Goal: Information Seeking & Learning: Learn about a topic

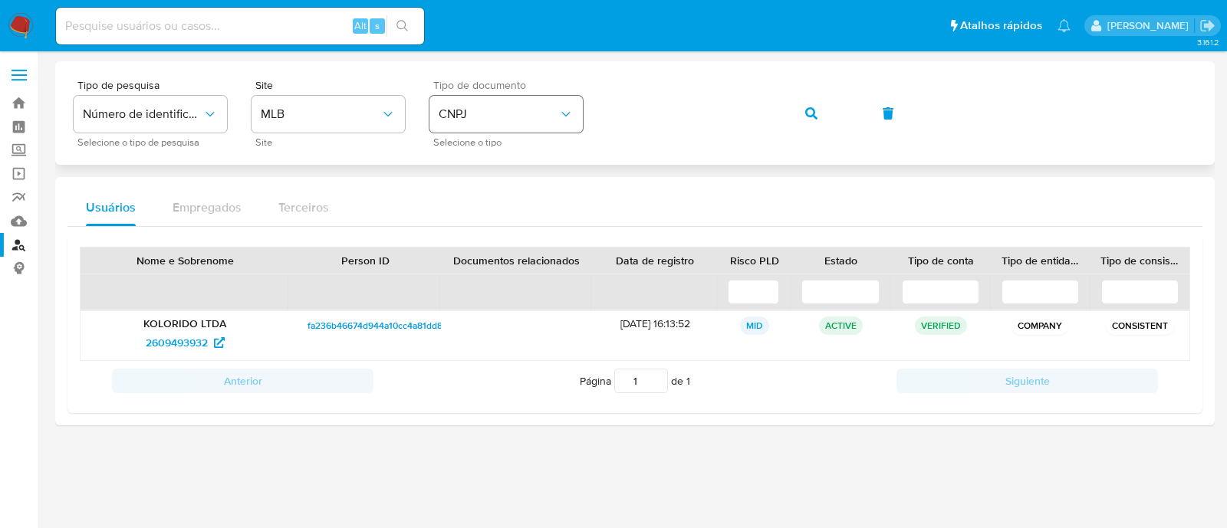
drag, startPoint x: 547, startPoint y: 114, endPoint x: 540, endPoint y: 120, distance: 9.2
click at [545, 114] on span "CNPJ" at bounding box center [499, 114] width 120 height 15
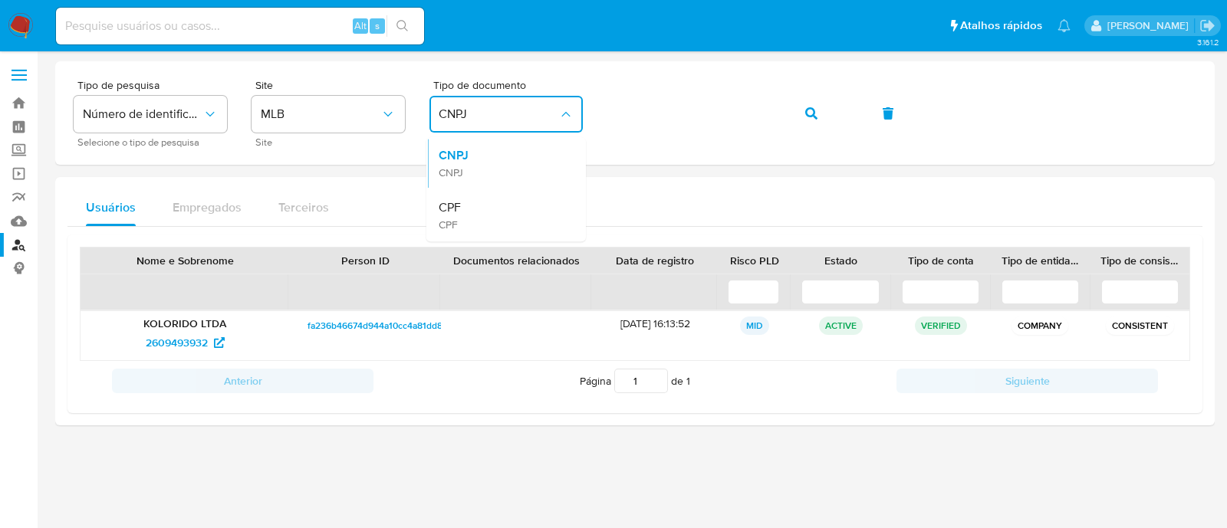
click at [495, 227] on div "CPF CPF" at bounding box center [502, 215] width 126 height 52
click at [805, 111] on icon "button" at bounding box center [811, 113] width 12 height 12
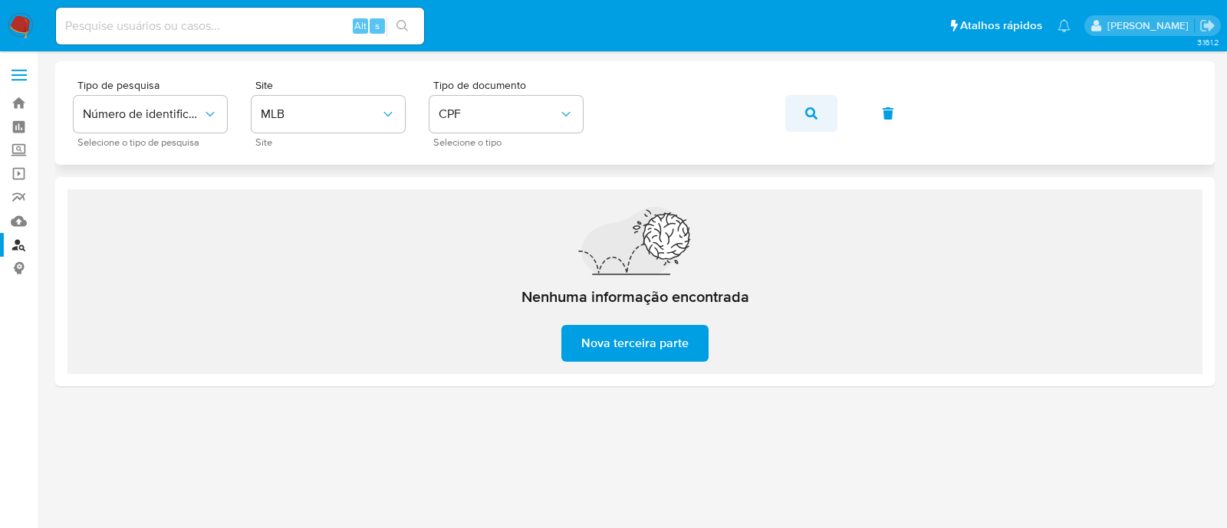
click at [811, 110] on icon "button" at bounding box center [811, 113] width 12 height 12
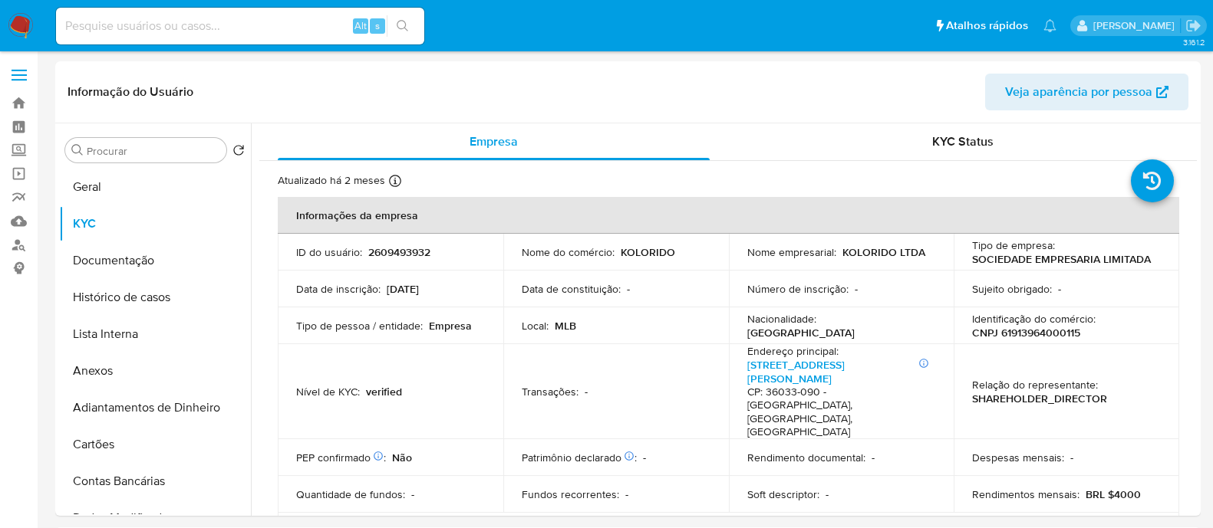
select select "10"
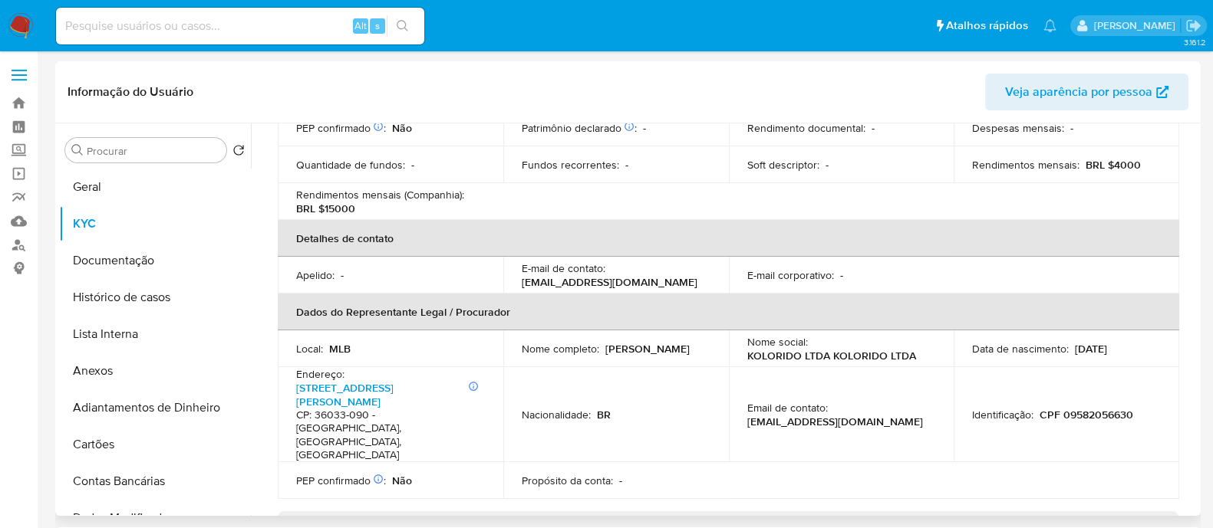
scroll to position [575, 0]
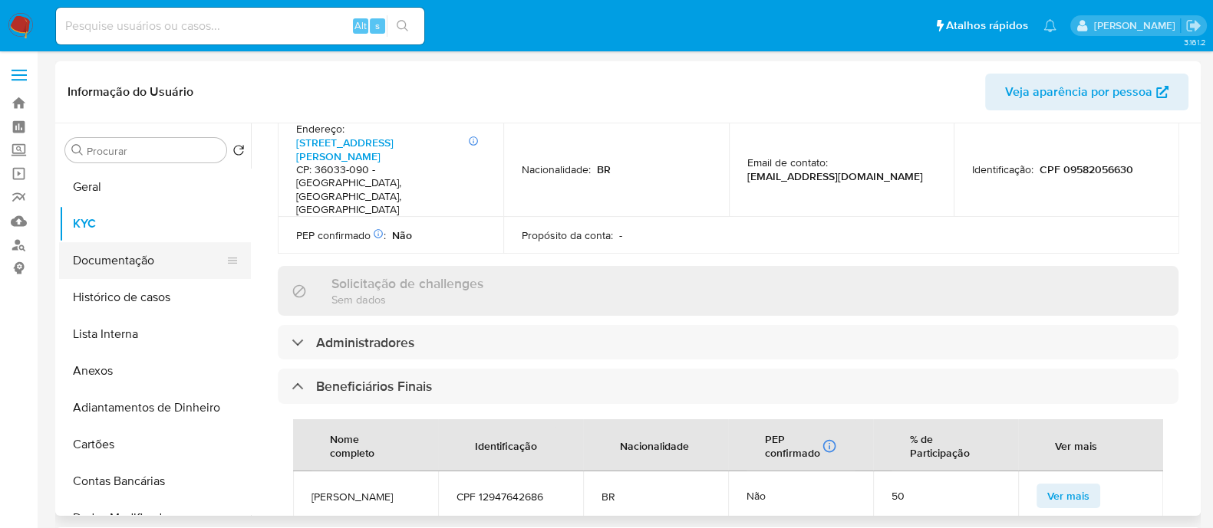
click at [129, 268] on button "Documentação" at bounding box center [148, 260] width 179 height 37
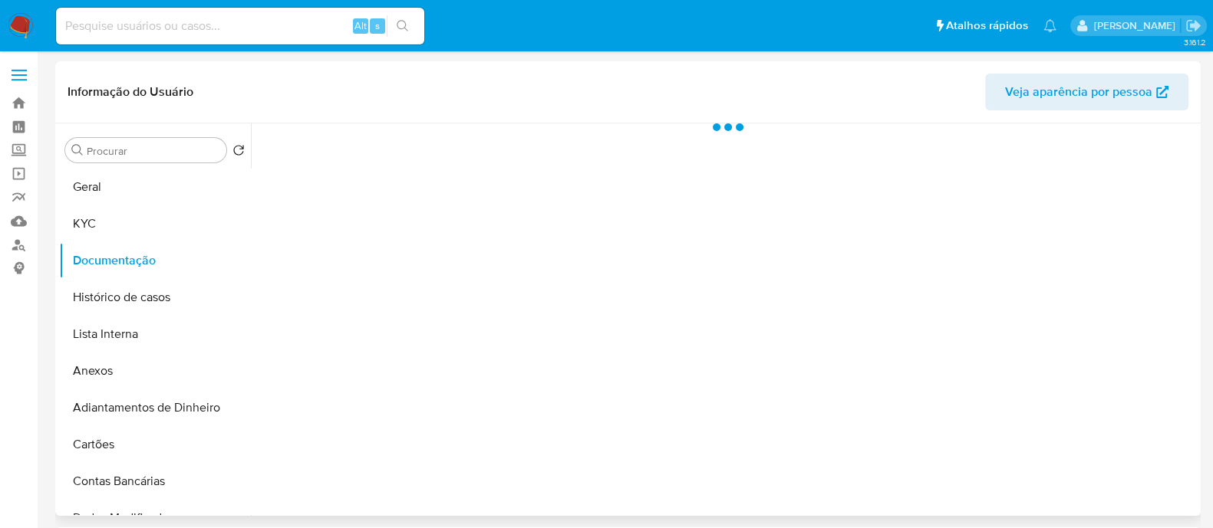
scroll to position [0, 0]
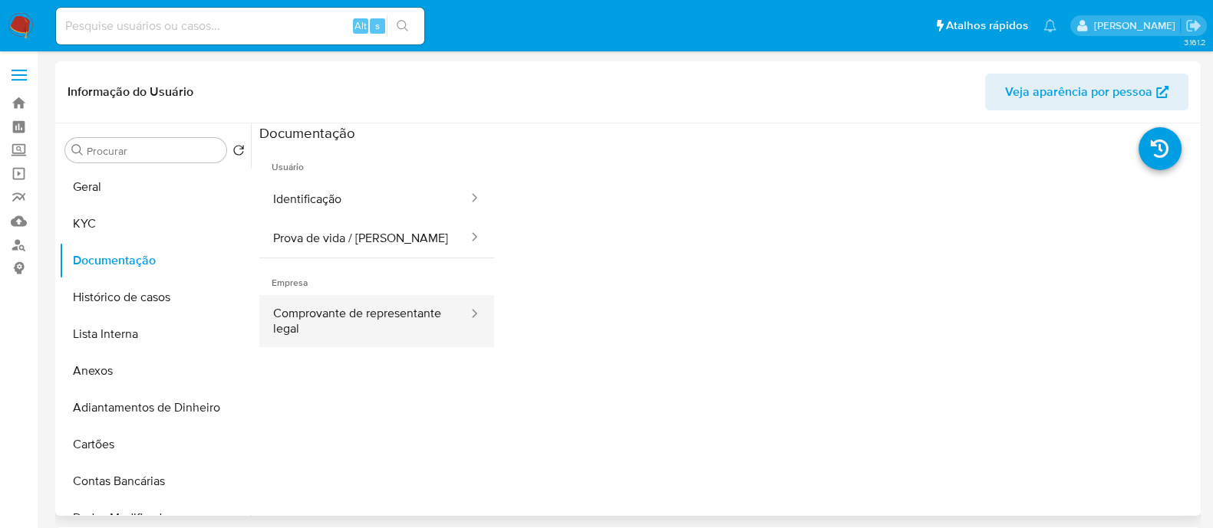
click at [399, 336] on button "Comprovante de representante legal" at bounding box center [364, 321] width 210 height 52
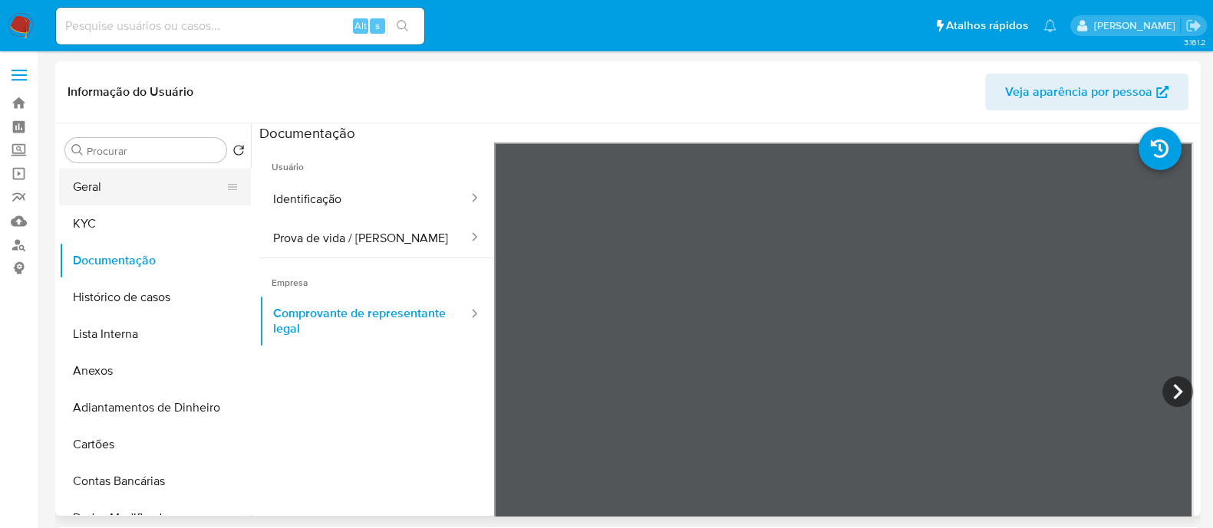
click at [100, 196] on button "Geral" at bounding box center [148, 187] width 179 height 37
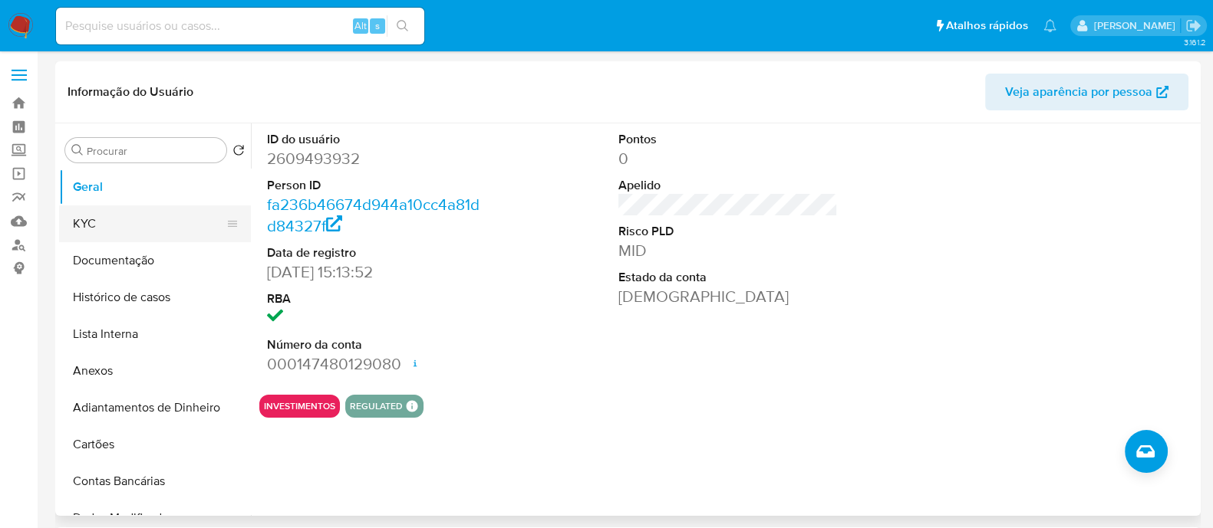
click at [121, 232] on button "KYC" at bounding box center [148, 224] width 179 height 37
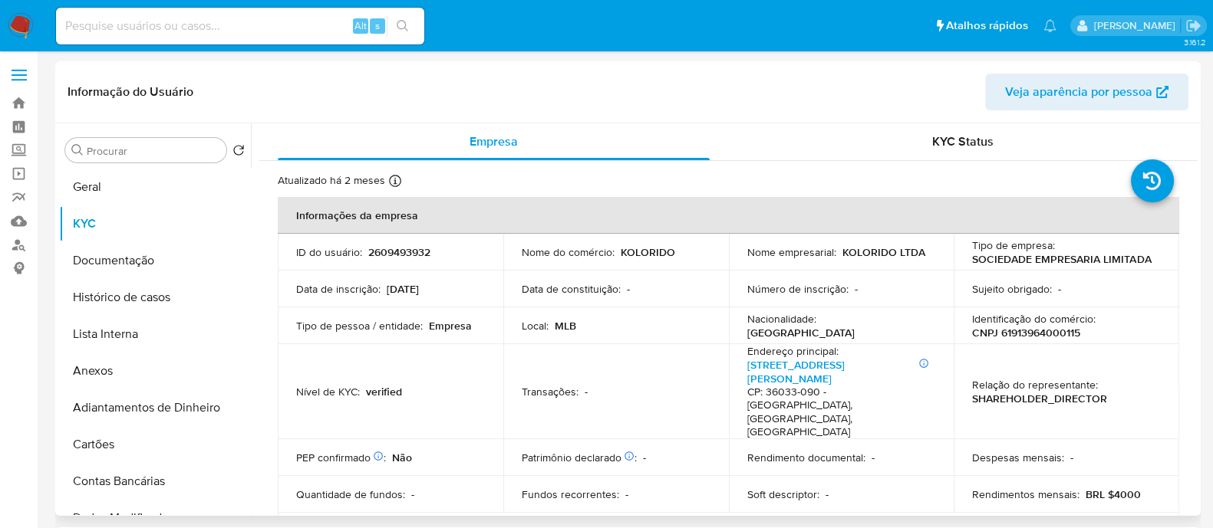
click at [1068, 334] on p "CNPJ 61913964000115" at bounding box center [1026, 333] width 108 height 14
copy p "61913964000115"
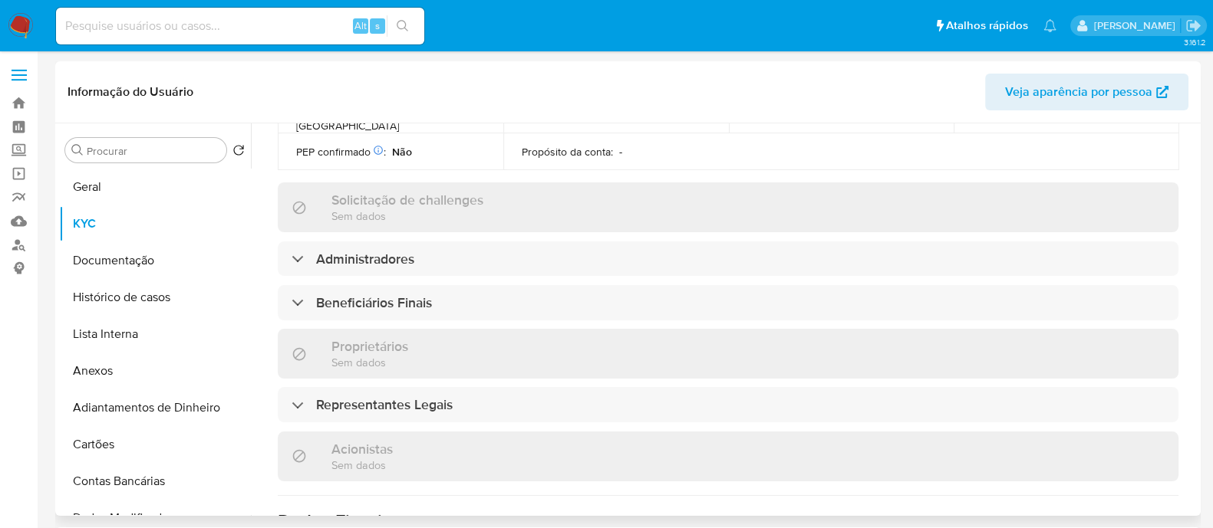
scroll to position [653, 0]
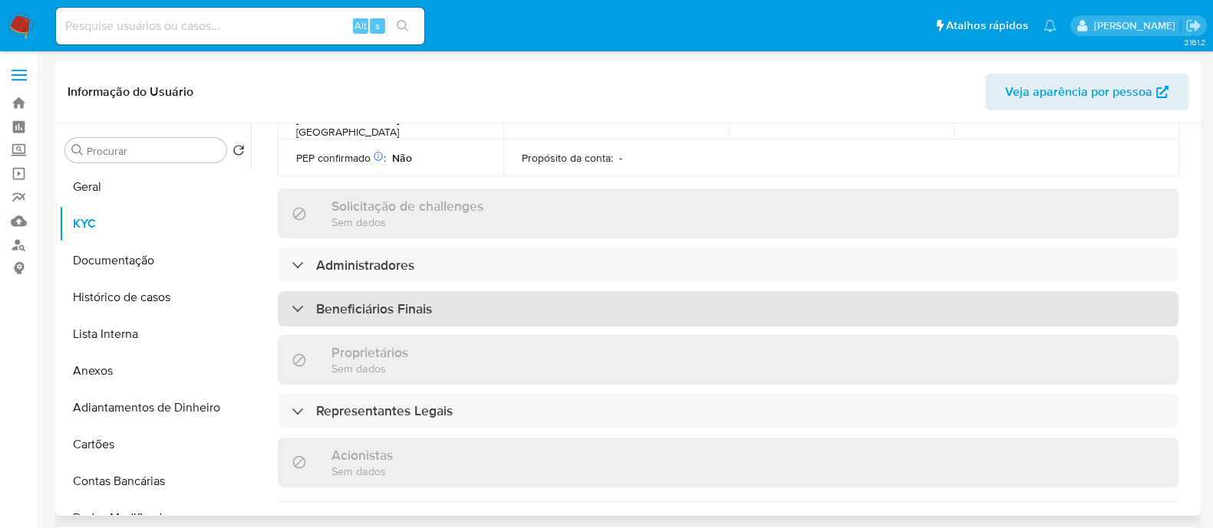
click at [430, 301] on h3 "Beneficiários Finais" at bounding box center [374, 309] width 116 height 17
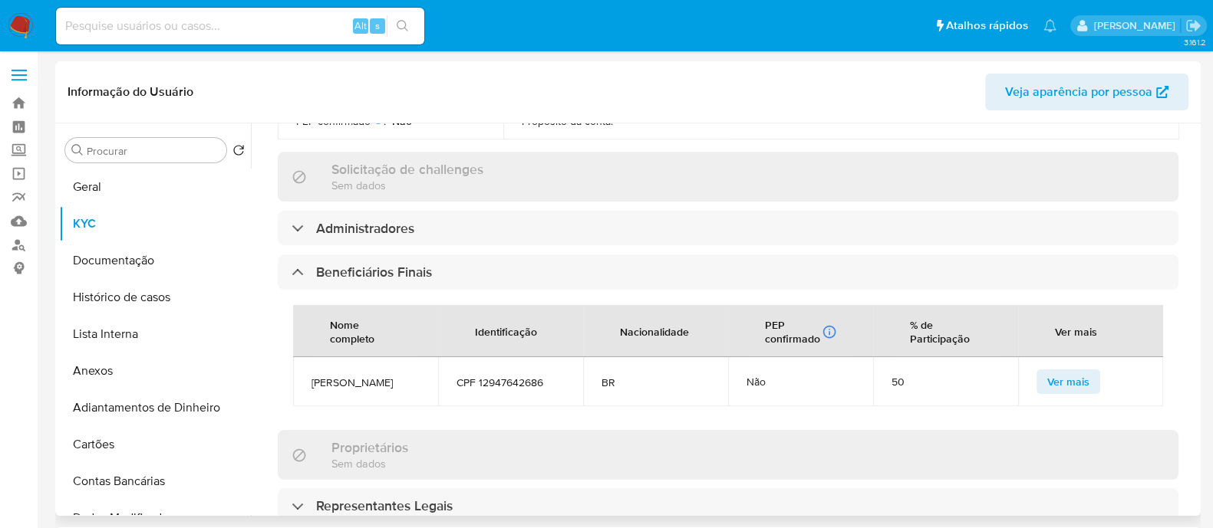
scroll to position [749, 0]
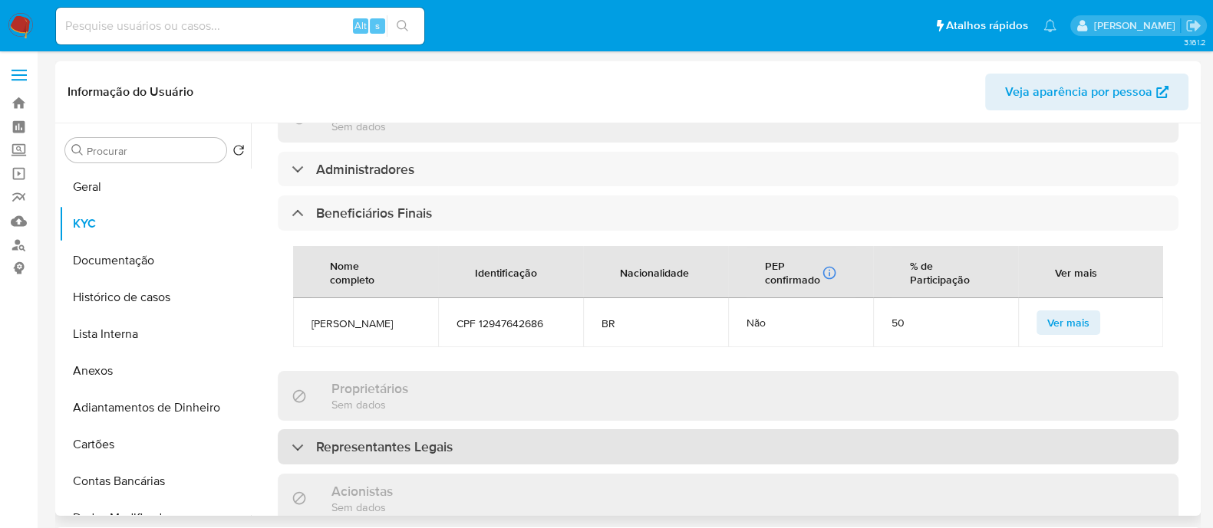
click at [483, 430] on div "Representantes Legais" at bounding box center [728, 447] width 900 height 35
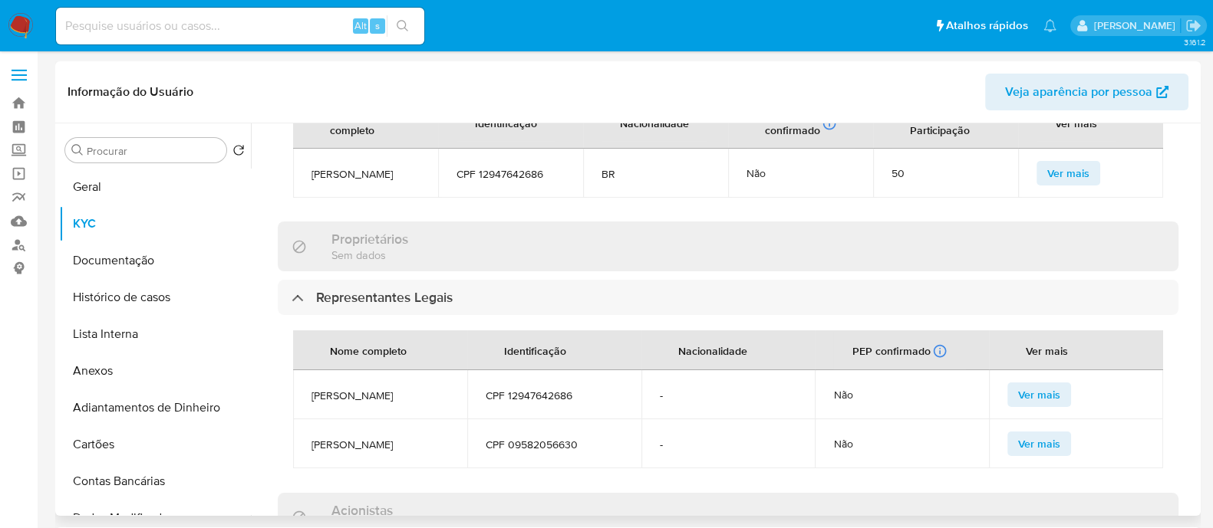
scroll to position [1009, 0]
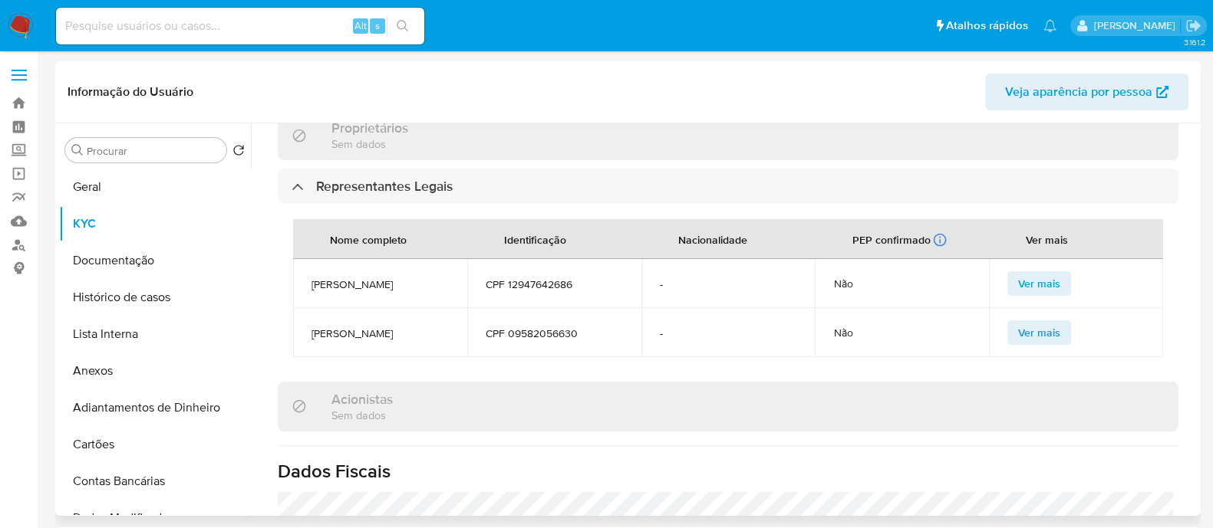
click at [553, 327] on span "CPF 09582056630" at bounding box center [554, 334] width 137 height 14
copy span "09582056630"
click at [343, 278] on span "SHARA NOGUEIRA DE OLIVEIRA" at bounding box center [379, 285] width 137 height 14
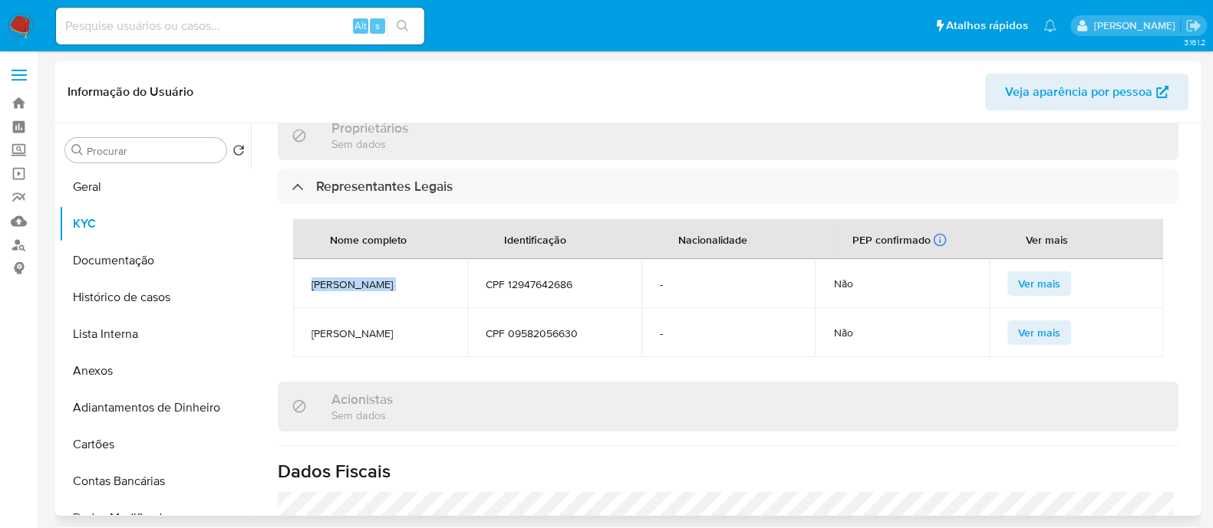
click at [343, 278] on span "SHARA NOGUEIRA DE OLIVEIRA" at bounding box center [379, 285] width 137 height 14
copy span "SHARA NOGUEIRA DE OLIVEIRA"
click at [555, 278] on span "CPF 12947642686" at bounding box center [554, 285] width 137 height 14
drag, startPoint x: 555, startPoint y: 247, endPoint x: 126, endPoint y: 245, distance: 429.5
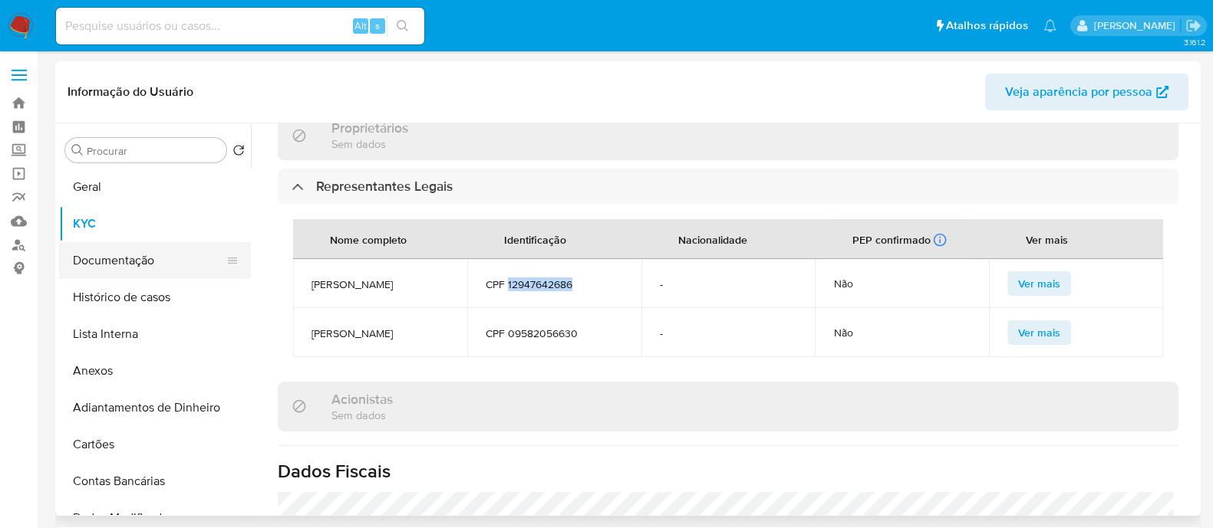
click at [124, 247] on button "Documentação" at bounding box center [148, 260] width 179 height 37
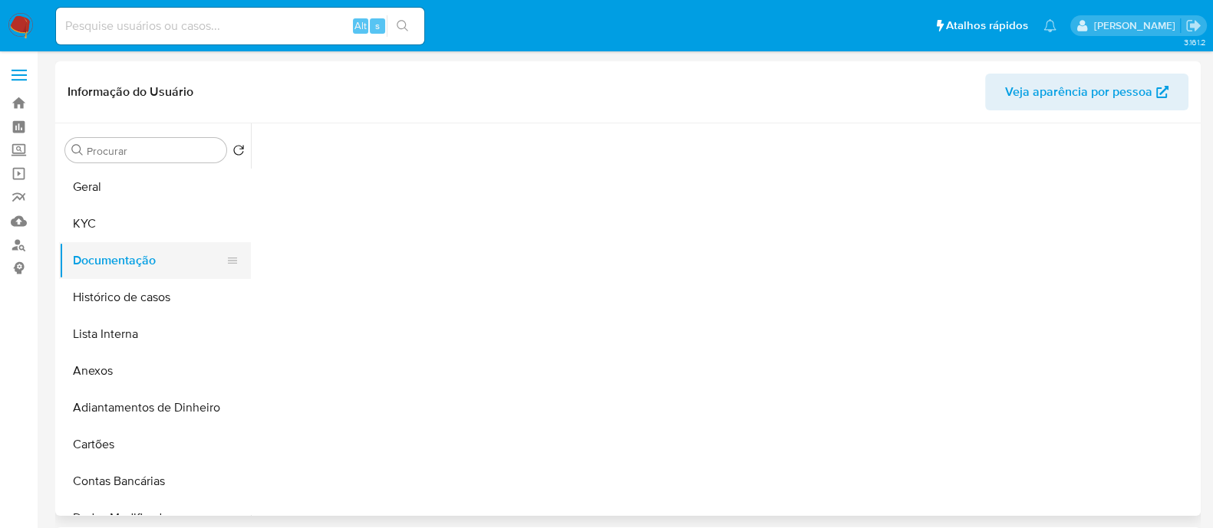
scroll to position [0, 0]
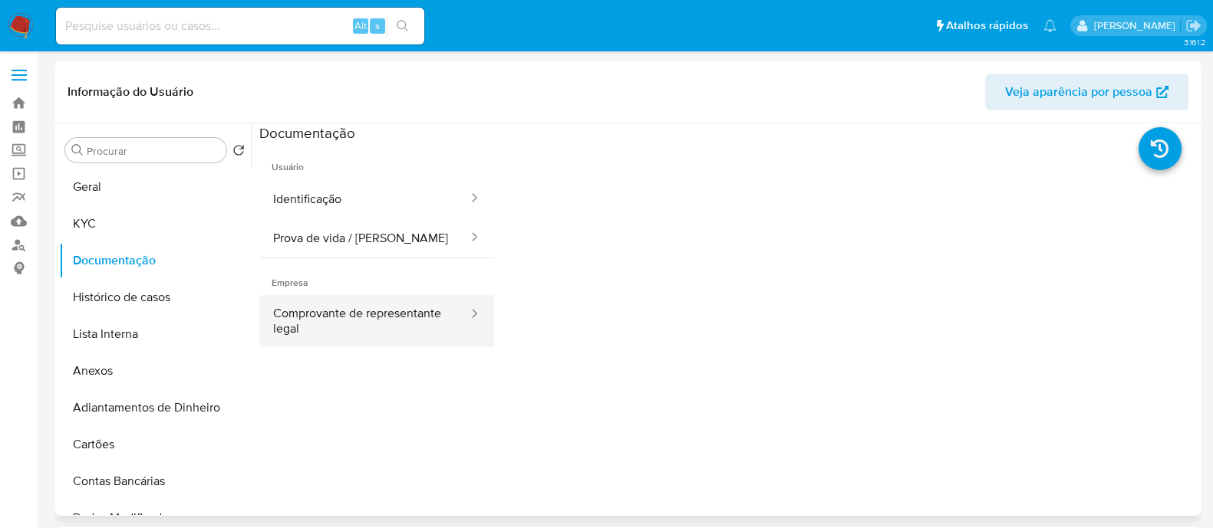
click at [403, 321] on button "Comprovante de representante legal" at bounding box center [364, 321] width 210 height 52
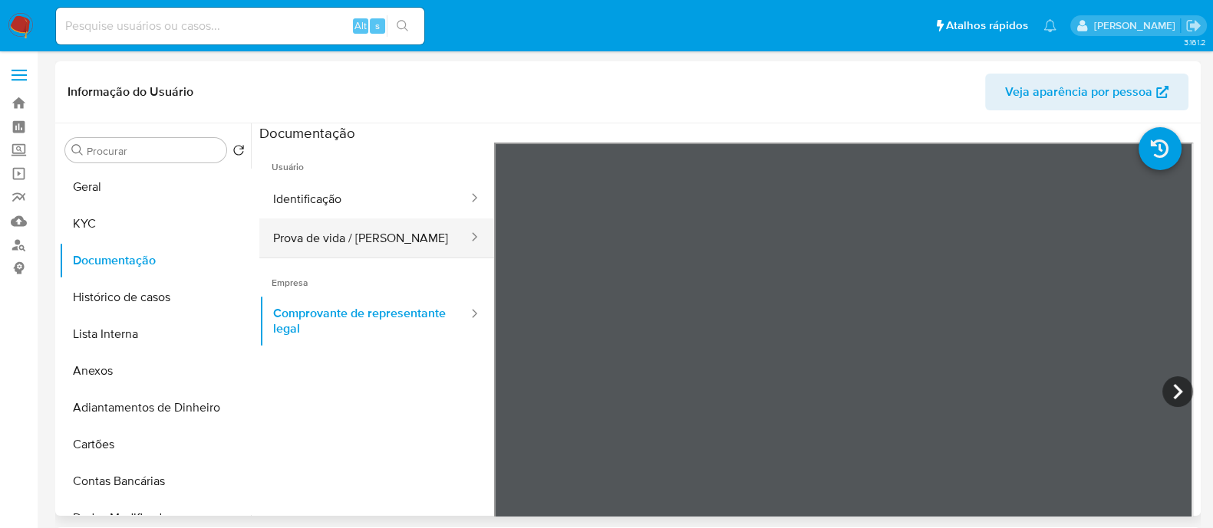
click at [427, 235] on button "Prova de vida / Selfie" at bounding box center [364, 238] width 210 height 39
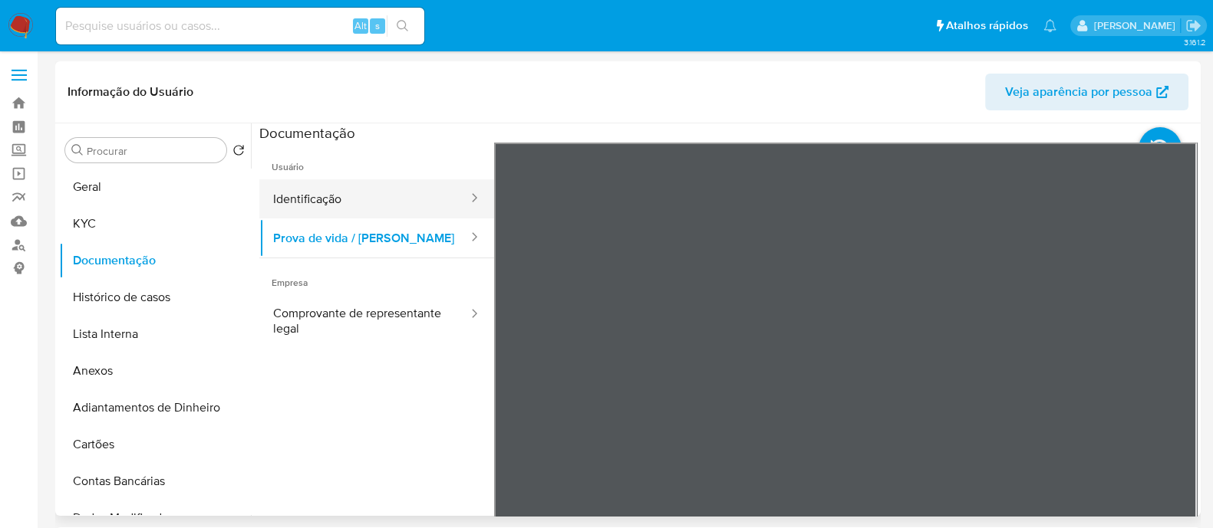
click at [324, 209] on button "Identificação" at bounding box center [364, 198] width 210 height 39
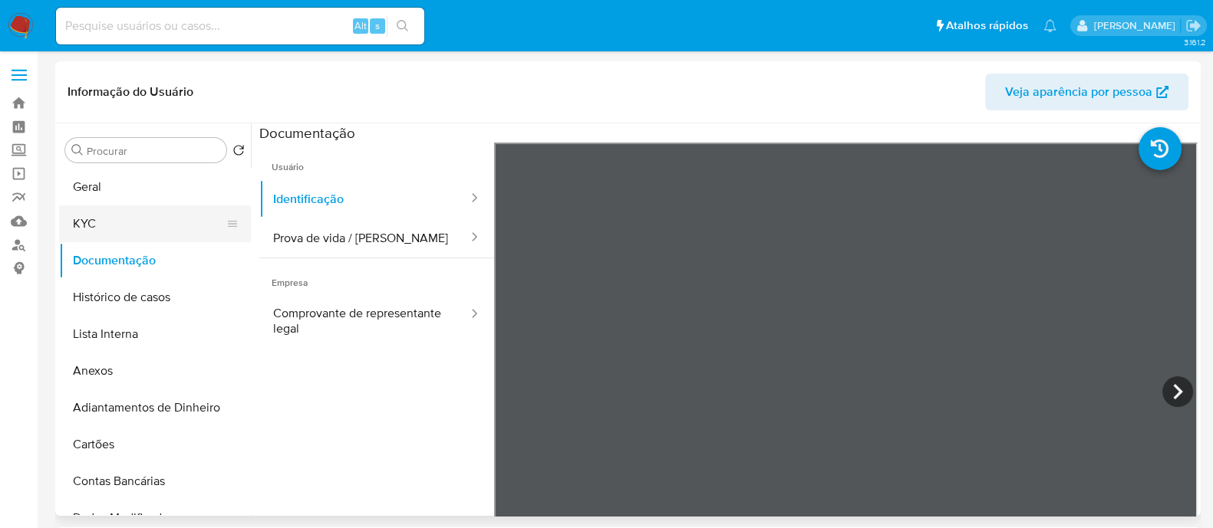
click at [142, 216] on button "KYC" at bounding box center [148, 224] width 179 height 37
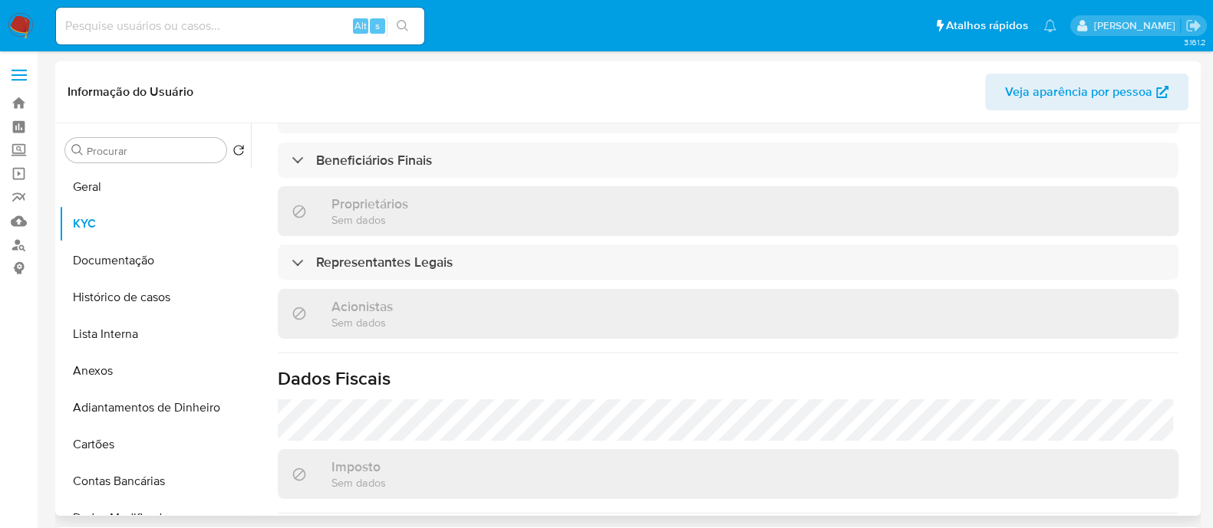
scroll to position [772, 0]
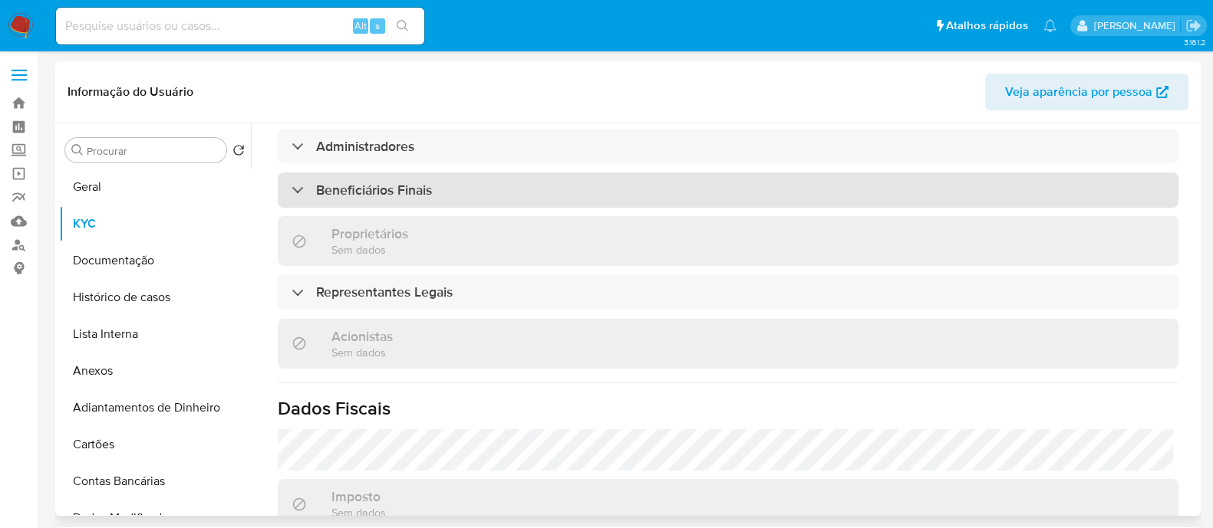
click at [568, 173] on div "Beneficiários Finais" at bounding box center [728, 190] width 900 height 35
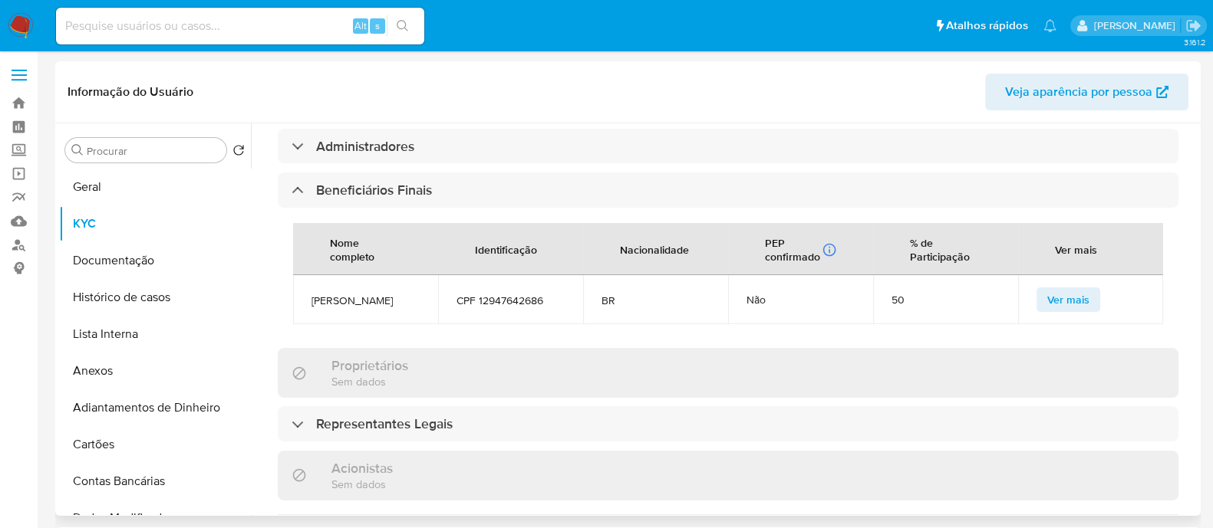
scroll to position [867, 0]
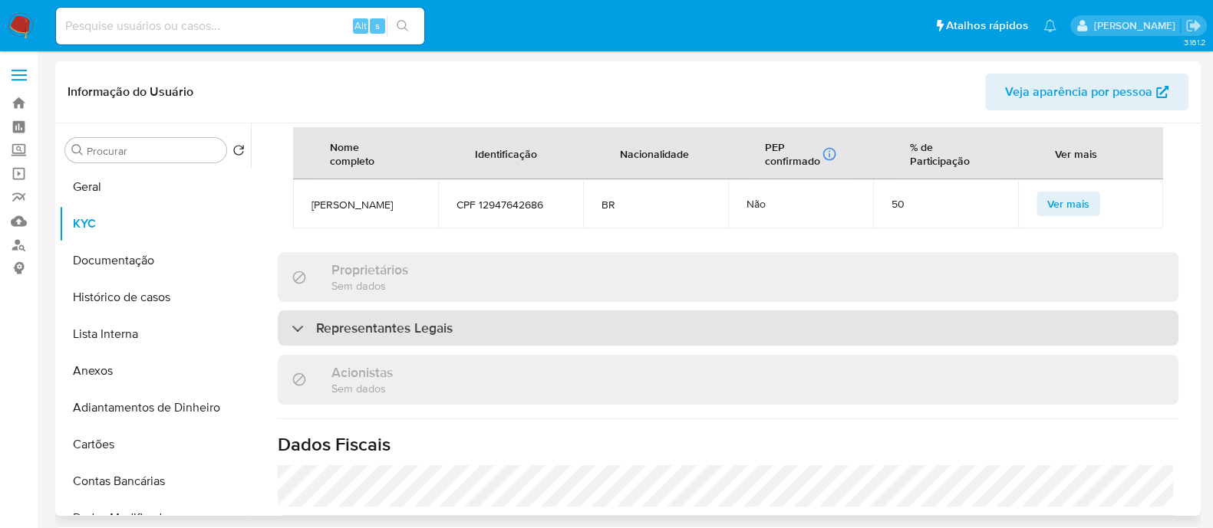
click at [495, 311] on div "Representantes Legais" at bounding box center [728, 328] width 900 height 35
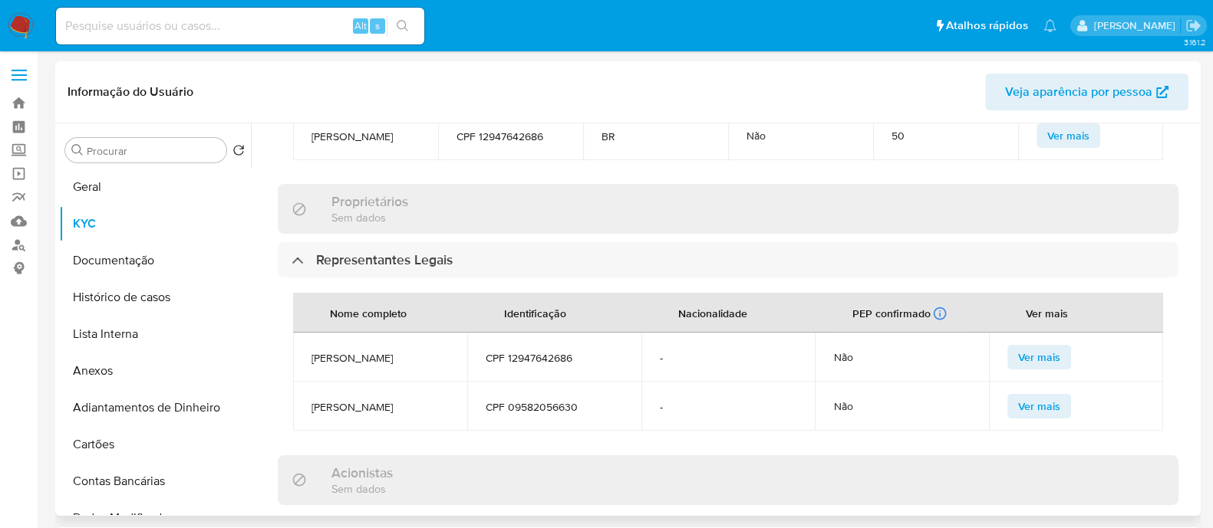
scroll to position [963, 0]
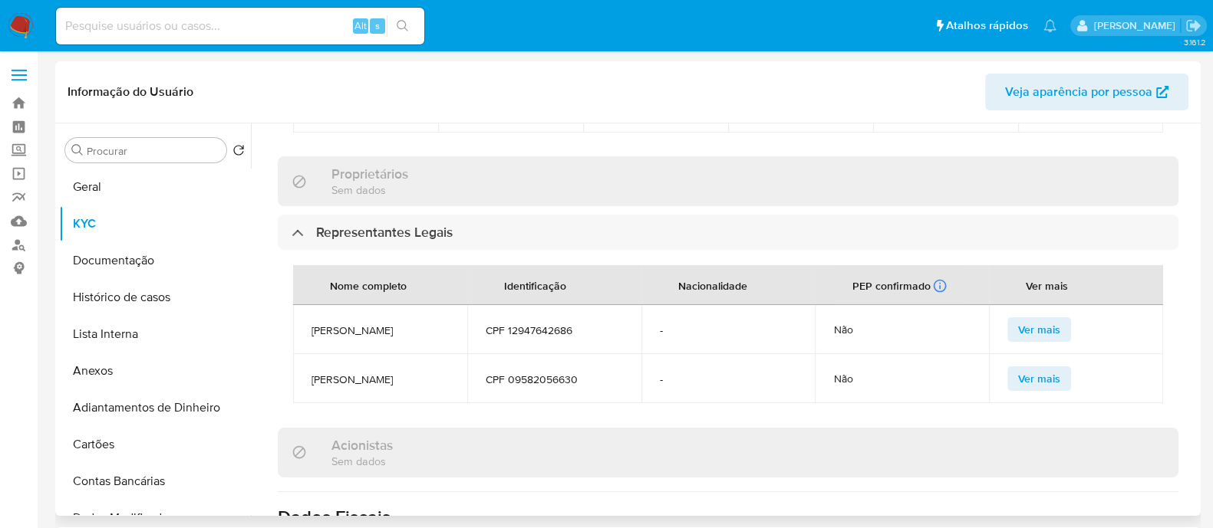
click at [549, 373] on span "CPF 09582056630" at bounding box center [554, 380] width 137 height 14
copy span "09582056630"
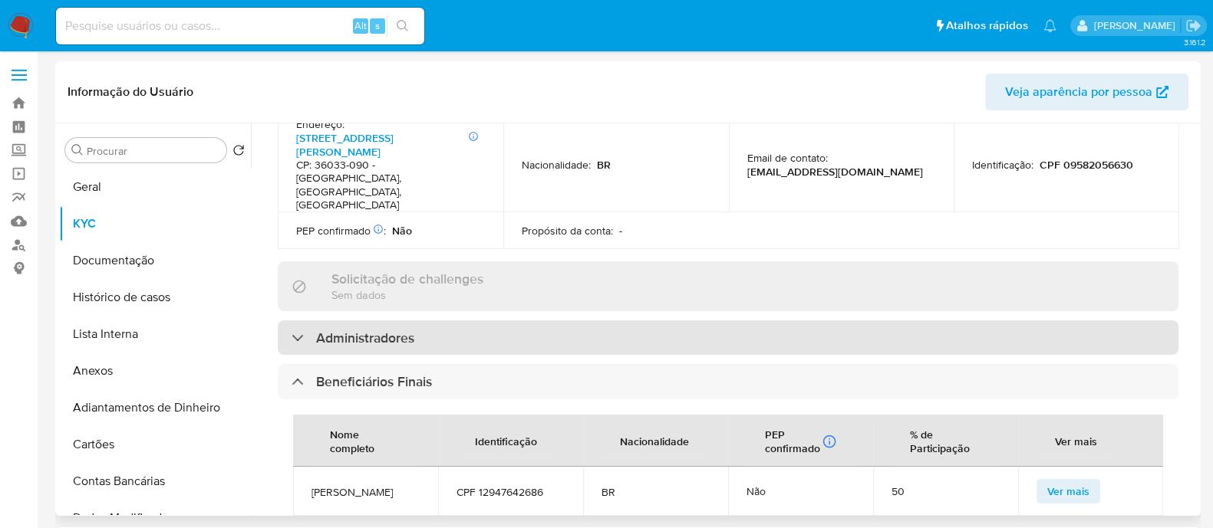
scroll to position [867, 0]
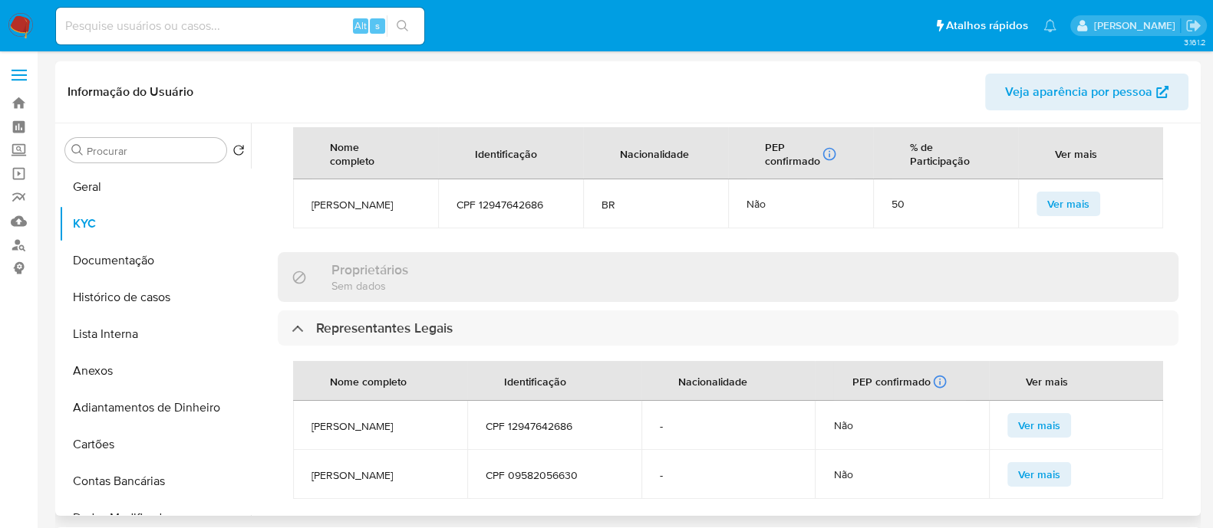
click at [548, 420] on span "CPF 12947642686" at bounding box center [554, 427] width 137 height 14
drag, startPoint x: 548, startPoint y: 398, endPoint x: 461, endPoint y: 385, distance: 88.4
click at [459, 401] on td "SHARA NOGUEIRA DE OLIVEIRA" at bounding box center [380, 425] width 174 height 49
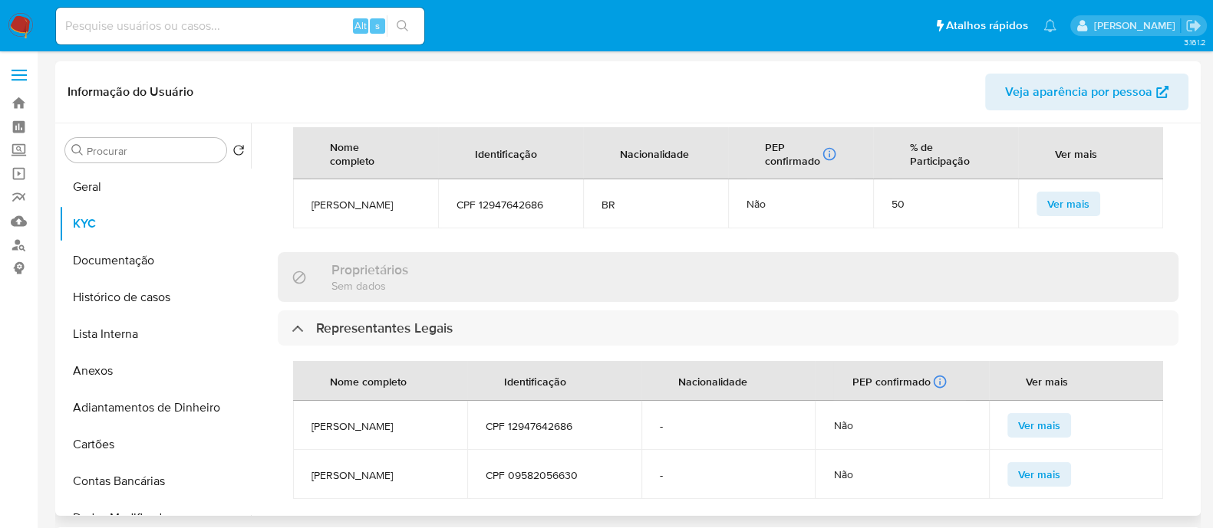
click at [556, 420] on span "CPF 12947642686" at bounding box center [554, 427] width 137 height 14
copy span "12947642686"
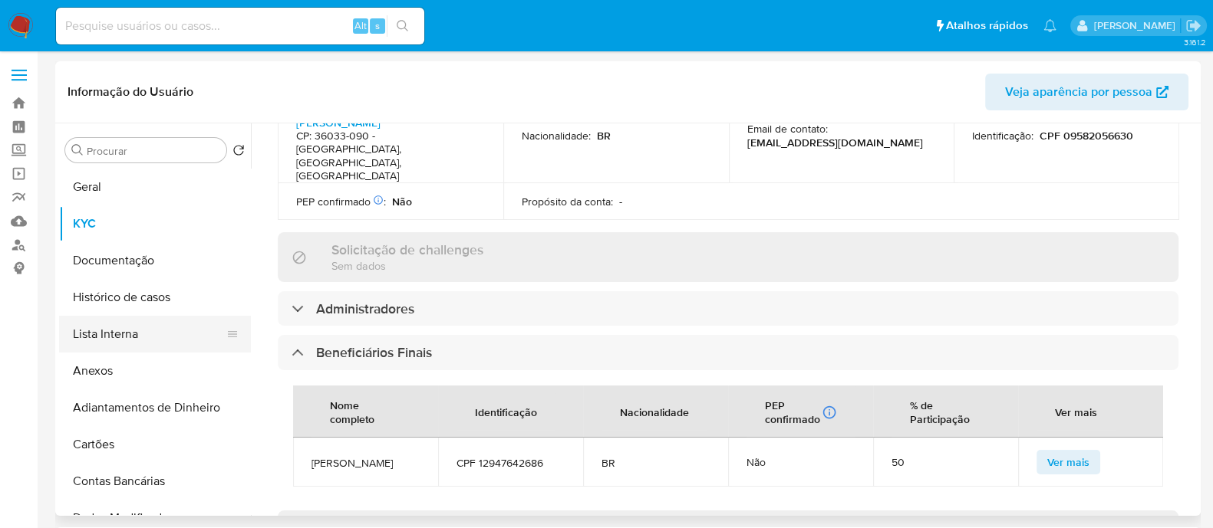
scroll to position [484, 0]
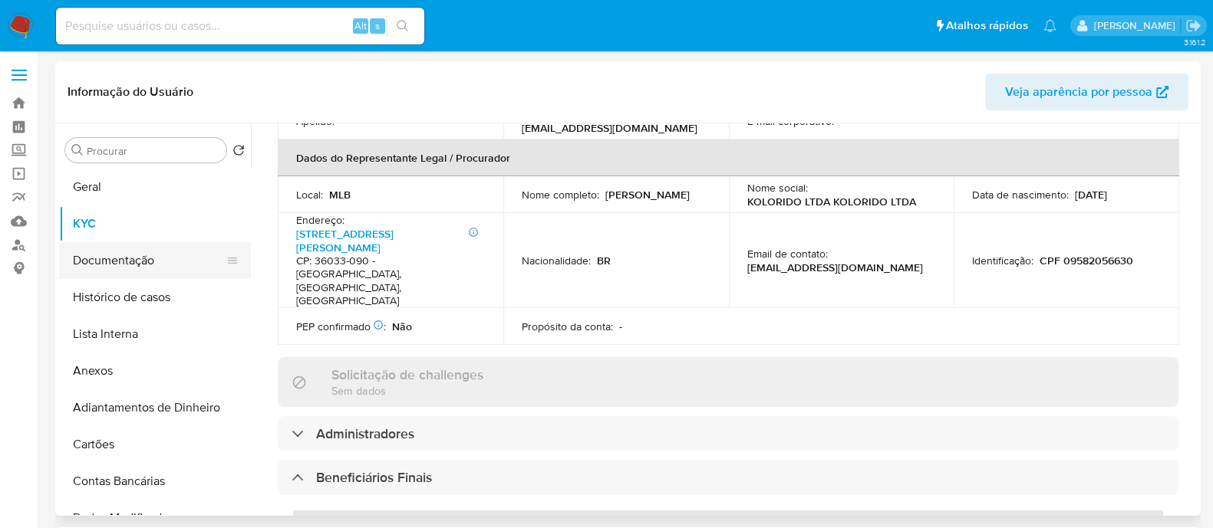
click at [143, 269] on button "Documentação" at bounding box center [148, 260] width 179 height 37
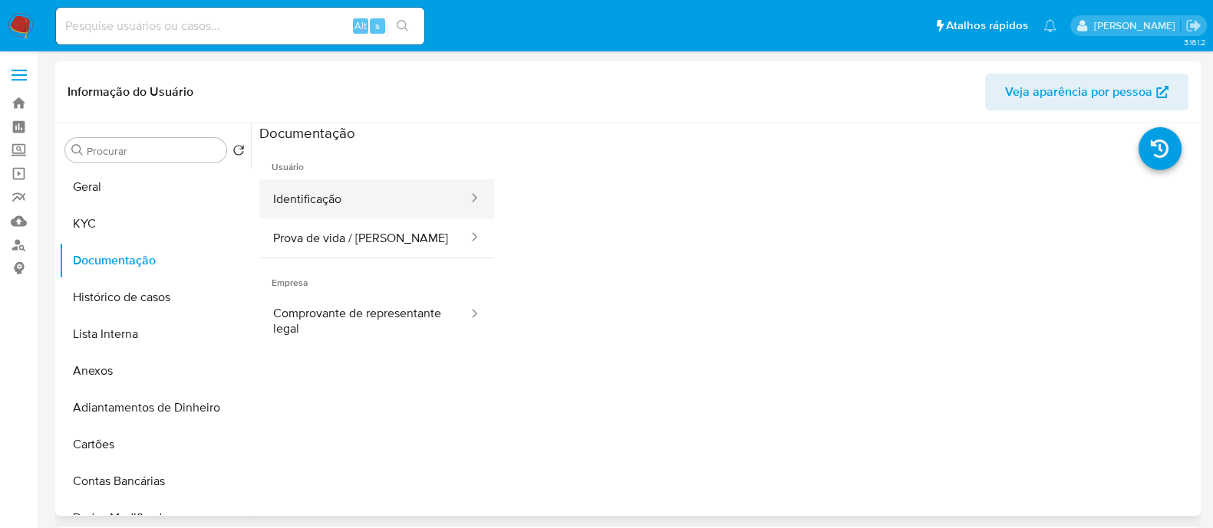
click at [381, 192] on button "Identificação" at bounding box center [364, 198] width 210 height 39
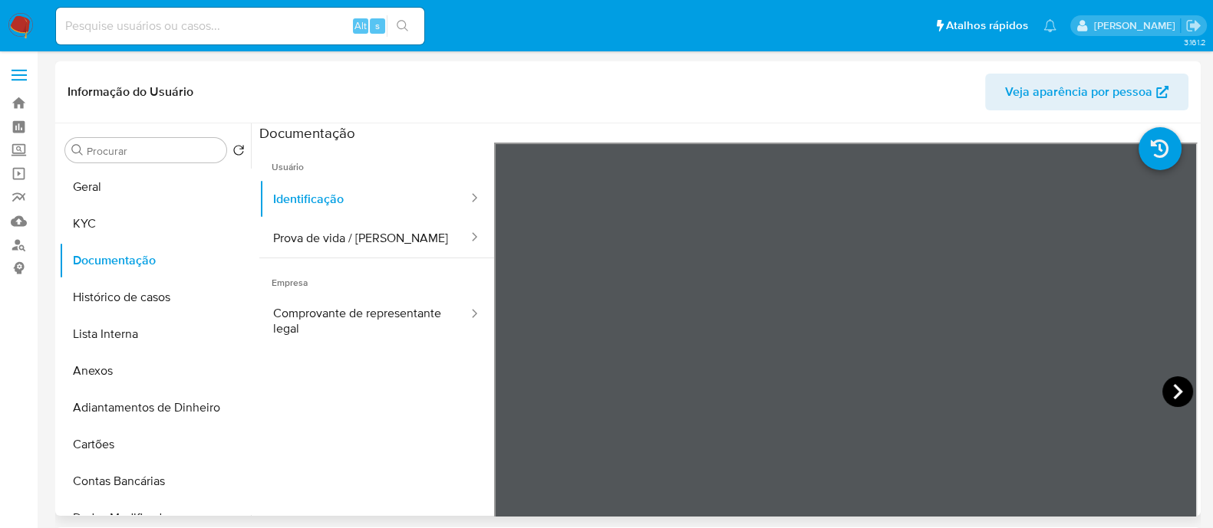
click at [1166, 383] on icon at bounding box center [1177, 392] width 31 height 31
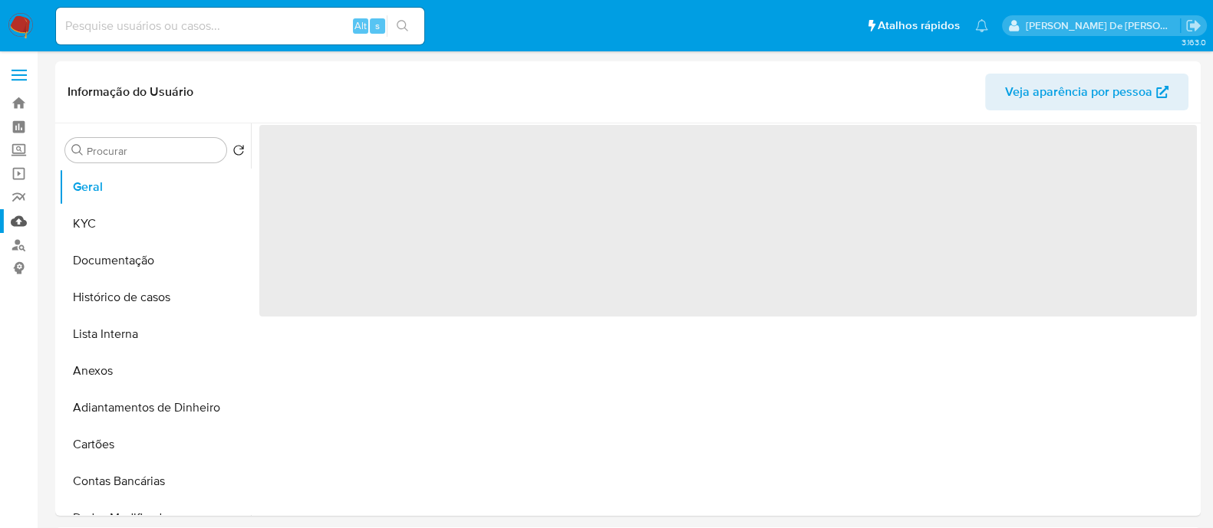
select select "10"
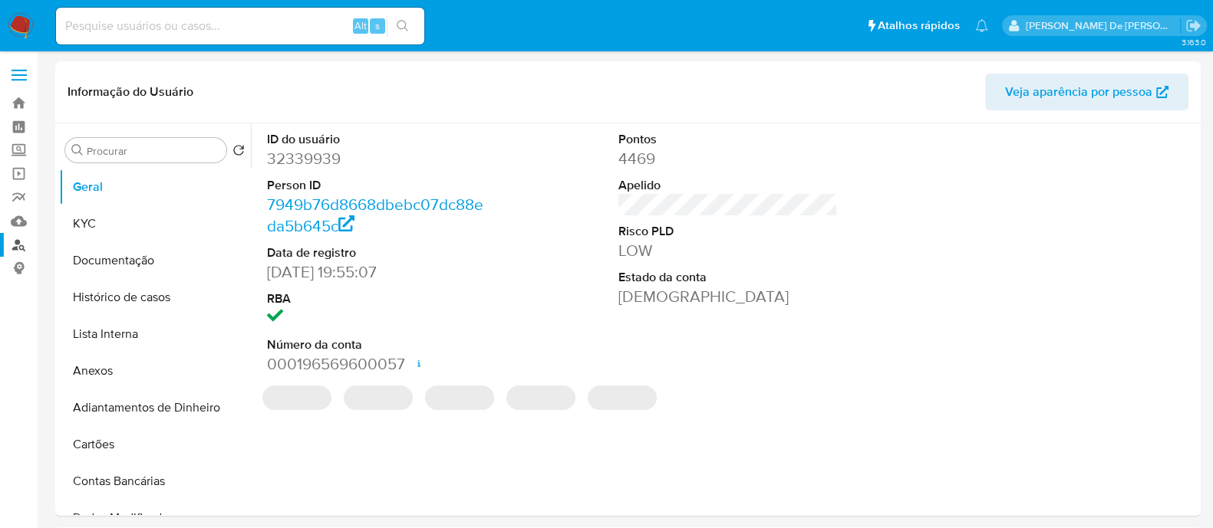
click at [29, 242] on link "Localizador de pessoas" at bounding box center [91, 245] width 183 height 24
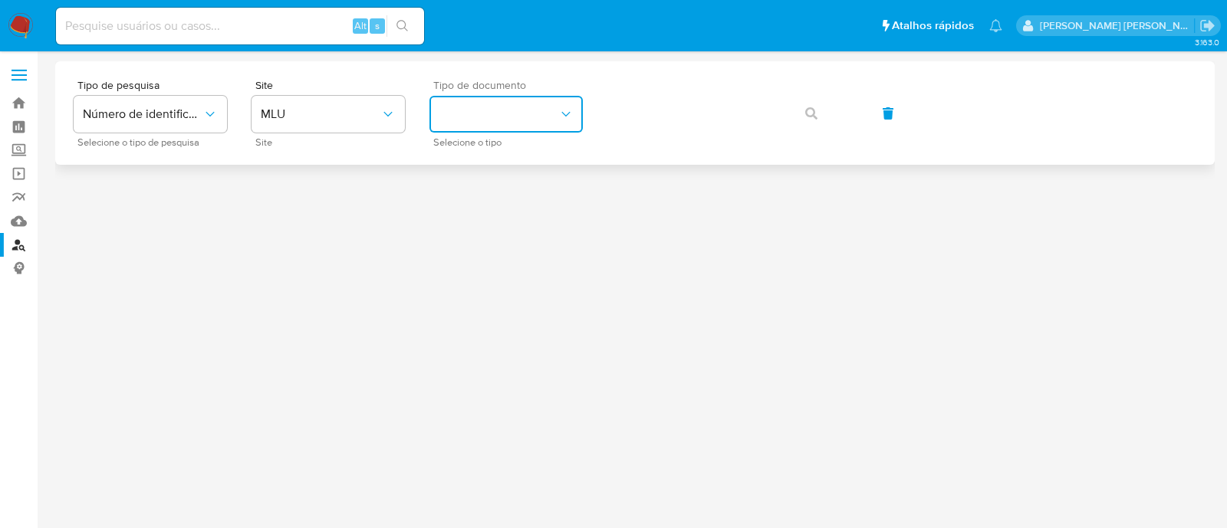
click at [529, 114] on button "identificationType" at bounding box center [506, 114] width 153 height 37
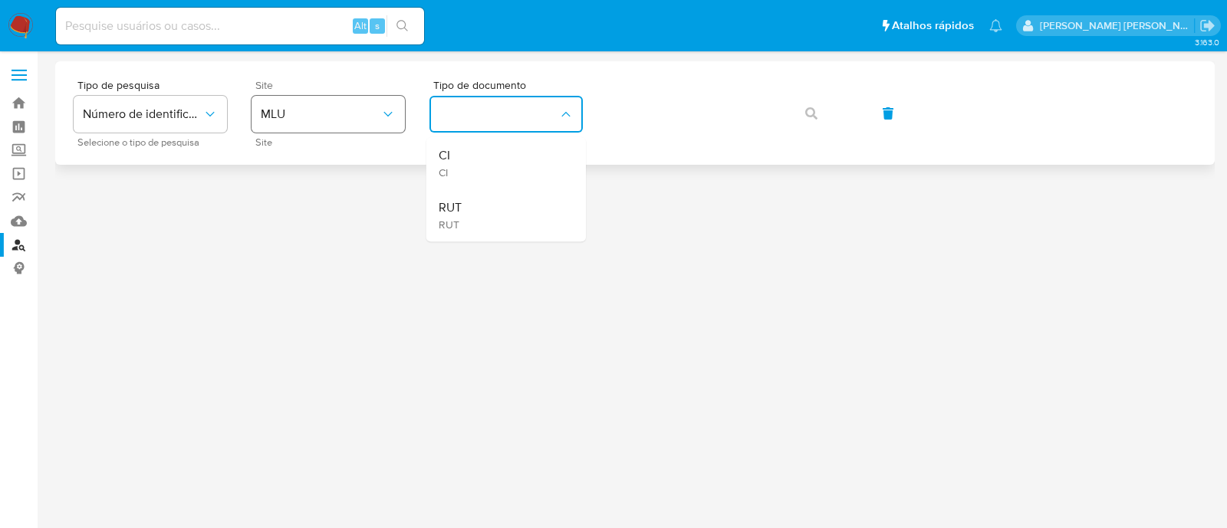
click at [342, 125] on button "MLU" at bounding box center [328, 114] width 153 height 37
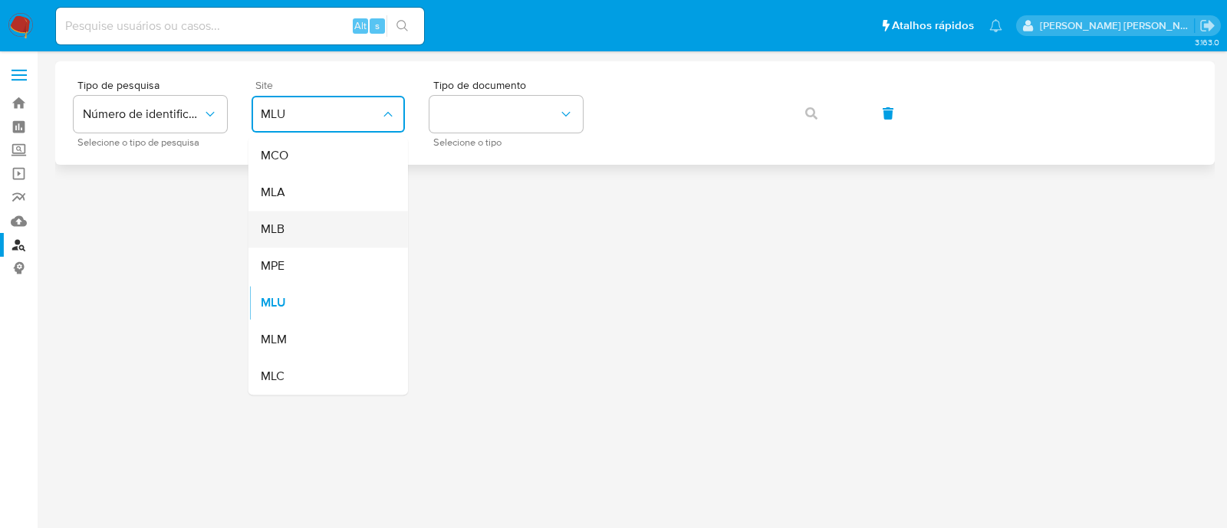
click at [341, 228] on div "MLB" at bounding box center [324, 229] width 126 height 37
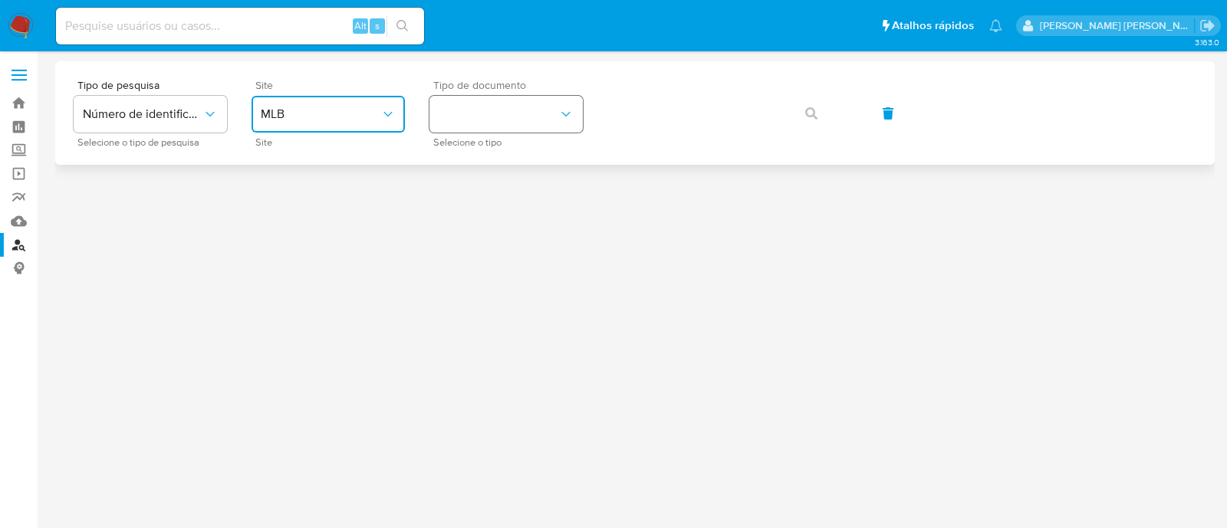
click at [509, 117] on button "identificationType" at bounding box center [506, 114] width 153 height 37
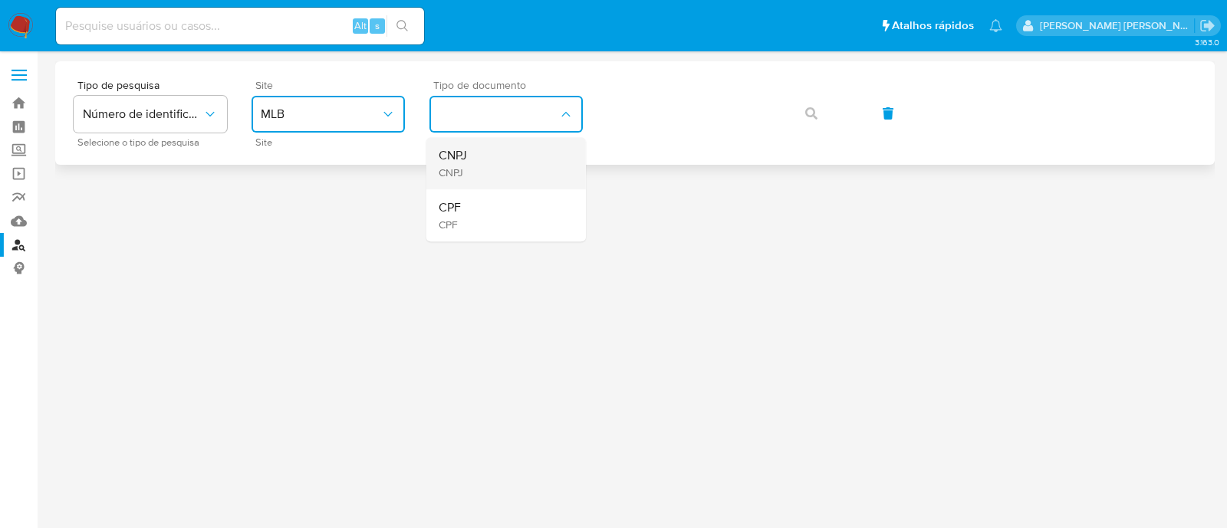
click at [496, 173] on div "CNPJ CNPJ" at bounding box center [502, 163] width 126 height 52
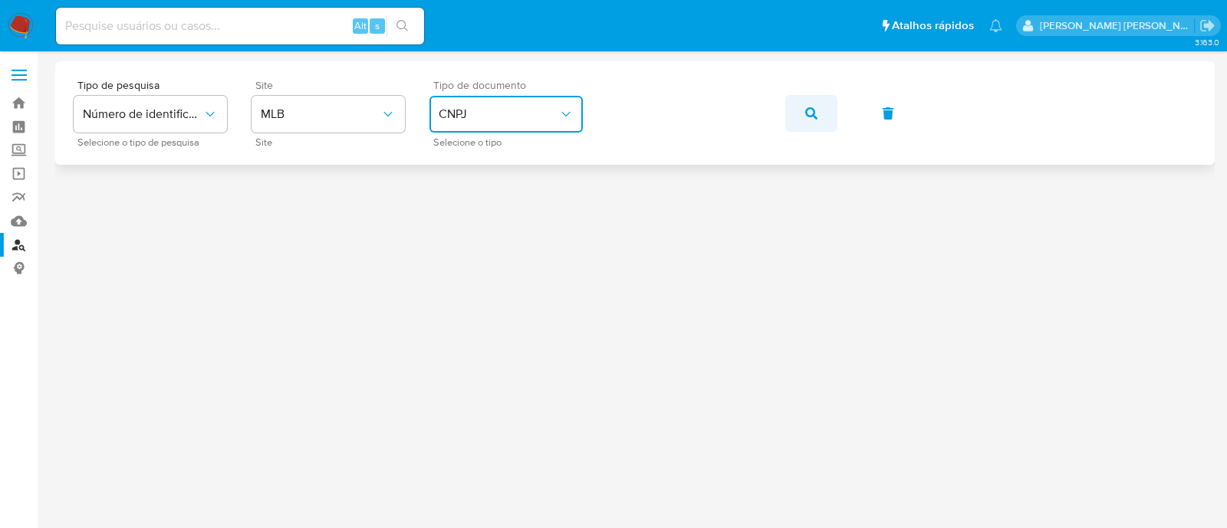
click at [792, 113] on button "button" at bounding box center [811, 113] width 52 height 37
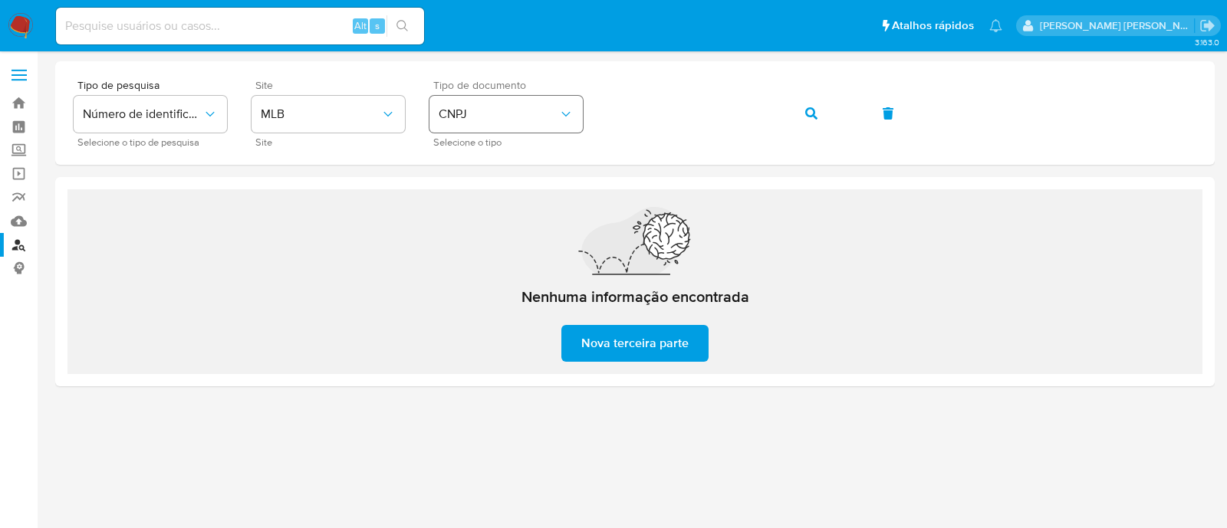
click at [554, 107] on span "CNPJ" at bounding box center [499, 114] width 120 height 15
click at [505, 218] on div "CPF CPF" at bounding box center [502, 215] width 126 height 52
click at [798, 112] on button "button" at bounding box center [811, 113] width 52 height 37
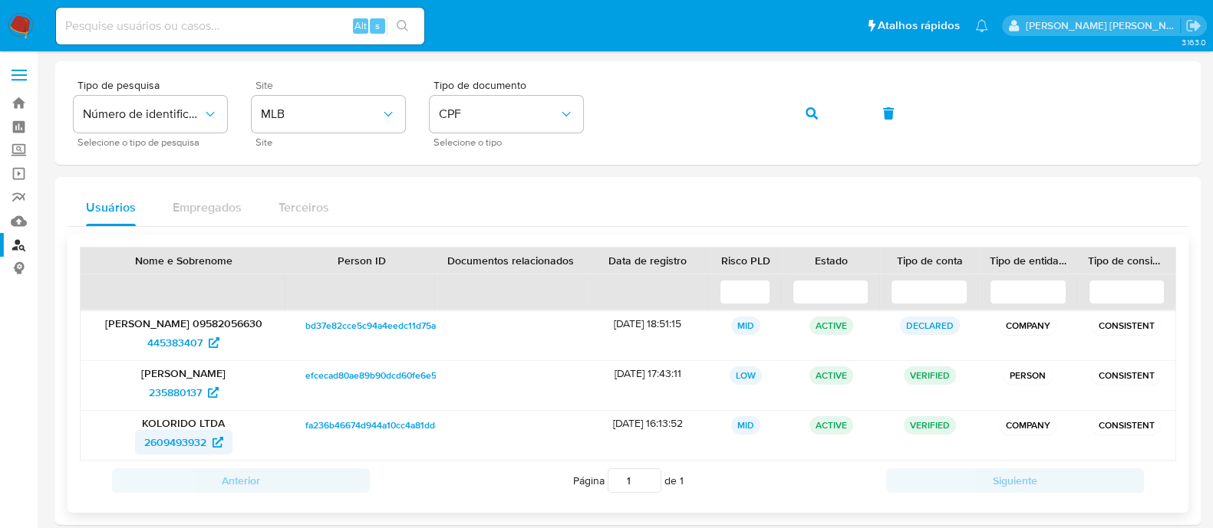
click at [178, 449] on span "2609493932" at bounding box center [175, 442] width 62 height 25
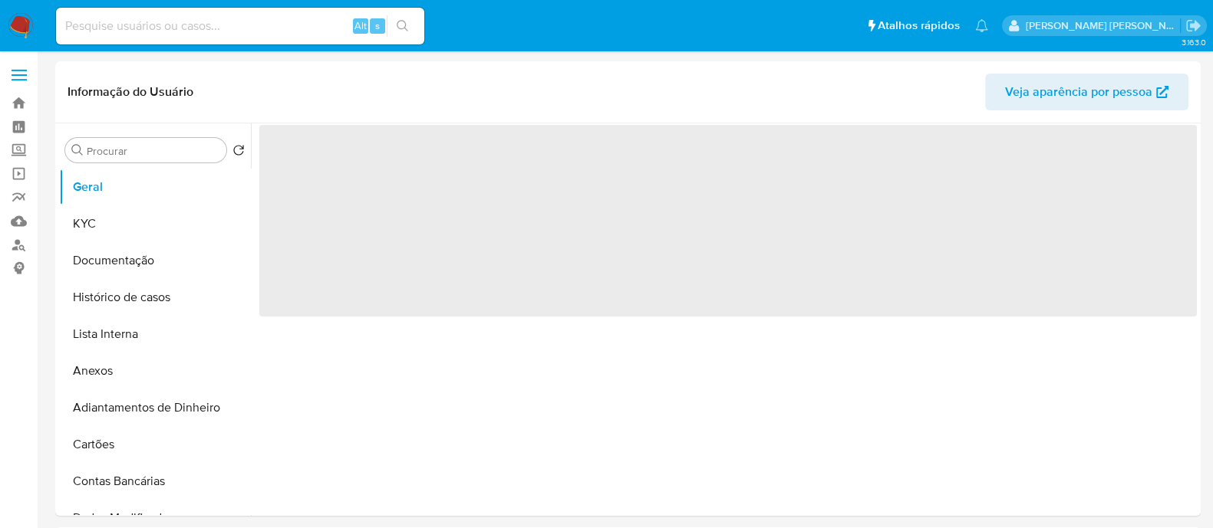
select select "10"
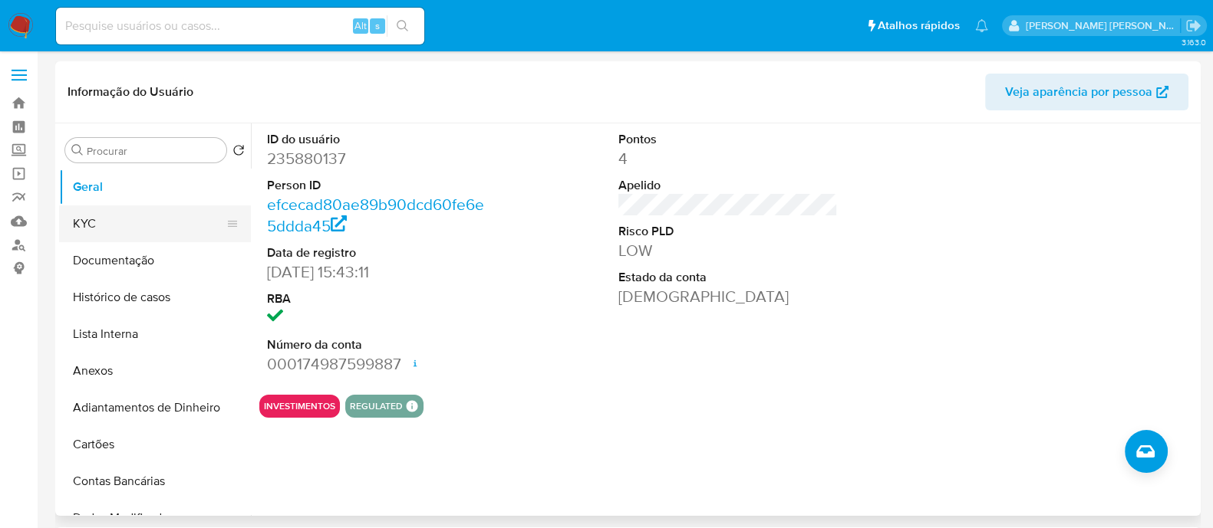
click at [88, 219] on button "KYC" at bounding box center [148, 224] width 179 height 37
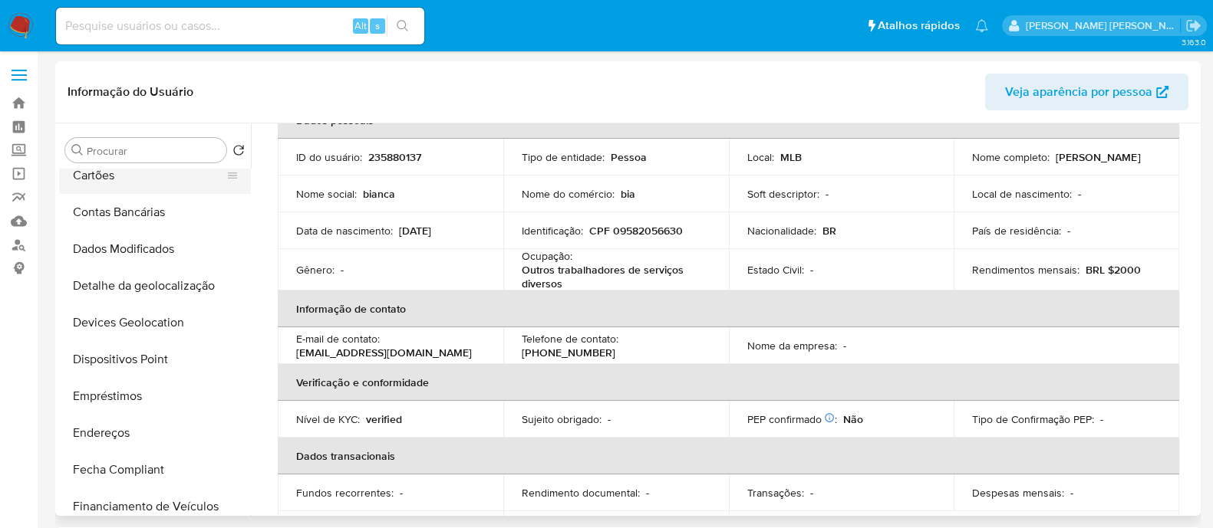
scroll to position [383, 0]
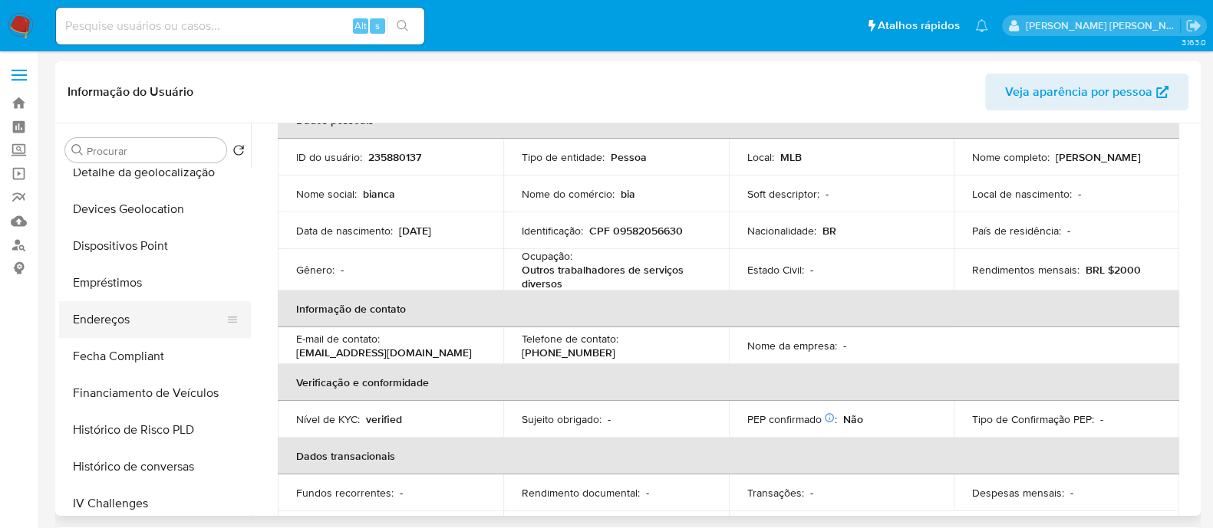
click at [97, 328] on button "Endereços" at bounding box center [148, 319] width 179 height 37
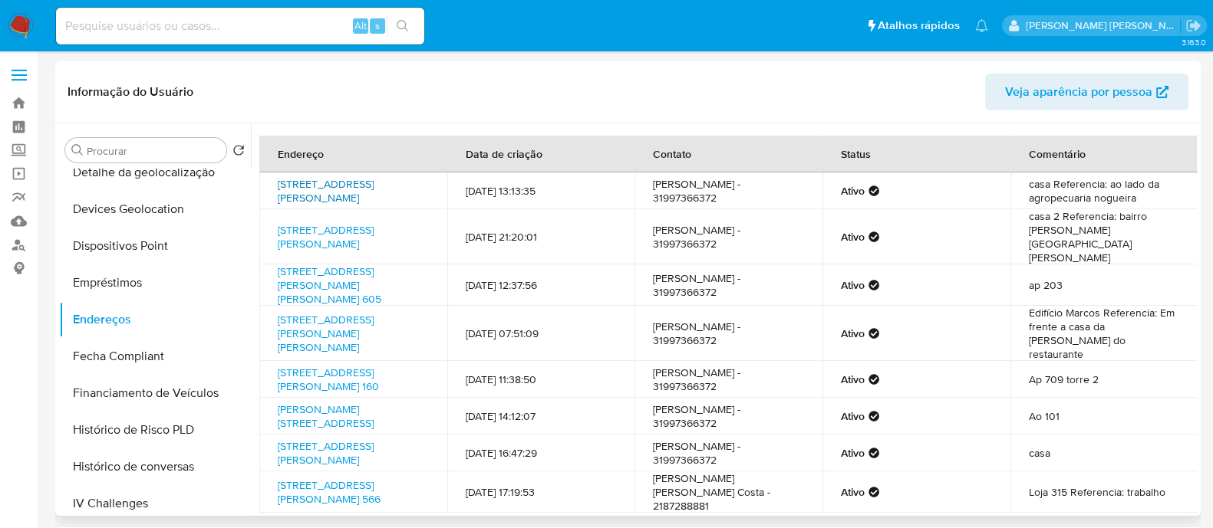
click at [342, 178] on link "Rua Dom Silverio 168, Porto Firme, Minas Gerais, 36568000, Brasil 168" at bounding box center [326, 190] width 96 height 29
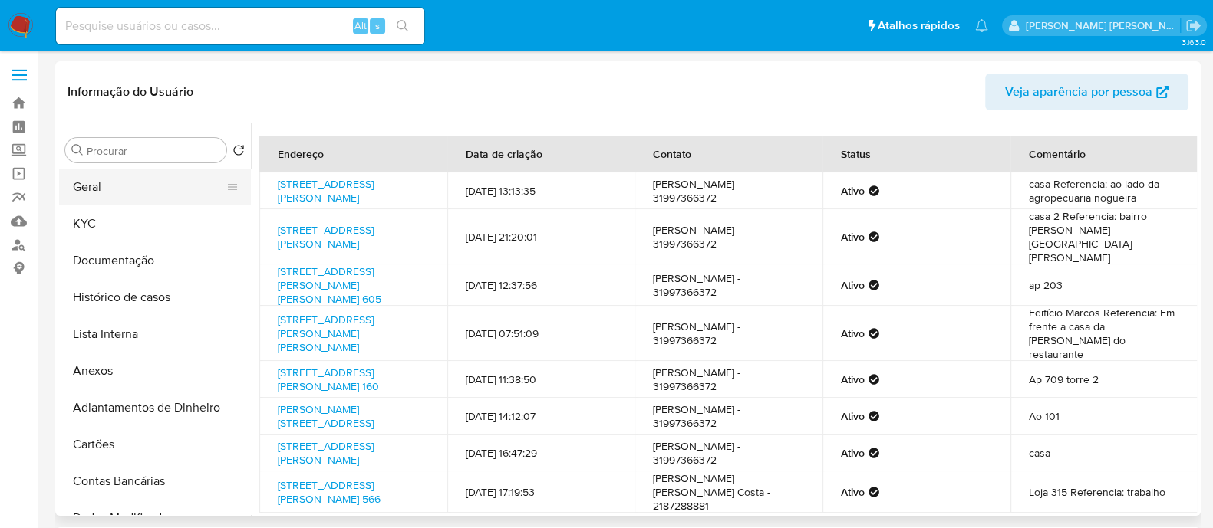
click at [110, 192] on button "Geral" at bounding box center [148, 187] width 179 height 37
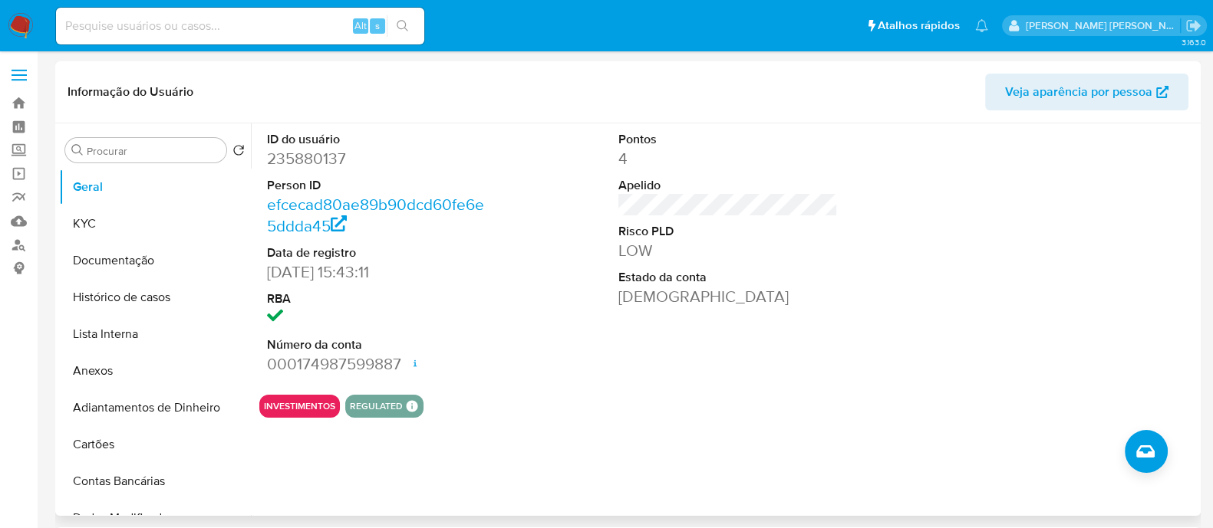
click at [766, 281] on dt "Estado da conta" at bounding box center [727, 277] width 219 height 17
click at [113, 286] on button "Histórico de casos" at bounding box center [148, 297] width 179 height 37
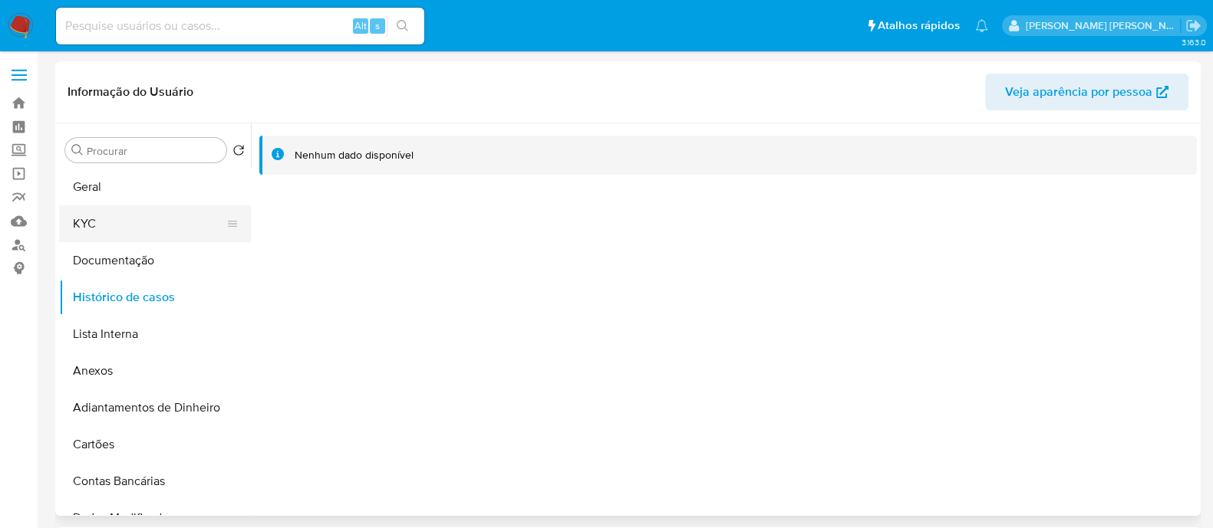
click at [160, 224] on button "KYC" at bounding box center [148, 224] width 179 height 37
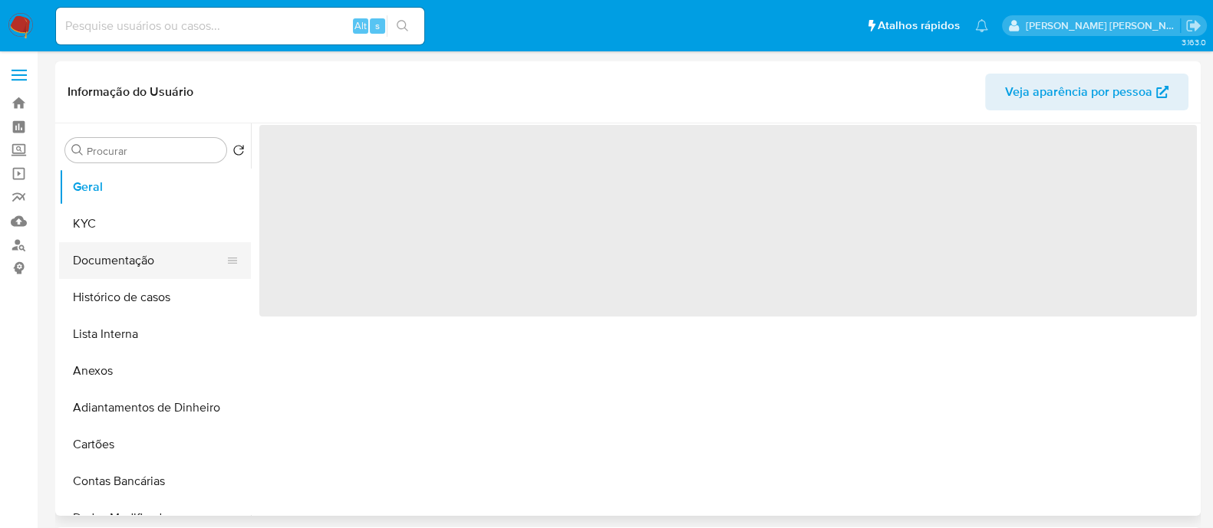
select select "10"
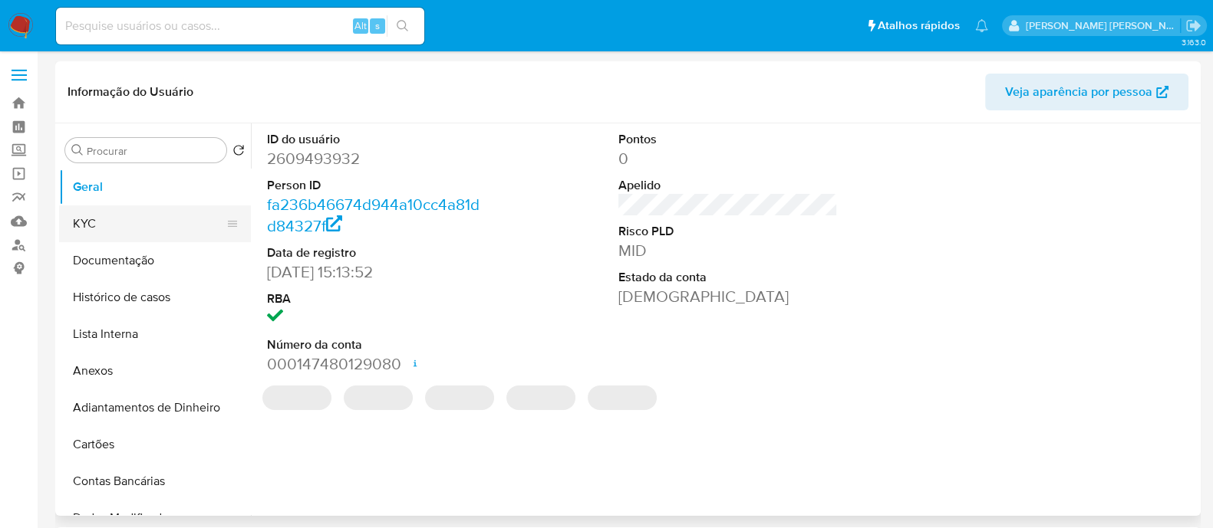
click at [113, 216] on button "KYC" at bounding box center [148, 224] width 179 height 37
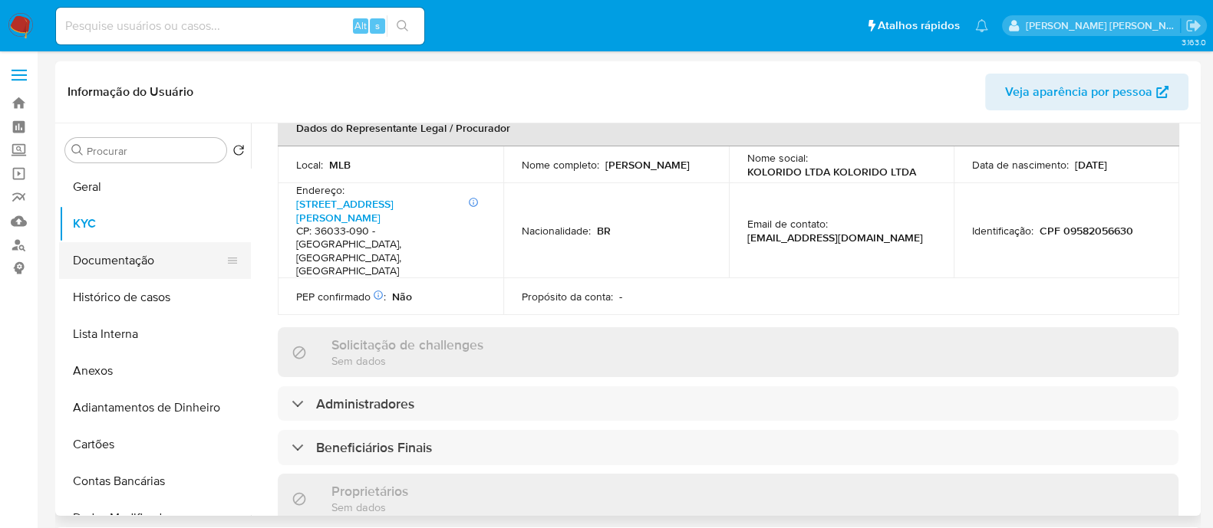
scroll to position [269, 0]
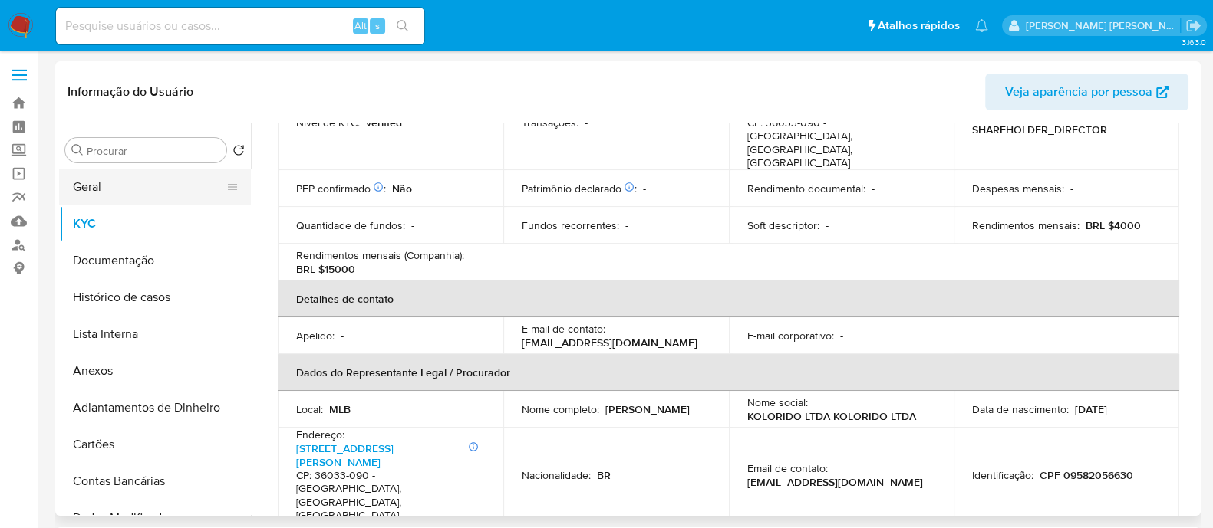
click at [138, 196] on button "Geral" at bounding box center [148, 187] width 179 height 37
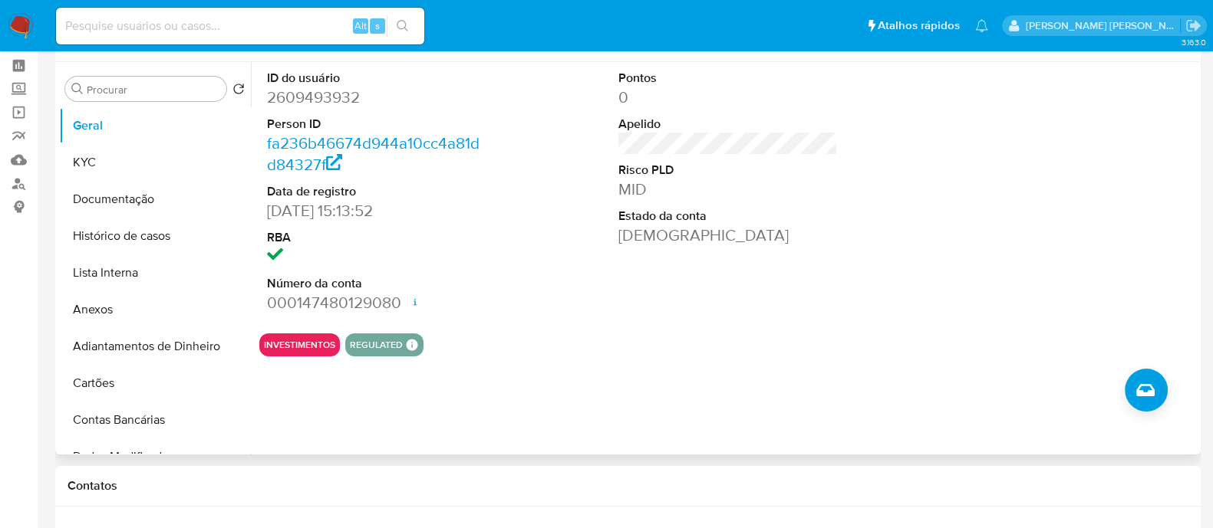
scroll to position [0, 0]
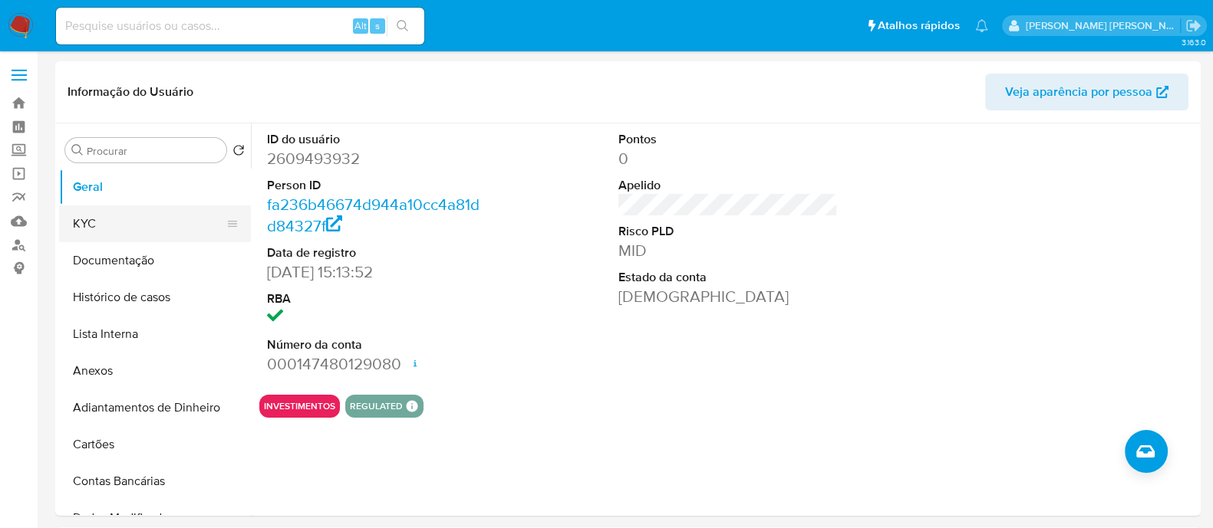
click at [114, 215] on button "KYC" at bounding box center [148, 224] width 179 height 37
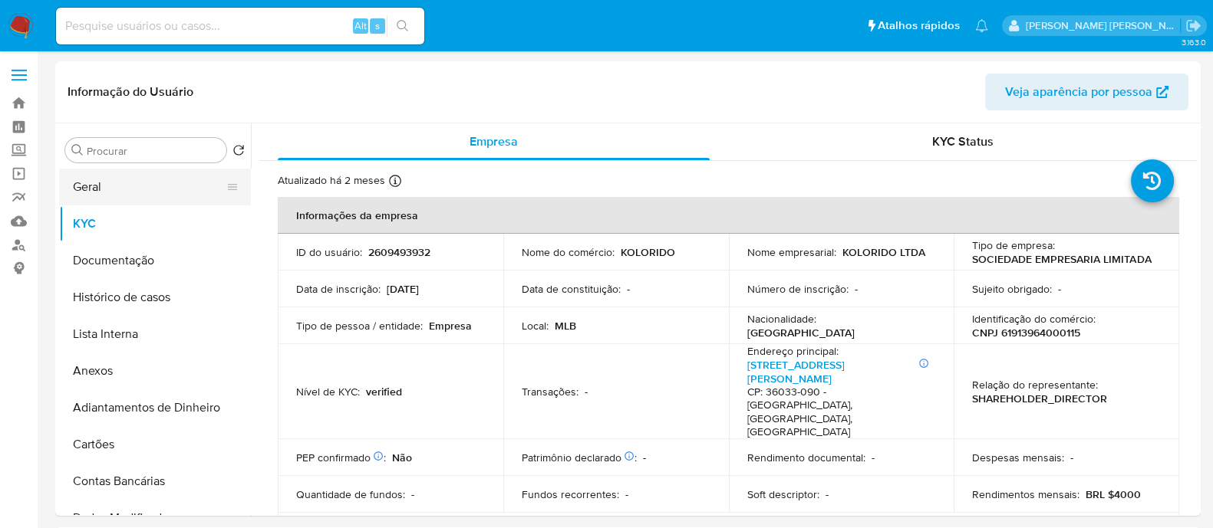
click at [138, 186] on button "Geral" at bounding box center [148, 187] width 179 height 37
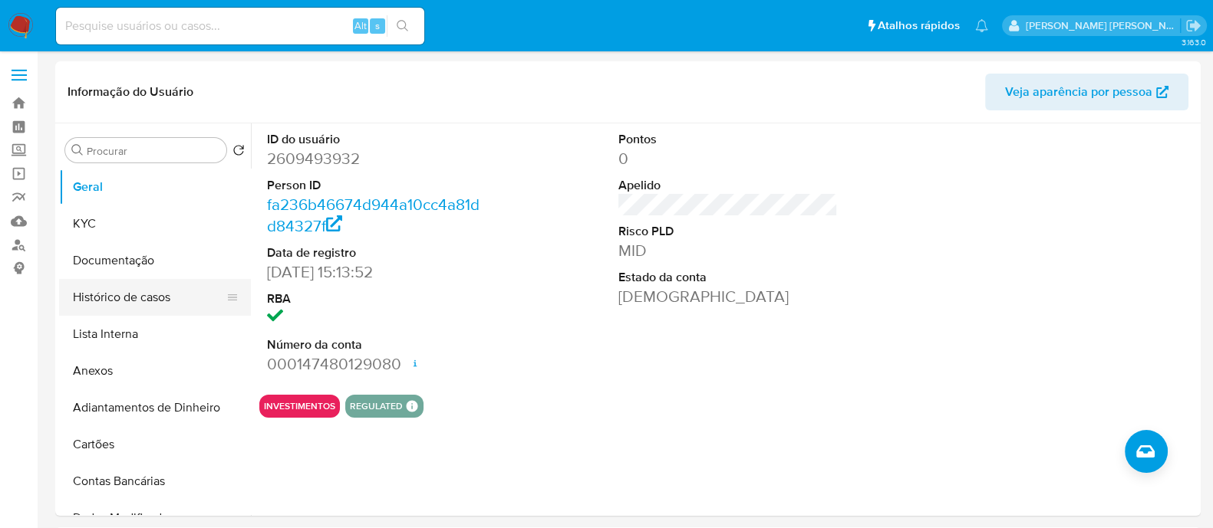
click at [109, 301] on button "Histórico de casos" at bounding box center [148, 297] width 179 height 37
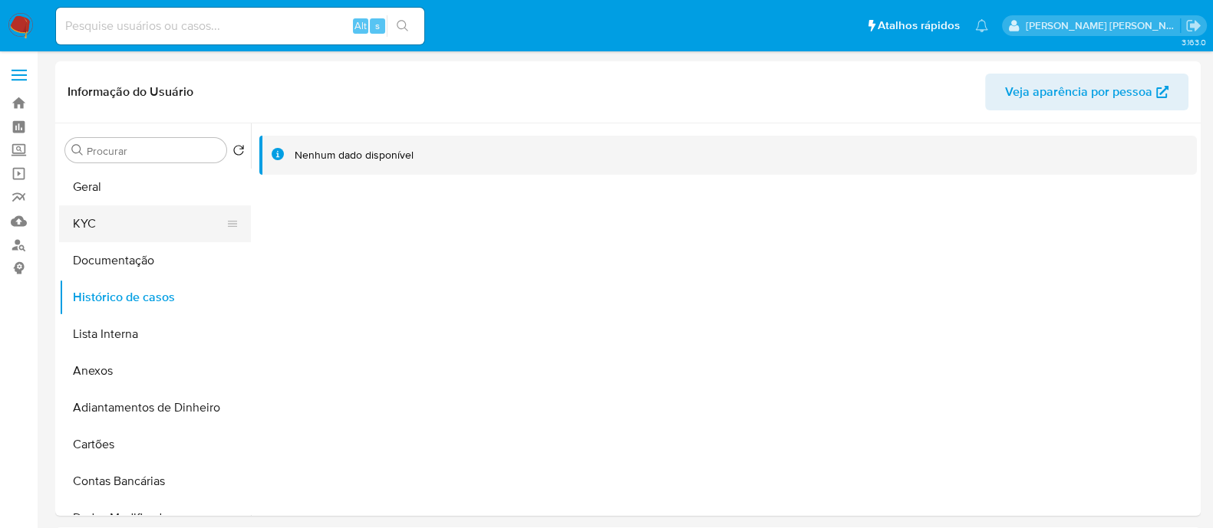
click at [143, 229] on button "KYC" at bounding box center [148, 224] width 179 height 37
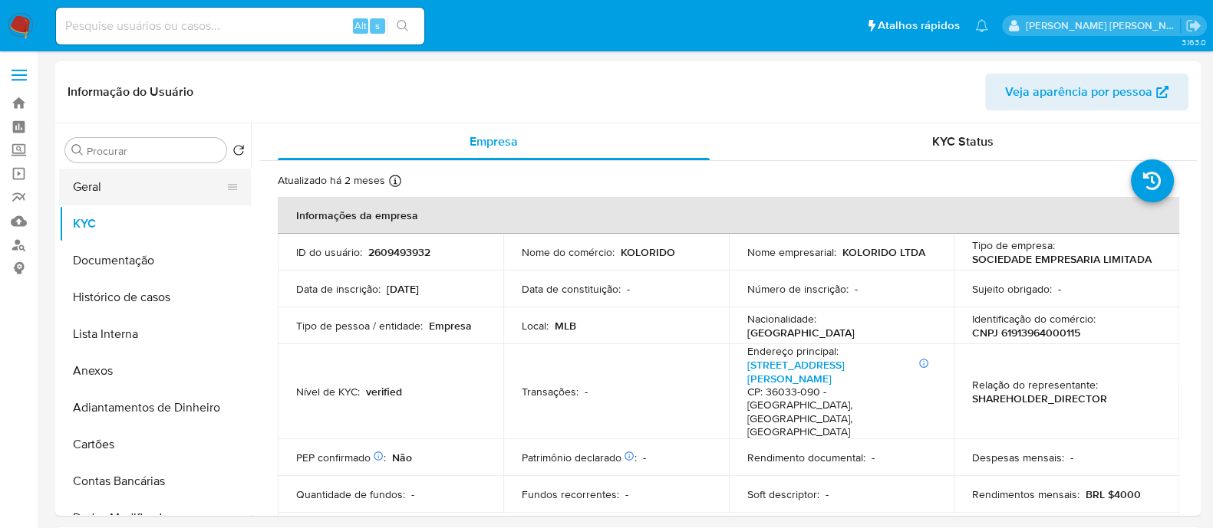
click at [67, 183] on button "Geral" at bounding box center [148, 187] width 179 height 37
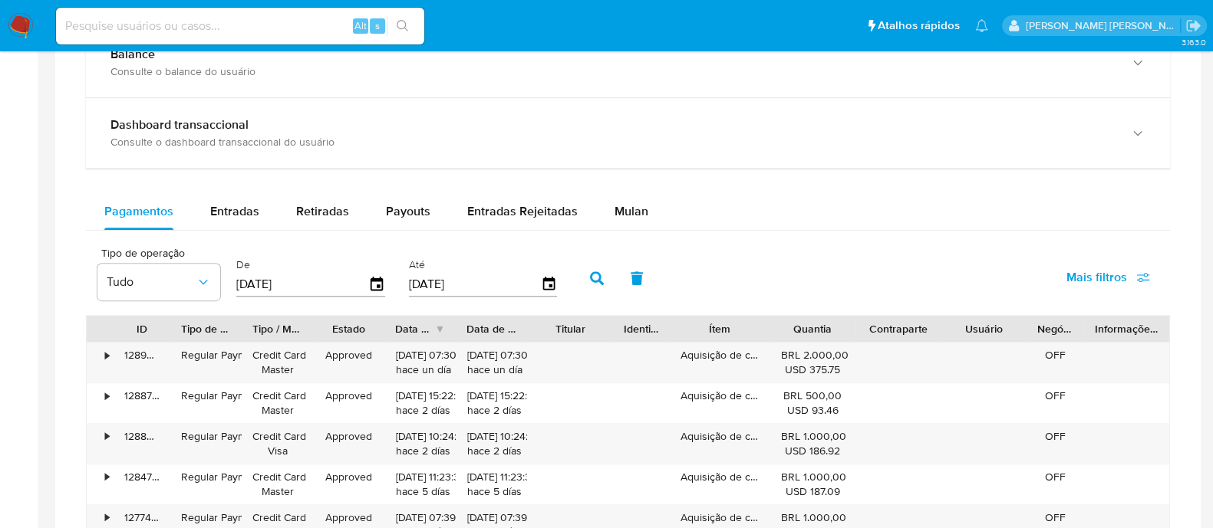
scroll to position [863, 0]
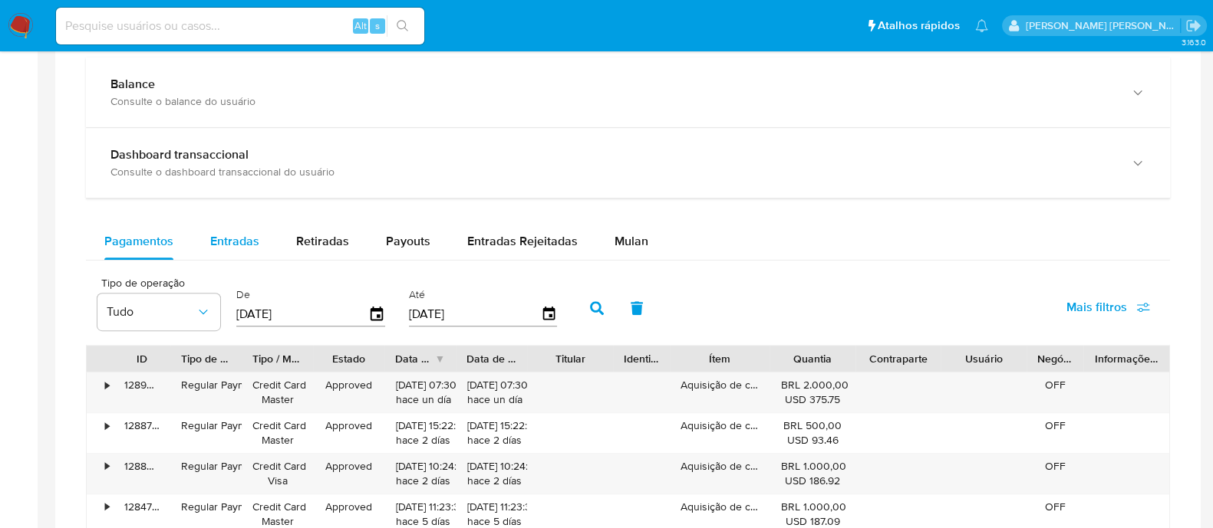
click at [255, 243] on span "Entradas" at bounding box center [234, 241] width 49 height 18
select select "10"
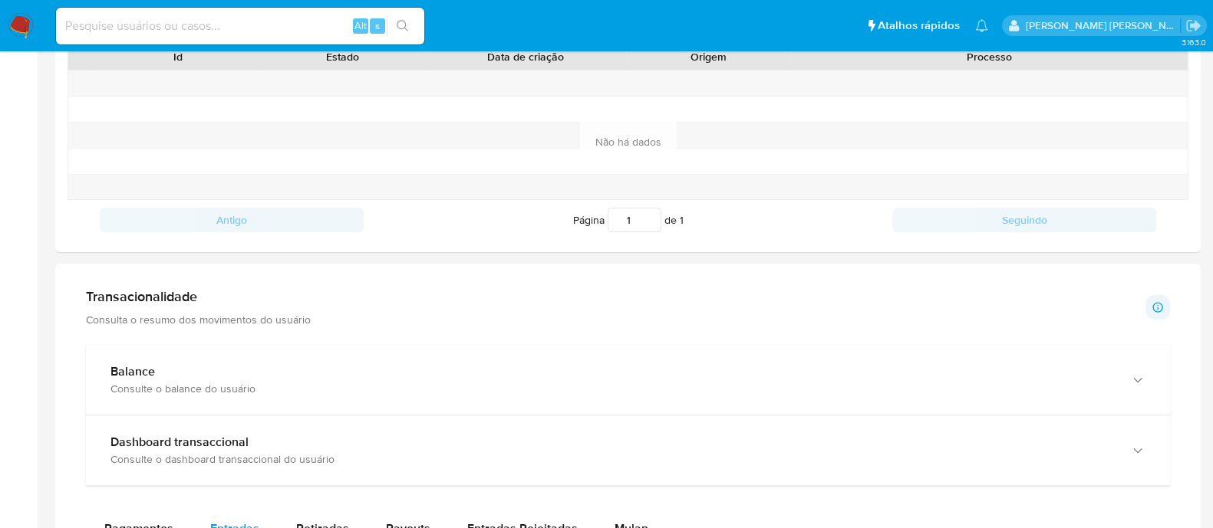
scroll to position [670, 0]
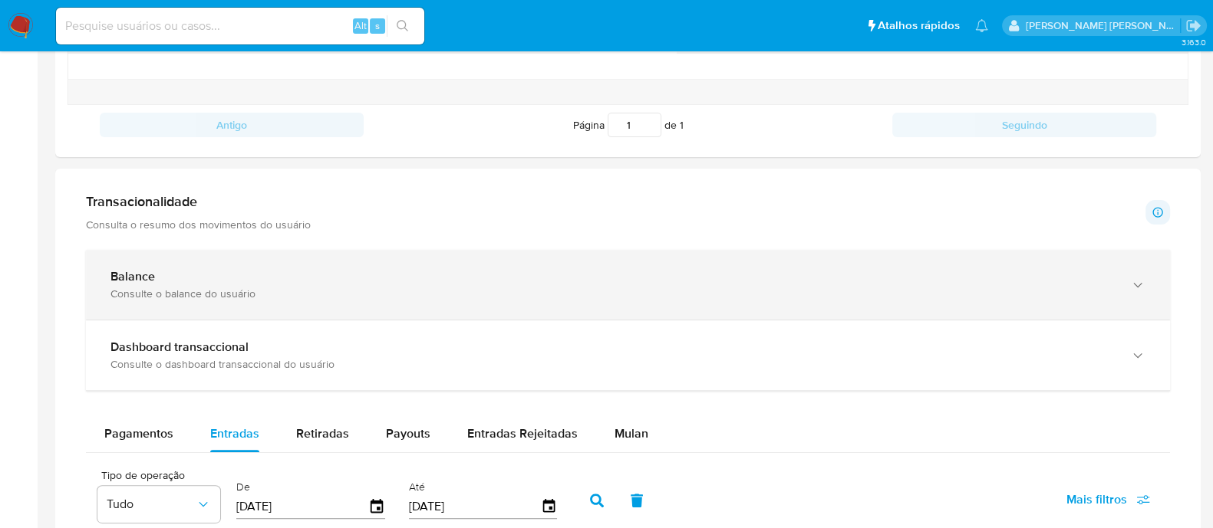
click at [1164, 270] on div "Balance Consulte o balance do usuário" at bounding box center [628, 285] width 1084 height 70
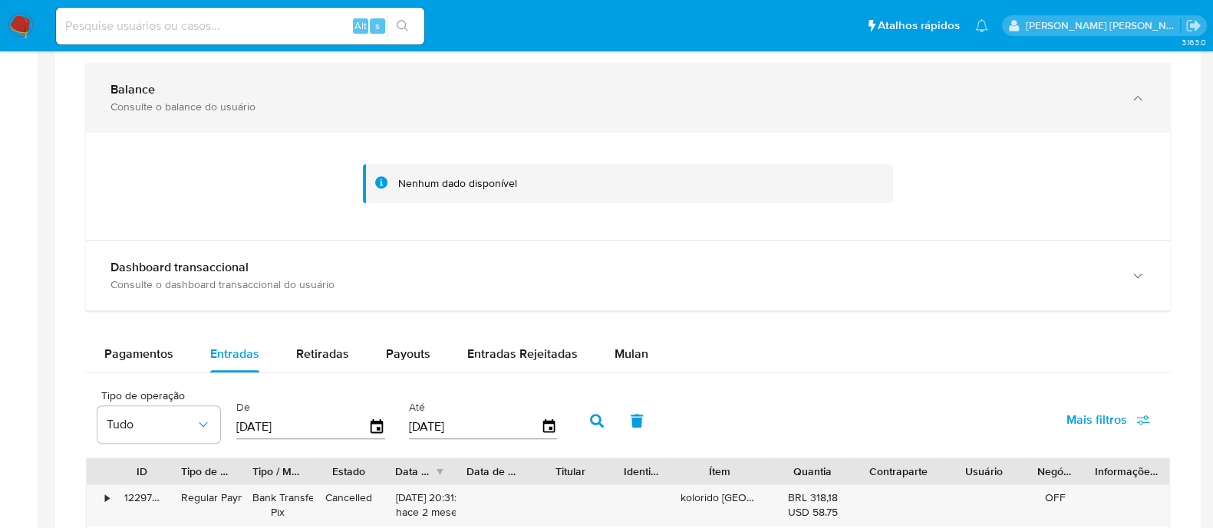
scroll to position [863, 0]
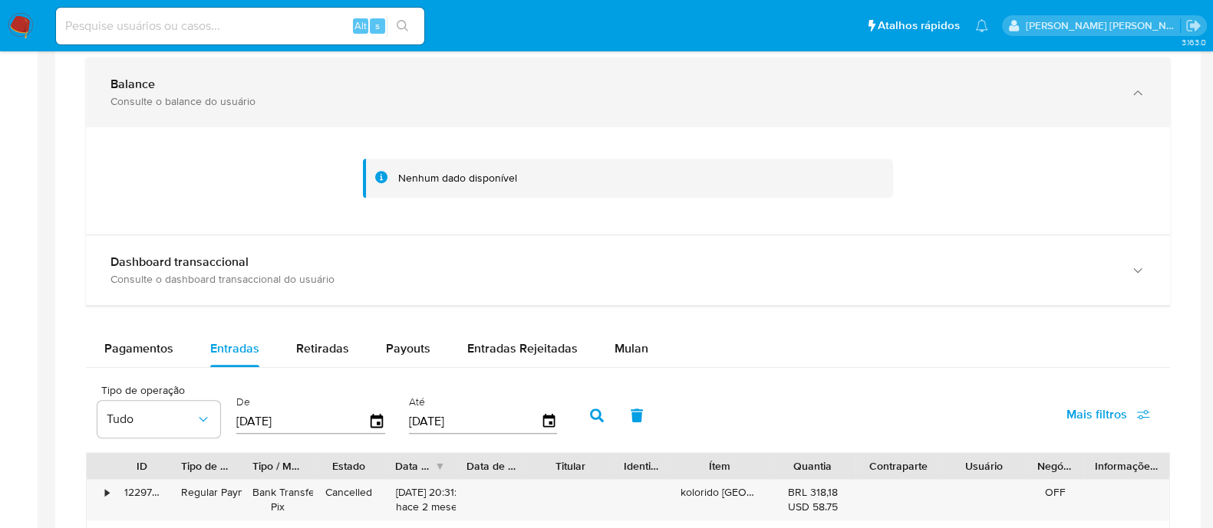
click at [963, 251] on div "Dashboard transaccional Consulte o dashboard transaccional do usuário" at bounding box center [628, 270] width 1084 height 70
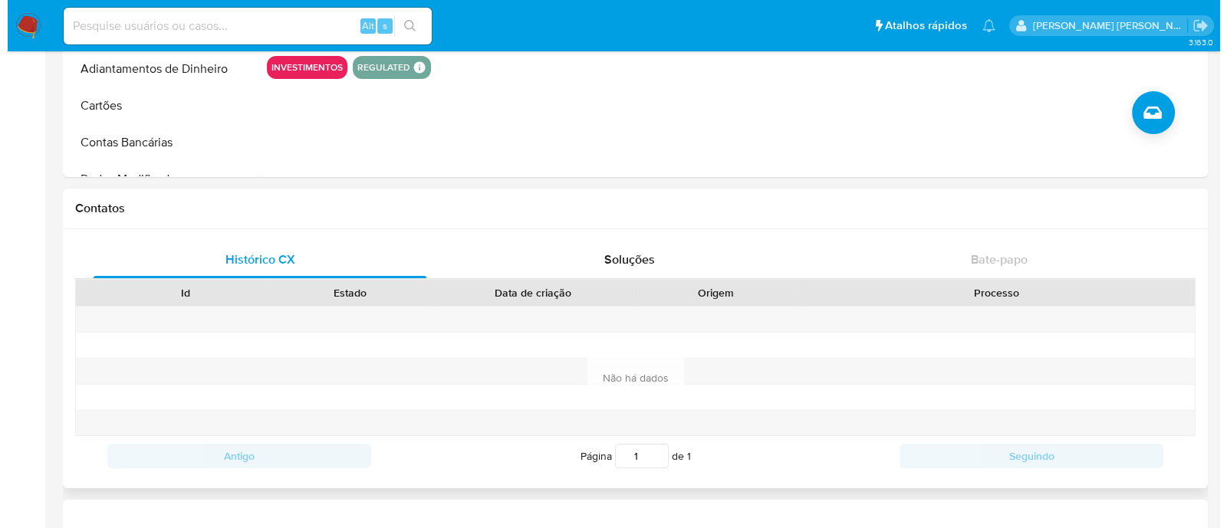
scroll to position [0, 0]
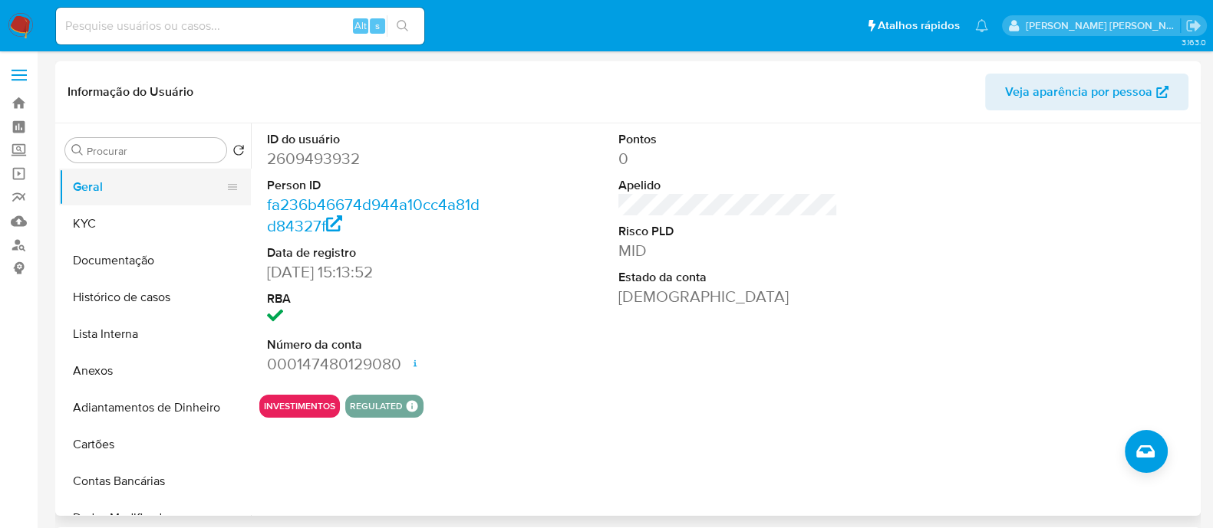
click at [142, 193] on button "Geral" at bounding box center [148, 187] width 179 height 37
click at [1139, 439] on button "Criar caso manual" at bounding box center [1145, 451] width 43 height 43
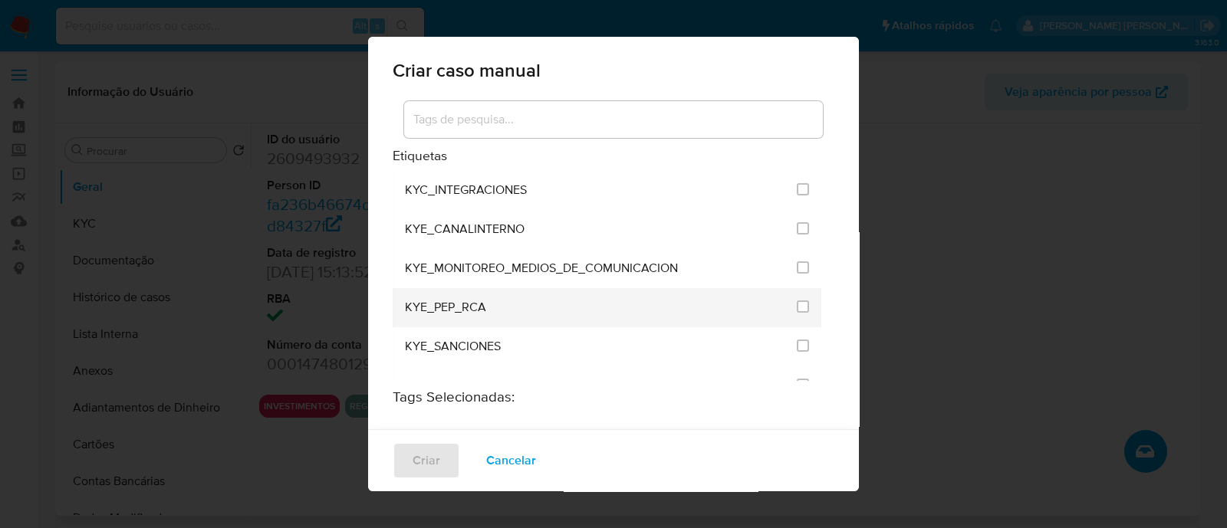
scroll to position [1341, 0]
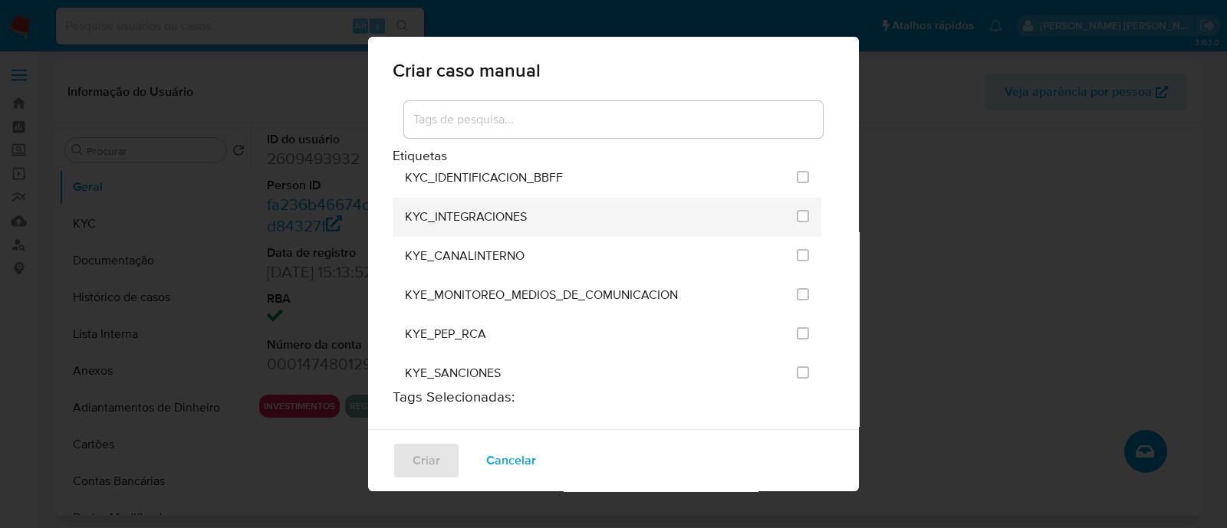
click at [797, 209] on div at bounding box center [803, 216] width 12 height 15
click at [797, 210] on input "2093" at bounding box center [803, 216] width 12 height 12
checkbox input "true"
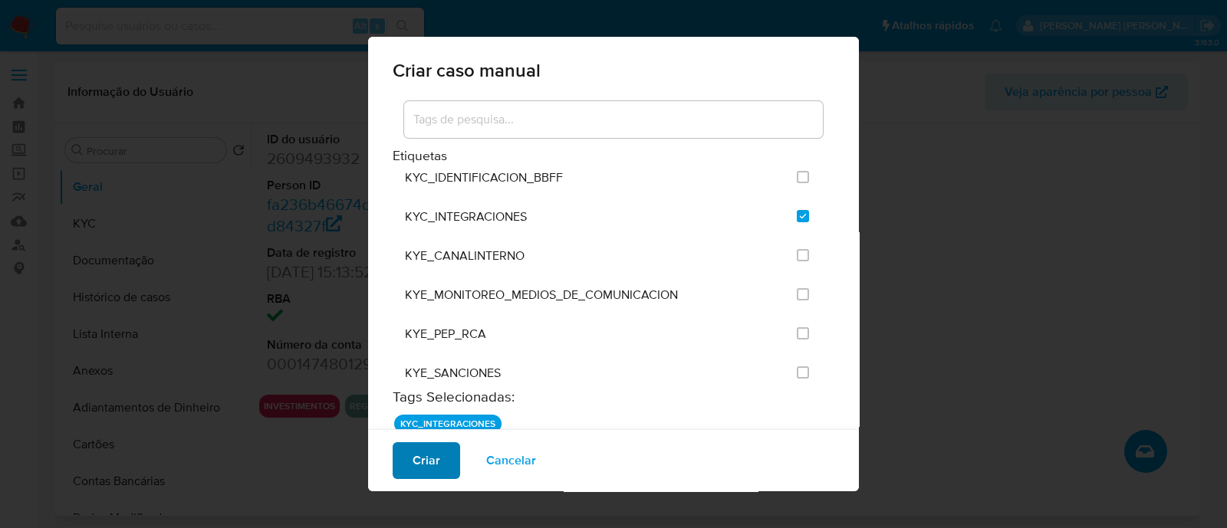
click at [427, 456] on span "Criar" at bounding box center [427, 461] width 28 height 34
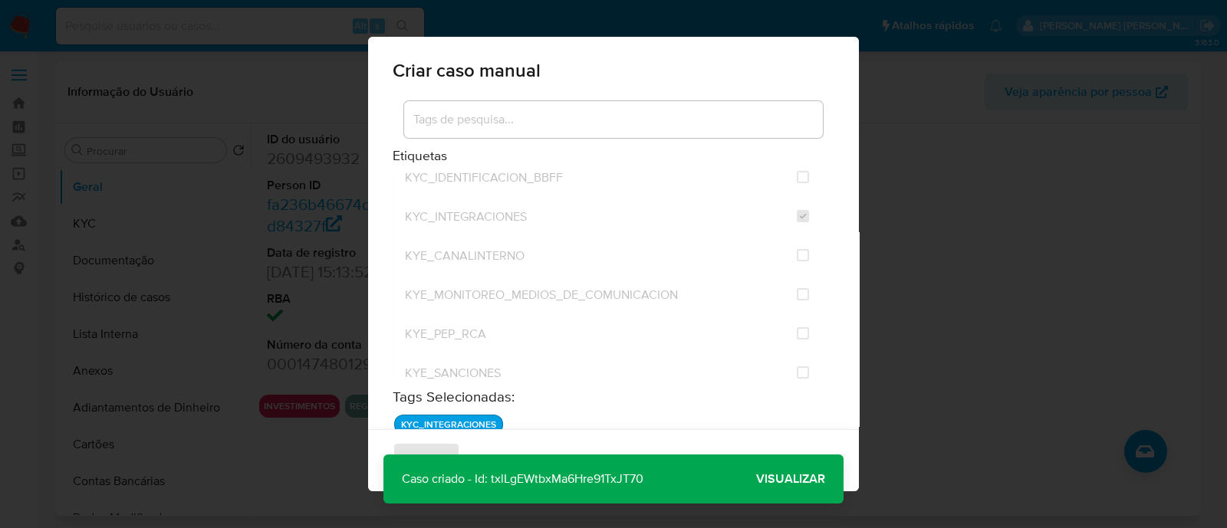
click at [787, 479] on span "Visualizar" at bounding box center [790, 479] width 69 height 0
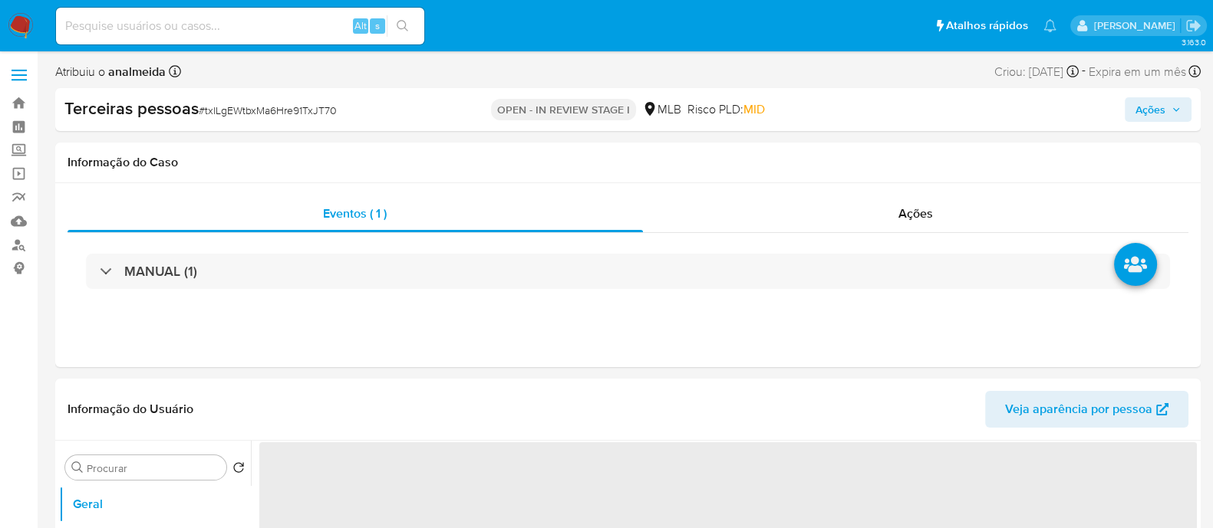
select select "10"
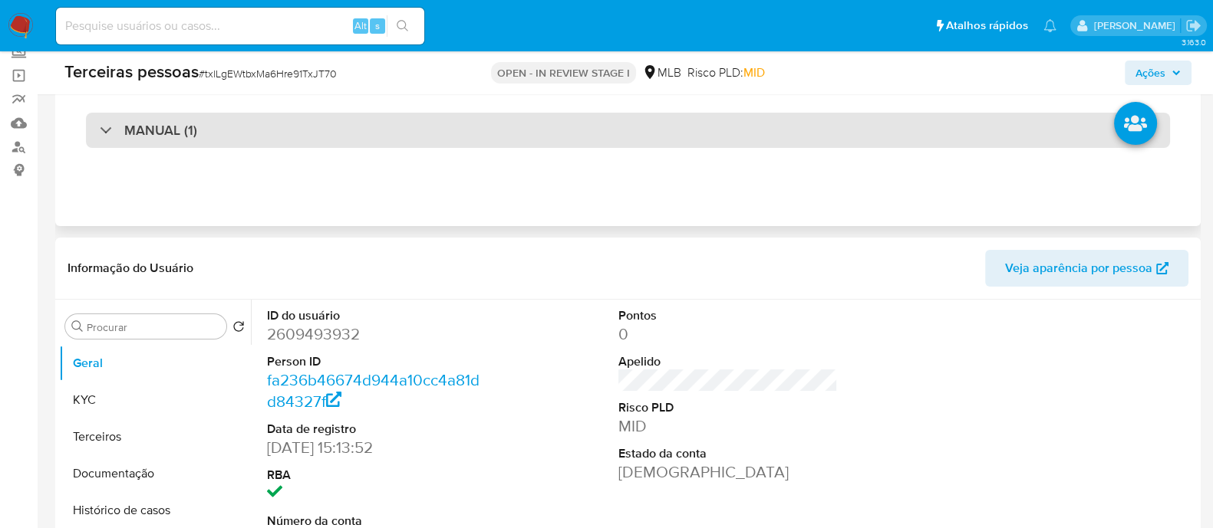
scroll to position [191, 0]
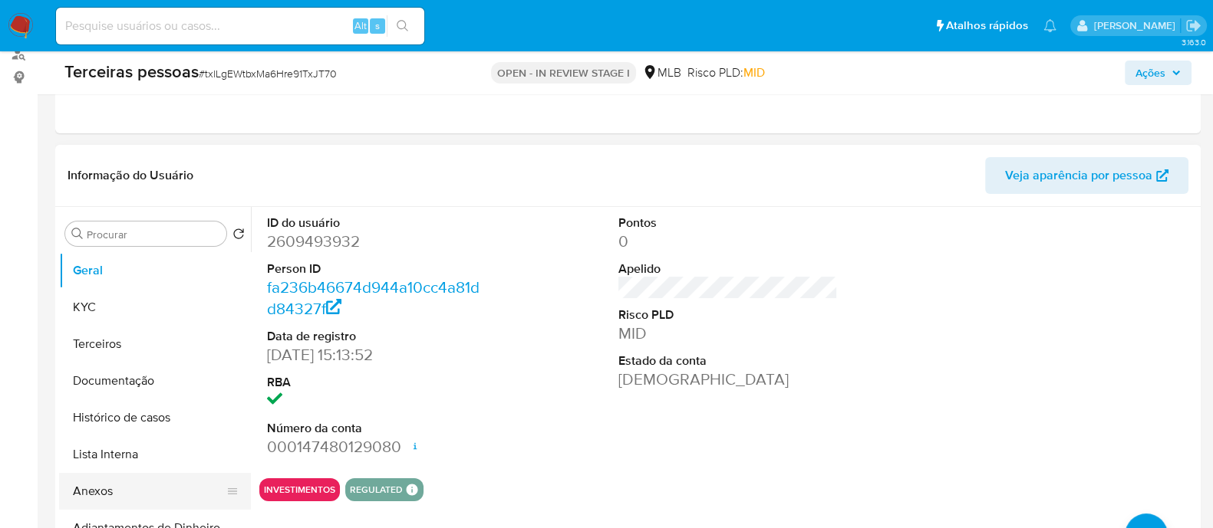
click at [101, 483] on button "Anexos" at bounding box center [148, 491] width 179 height 37
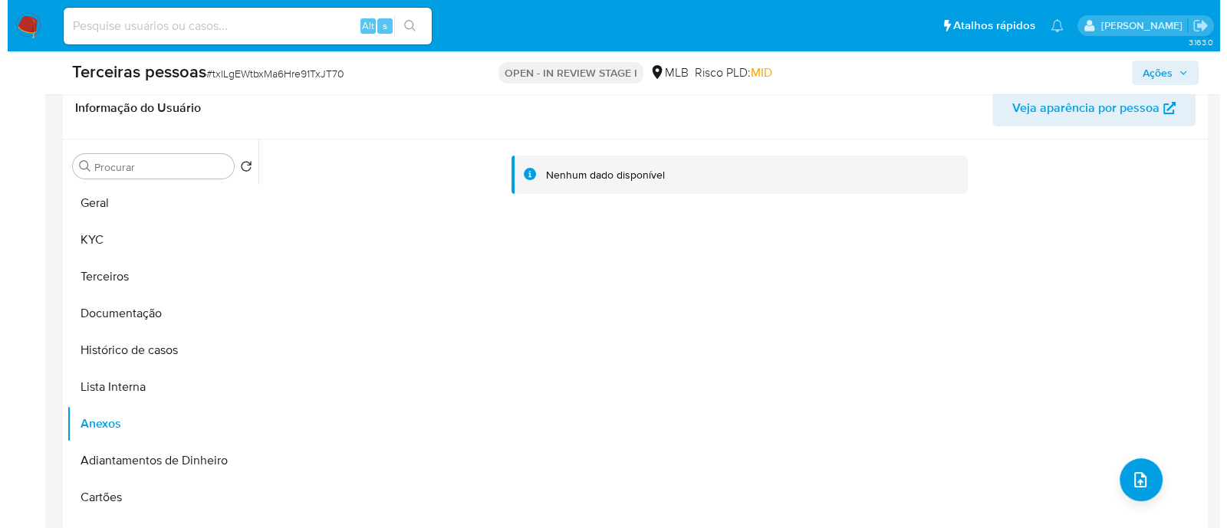
scroll to position [288, 0]
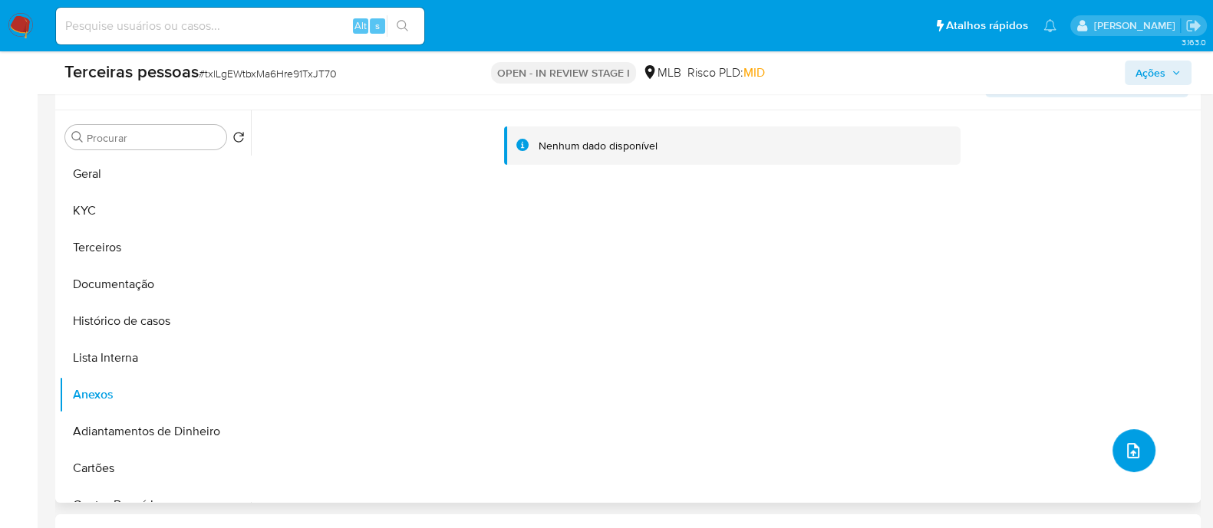
click at [1136, 450] on icon "upload-file" at bounding box center [1133, 451] width 18 height 18
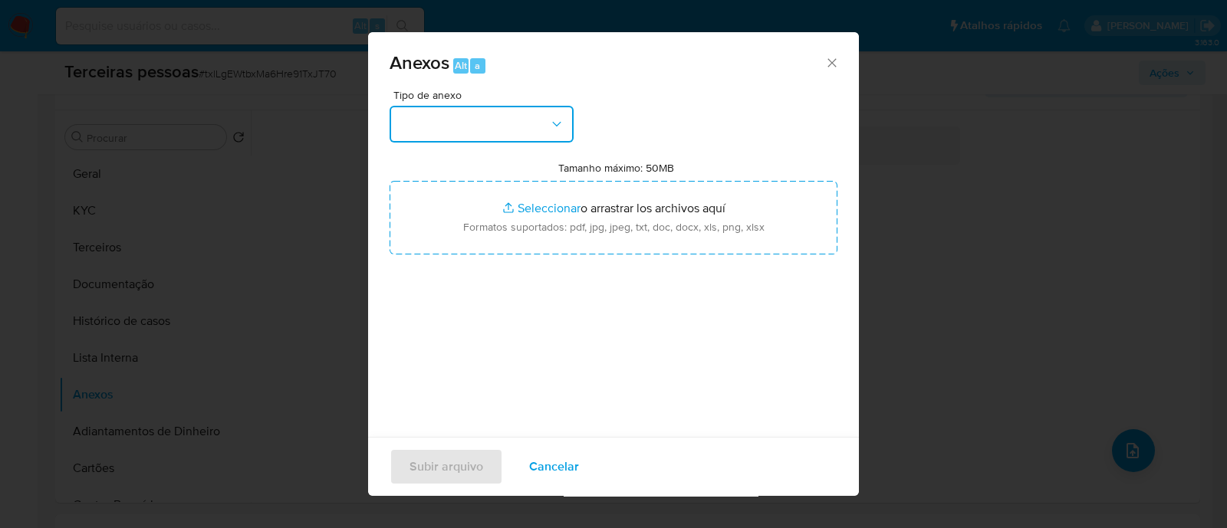
click at [522, 112] on button "button" at bounding box center [482, 124] width 184 height 37
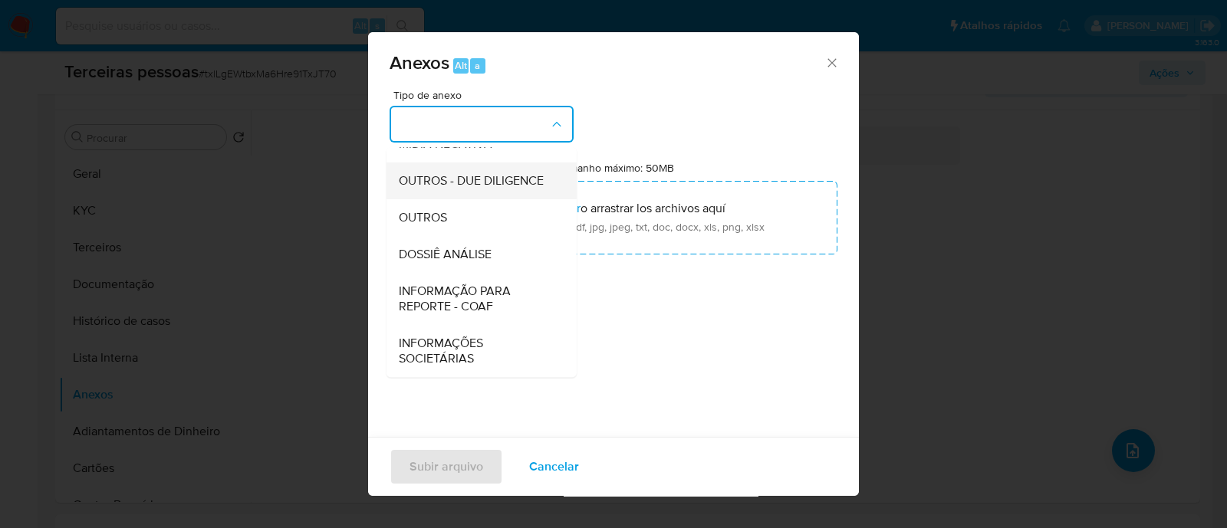
scroll to position [236, 0]
click at [425, 173] on span "OUTROS - DUE DILIGENCE" at bounding box center [471, 180] width 145 height 15
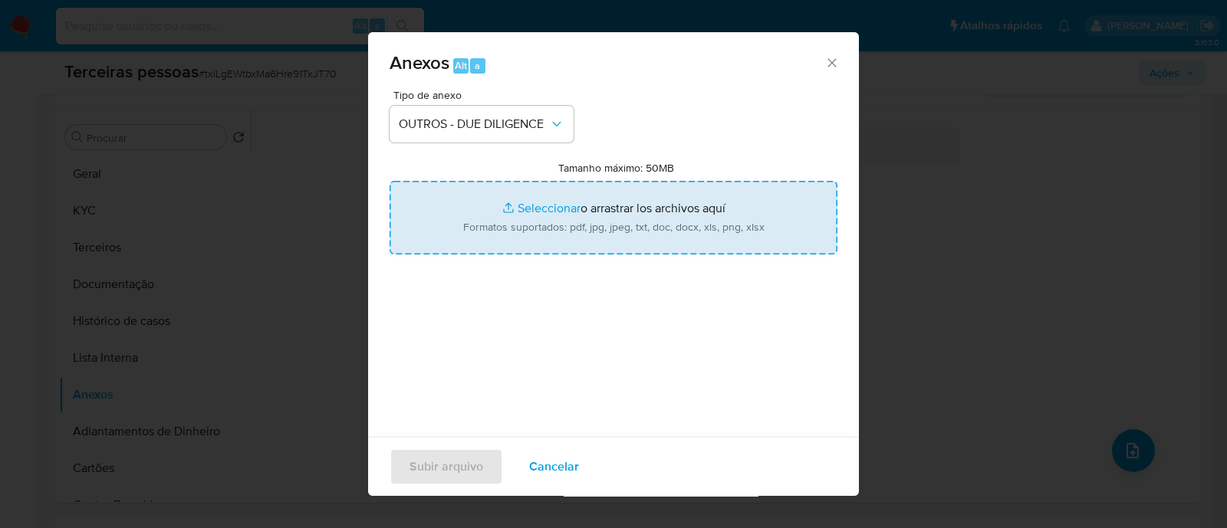
click at [652, 222] on input "Tamanho máximo: 50MB Seleccionar archivos" at bounding box center [614, 218] width 448 height 74
type input "C:\fakepath\Matriz de Risco - KOLORIDO LTDA.pdf"
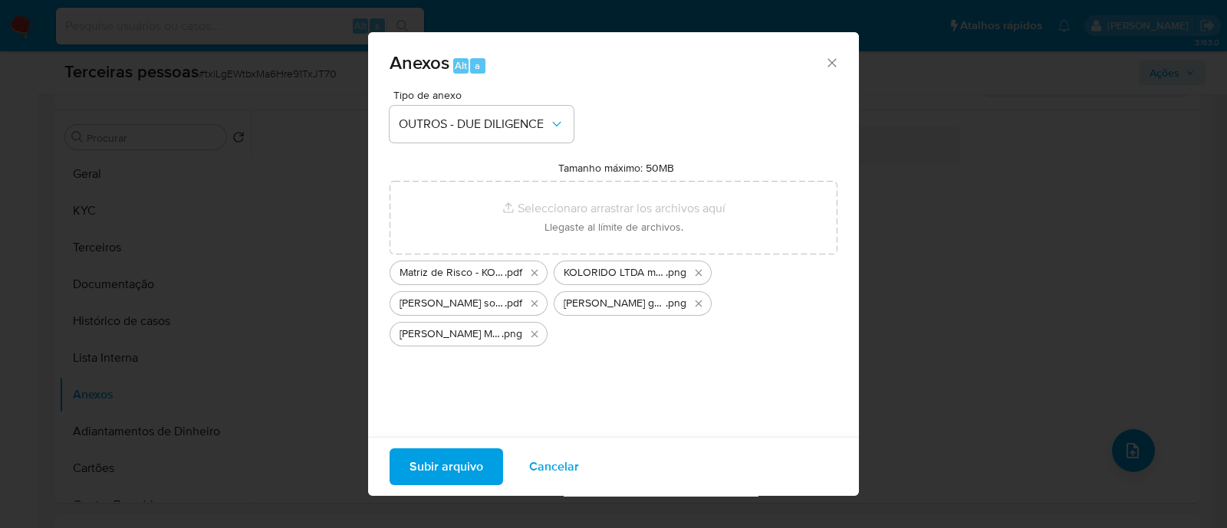
click at [430, 450] on span "Subir arquivo" at bounding box center [447, 467] width 74 height 34
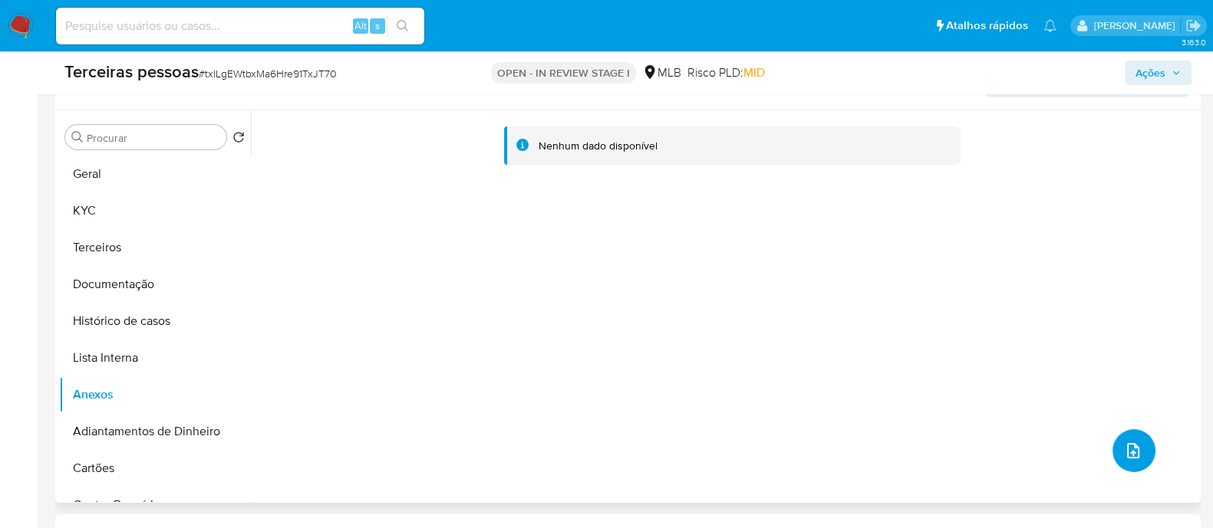
click at [1143, 449] on button "upload-file" at bounding box center [1133, 451] width 43 height 43
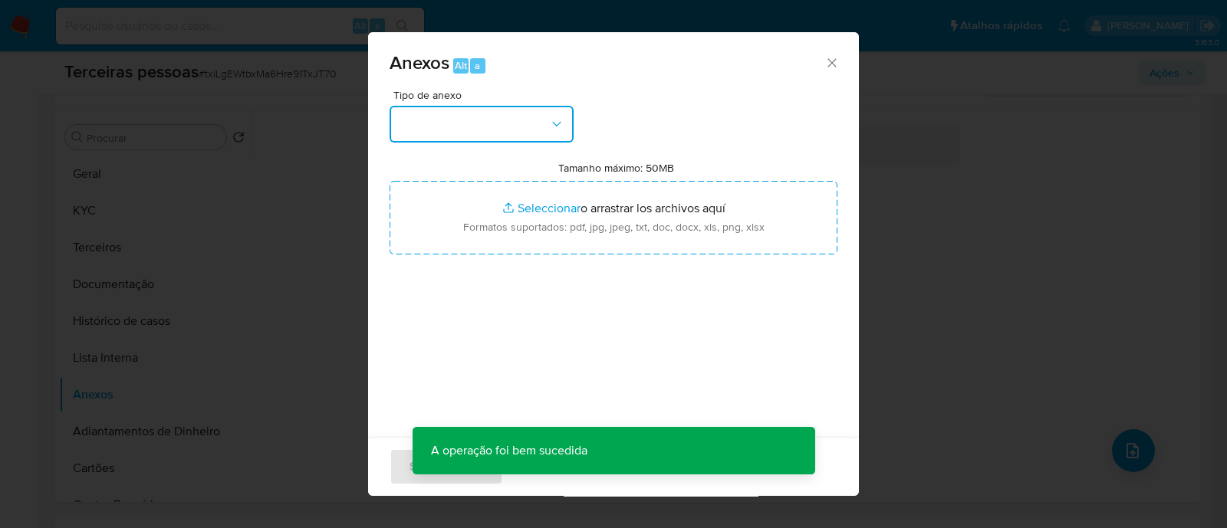
click at [502, 125] on button "button" at bounding box center [482, 124] width 184 height 37
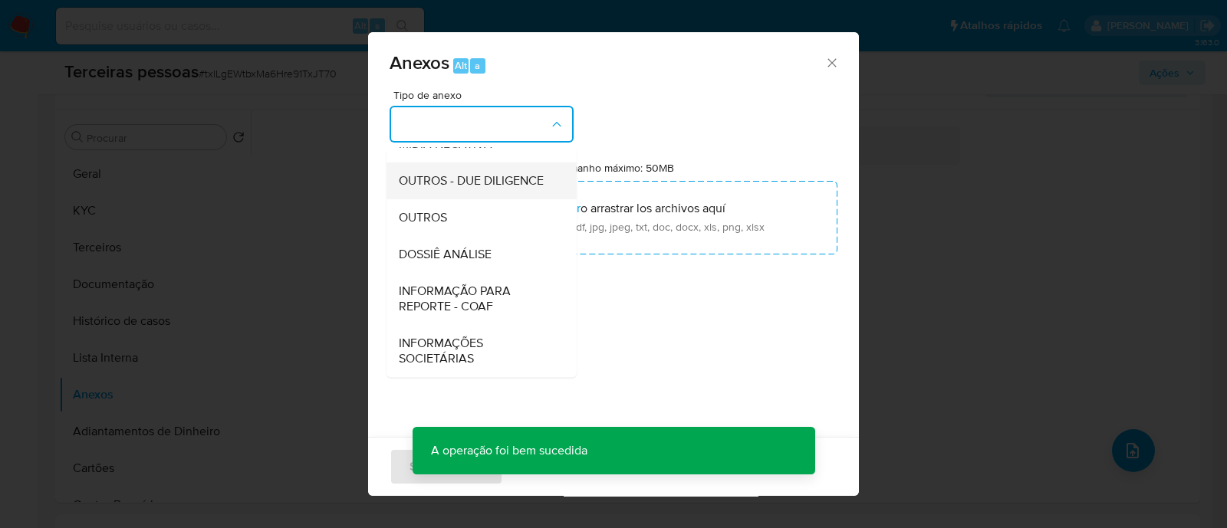
click at [453, 173] on span "OUTROS - DUE DILIGENCE" at bounding box center [471, 180] width 145 height 15
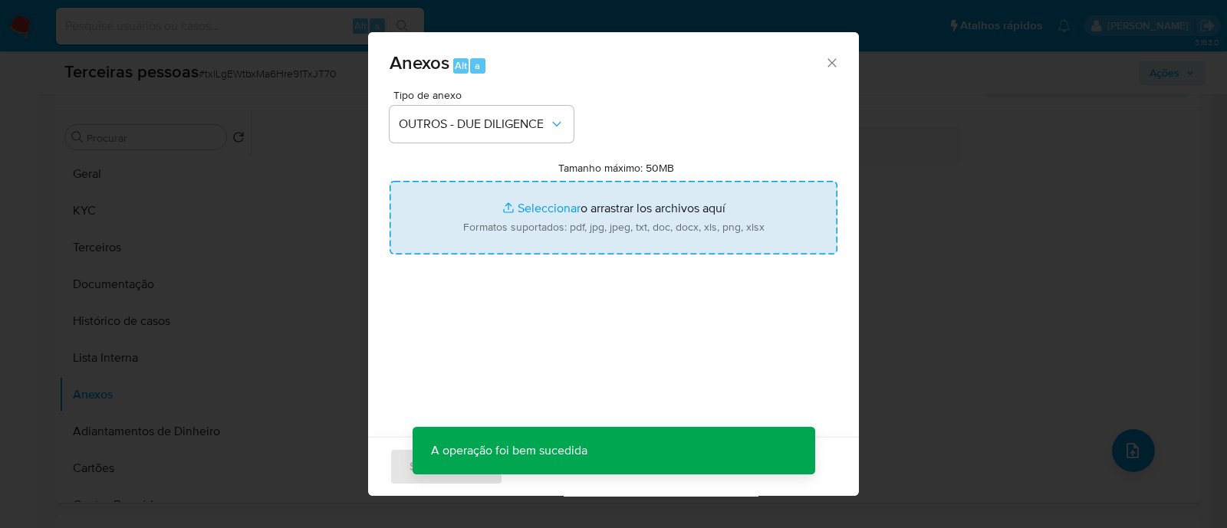
click at [610, 223] on input "Tamanho máximo: 50MB Seleccionar archivos" at bounding box center [614, 218] width 448 height 74
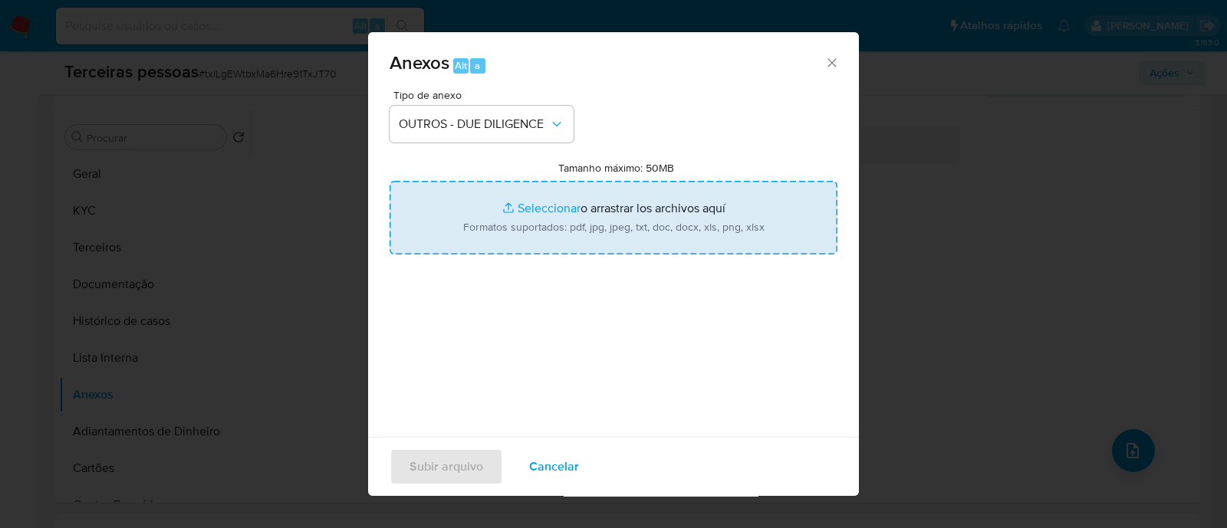
type input "C:\fakepath\Bianca Costa Miguel softon.pdf"
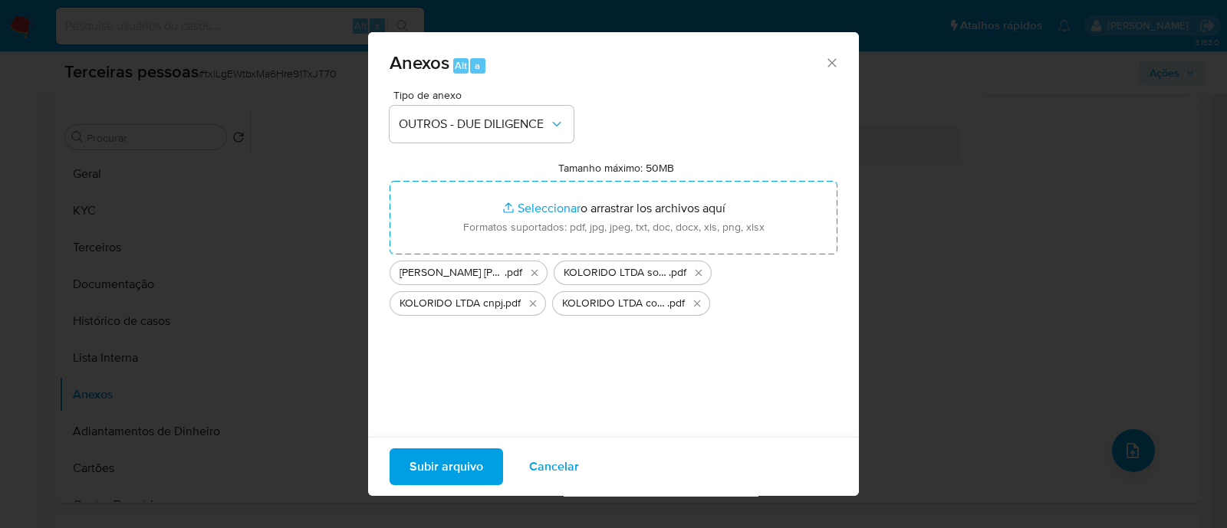
click at [449, 466] on span "Subir arquivo" at bounding box center [447, 467] width 74 height 34
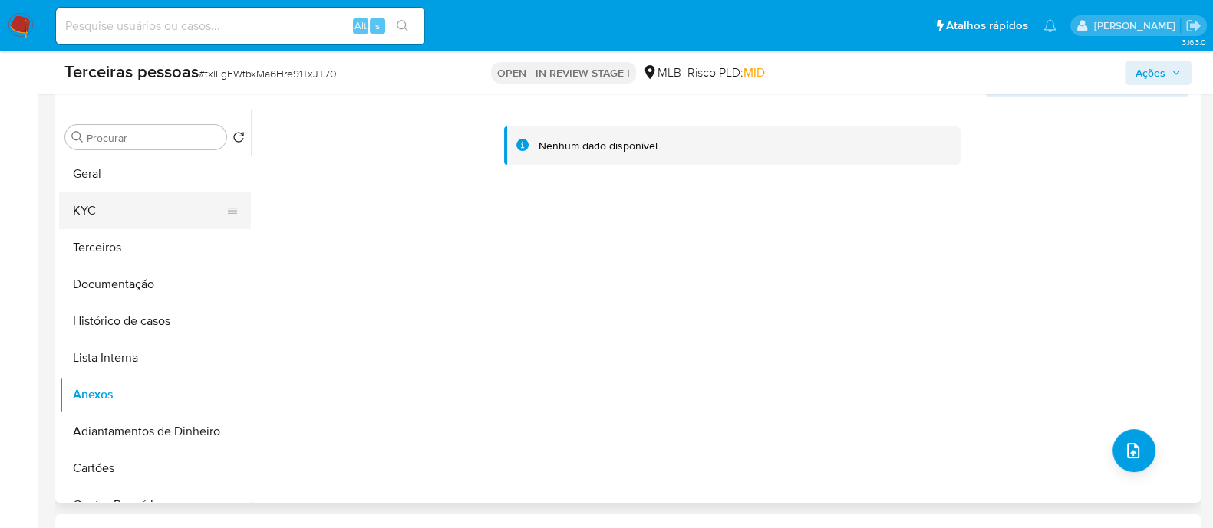
click at [107, 206] on button "KYC" at bounding box center [148, 211] width 179 height 37
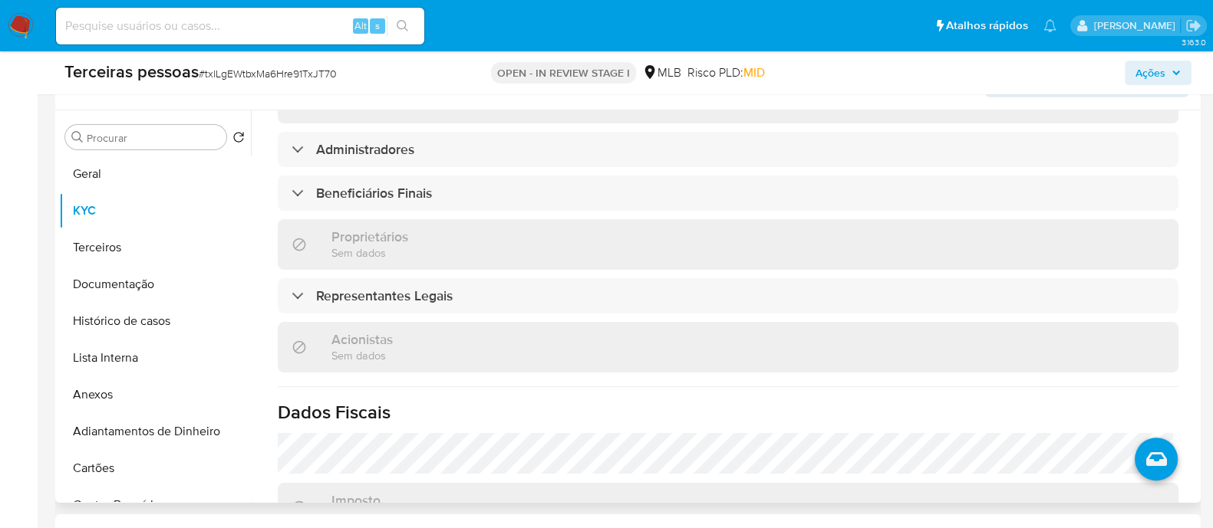
scroll to position [863, 0]
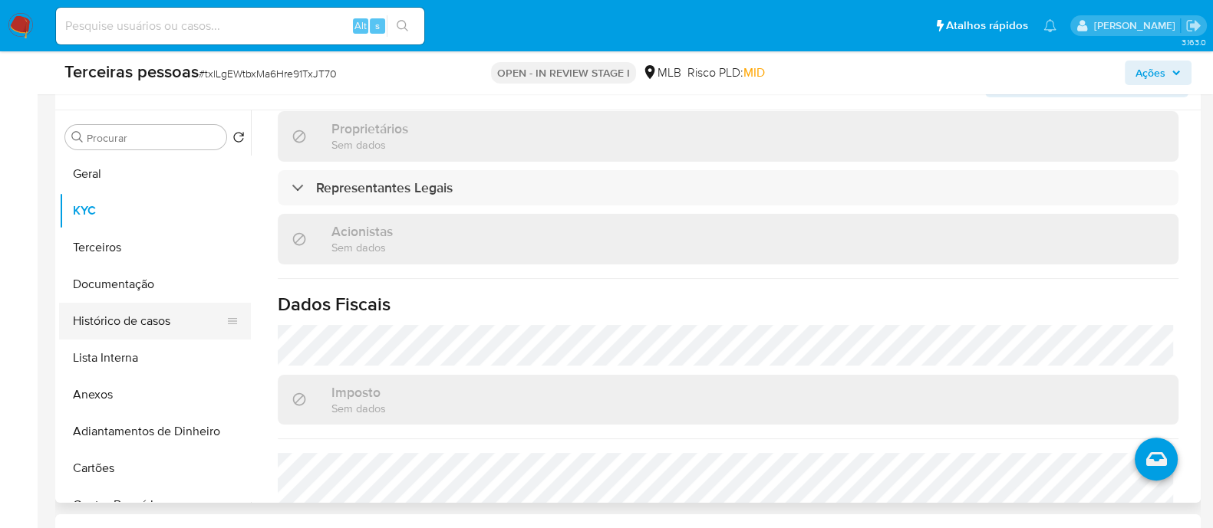
click at [146, 317] on button "Histórico de casos" at bounding box center [148, 321] width 179 height 37
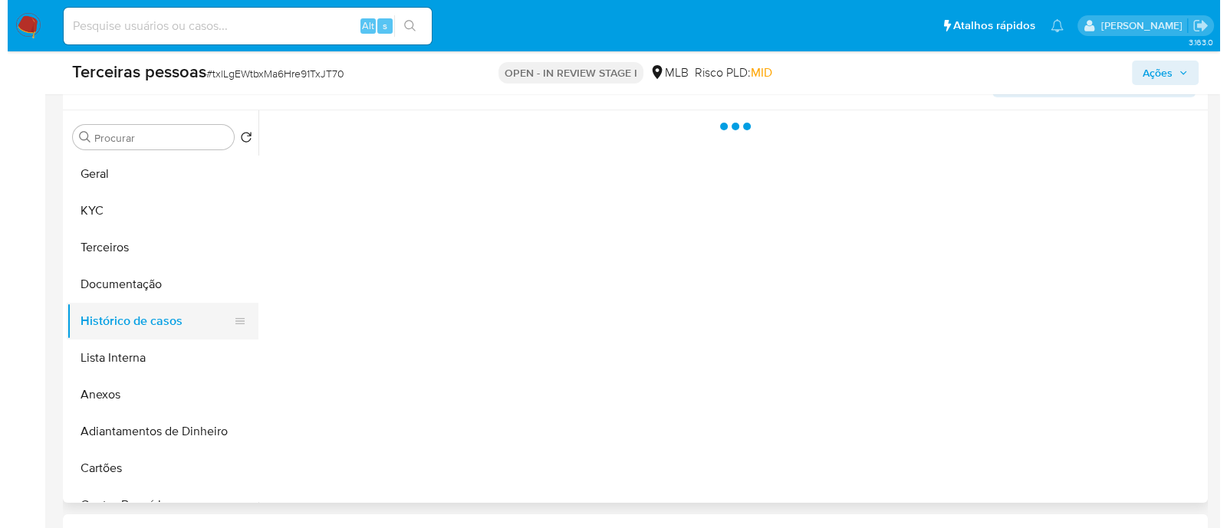
scroll to position [0, 0]
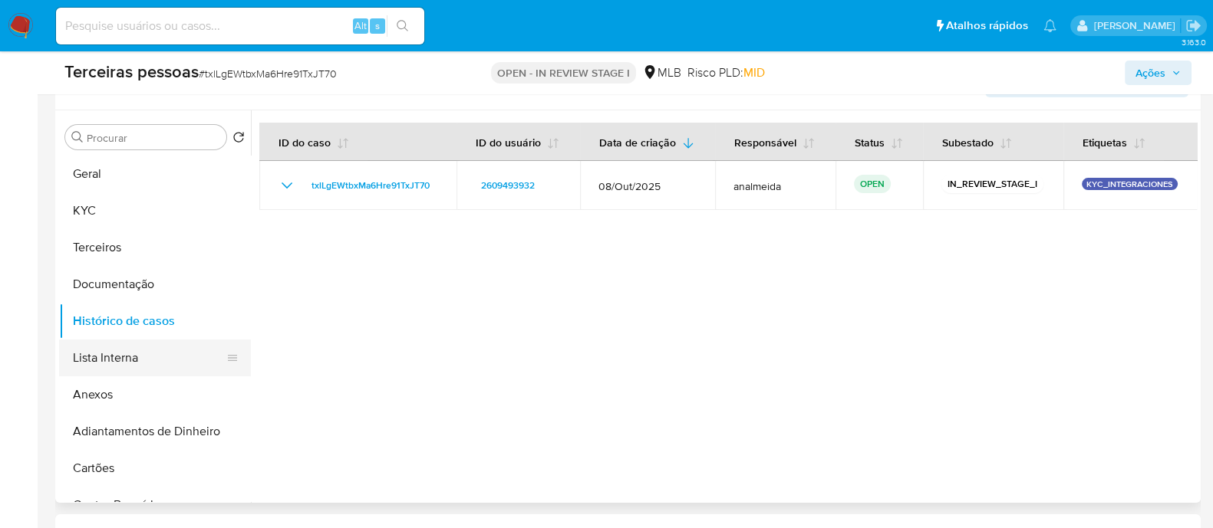
click at [146, 357] on button "Lista Interna" at bounding box center [148, 358] width 179 height 37
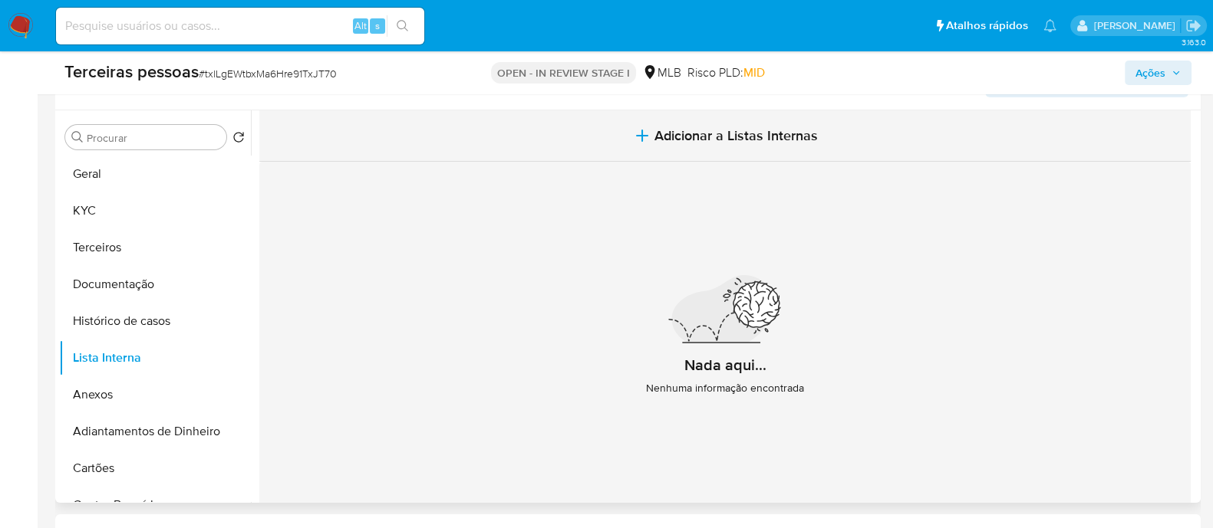
click at [798, 134] on span "Adicionar a Listas Internas" at bounding box center [735, 135] width 163 height 17
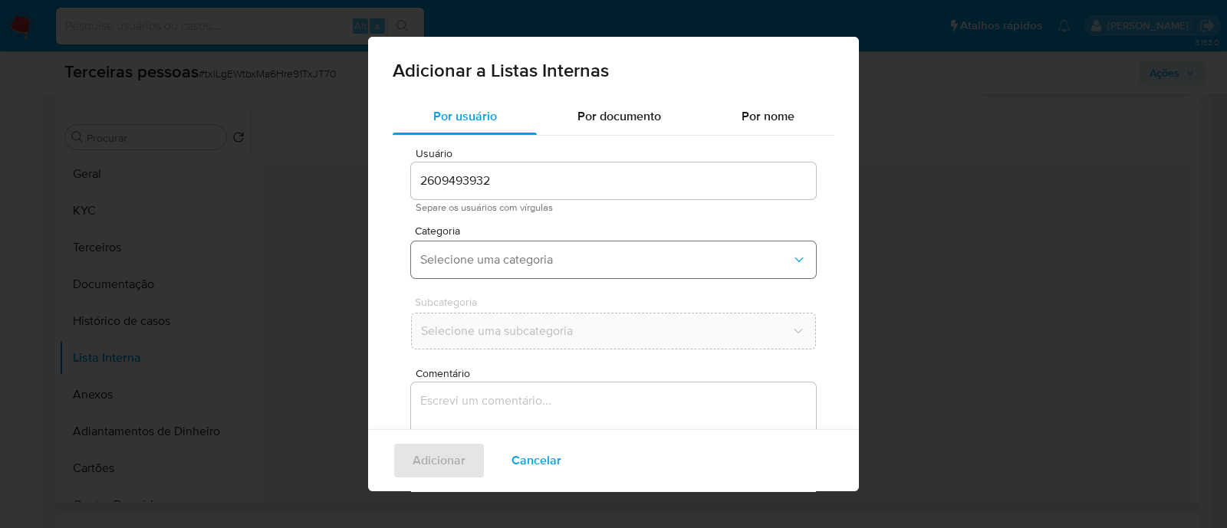
click at [635, 274] on button "Selecione uma categoria" at bounding box center [613, 260] width 405 height 37
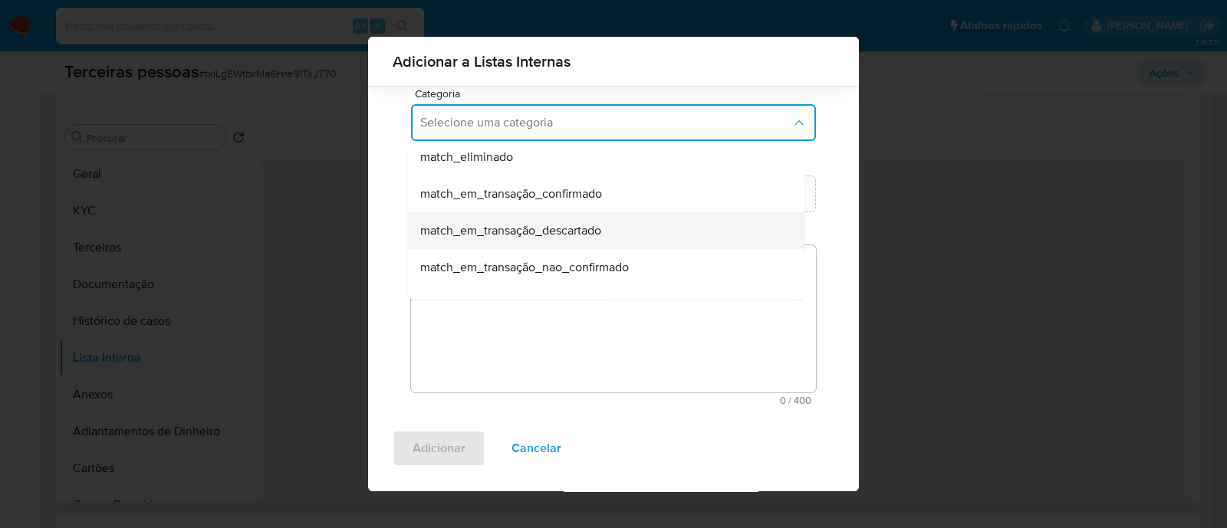
scroll to position [361, 0]
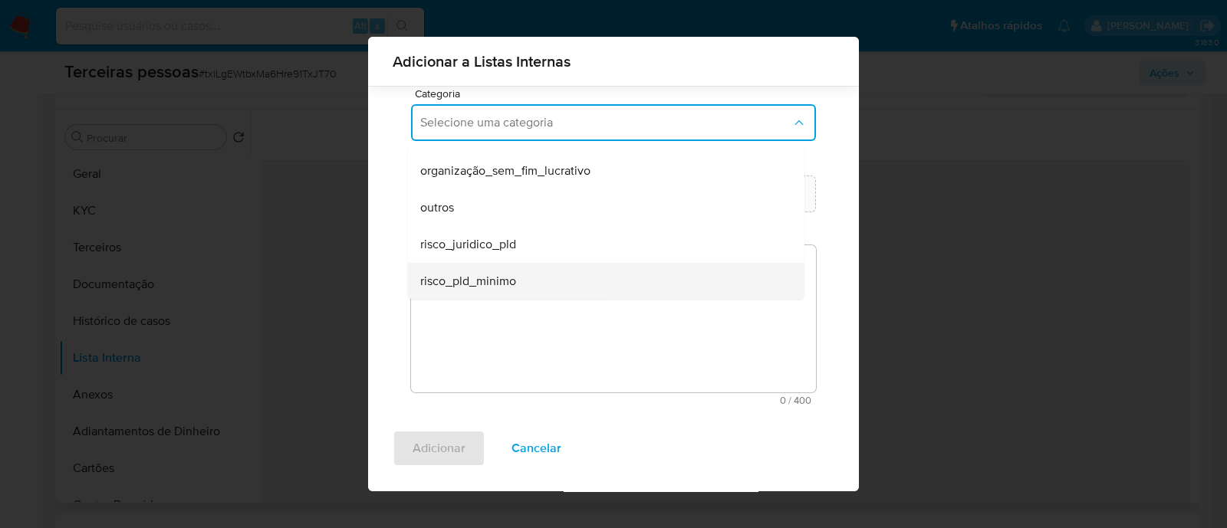
click at [511, 284] on span "risco_pld_minimo" at bounding box center [468, 281] width 96 height 15
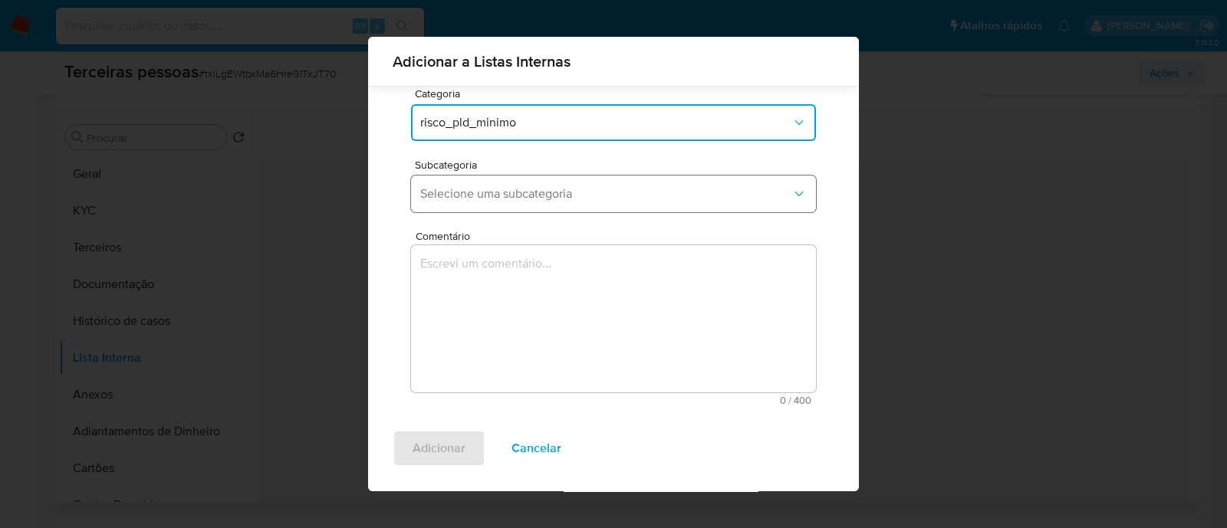
click at [525, 200] on span "Selecione uma subcategoria" at bounding box center [605, 193] width 371 height 15
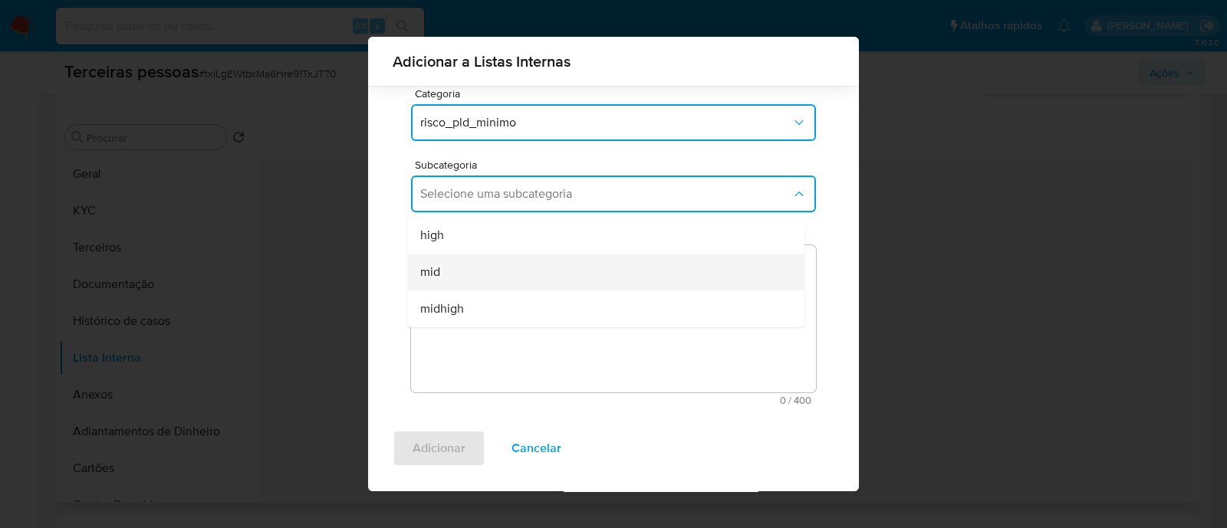
click at [503, 260] on div "mid" at bounding box center [601, 272] width 363 height 37
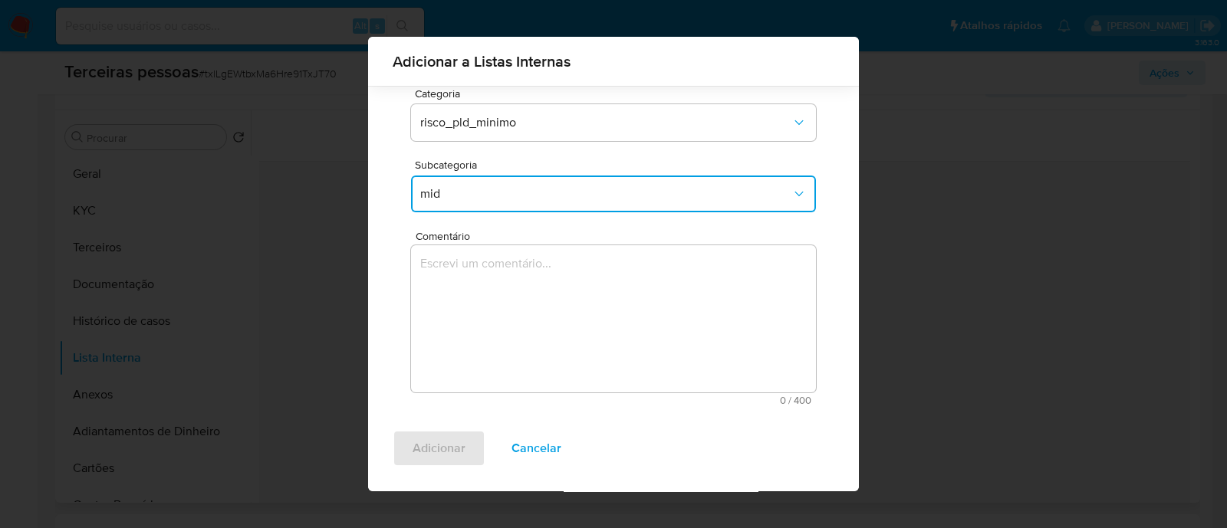
click at [506, 323] on textarea "Comentário" at bounding box center [613, 318] width 405 height 147
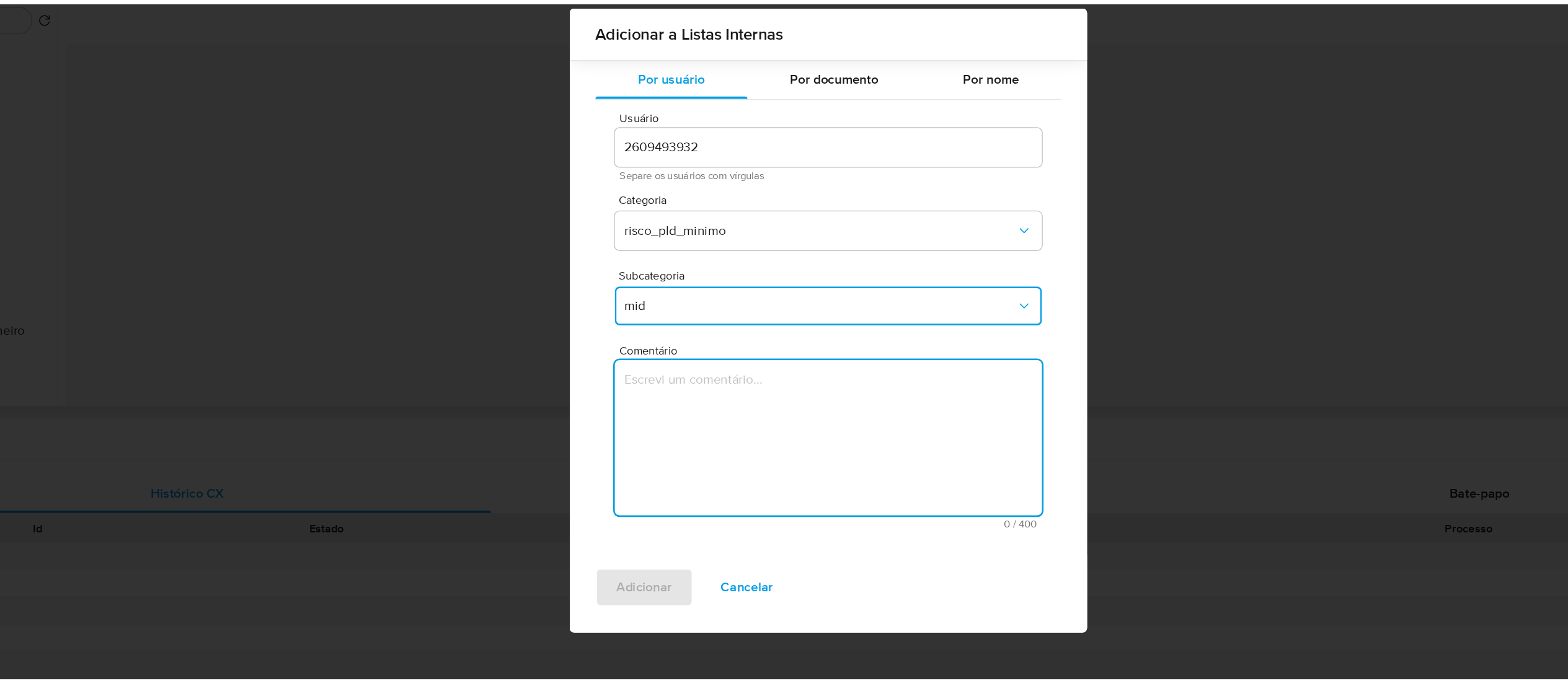
scroll to position [0, 0]
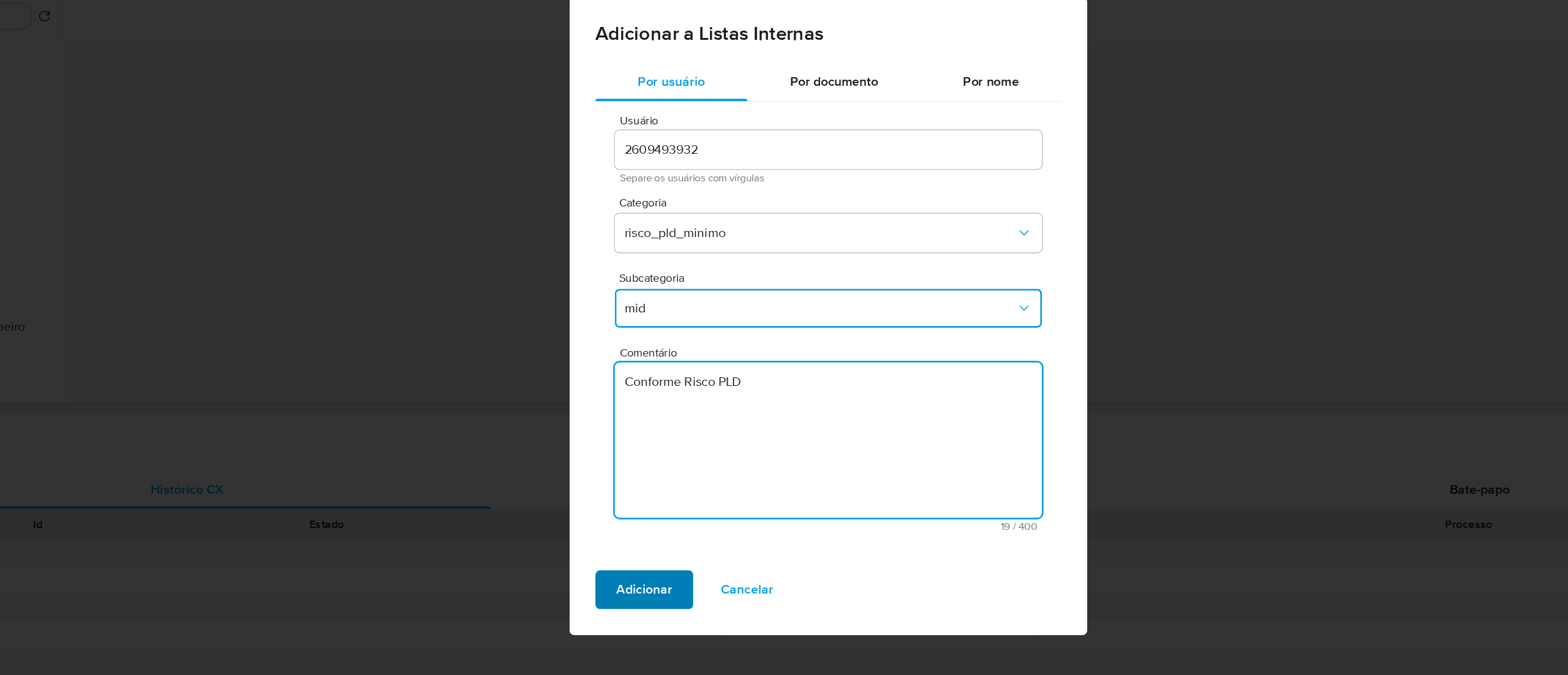
type textarea "Conforme Risco PLD"
click at [639, 422] on span "Adicionar" at bounding box center [644, 545] width 42 height 27
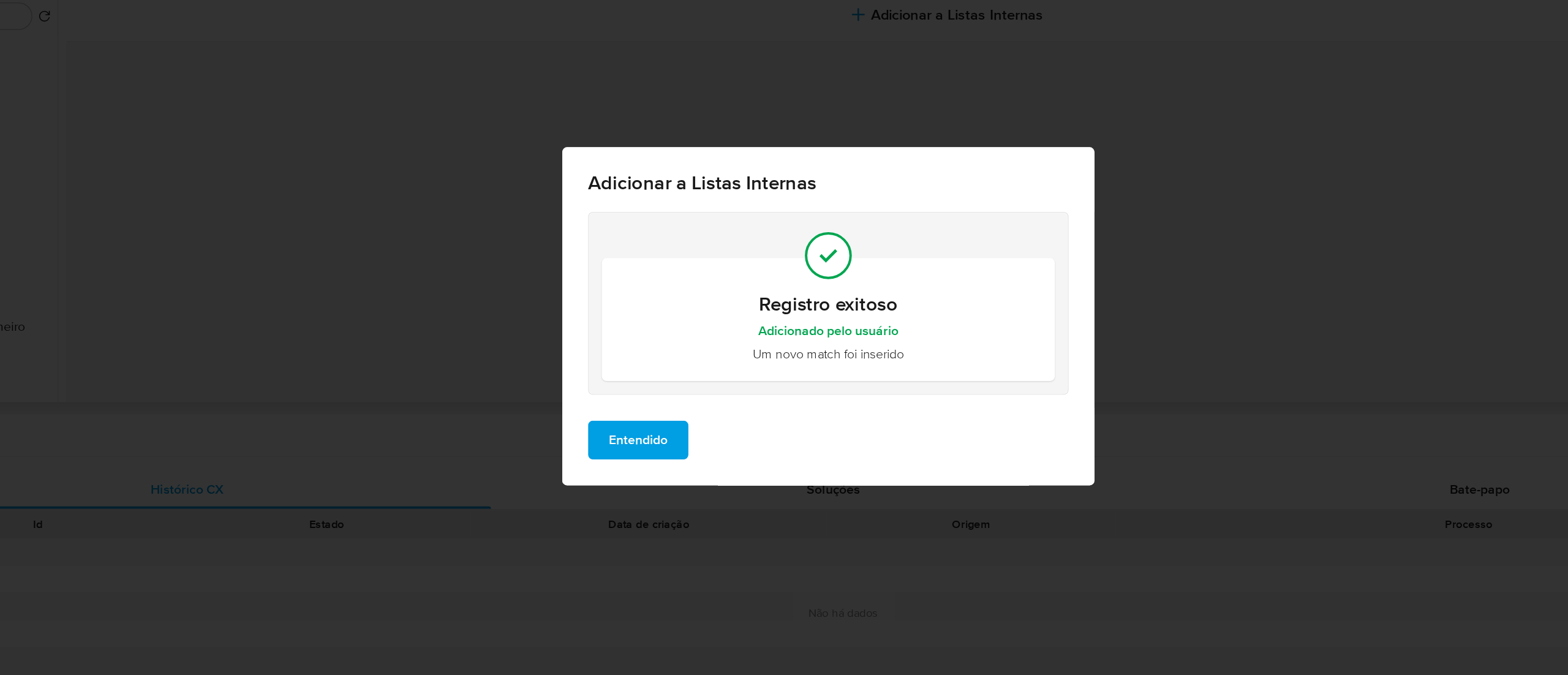
click at [653, 422] on span "Entendido" at bounding box center [639, 431] width 44 height 27
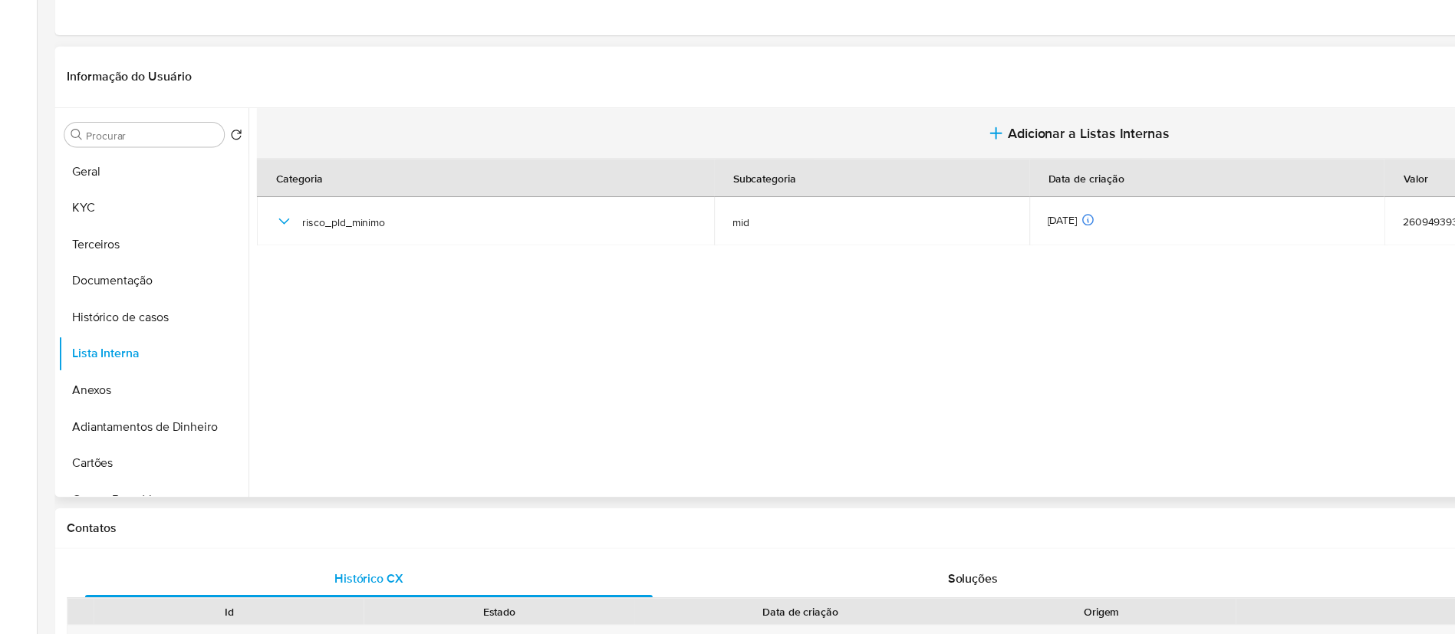
scroll to position [83, 0]
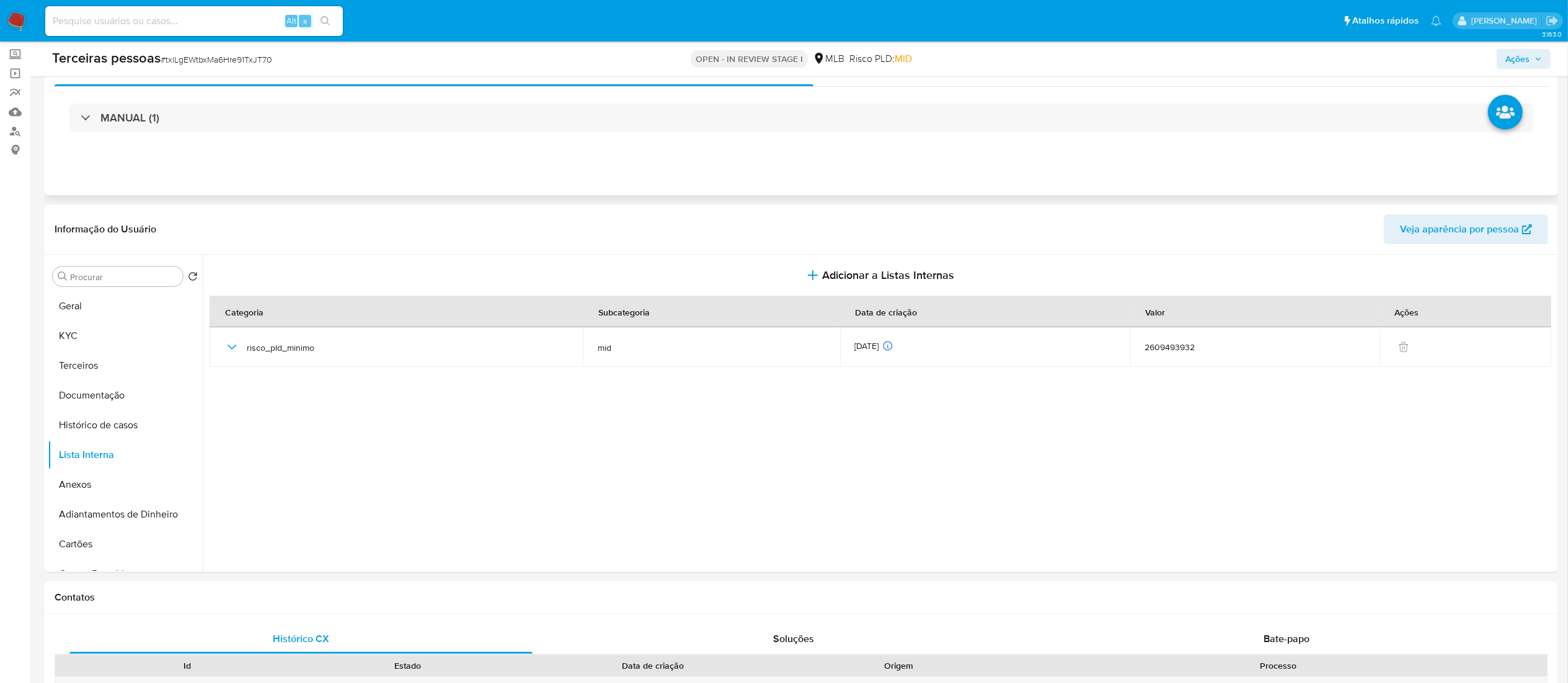
click at [991, 140] on div "MANUAL (1)" at bounding box center [801, 117] width 1494 height 62
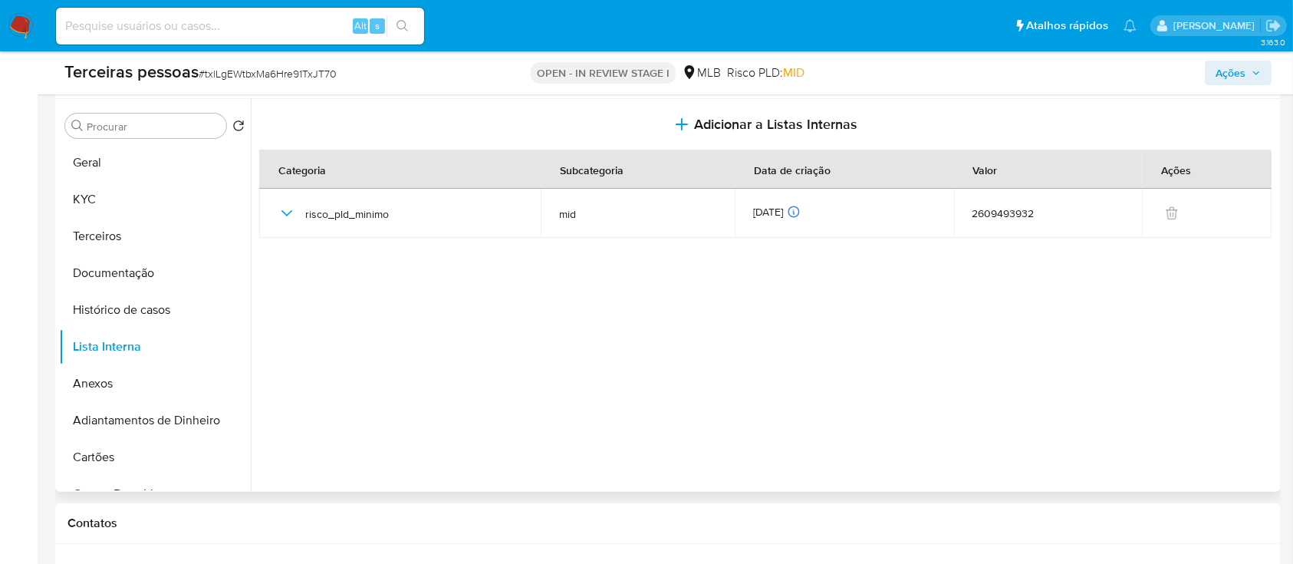
scroll to position [390, 0]
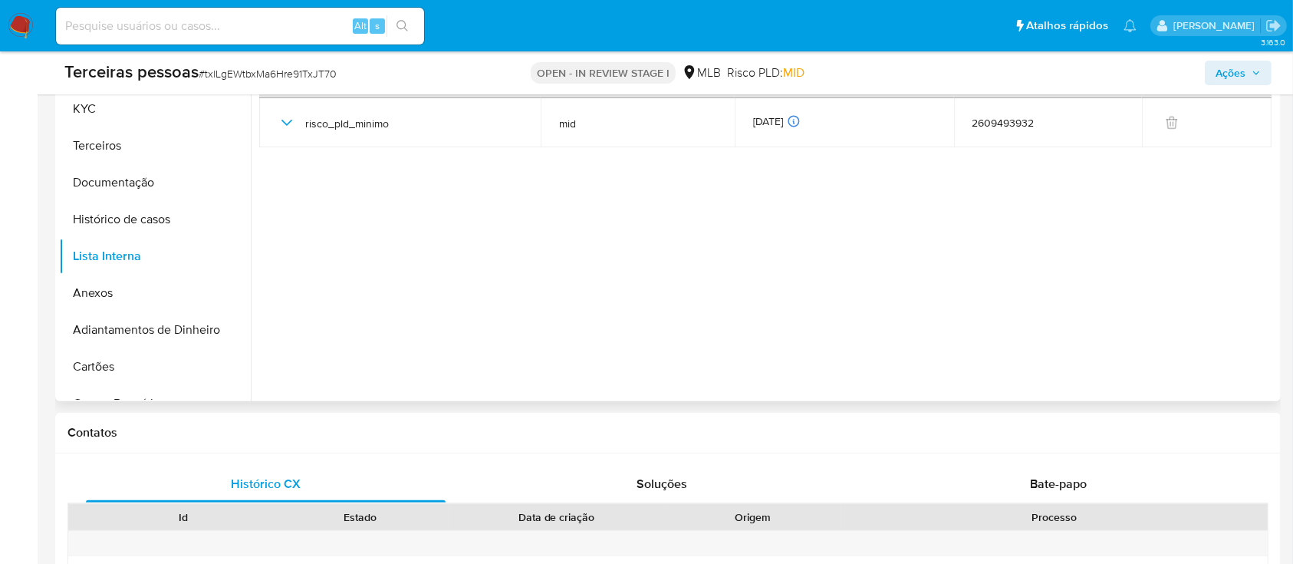
click at [535, 298] on section at bounding box center [768, 200] width 1018 height 385
click at [552, 229] on section at bounding box center [768, 200] width 1018 height 385
click at [111, 137] on button "Terceiros" at bounding box center [148, 145] width 179 height 37
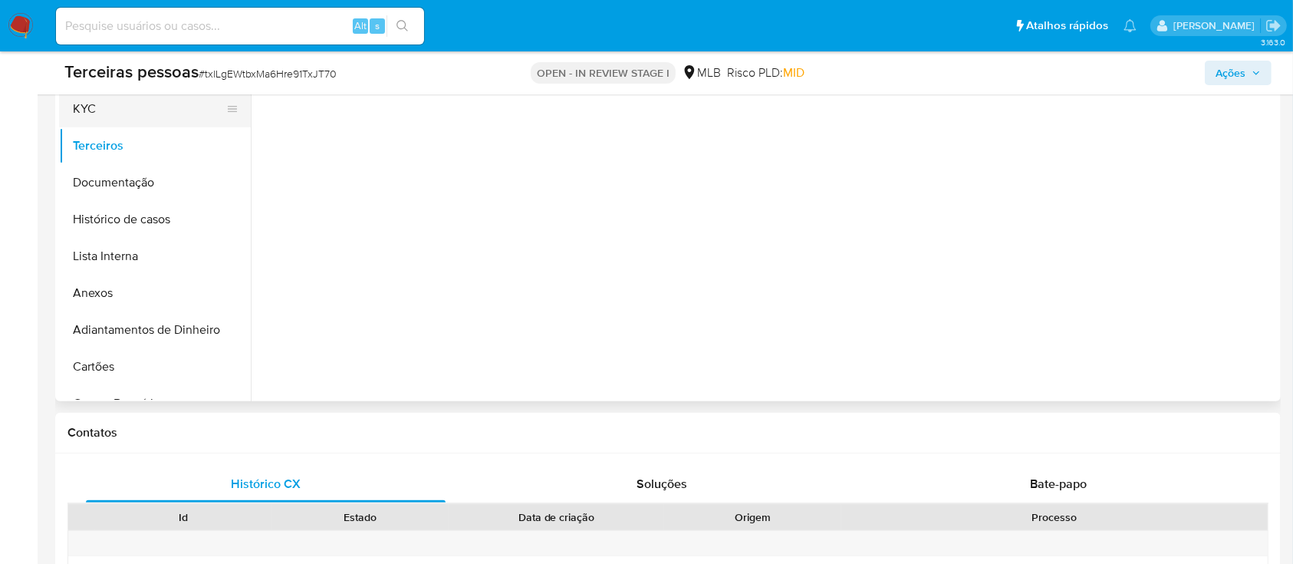
click at [150, 107] on button "KYC" at bounding box center [148, 109] width 179 height 37
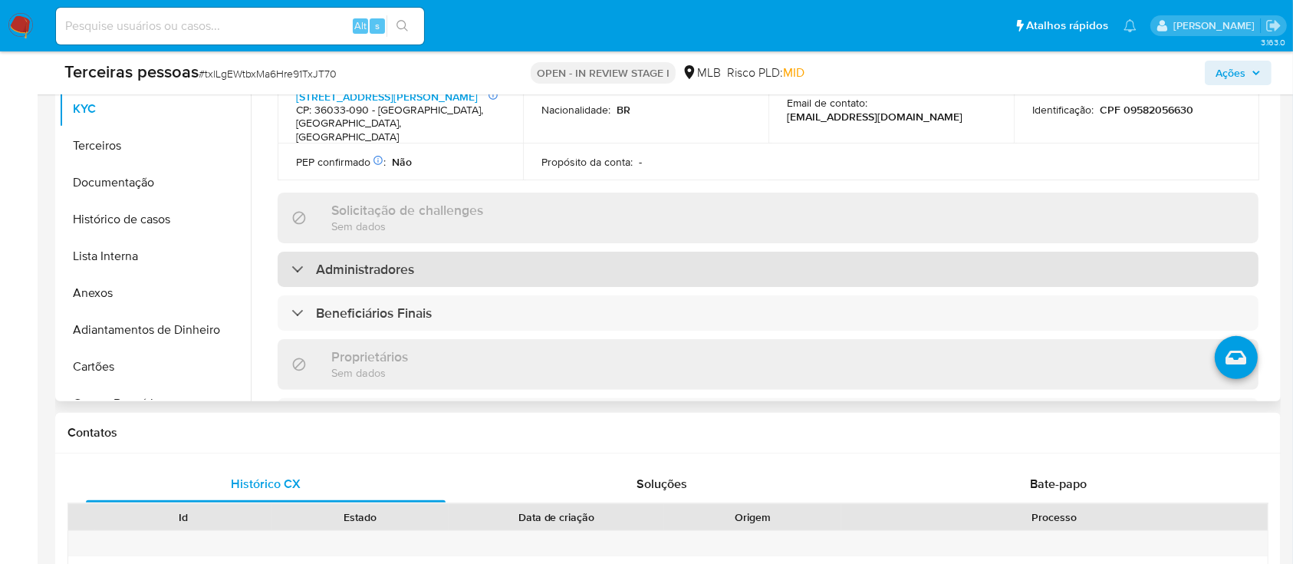
scroll to position [511, 0]
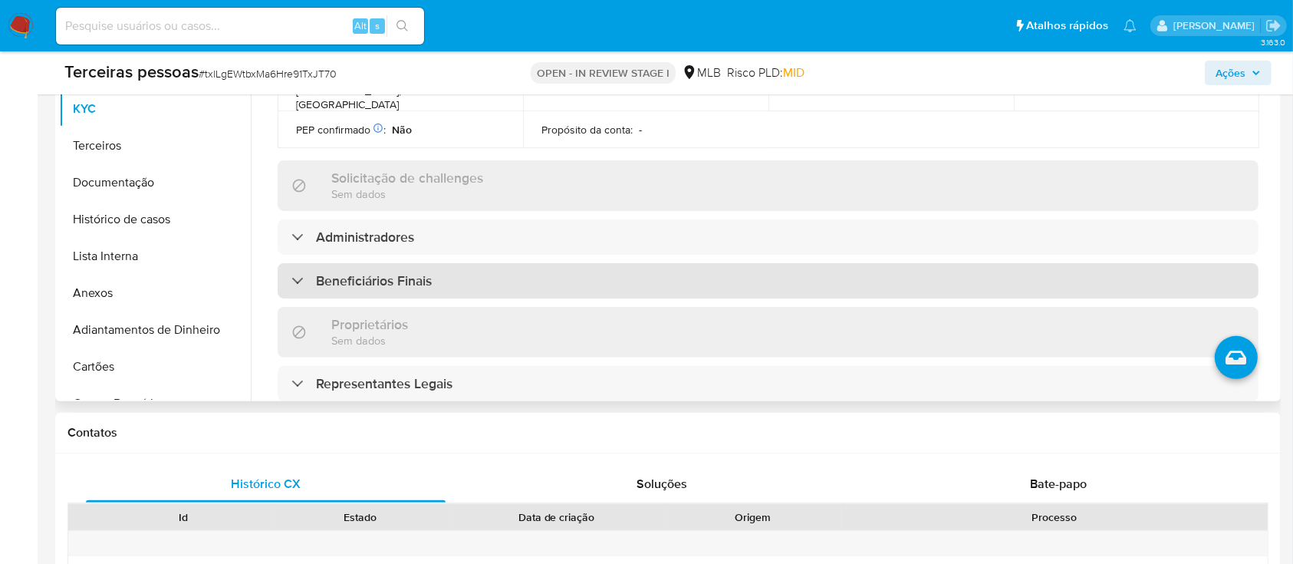
drag, startPoint x: 509, startPoint y: 279, endPoint x: 555, endPoint y: 284, distance: 45.5
click at [509, 280] on div "Beneficiários Finais" at bounding box center [768, 280] width 981 height 35
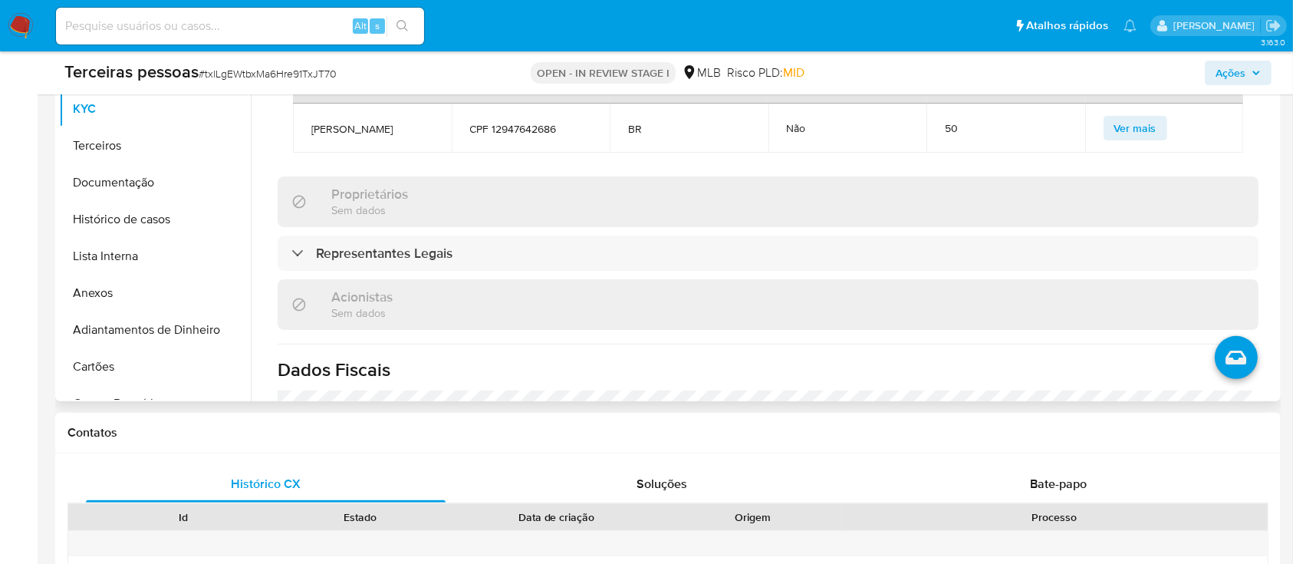
scroll to position [818, 0]
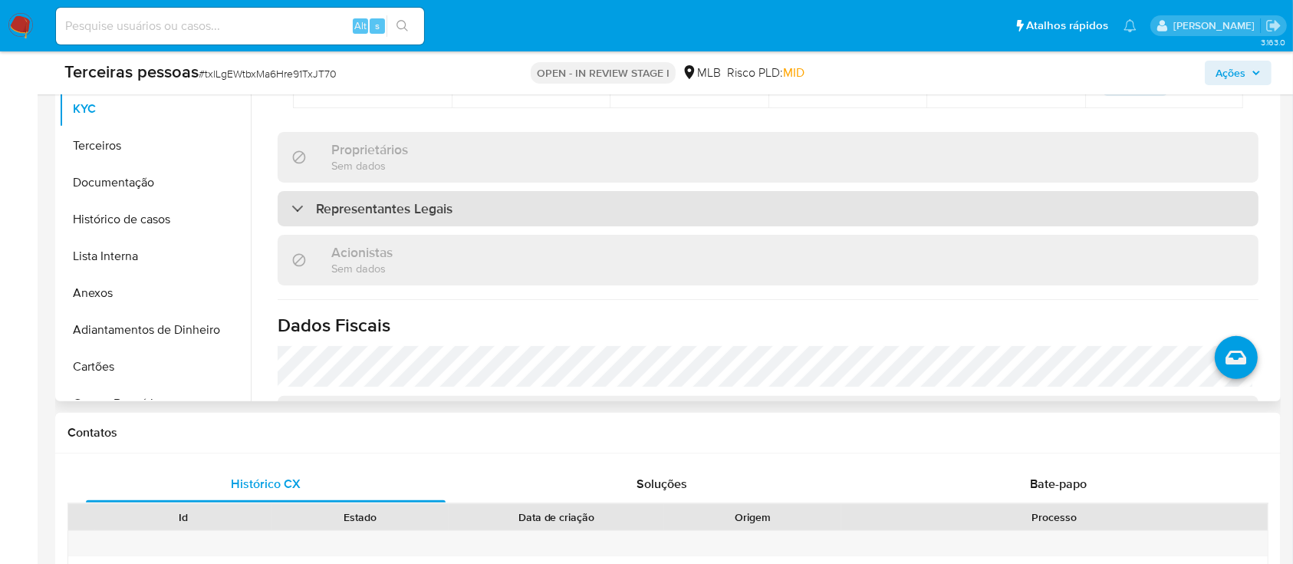
click at [536, 221] on div "Representantes Legais" at bounding box center [768, 208] width 981 height 35
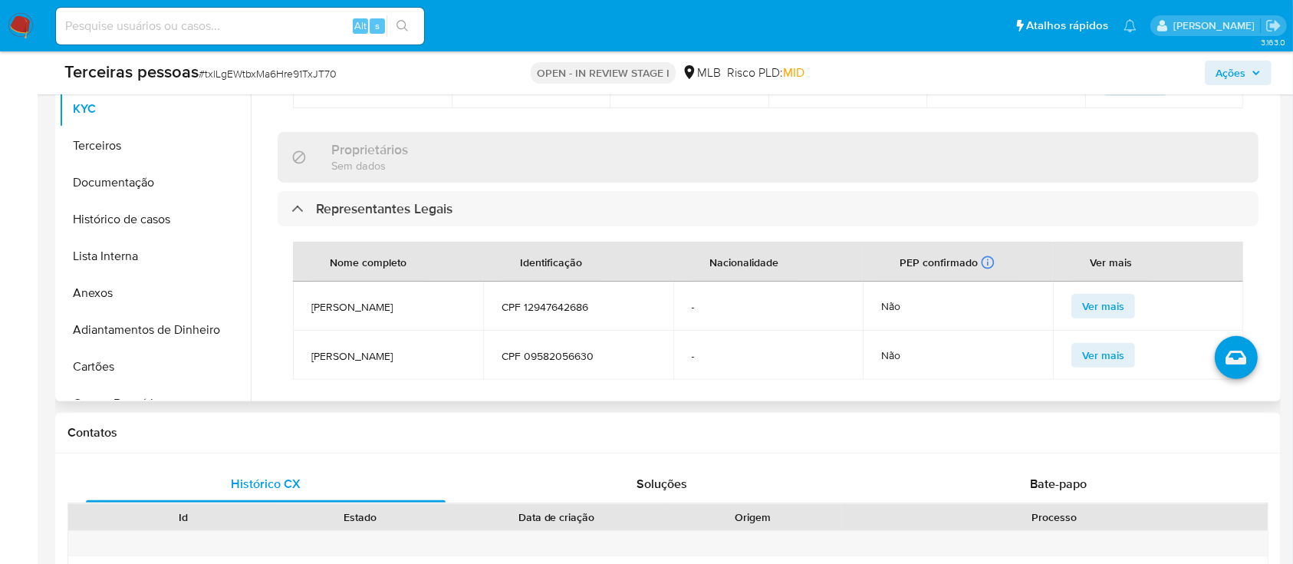
scroll to position [920, 0]
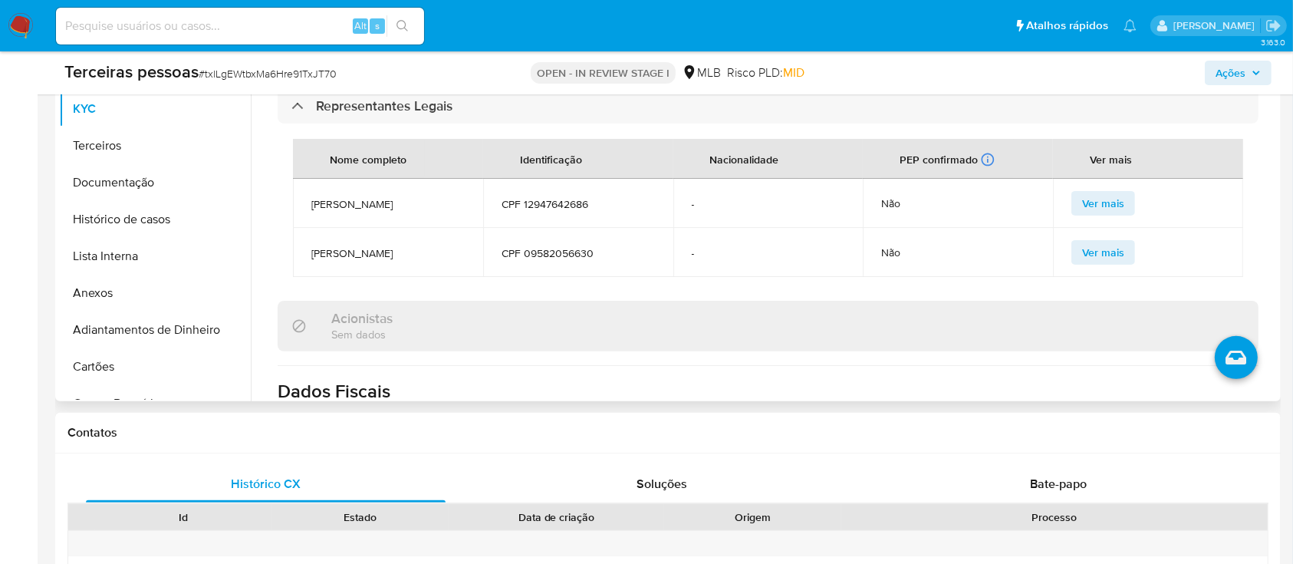
click at [560, 211] on span "CPF 12947642686" at bounding box center [578, 204] width 153 height 14
copy span "12947642686"
click at [123, 145] on button "Terceiros" at bounding box center [148, 145] width 179 height 37
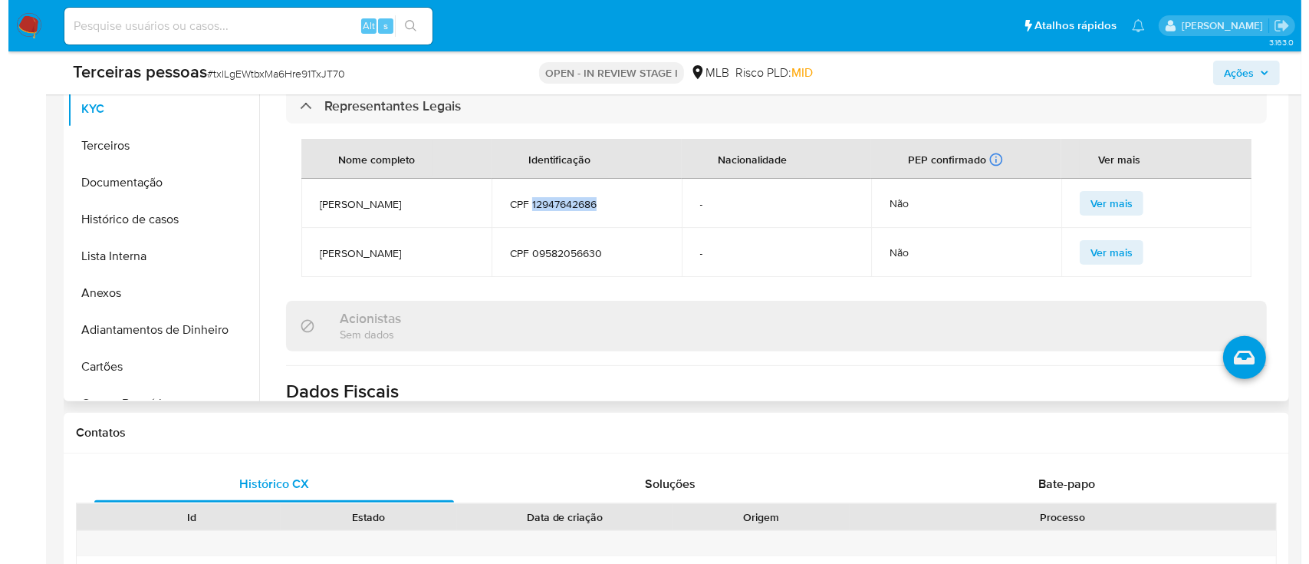
scroll to position [0, 0]
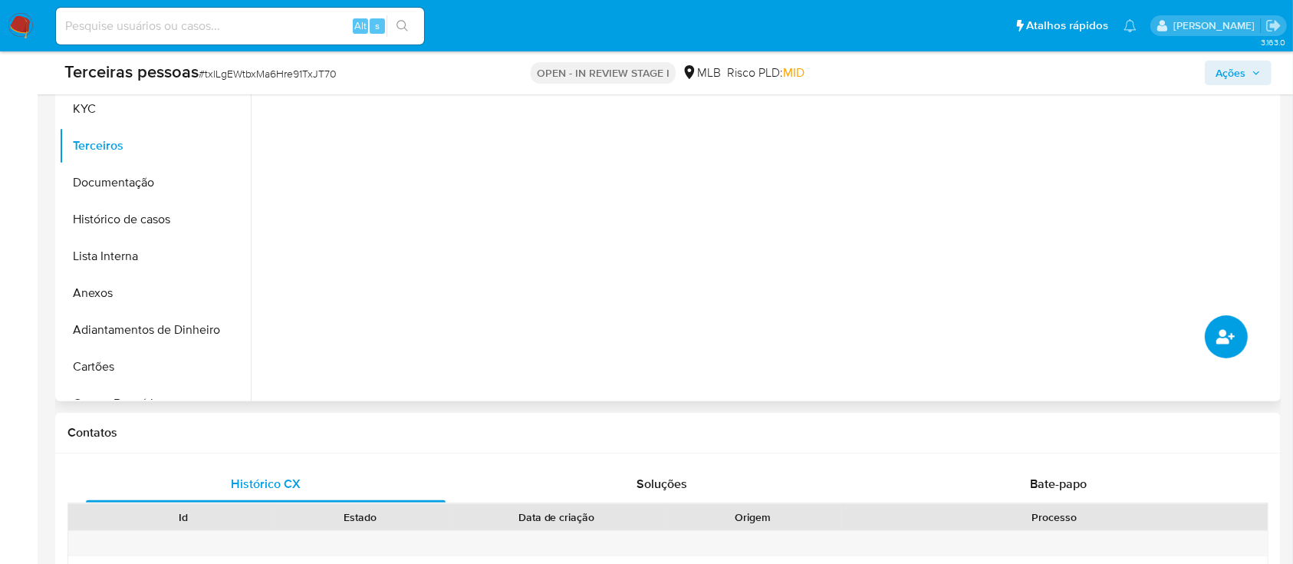
click at [1221, 332] on icon "common.add_complementary_information" at bounding box center [1225, 336] width 18 height 15
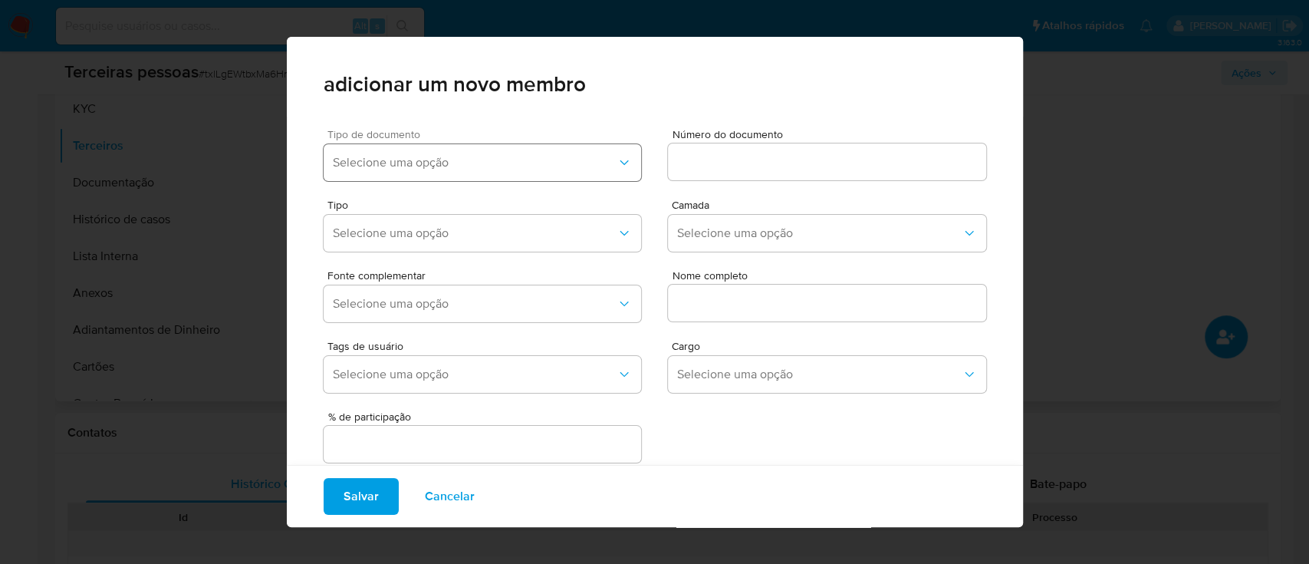
click at [465, 170] on span "Selecione uma opção" at bounding box center [475, 162] width 285 height 15
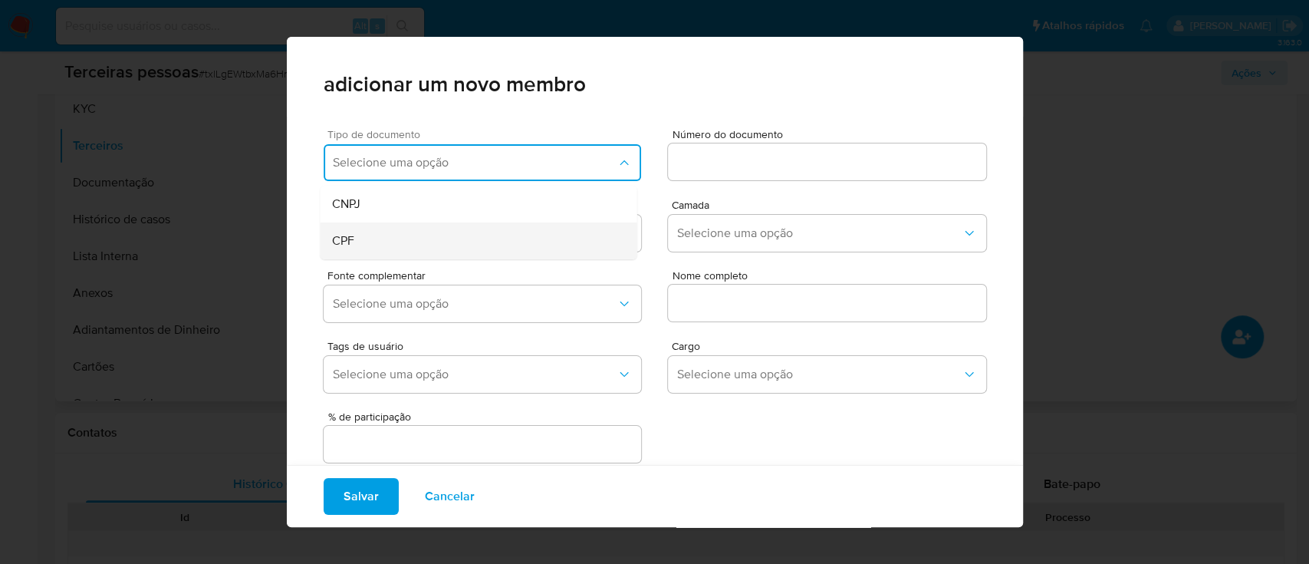
click at [417, 252] on div "CPF" at bounding box center [449, 240] width 234 height 37
click at [686, 156] on input at bounding box center [827, 162] width 318 height 20
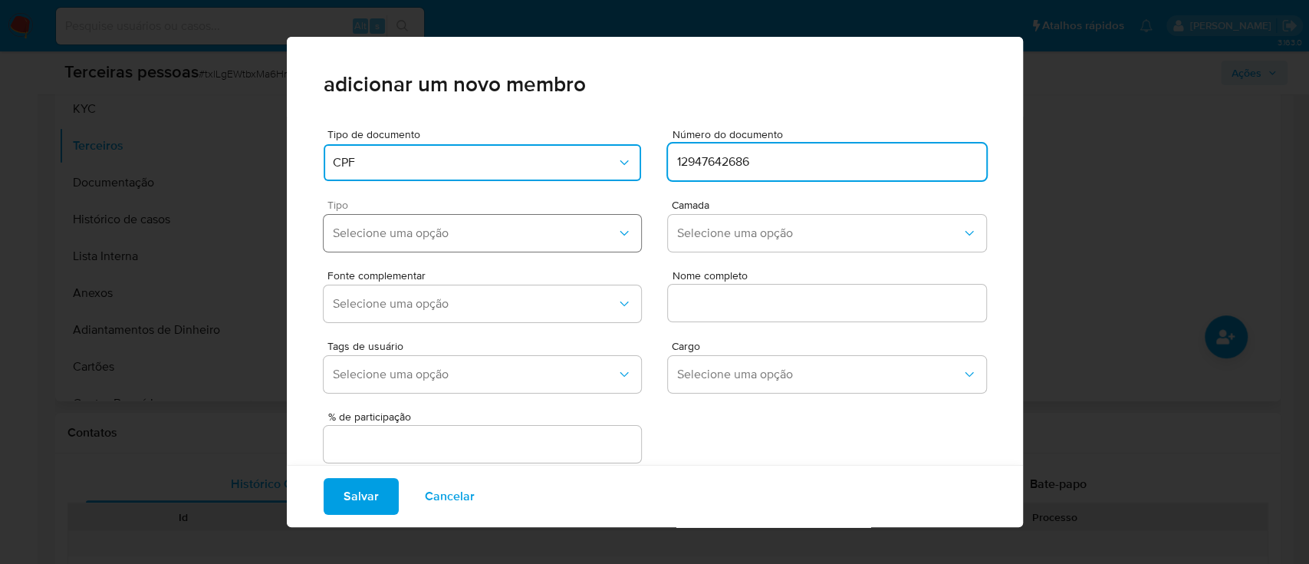
type input "12947642686"
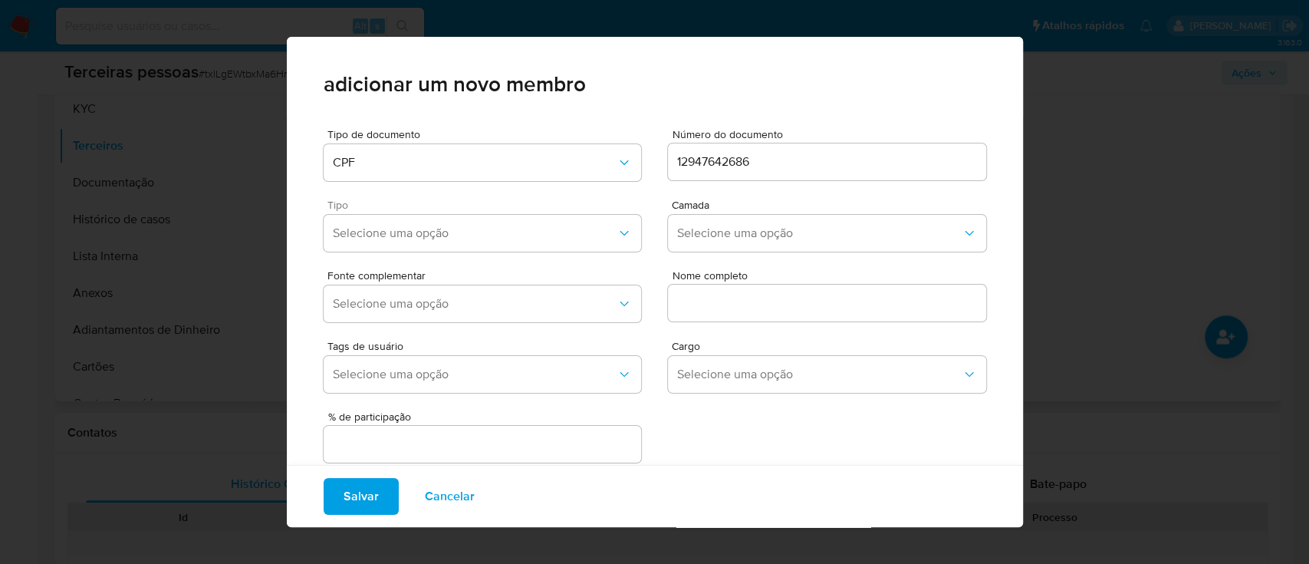
click at [454, 213] on div "Tipo Selecione uma opção" at bounding box center [483, 228] width 318 height 58
click at [488, 218] on button "Selecione uma opção" at bounding box center [483, 233] width 318 height 37
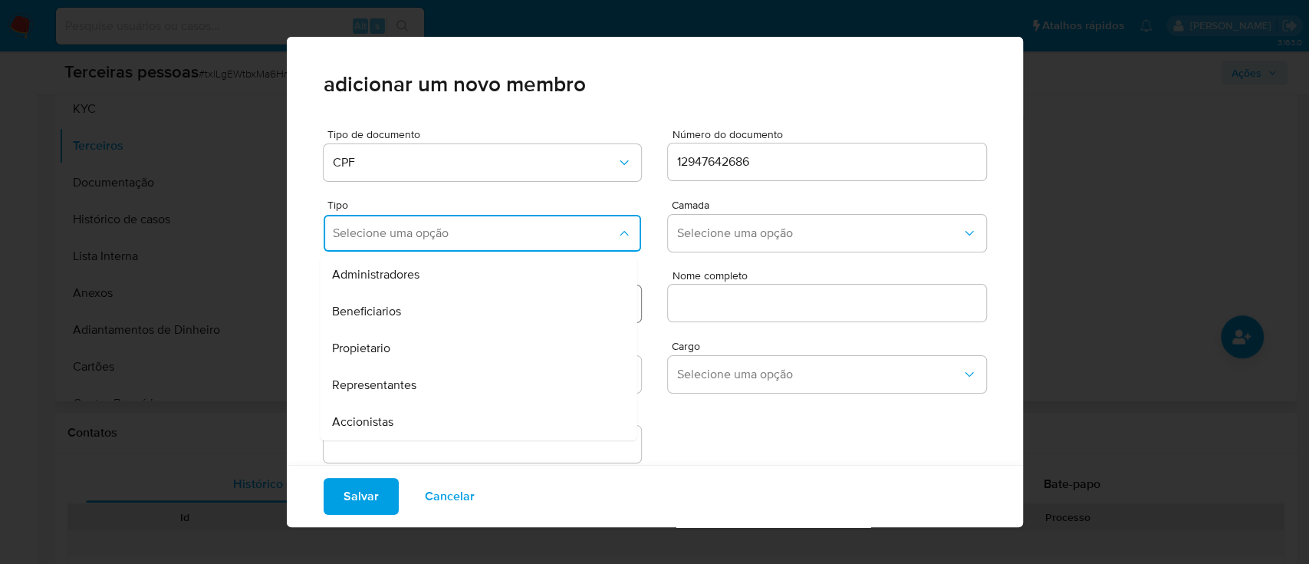
drag, startPoint x: 416, startPoint y: 414, endPoint x: 579, endPoint y: 319, distance: 189.0
click at [416, 413] on div "Accionistas" at bounding box center [449, 421] width 234 height 37
click at [690, 231] on span "Selecione uma opção" at bounding box center [819, 232] width 285 height 15
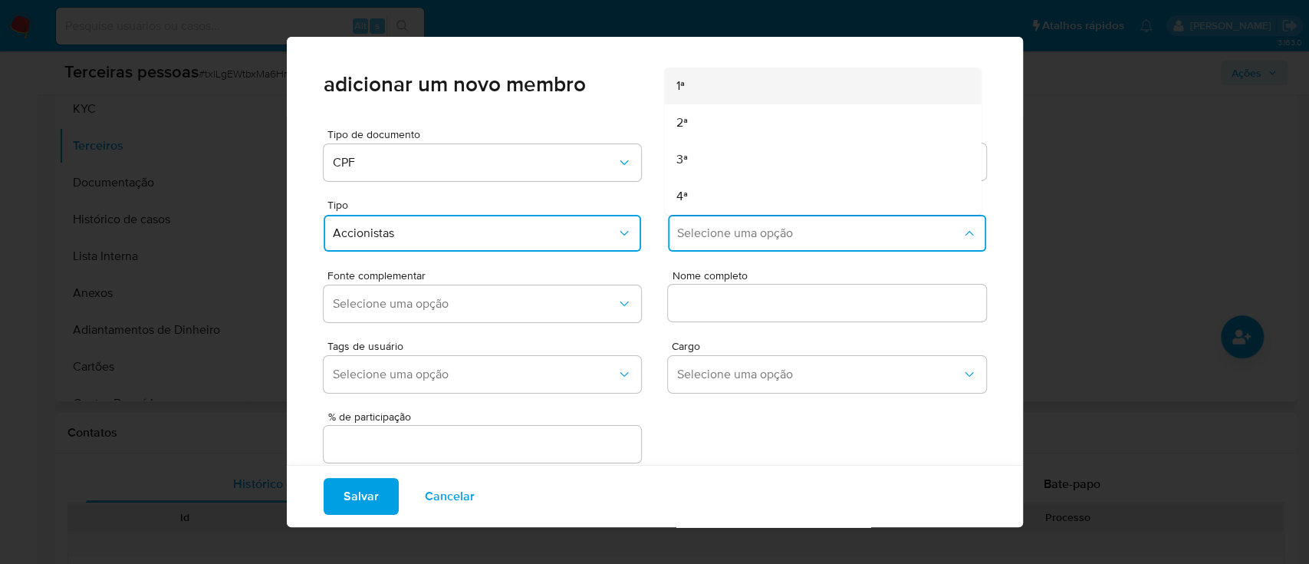
click at [706, 79] on div "1ª" at bounding box center [793, 85] width 234 height 37
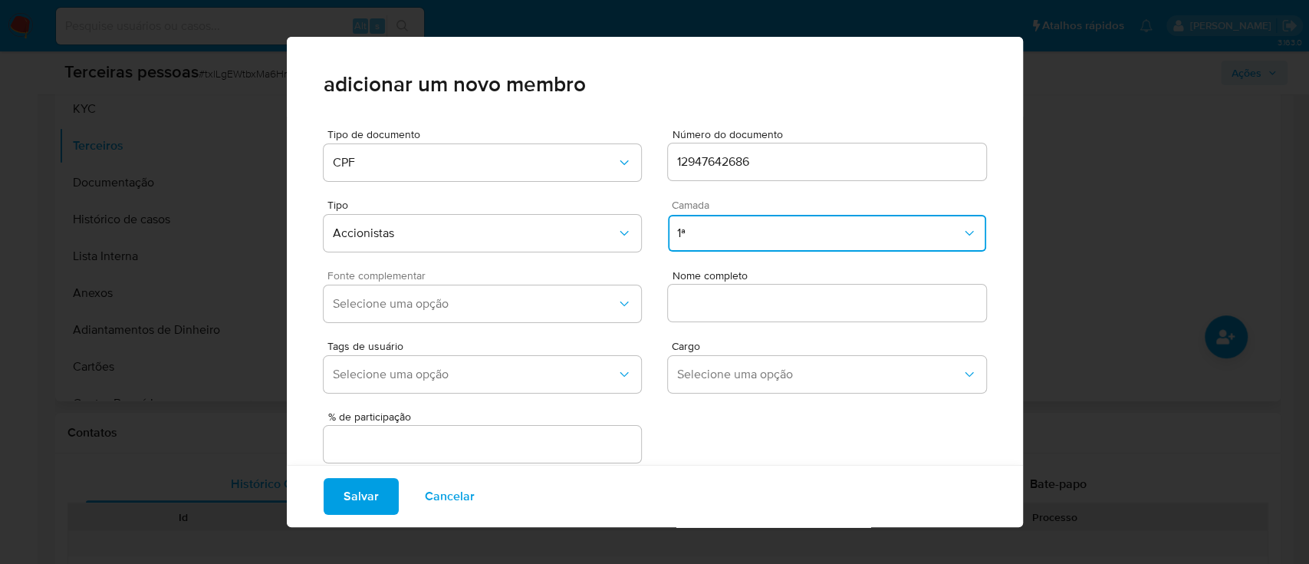
click at [497, 279] on span "Fonte complementar" at bounding box center [487, 275] width 318 height 11
click at [497, 312] on button "Selecione uma opção" at bounding box center [483, 303] width 318 height 37
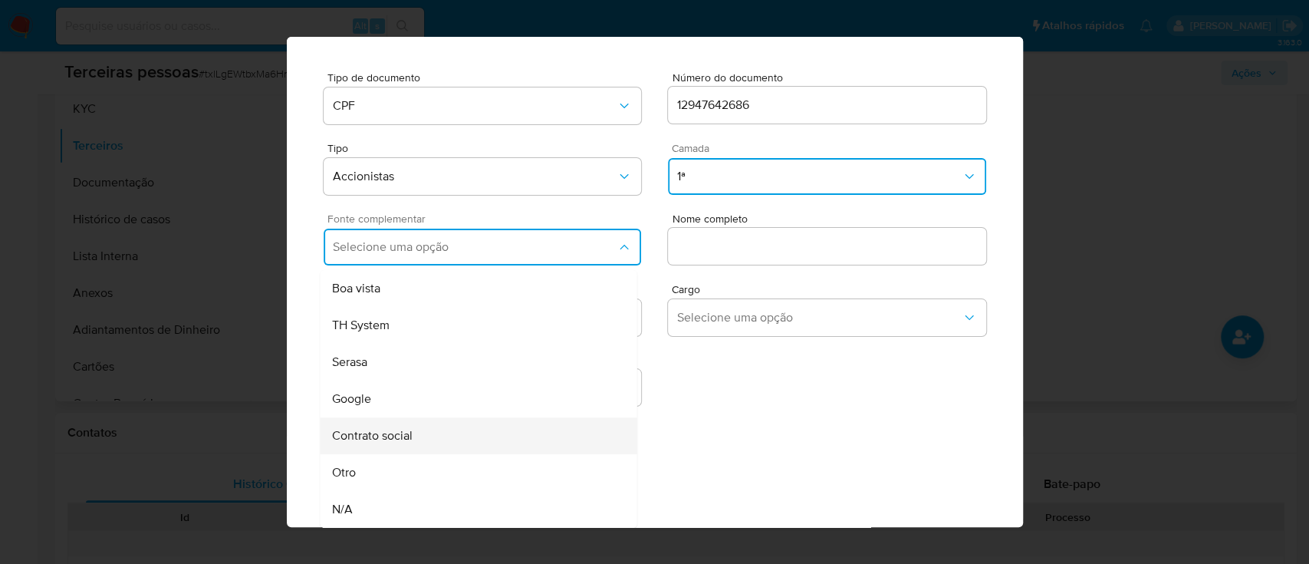
click at [482, 426] on div "Contrato social" at bounding box center [449, 435] width 234 height 37
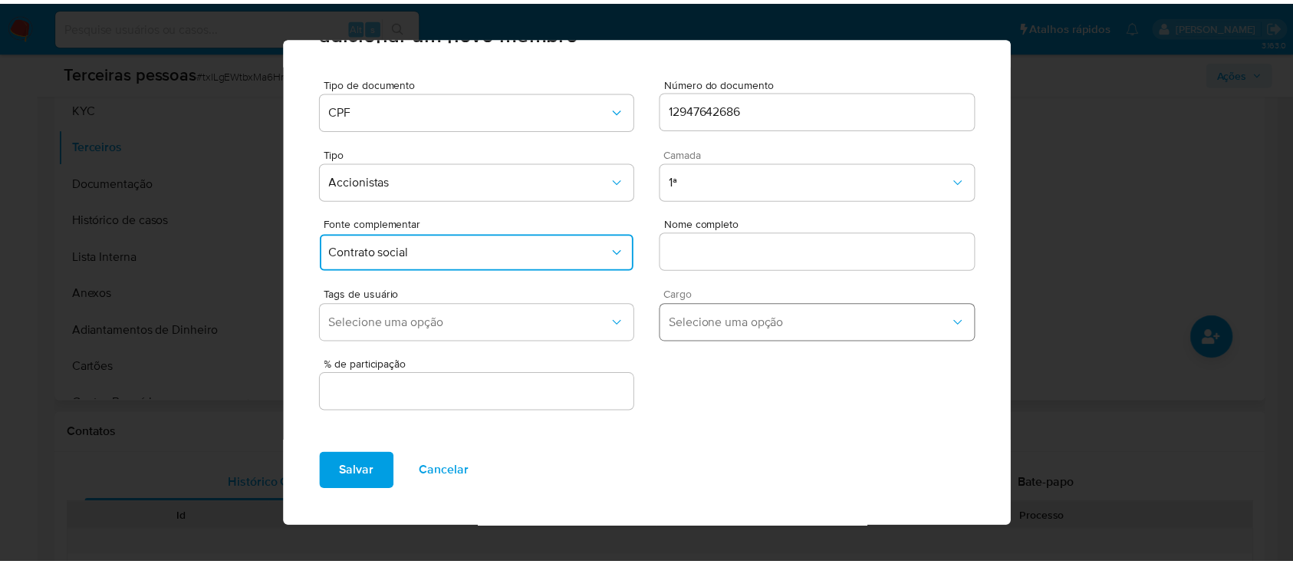
scroll to position [51, 0]
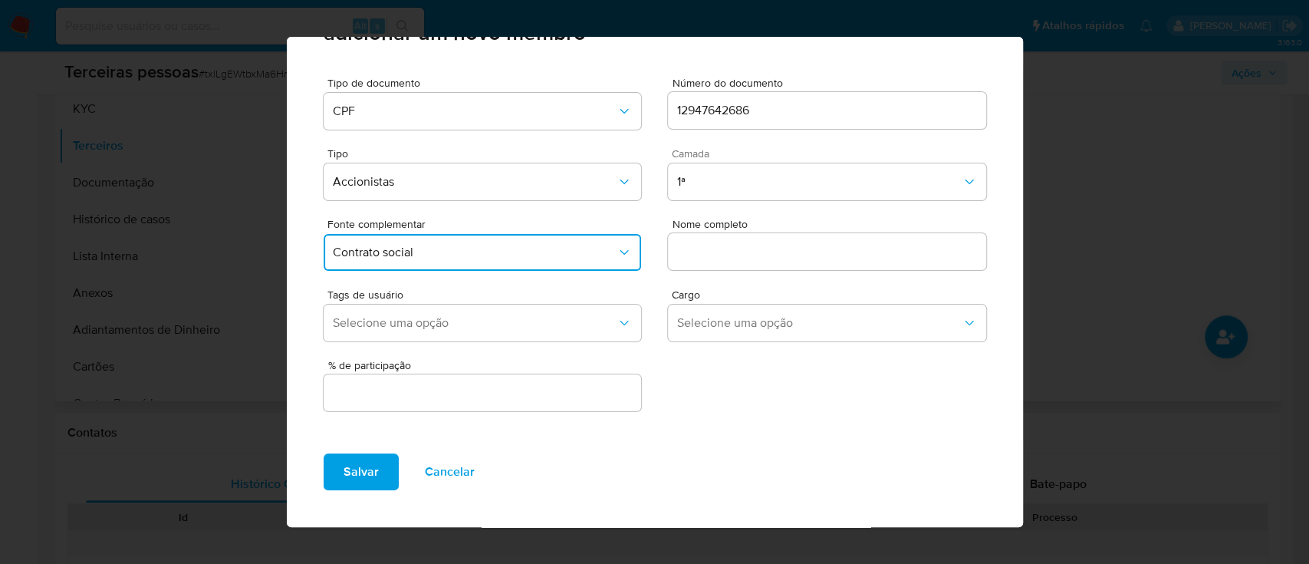
click at [753, 261] on input "text" at bounding box center [827, 252] width 318 height 20
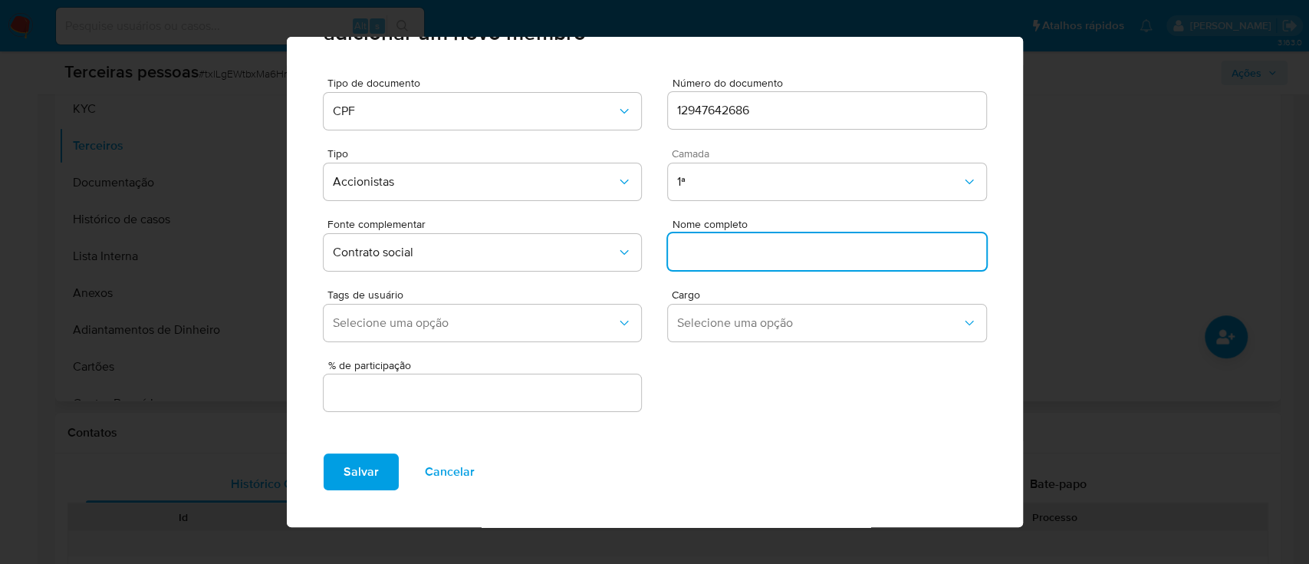
paste input "Bianca Costa Miguel"
type input "Bianca Costa Miguel"
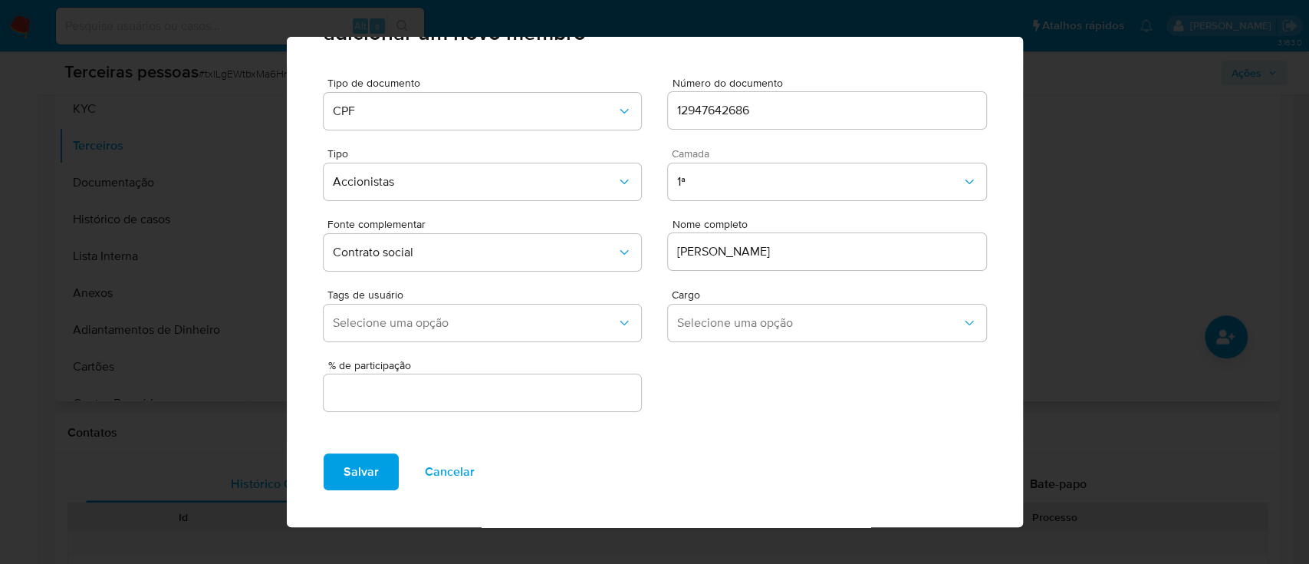
click at [569, 379] on div at bounding box center [483, 392] width 318 height 37
click at [560, 394] on input "text" at bounding box center [483, 393] width 318 height 20
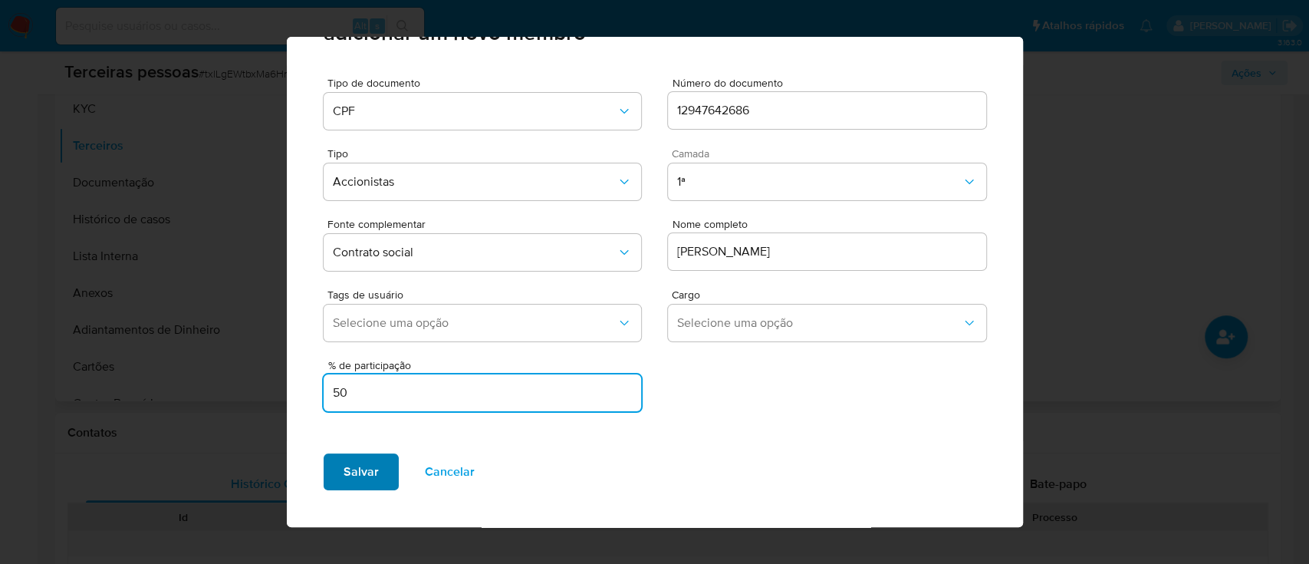
type input "50"
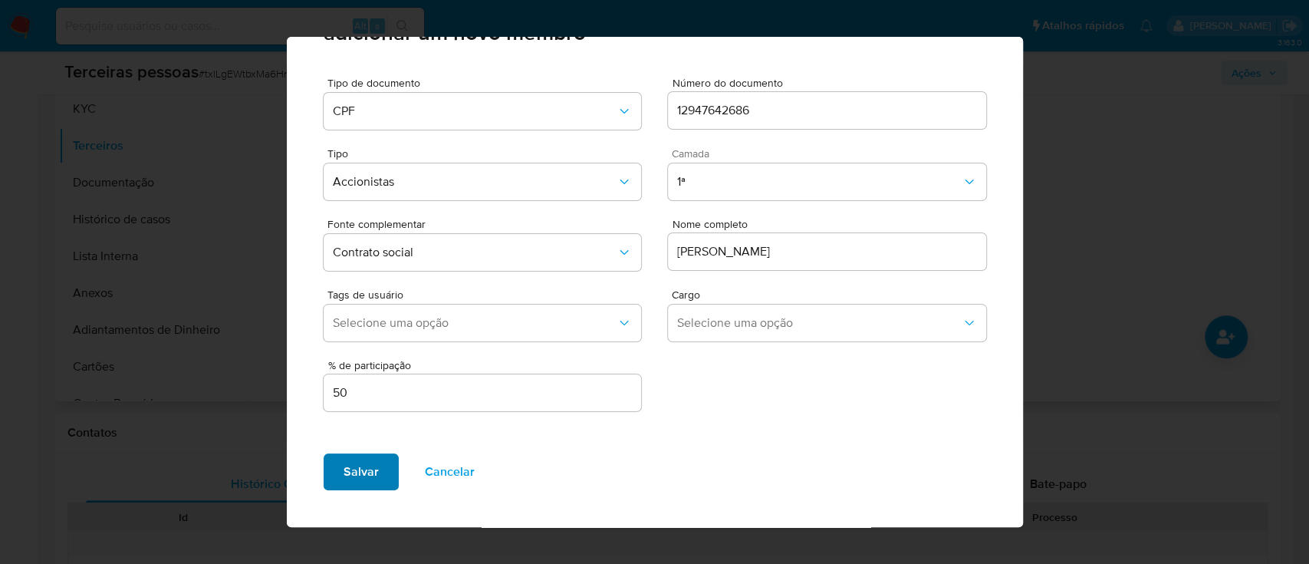
click at [344, 472] on span "Salvar" at bounding box center [361, 472] width 35 height 34
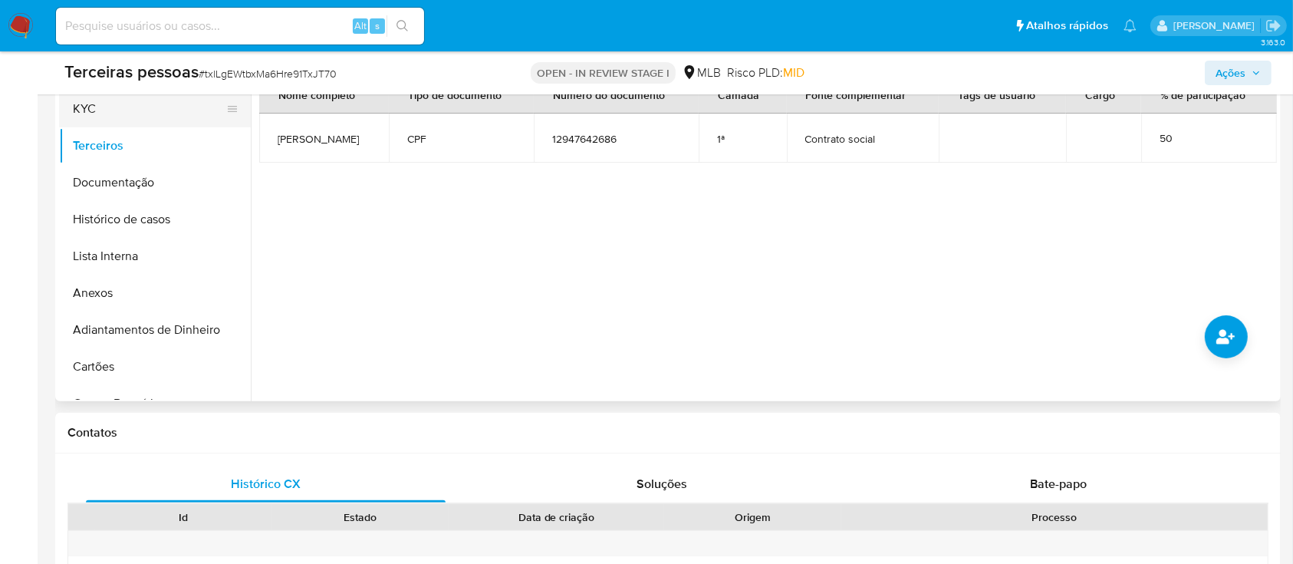
click at [114, 100] on button "KYC" at bounding box center [148, 109] width 179 height 37
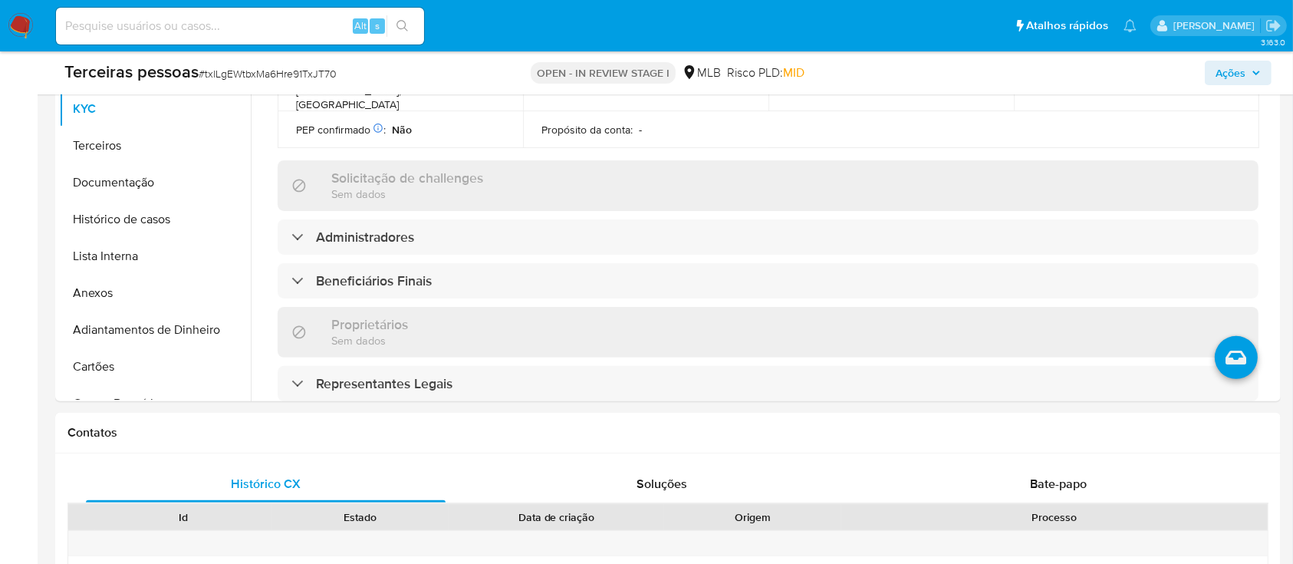
scroll to position [716, 0]
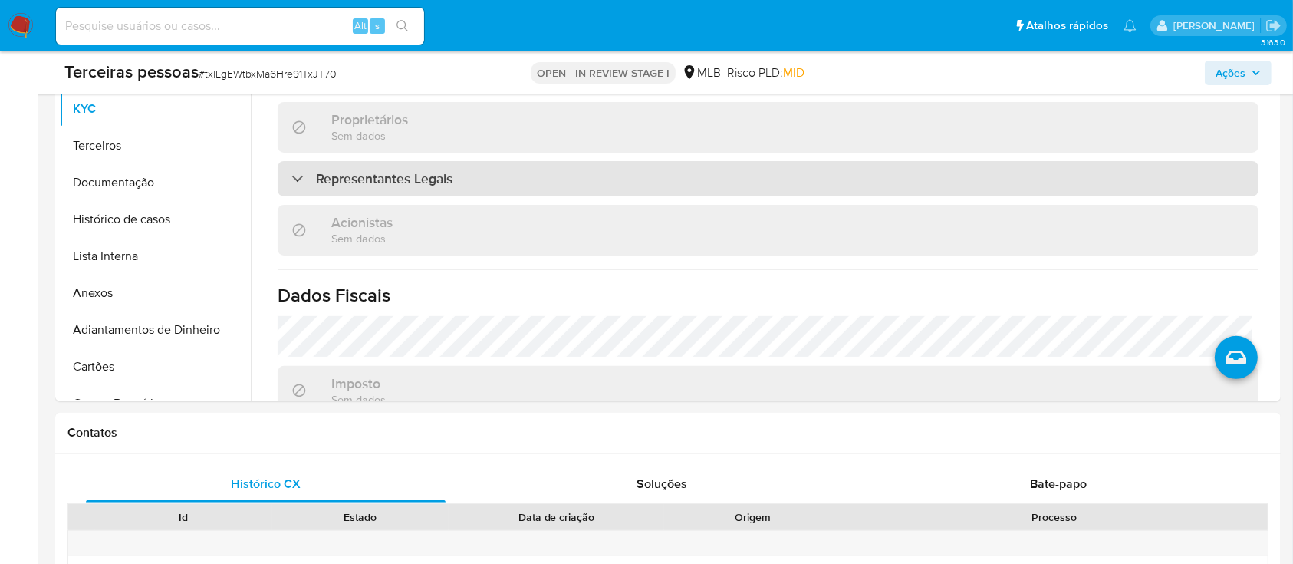
click at [585, 186] on div "Representantes Legais" at bounding box center [768, 178] width 981 height 35
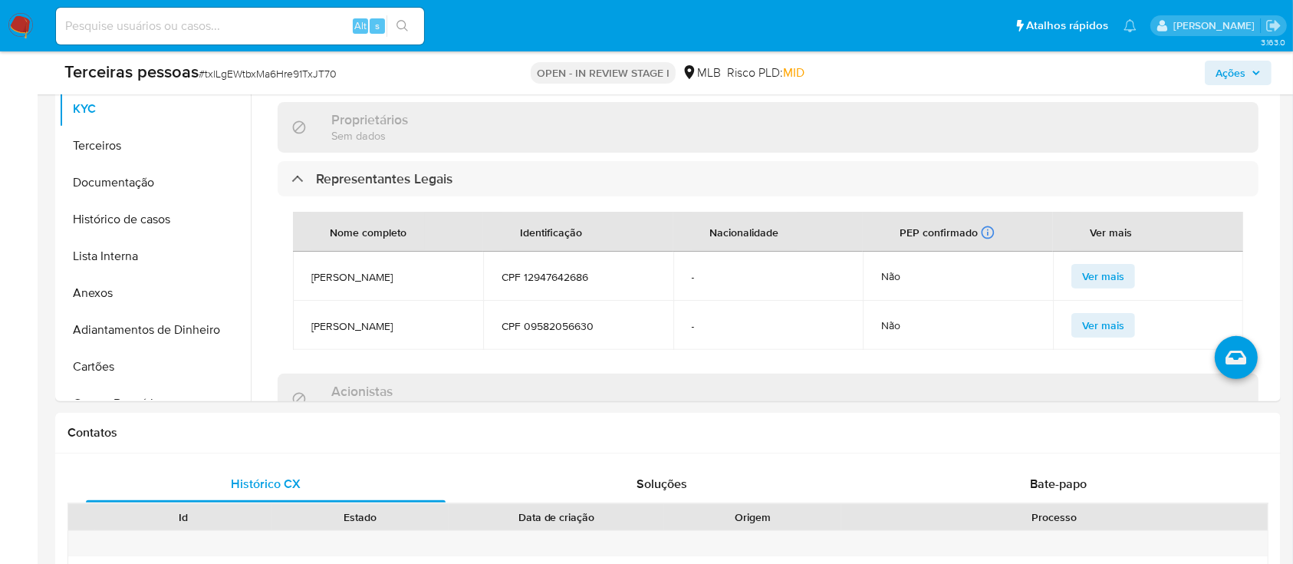
click at [541, 333] on span "CPF 09582056630" at bounding box center [578, 326] width 153 height 14
click at [538, 273] on td "CPF 12947642686" at bounding box center [578, 276] width 190 height 49
click at [568, 296] on td "CPF 12947642686" at bounding box center [578, 276] width 190 height 49
click at [566, 279] on span "CPF 12947642686" at bounding box center [578, 277] width 153 height 14
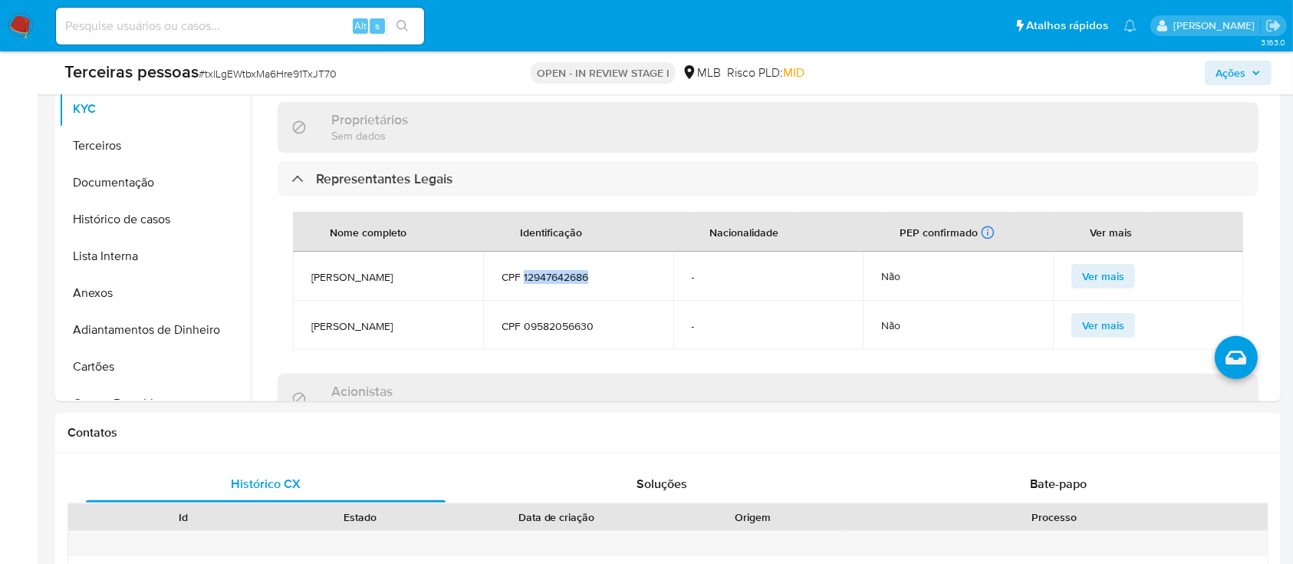
click at [566, 279] on span "CPF 12947642686" at bounding box center [578, 277] width 153 height 14
drag, startPoint x: 567, startPoint y: 279, endPoint x: 561, endPoint y: 292, distance: 14.1
click at [489, 285] on td "CPF 12947642686" at bounding box center [578, 276] width 190 height 49
click at [567, 292] on td "CPF 12947642686" at bounding box center [578, 276] width 190 height 49
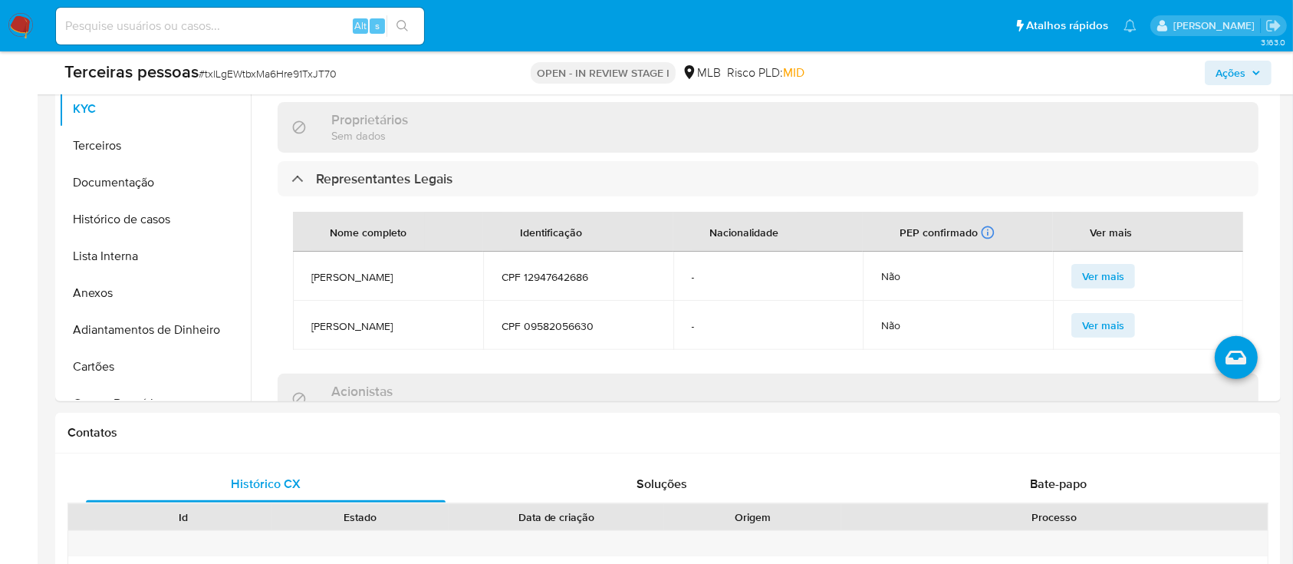
click at [568, 284] on span "CPF 12947642686" at bounding box center [578, 277] width 153 height 14
copy span "12947642686"
click at [117, 291] on button "Anexos" at bounding box center [148, 293] width 179 height 37
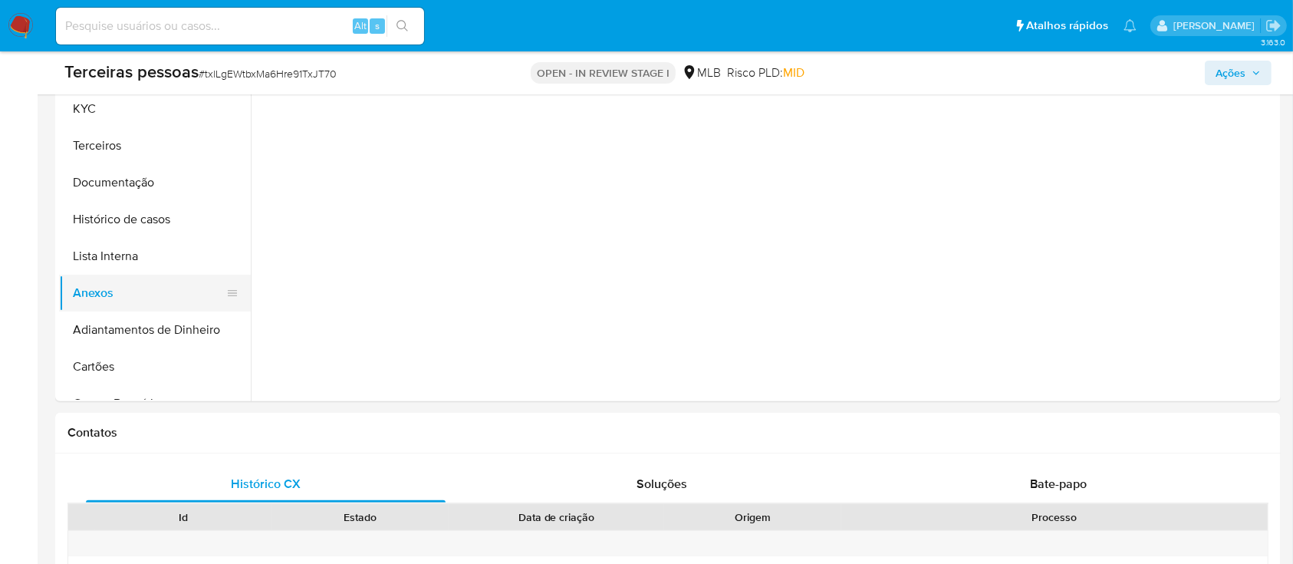
scroll to position [0, 0]
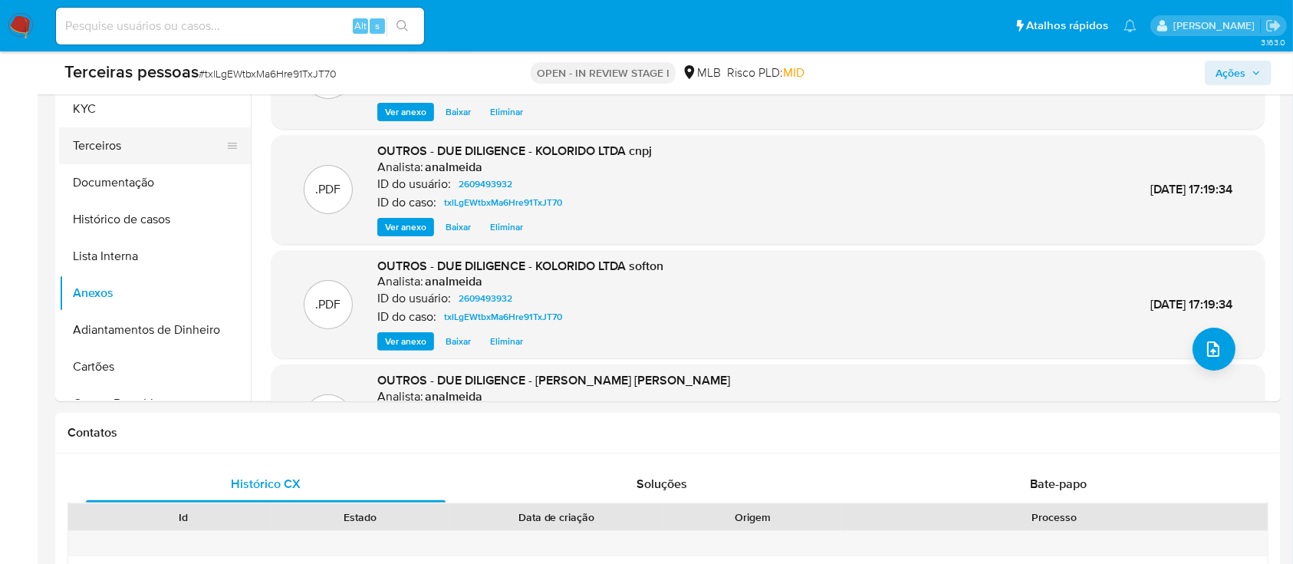
click at [142, 158] on button "Terceiros" at bounding box center [148, 145] width 179 height 37
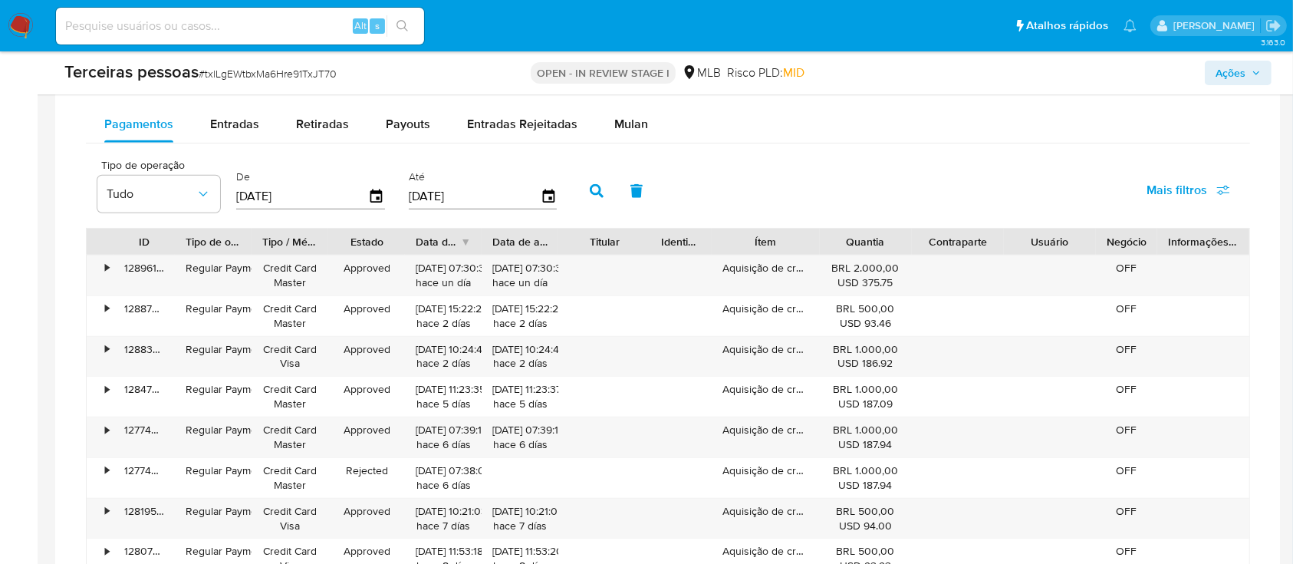
scroll to position [245, 0]
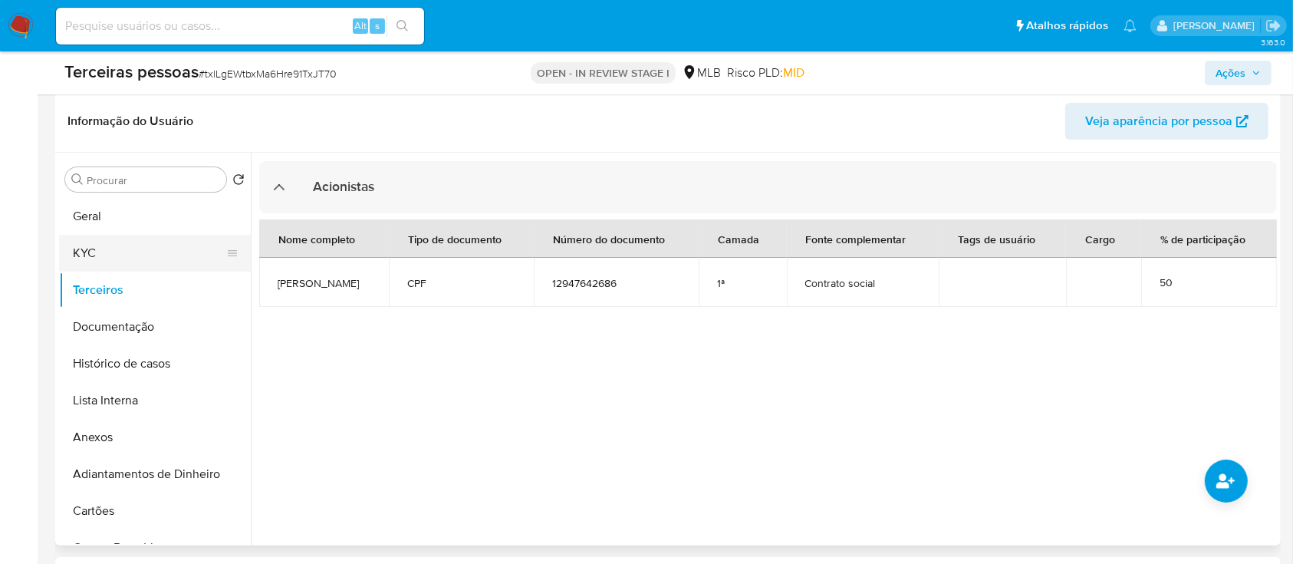
click at [125, 245] on button "KYC" at bounding box center [148, 253] width 179 height 37
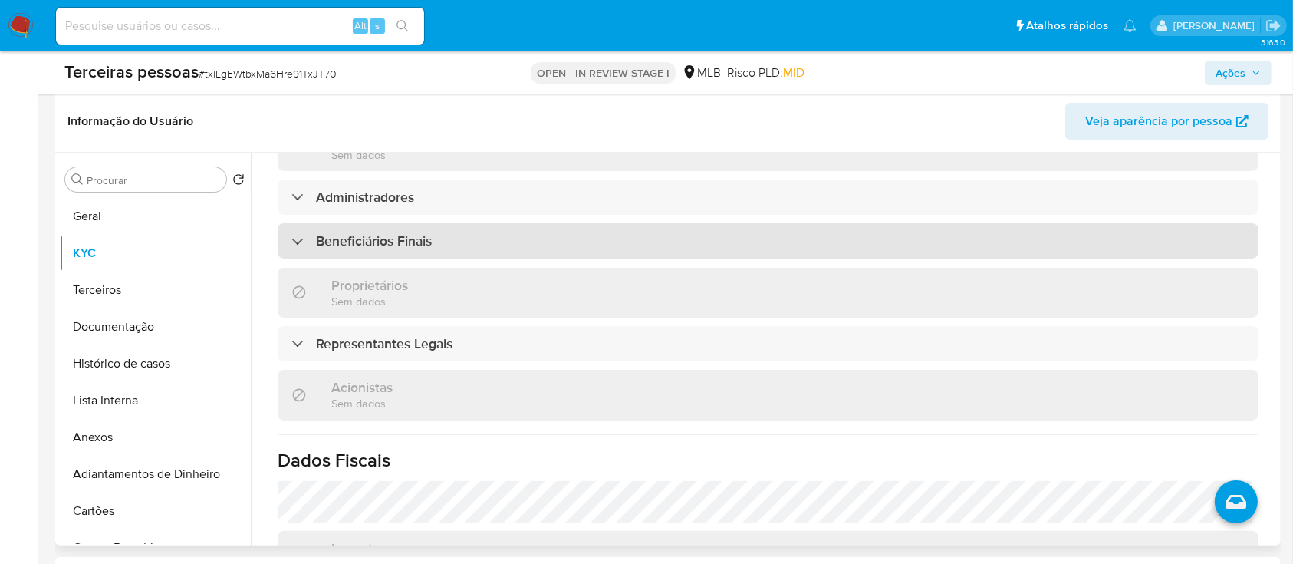
scroll to position [696, 0]
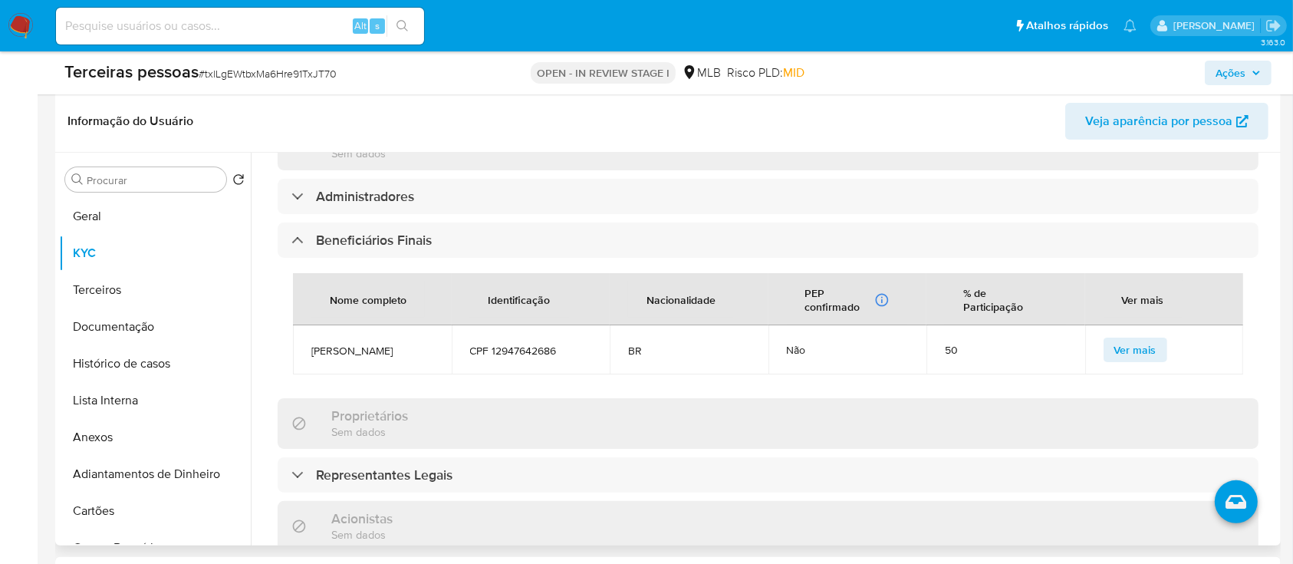
scroll to position [798, 0]
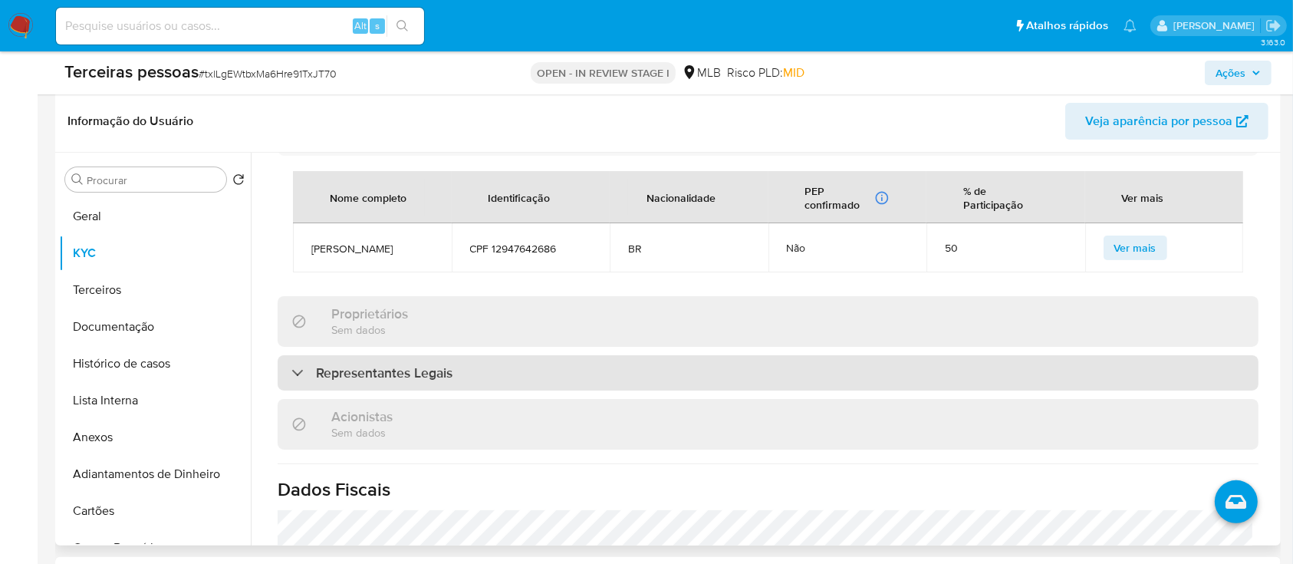
click at [495, 386] on div "Representantes Legais" at bounding box center [768, 372] width 981 height 35
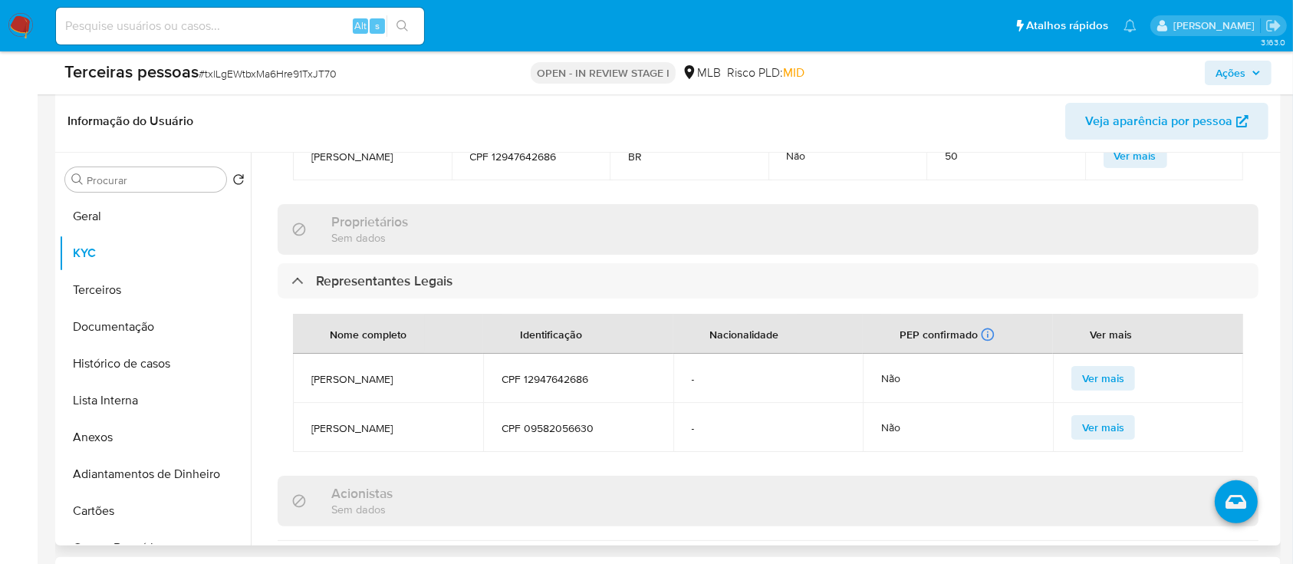
scroll to position [1002, 0]
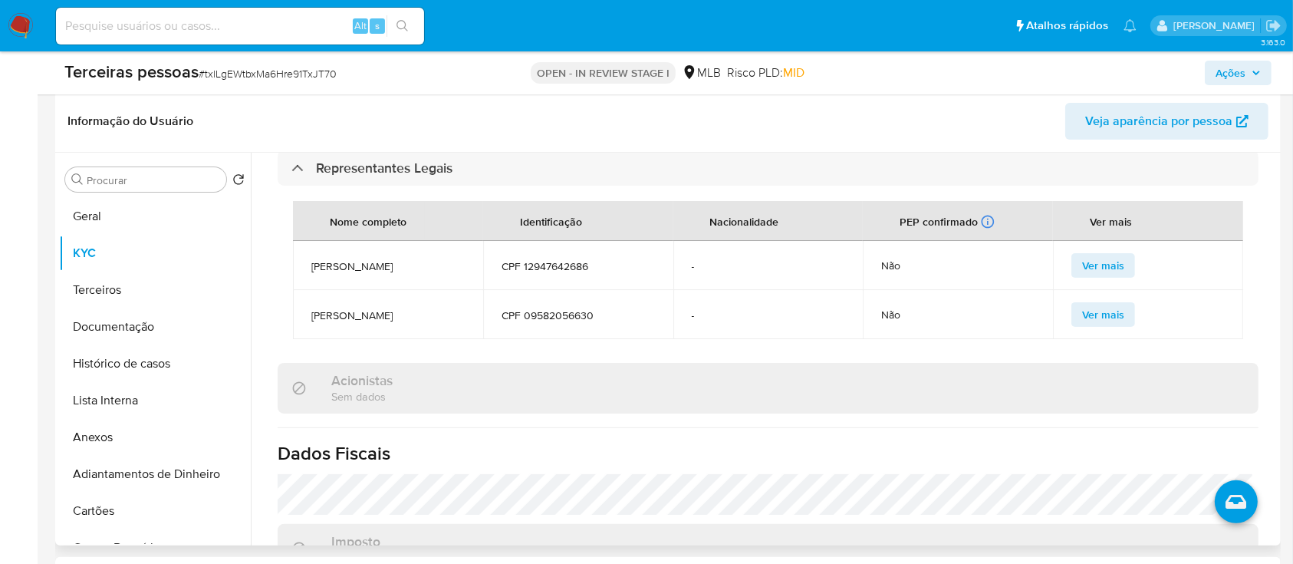
click at [552, 322] on span "CPF 09582056630" at bounding box center [578, 315] width 153 height 14
copy span "09582056630"
click at [139, 272] on button "Terceiros" at bounding box center [148, 290] width 179 height 37
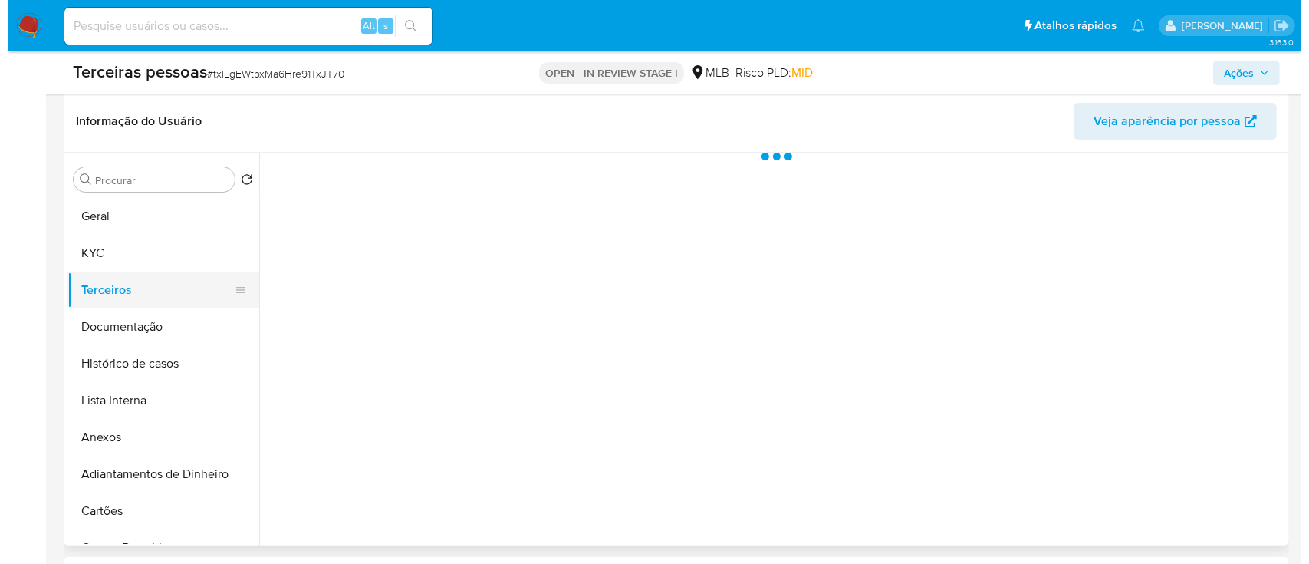
scroll to position [0, 0]
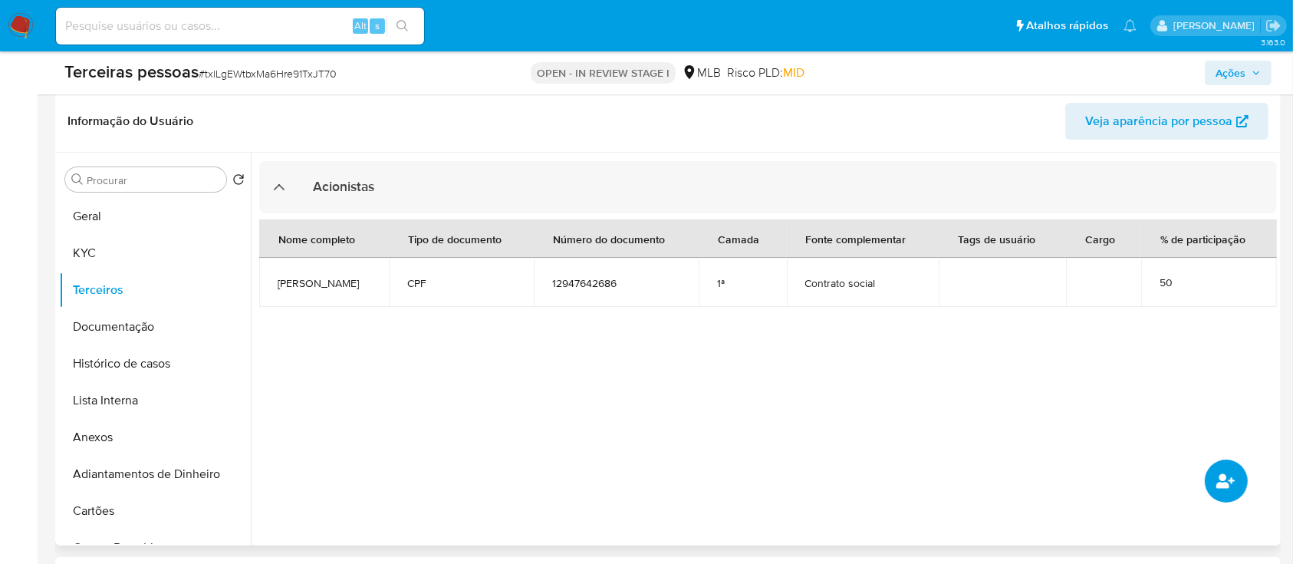
click at [1226, 476] on button "common.add_complementary_information" at bounding box center [1226, 480] width 43 height 43
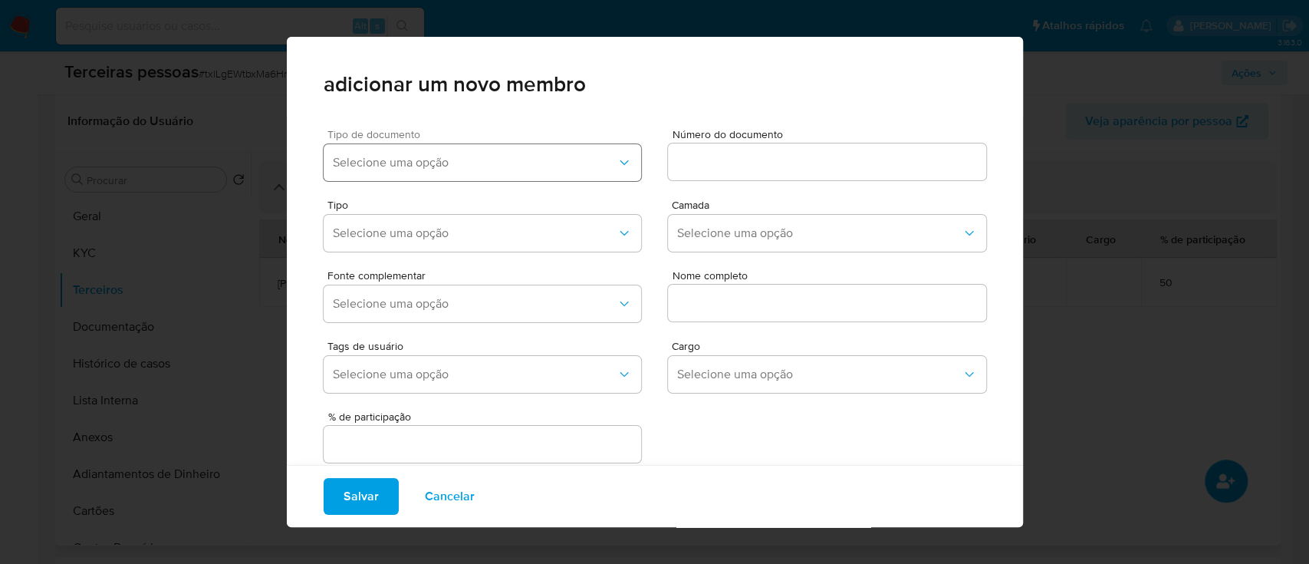
click at [552, 166] on span "Selecione uma opção" at bounding box center [475, 162] width 285 height 15
click at [456, 212] on div "CNPJ" at bounding box center [449, 204] width 234 height 37
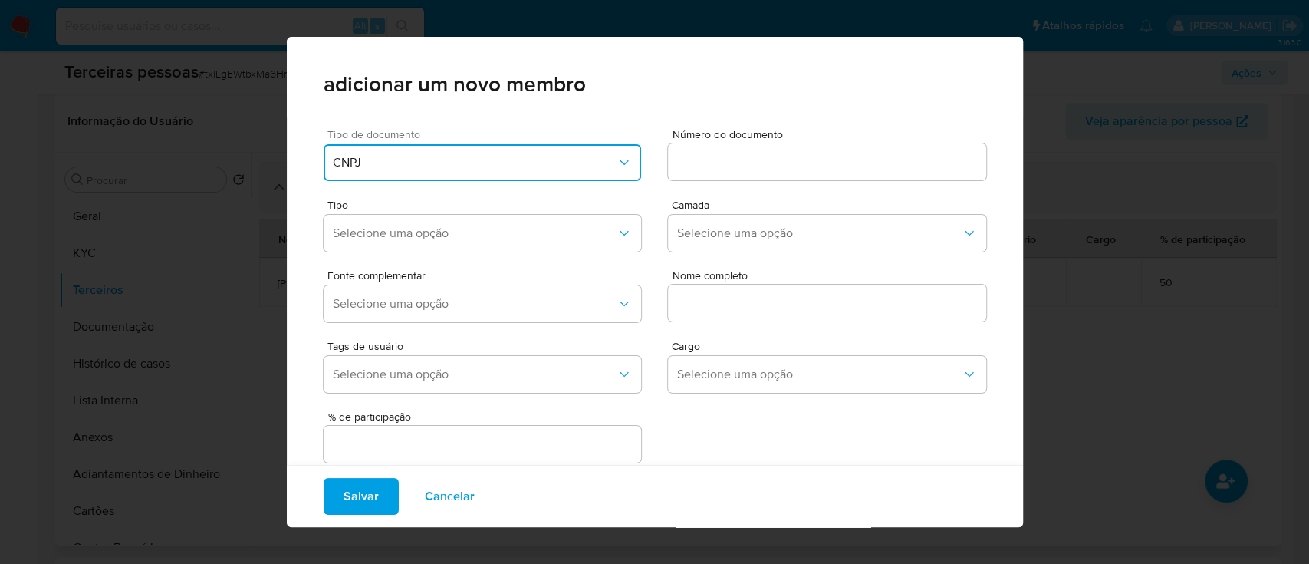
click at [628, 163] on button "CNPJ" at bounding box center [483, 162] width 318 height 37
drag, startPoint x: 492, startPoint y: 225, endPoint x: 804, endPoint y: 188, distance: 313.6
click at [494, 225] on div "CPF" at bounding box center [449, 240] width 234 height 37
click at [804, 170] on input at bounding box center [827, 162] width 318 height 20
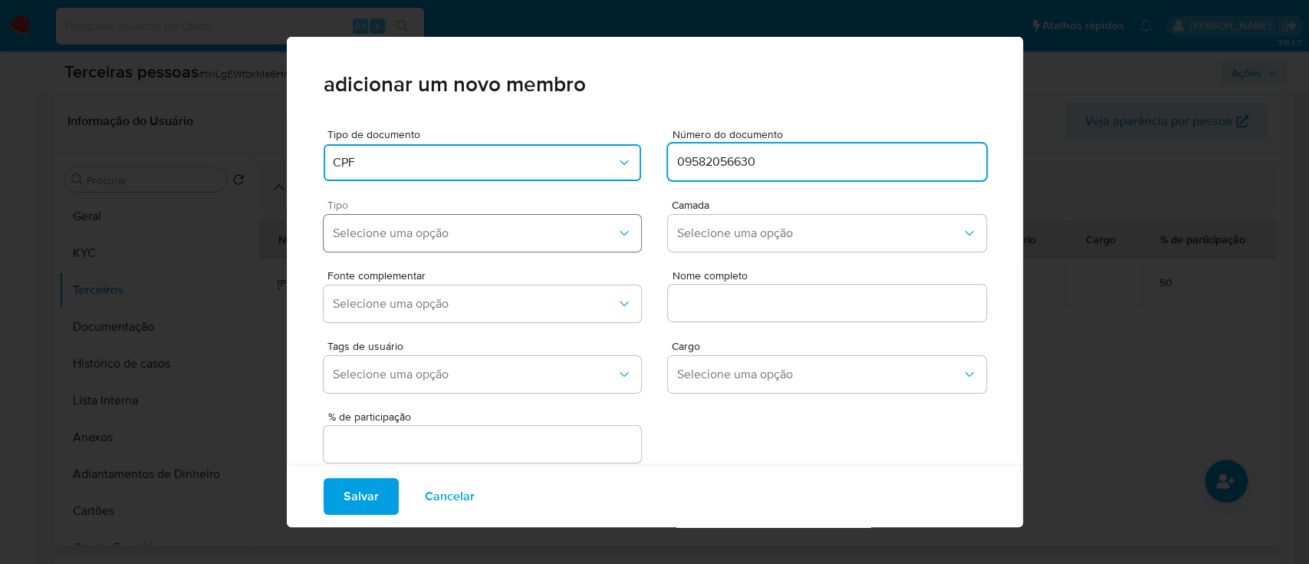
type input "09582056630"
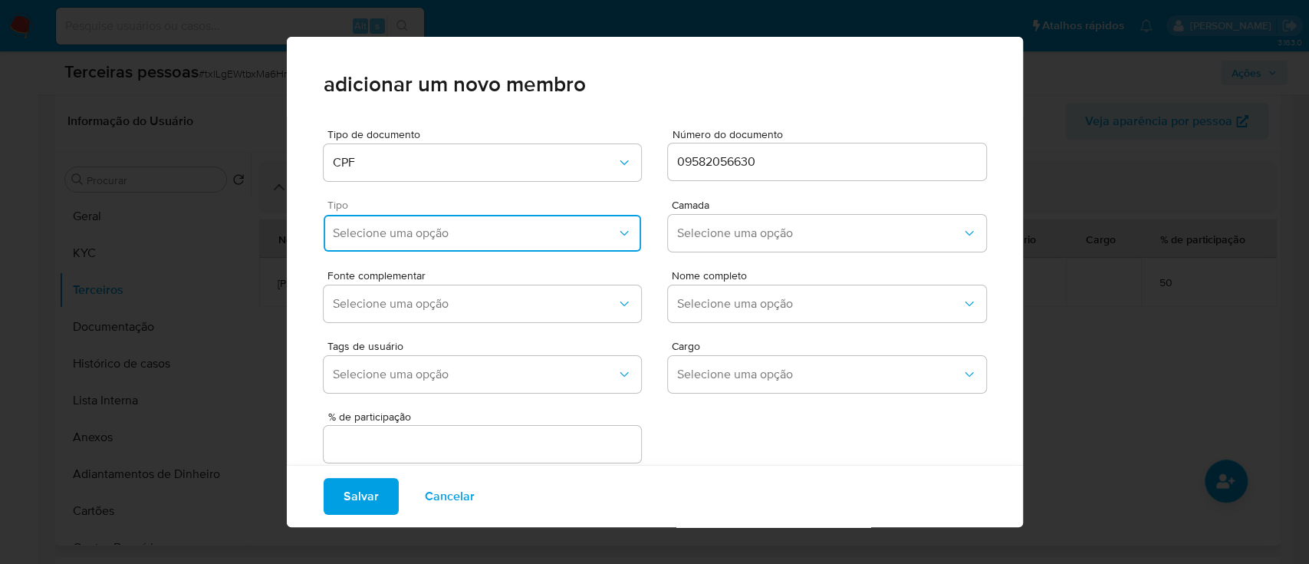
click at [422, 235] on span "Selecione uma opção" at bounding box center [475, 232] width 285 height 15
click at [463, 417] on div "Accionistas" at bounding box center [449, 421] width 234 height 37
click at [782, 233] on span "Selecione uma opção" at bounding box center [819, 232] width 285 height 15
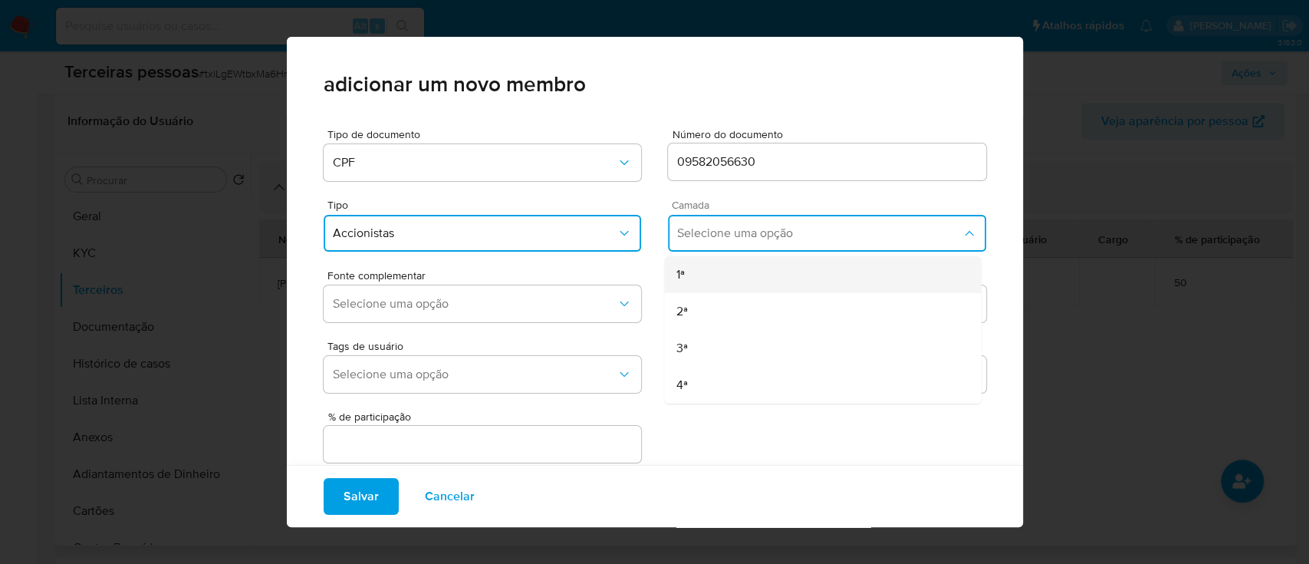
click at [723, 282] on div "1ª" at bounding box center [793, 274] width 234 height 37
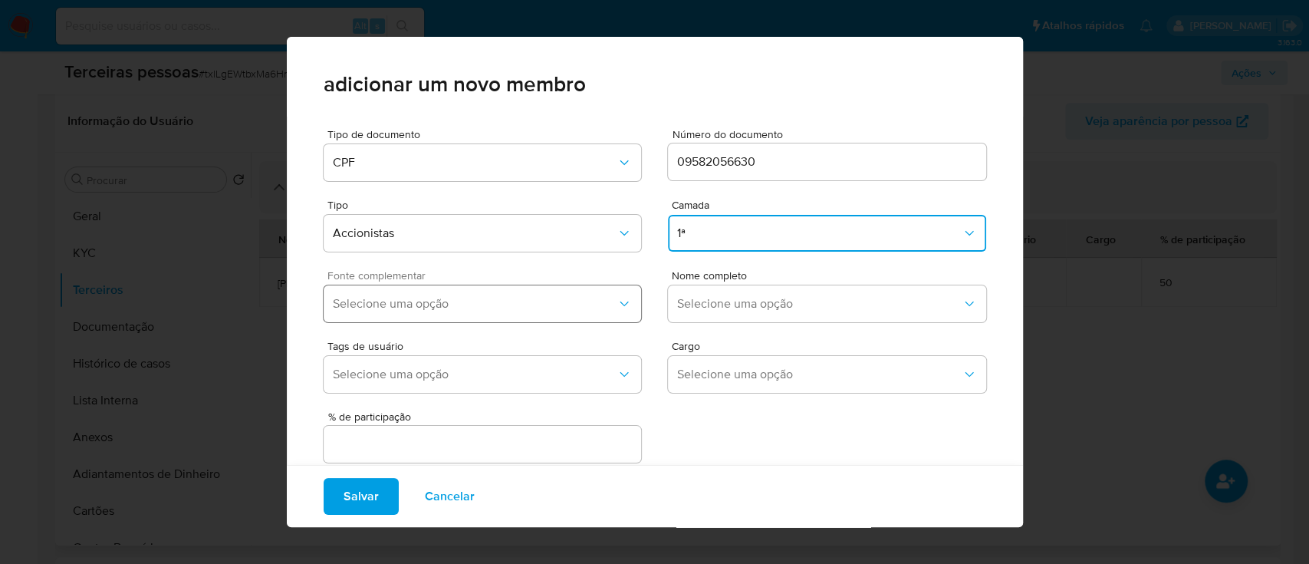
click at [495, 301] on span "Selecione uma opção" at bounding box center [475, 303] width 285 height 15
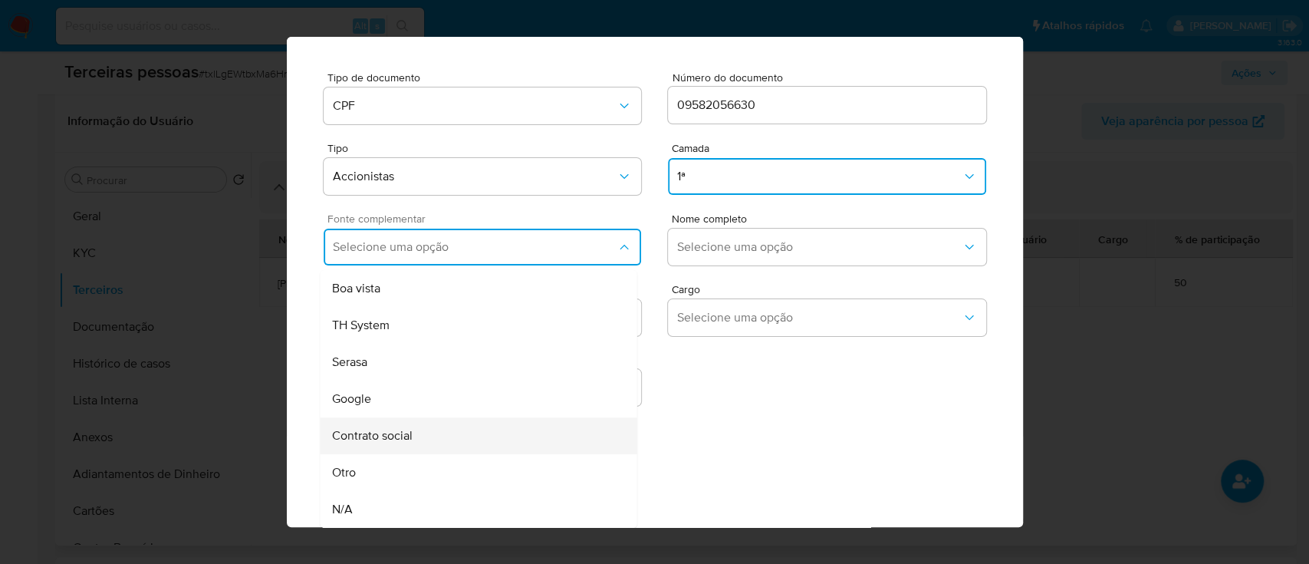
click at [444, 441] on div "Contrato social" at bounding box center [449, 435] width 234 height 37
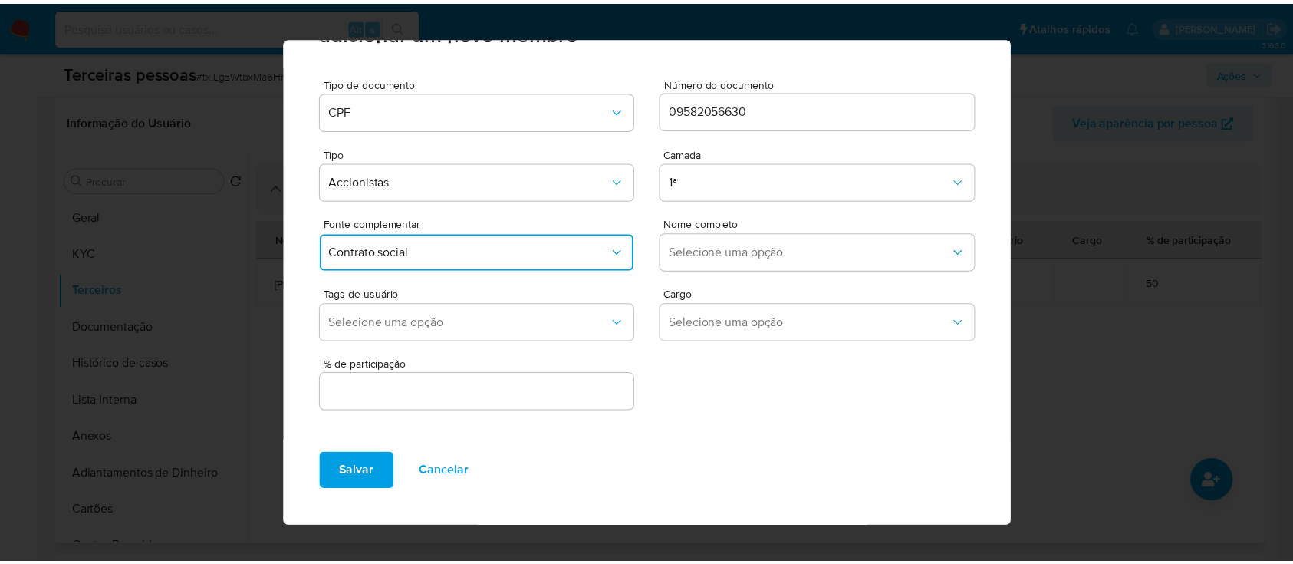
scroll to position [51, 0]
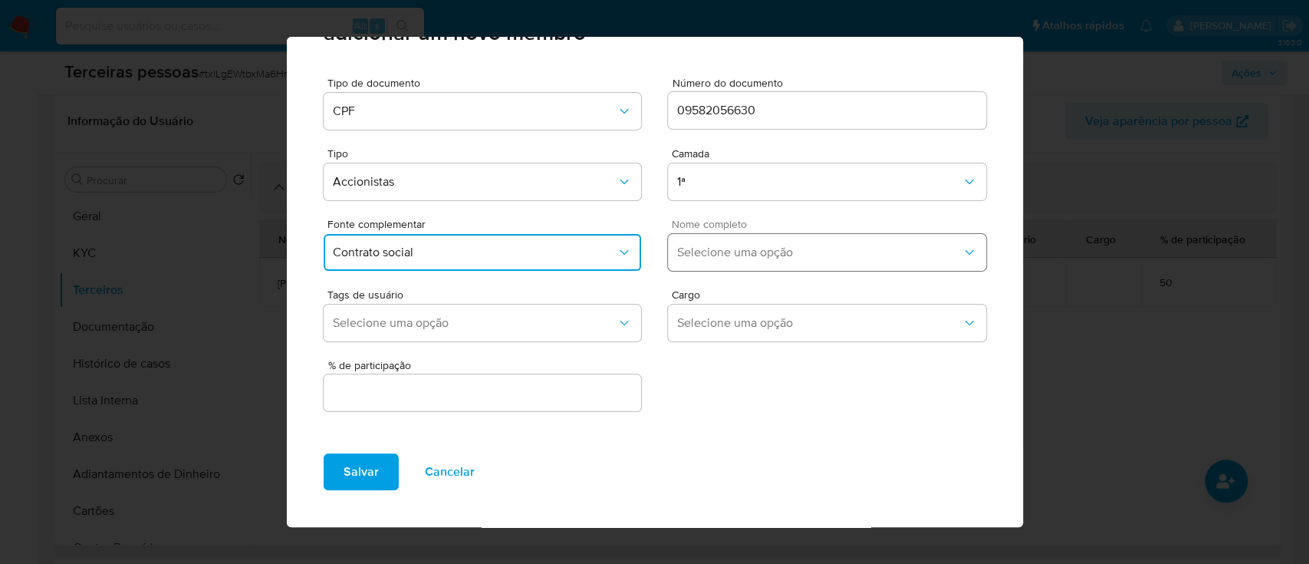
click at [728, 245] on span "Selecione uma opção" at bounding box center [819, 252] width 285 height 15
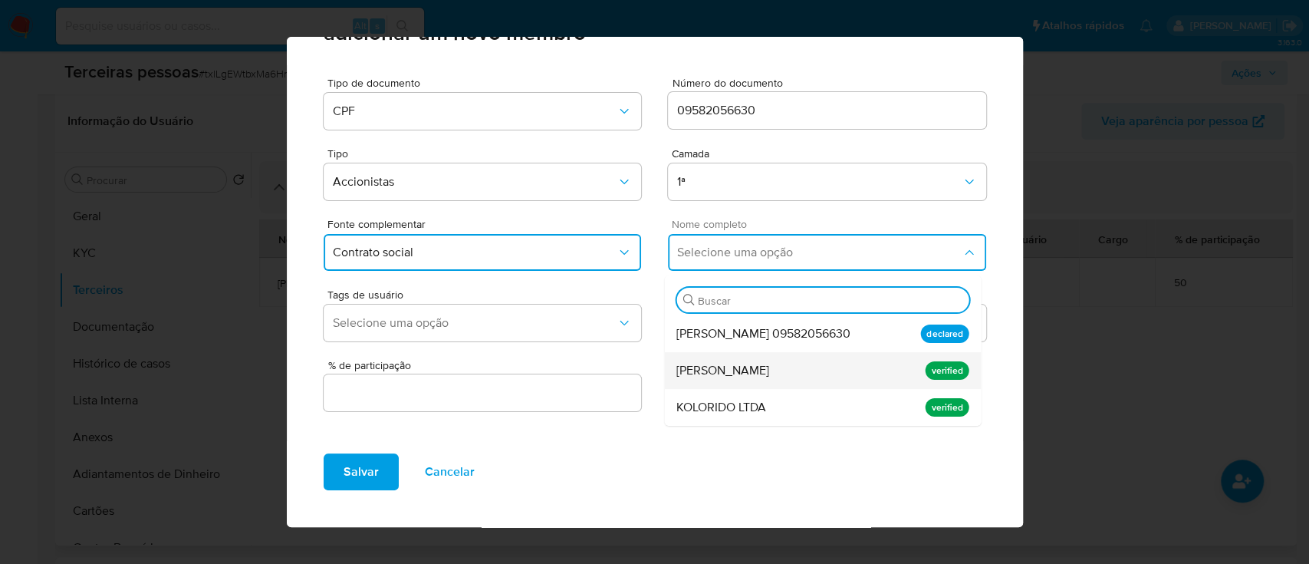
click at [794, 369] on div "Bianca Costa Miguel" at bounding box center [793, 370] width 234 height 37
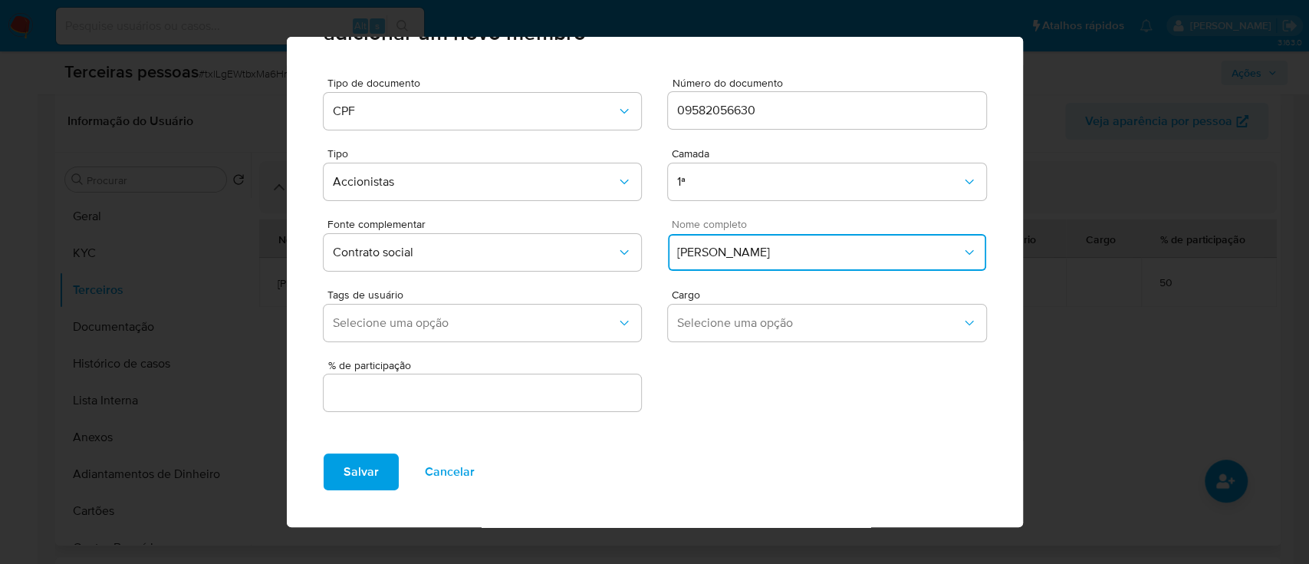
click at [552, 390] on input "text" at bounding box center [483, 393] width 318 height 20
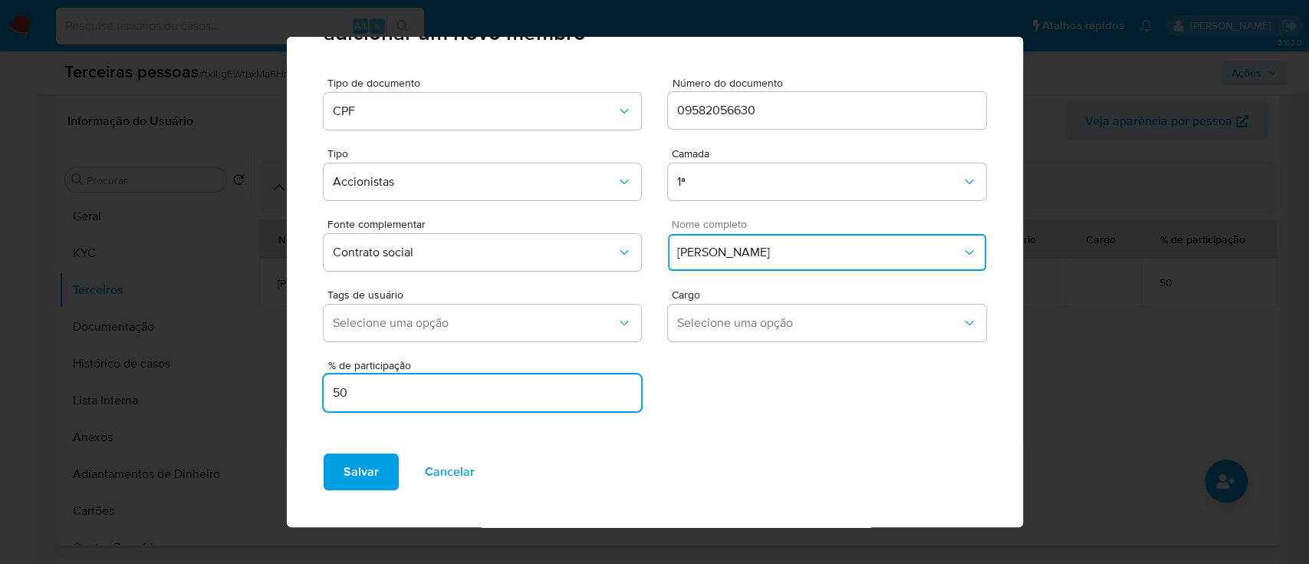
type input "50"
click at [780, 249] on span "Bianca Costa Miguel" at bounding box center [819, 252] width 285 height 15
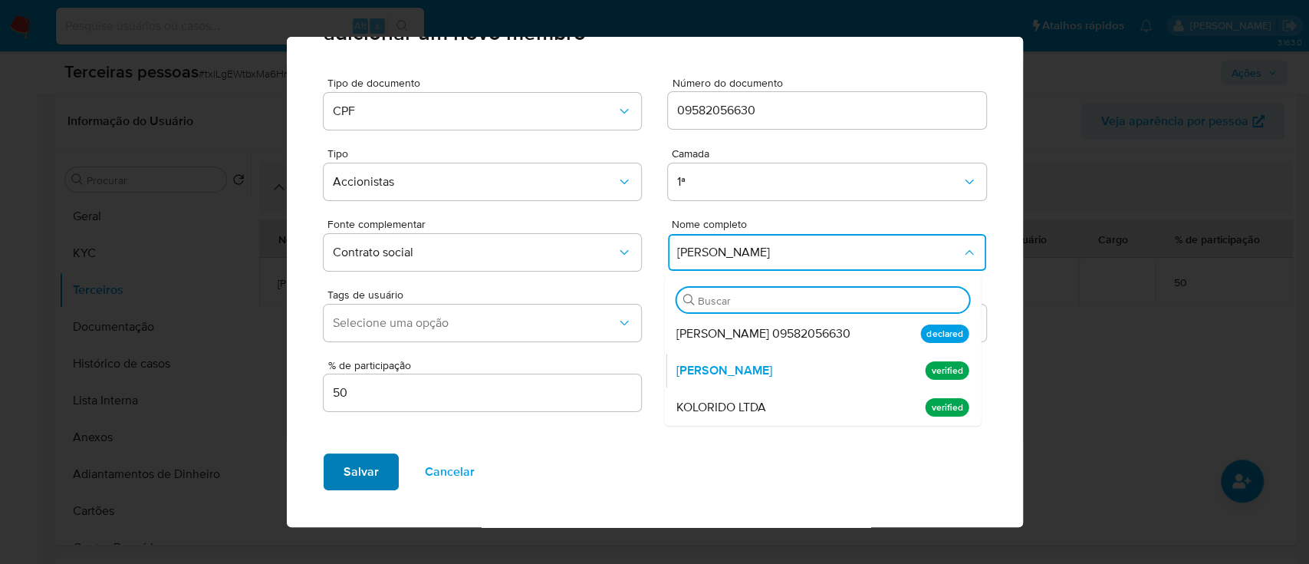
click at [324, 482] on button "Salvar" at bounding box center [361, 471] width 75 height 37
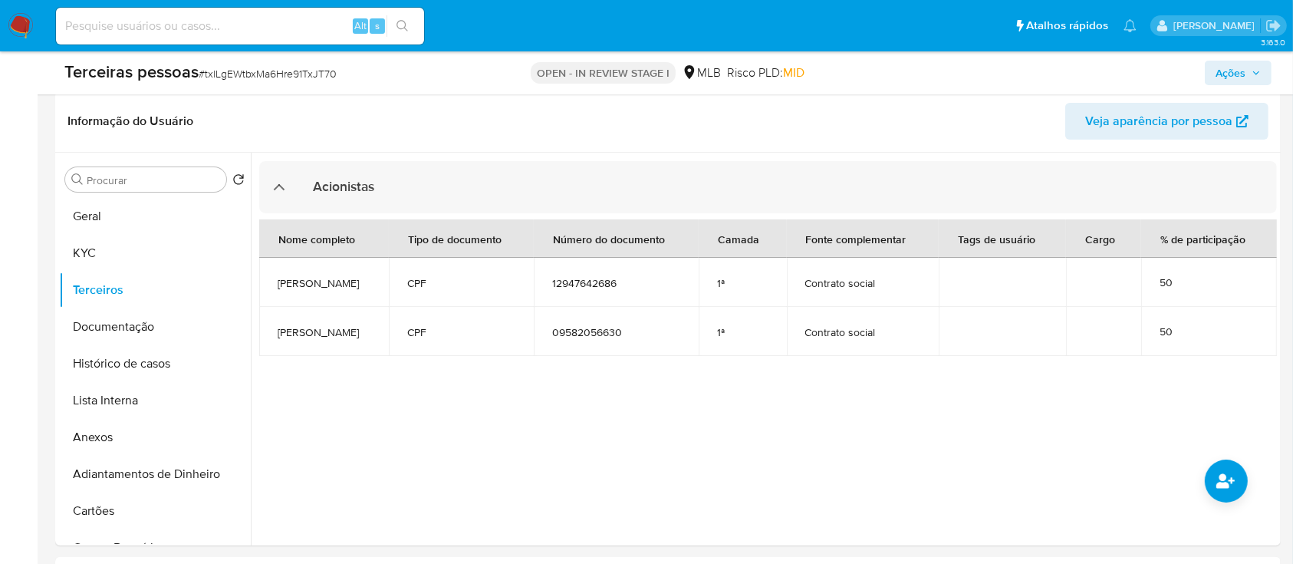
click at [1215, 77] on button "Ações" at bounding box center [1238, 73] width 67 height 25
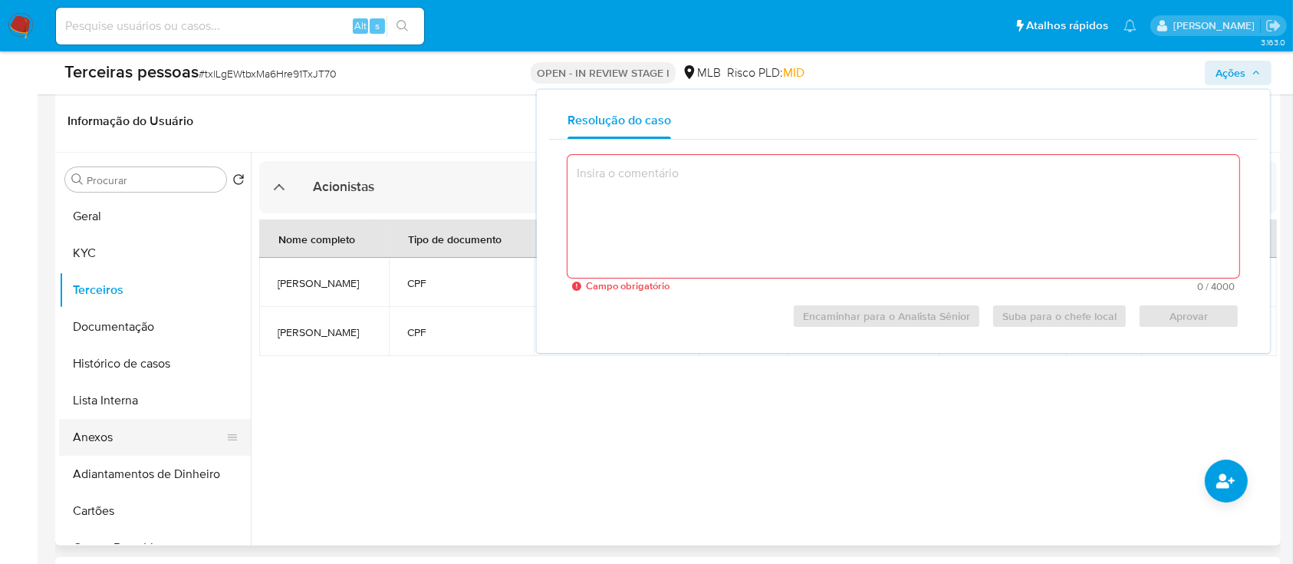
click at [146, 434] on button "Anexos" at bounding box center [148, 437] width 179 height 37
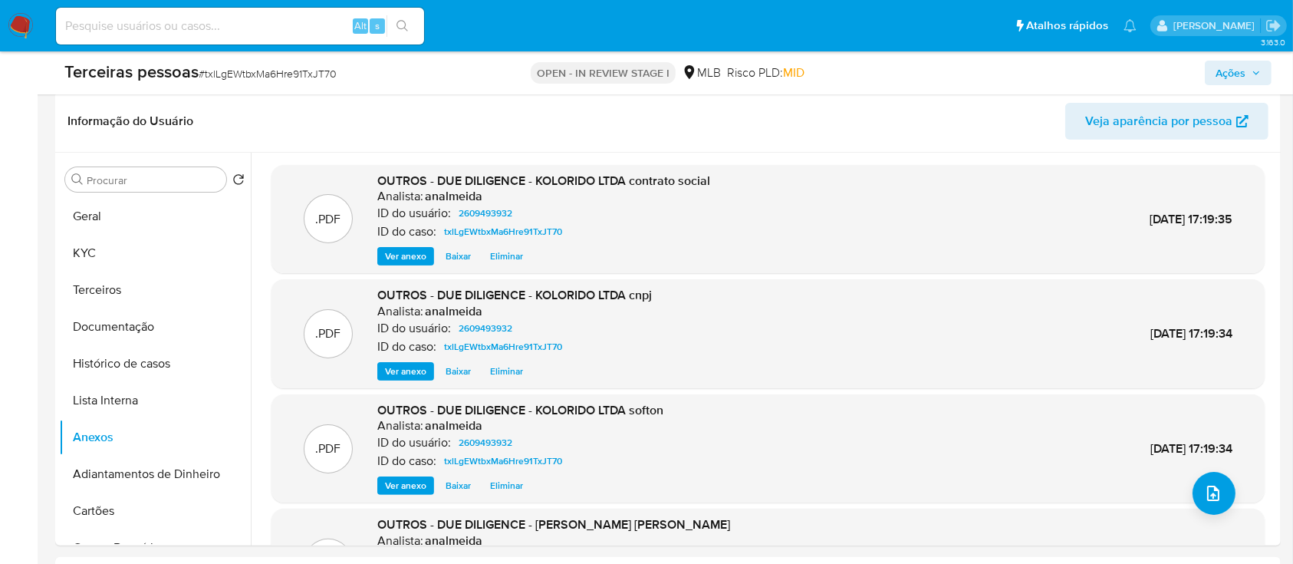
click at [1226, 68] on span "Ações" at bounding box center [1238, 72] width 45 height 21
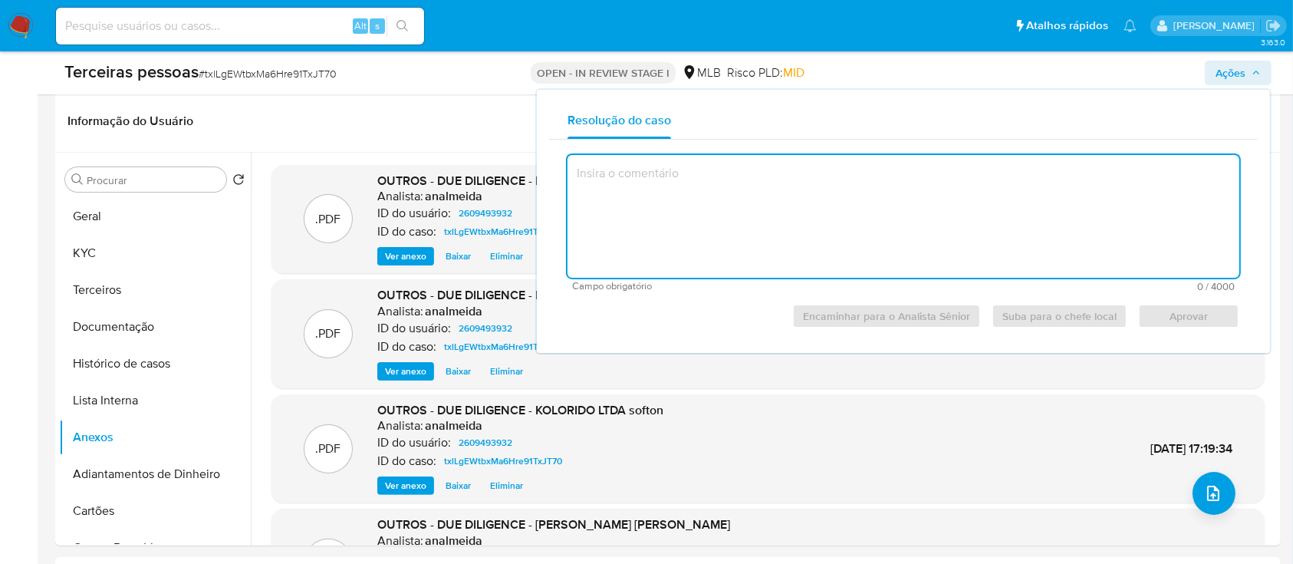
click at [888, 202] on textarea at bounding box center [904, 216] width 672 height 123
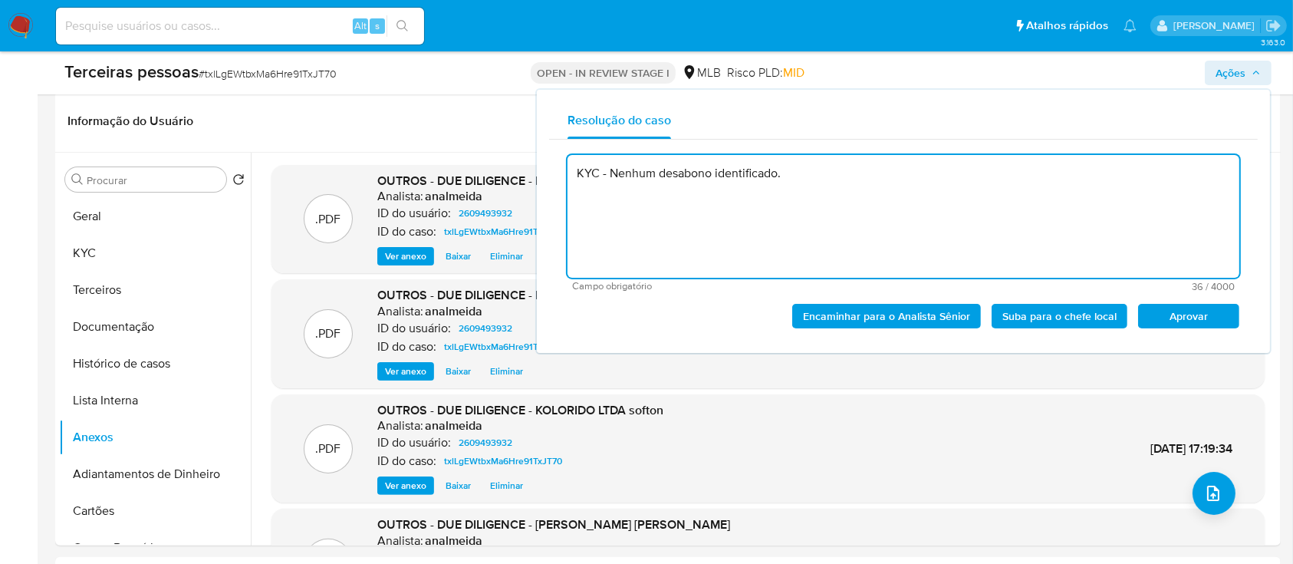
click at [1206, 314] on span "Aprovar" at bounding box center [1189, 315] width 80 height 21
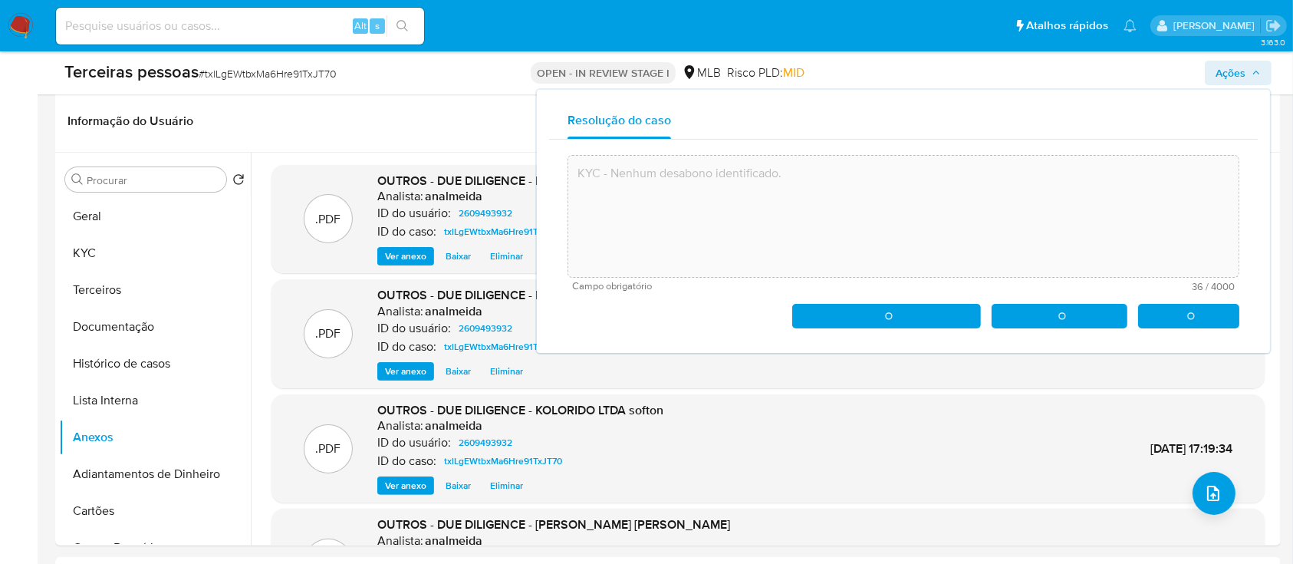
type textarea "KYC - Nenhum desabono identificado."
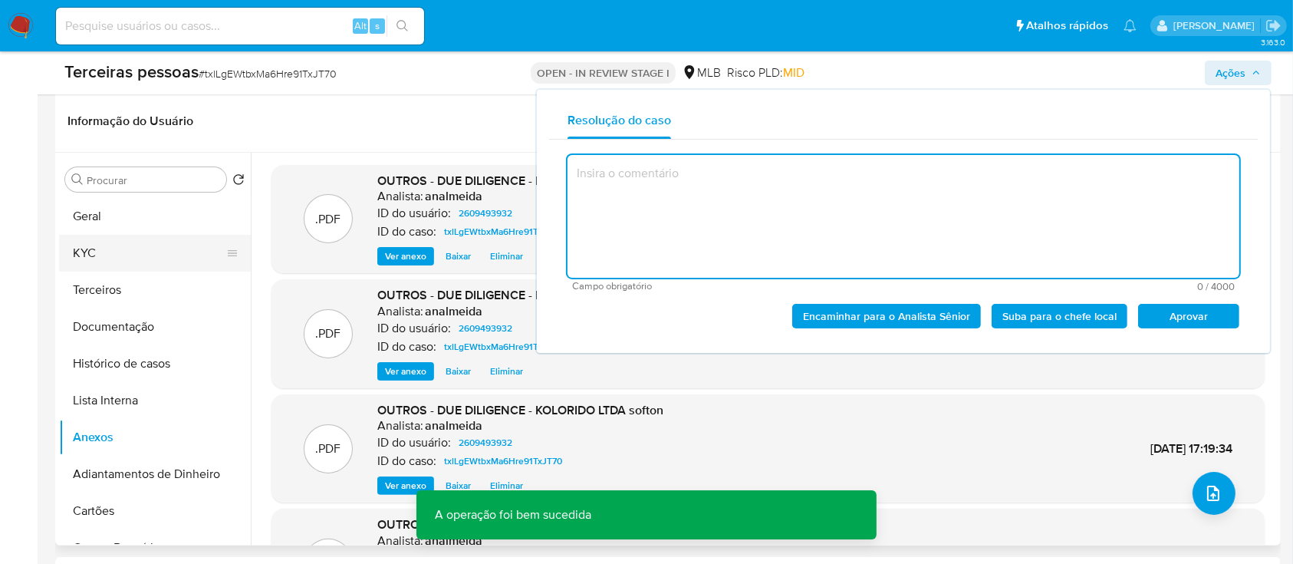
click at [134, 249] on button "KYC" at bounding box center [148, 253] width 179 height 37
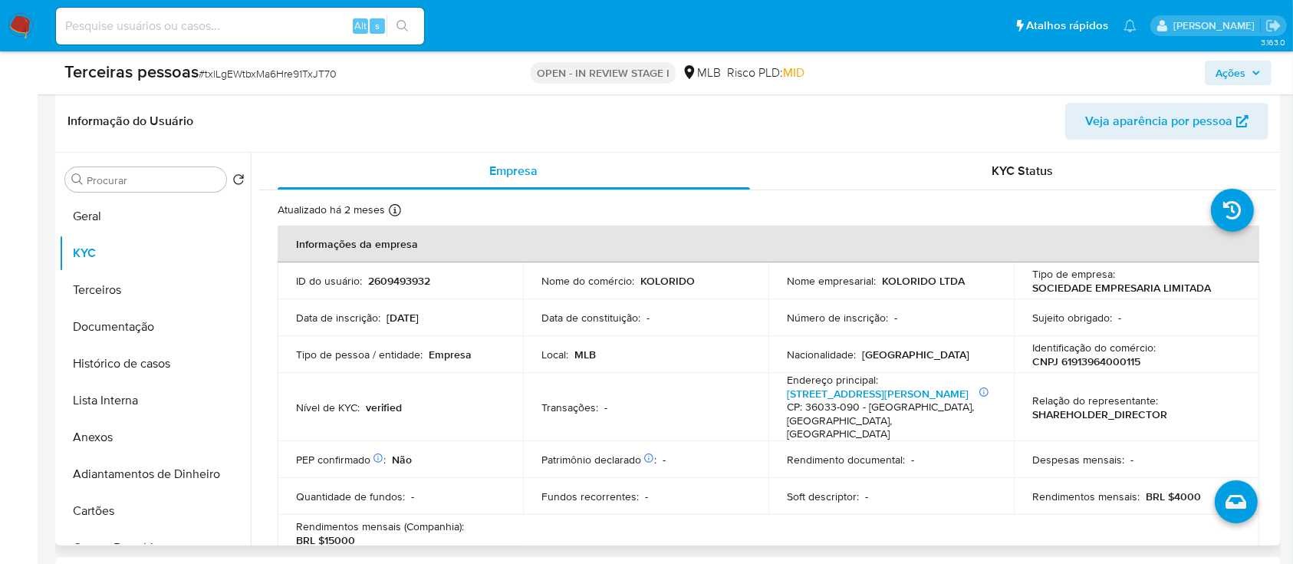
click at [1113, 366] on p "CNPJ 61913964000115" at bounding box center [1086, 361] width 108 height 14
copy p "61913964000115"
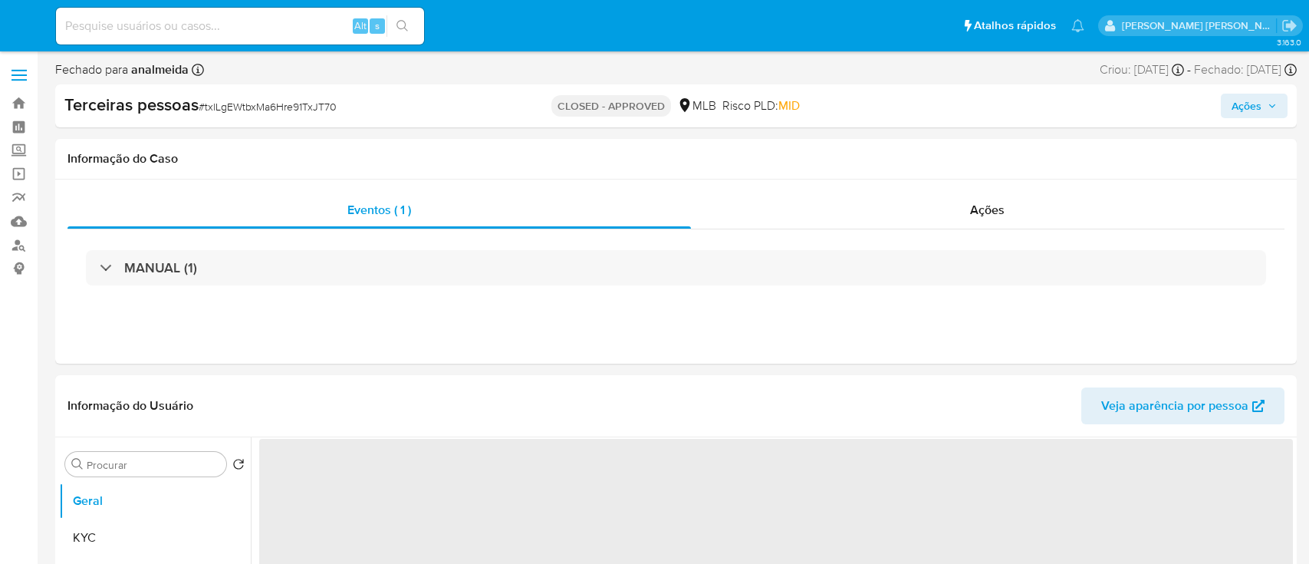
select select "10"
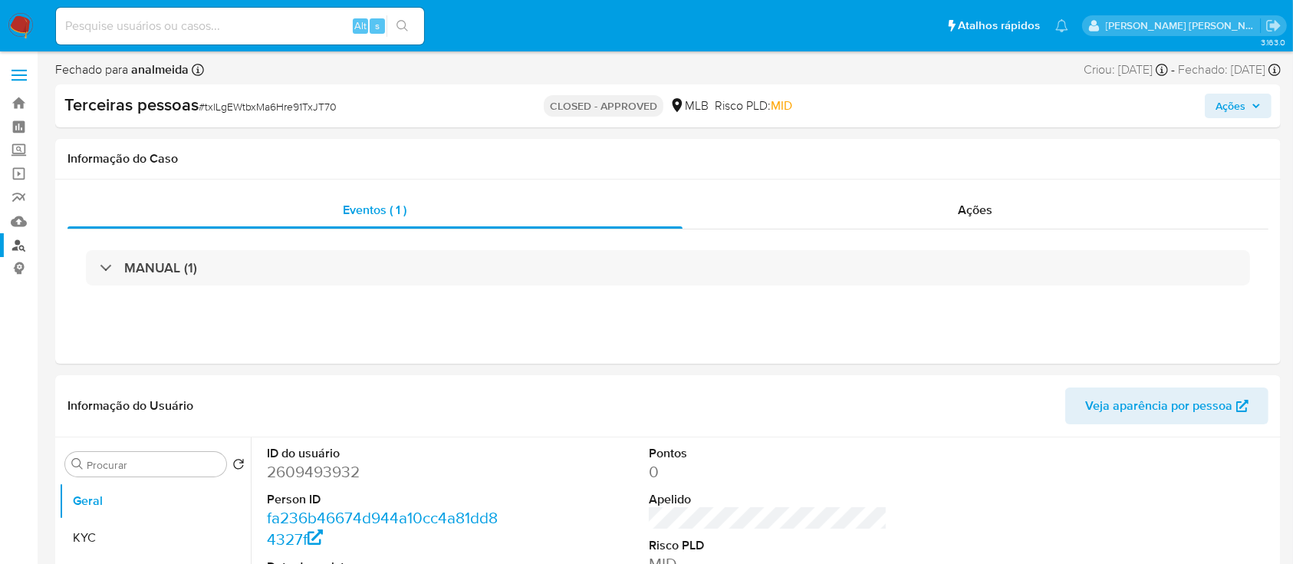
click at [21, 249] on link "Localizador de pessoas" at bounding box center [91, 245] width 183 height 24
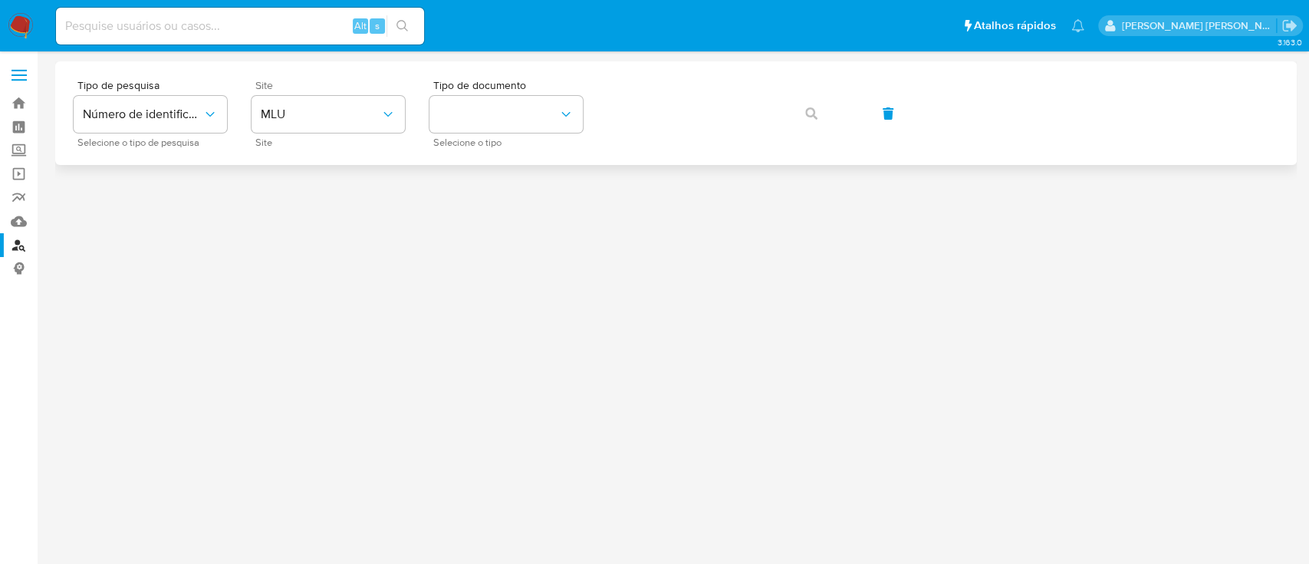
click at [334, 136] on div "Site MLU Site" at bounding box center [328, 113] width 153 height 67
click at [344, 110] on span "MLU" at bounding box center [321, 114] width 120 height 15
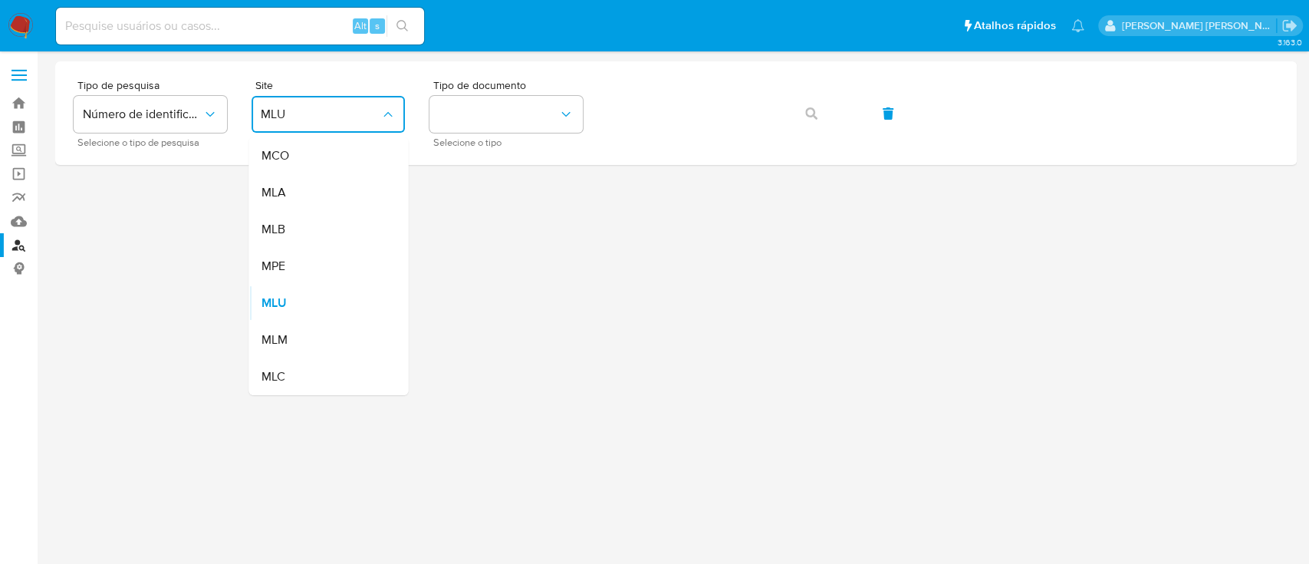
click at [313, 235] on div "MLB" at bounding box center [324, 229] width 126 height 37
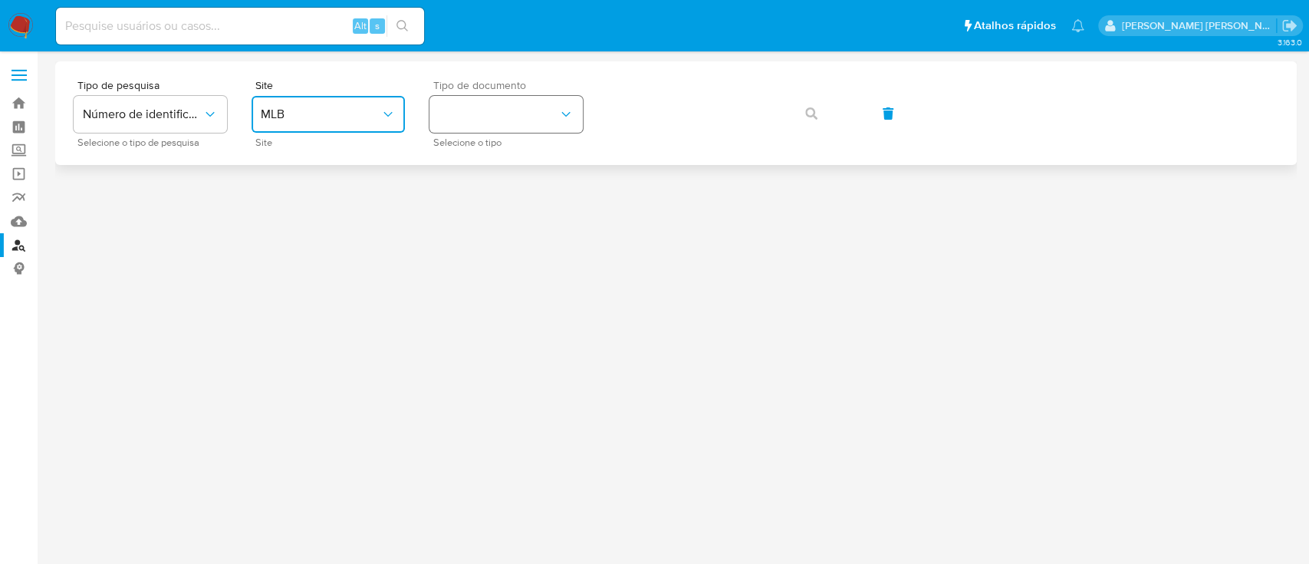
click at [478, 114] on button "identificationType" at bounding box center [506, 114] width 153 height 37
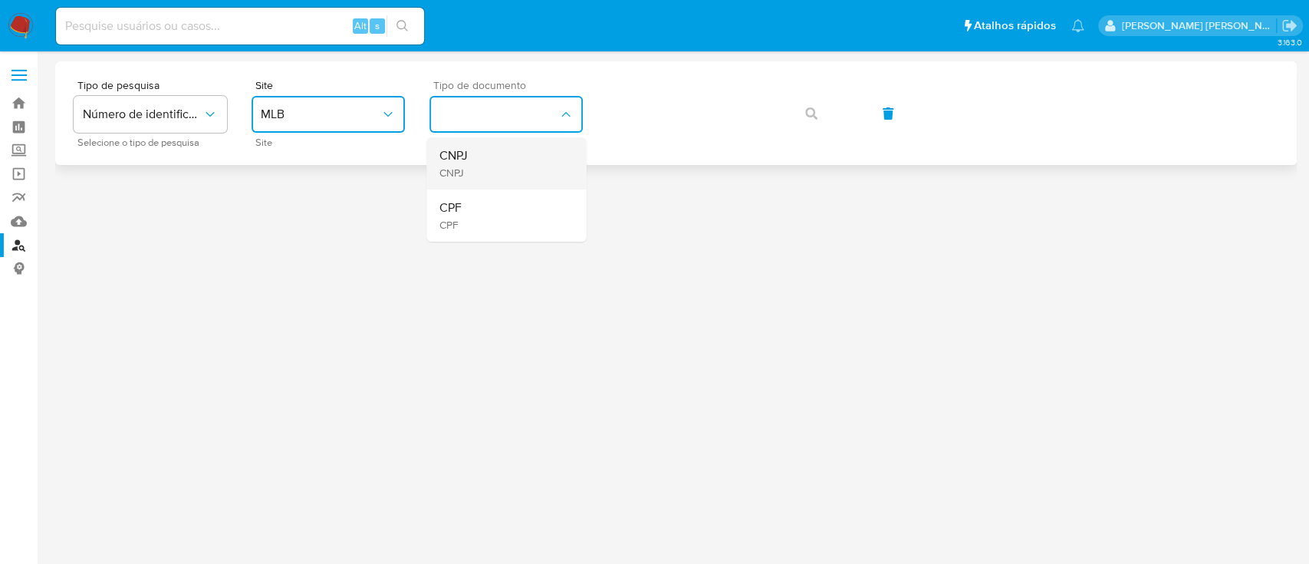
click at [495, 149] on div "CNPJ CNPJ" at bounding box center [502, 163] width 126 height 52
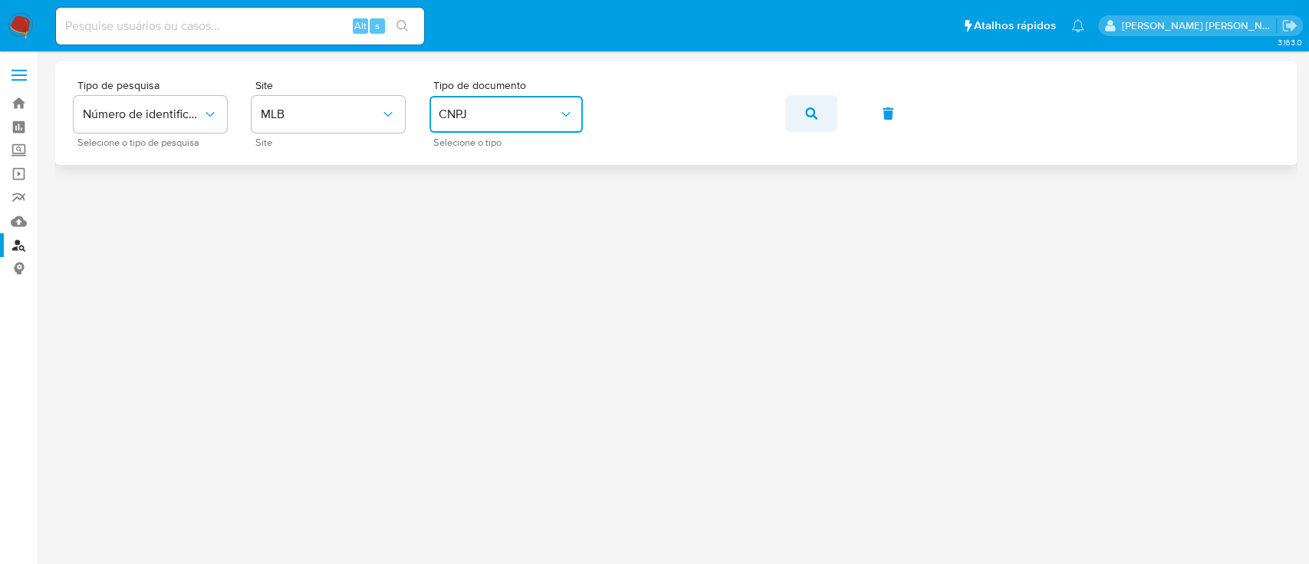
click at [787, 120] on button "button" at bounding box center [811, 113] width 52 height 37
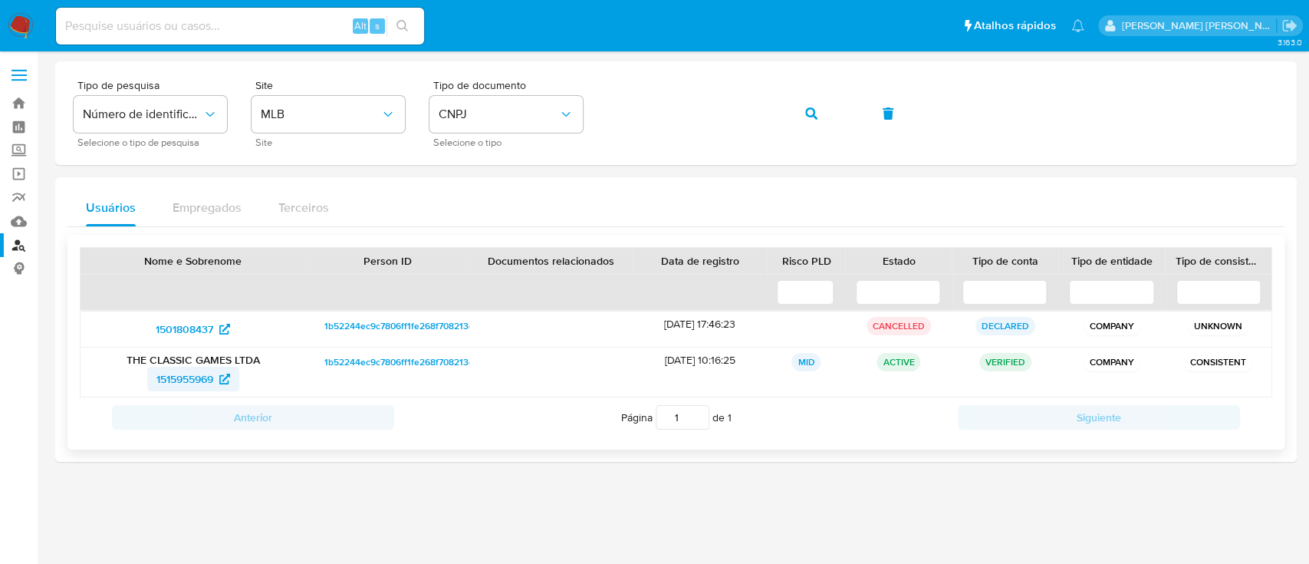
click at [202, 380] on span "1515955969" at bounding box center [184, 379] width 57 height 25
click at [528, 107] on span "CNPJ" at bounding box center [499, 114] width 120 height 15
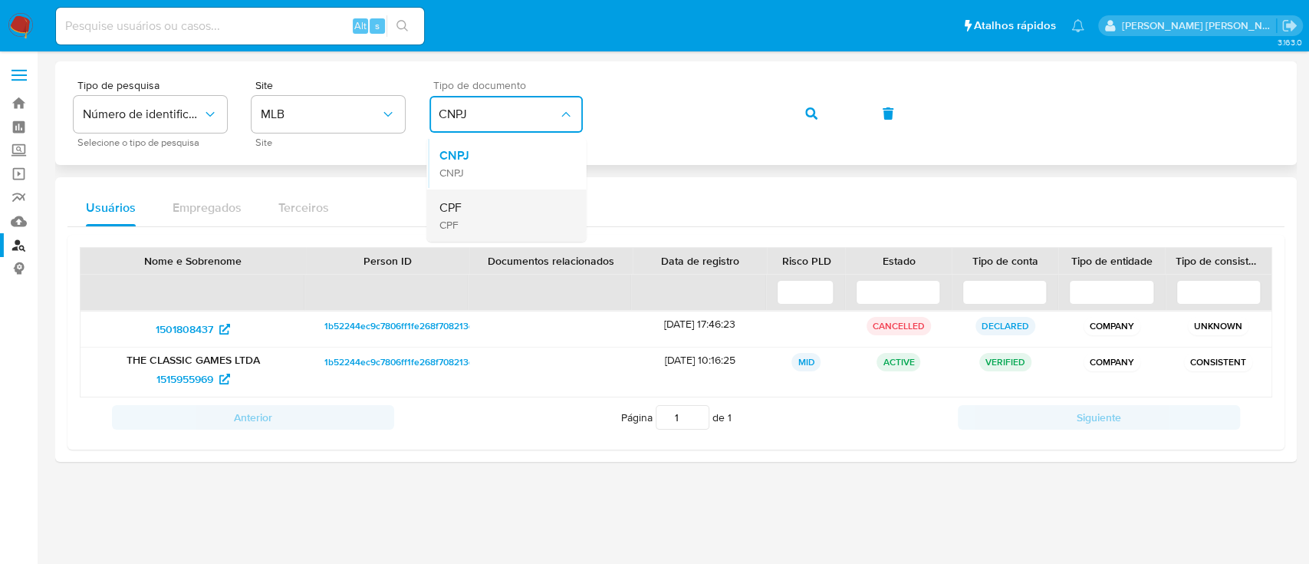
click at [494, 214] on div "CPF CPF" at bounding box center [502, 215] width 126 height 52
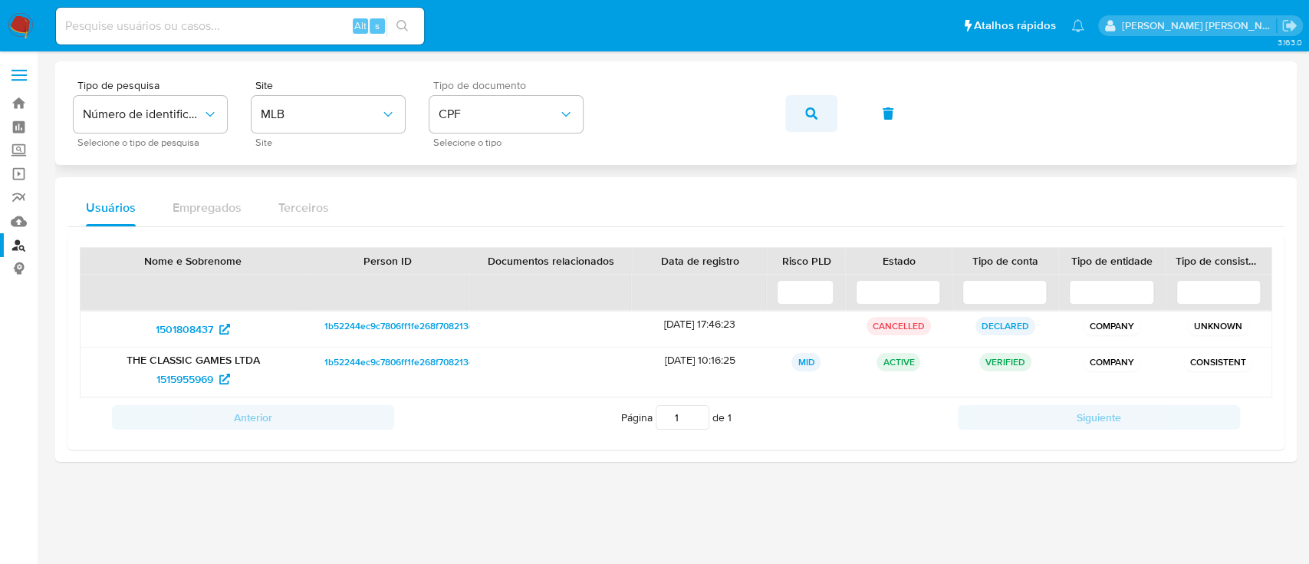
click at [821, 121] on button "button" at bounding box center [811, 113] width 52 height 37
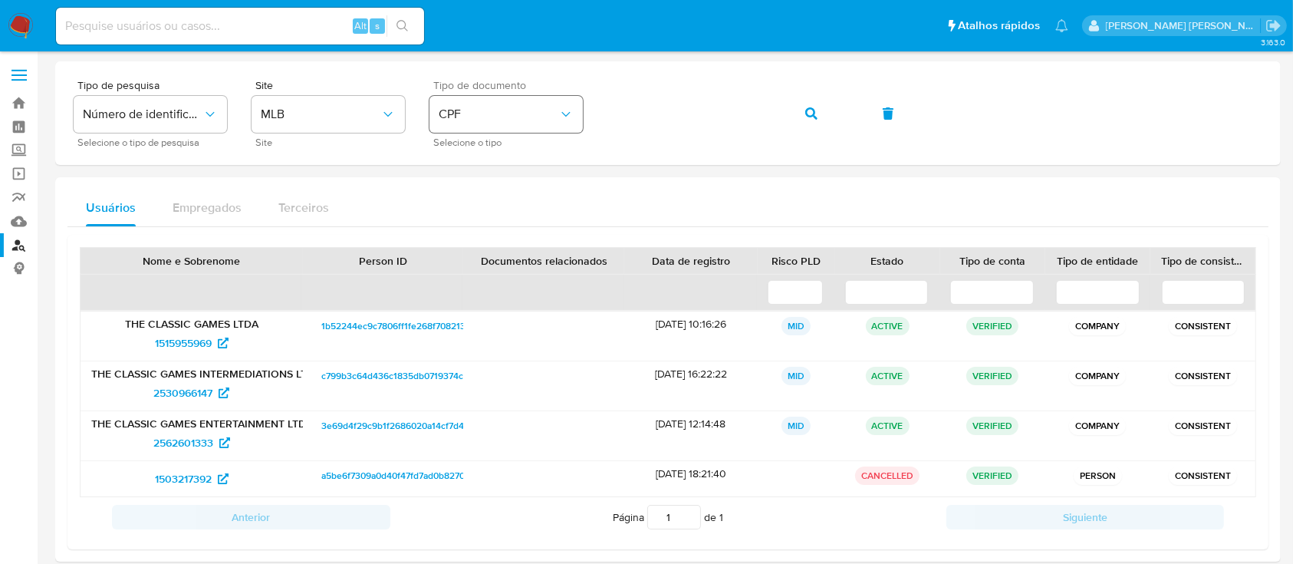
click at [551, 103] on button "CPF" at bounding box center [506, 114] width 153 height 37
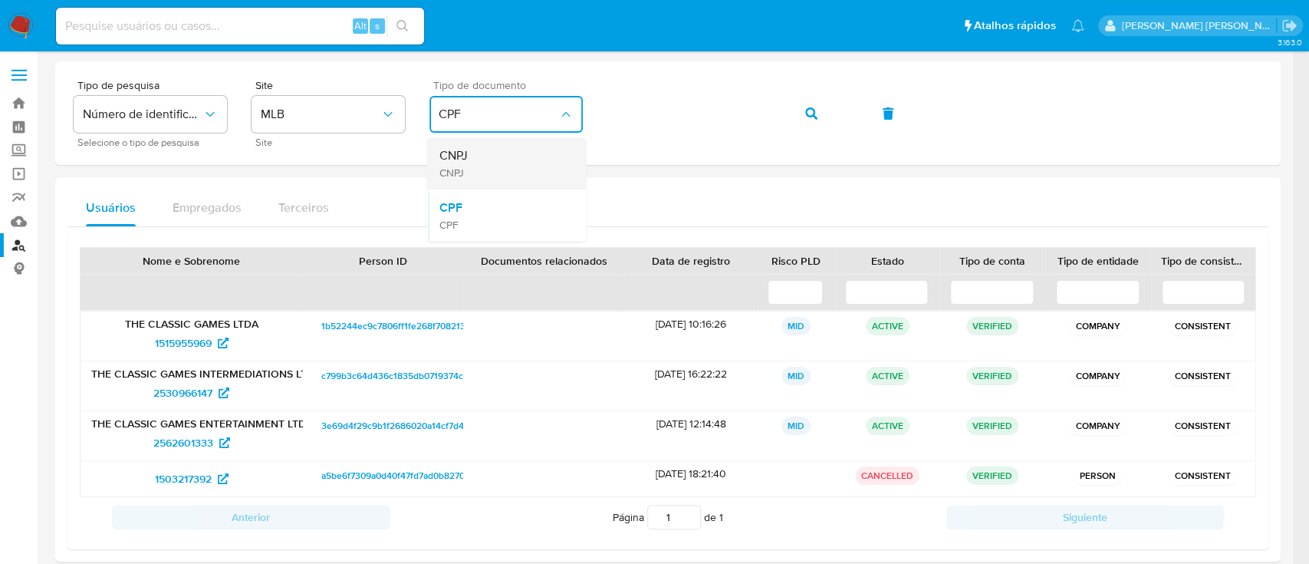
click at [505, 160] on div "CNPJ CNPJ" at bounding box center [502, 163] width 126 height 52
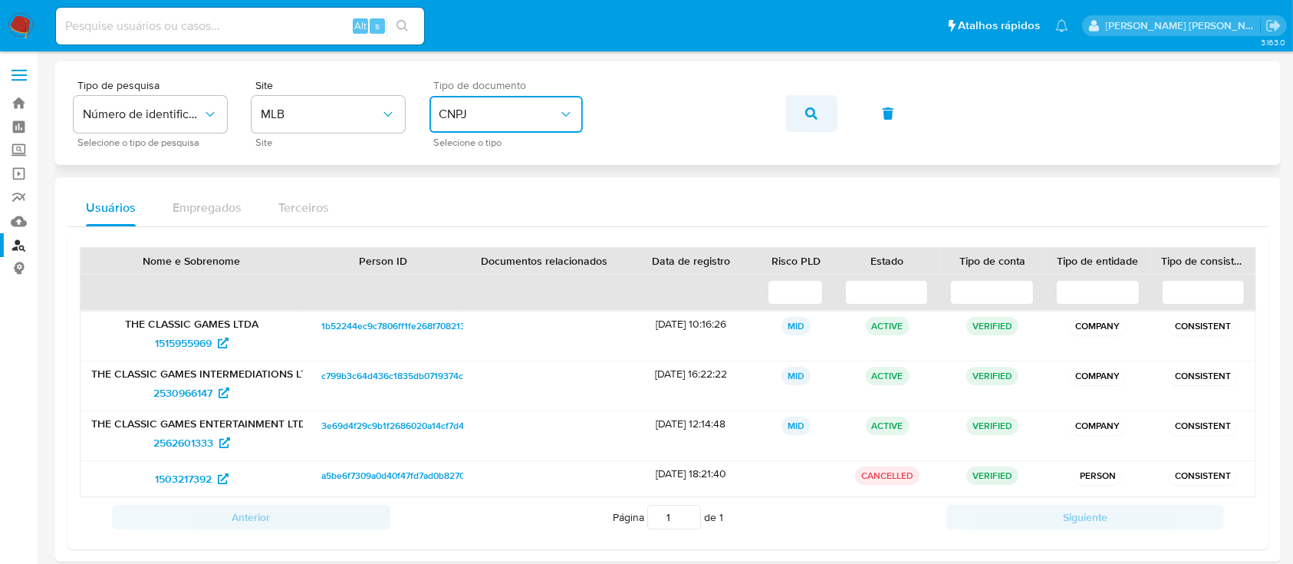
click at [810, 120] on span "button" at bounding box center [811, 114] width 12 height 34
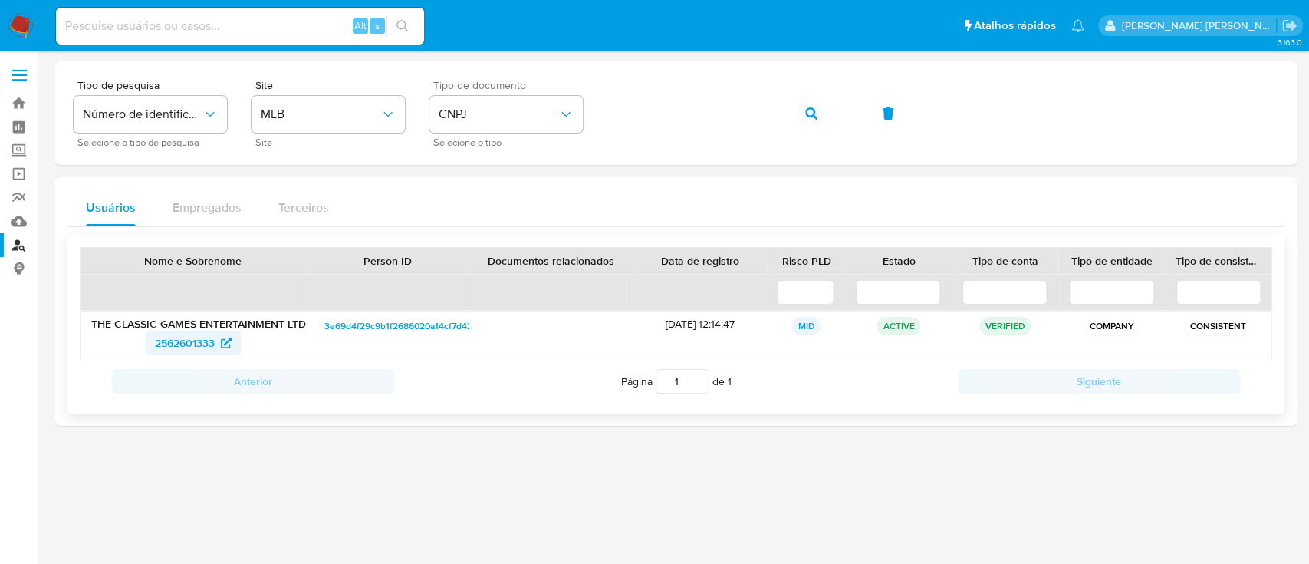
click at [182, 348] on span "2562601333" at bounding box center [185, 343] width 60 height 25
click at [795, 104] on button "button" at bounding box center [811, 113] width 52 height 37
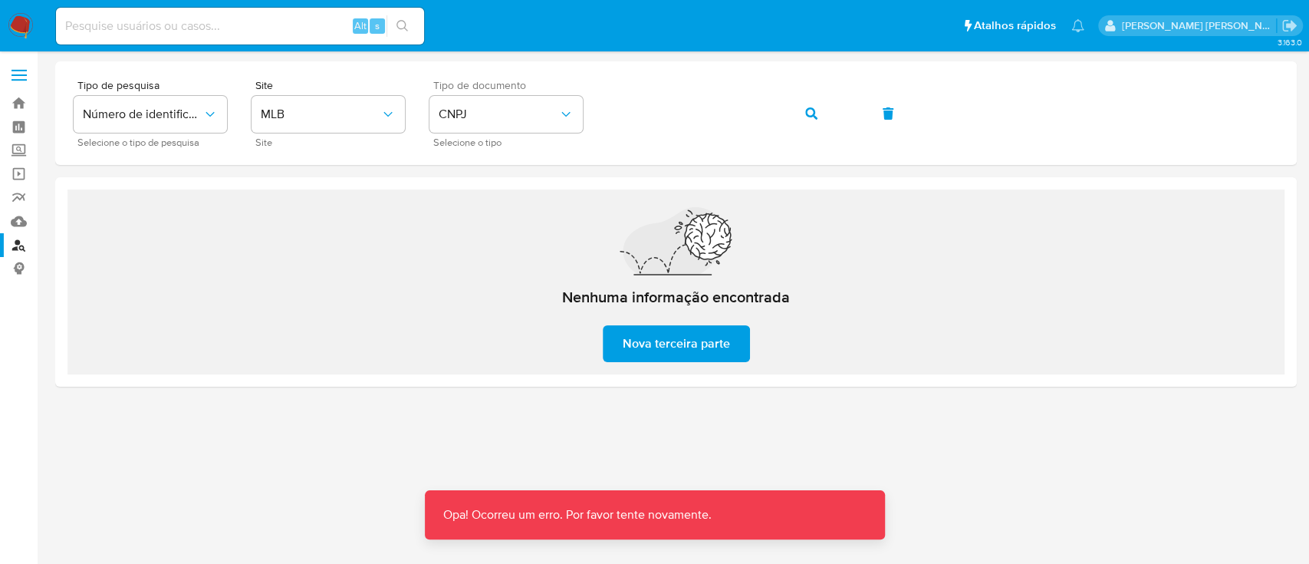
click at [929, 339] on div "Nenhuma informação encontrada Nova terceira parte" at bounding box center [675, 281] width 1217 height 185
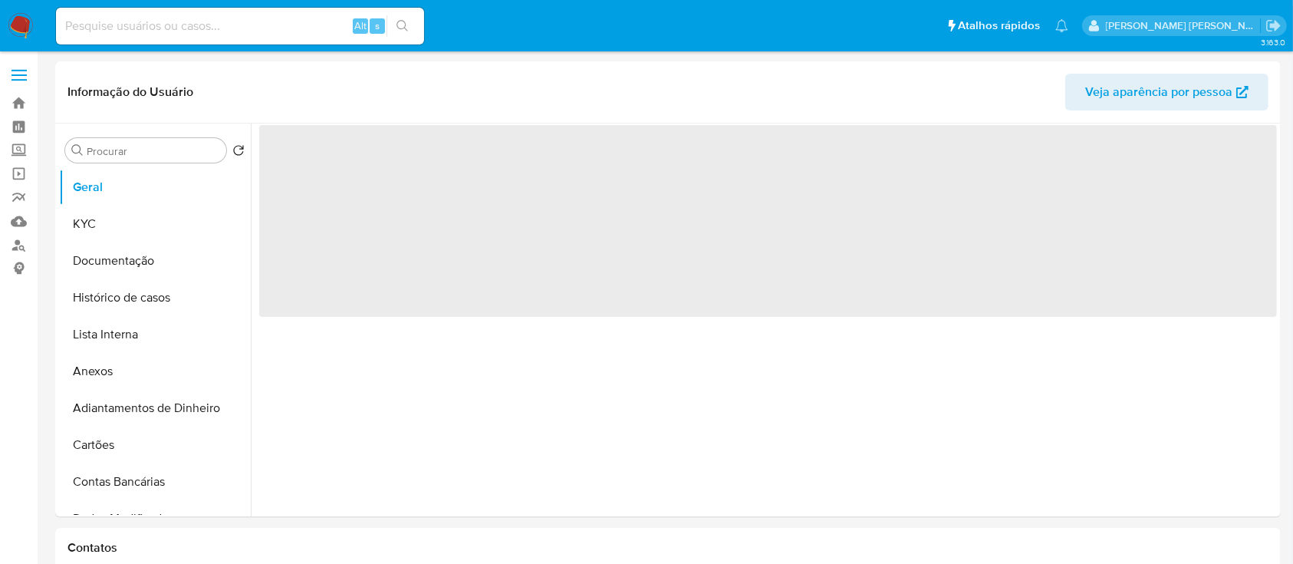
select select "10"
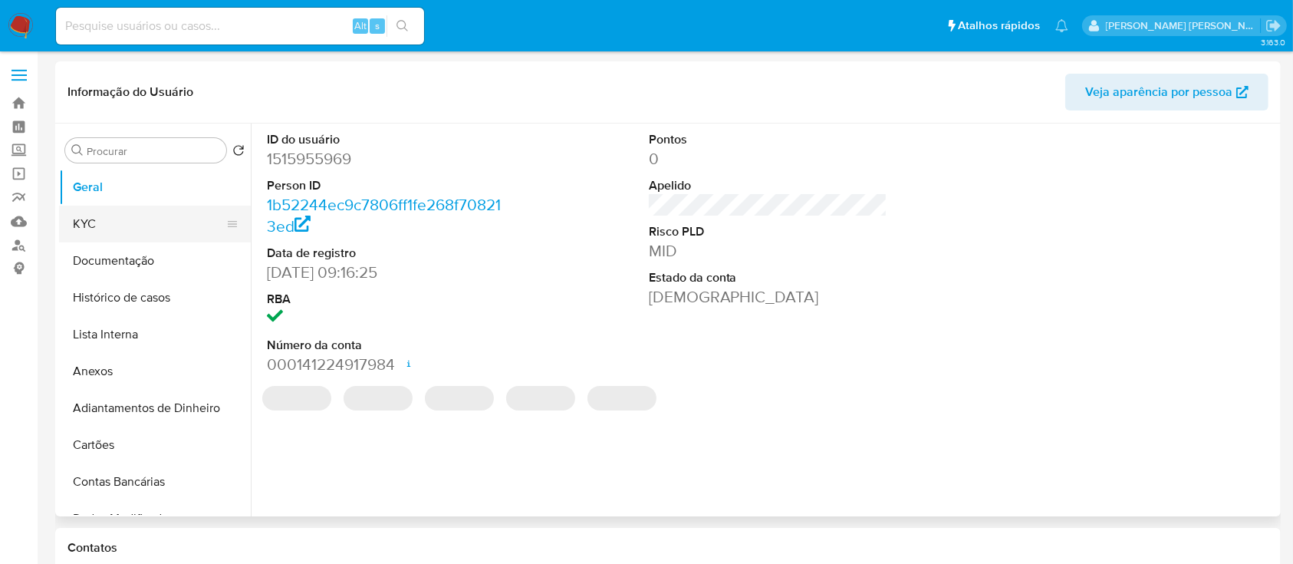
click at [104, 214] on button "KYC" at bounding box center [148, 224] width 179 height 37
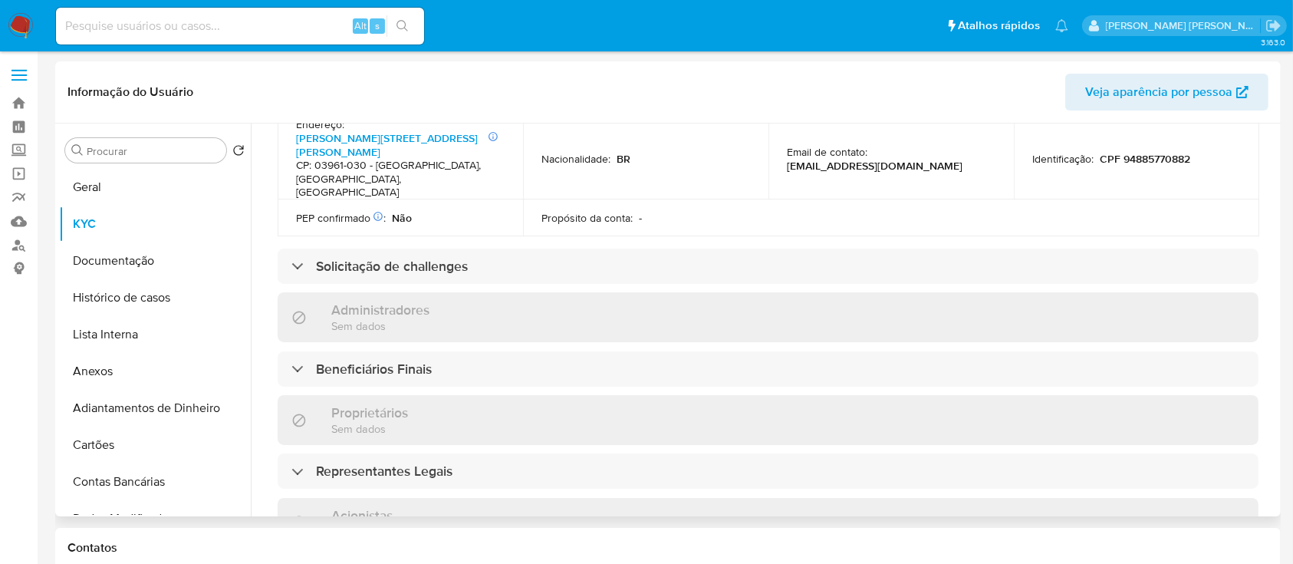
scroll to position [716, 0]
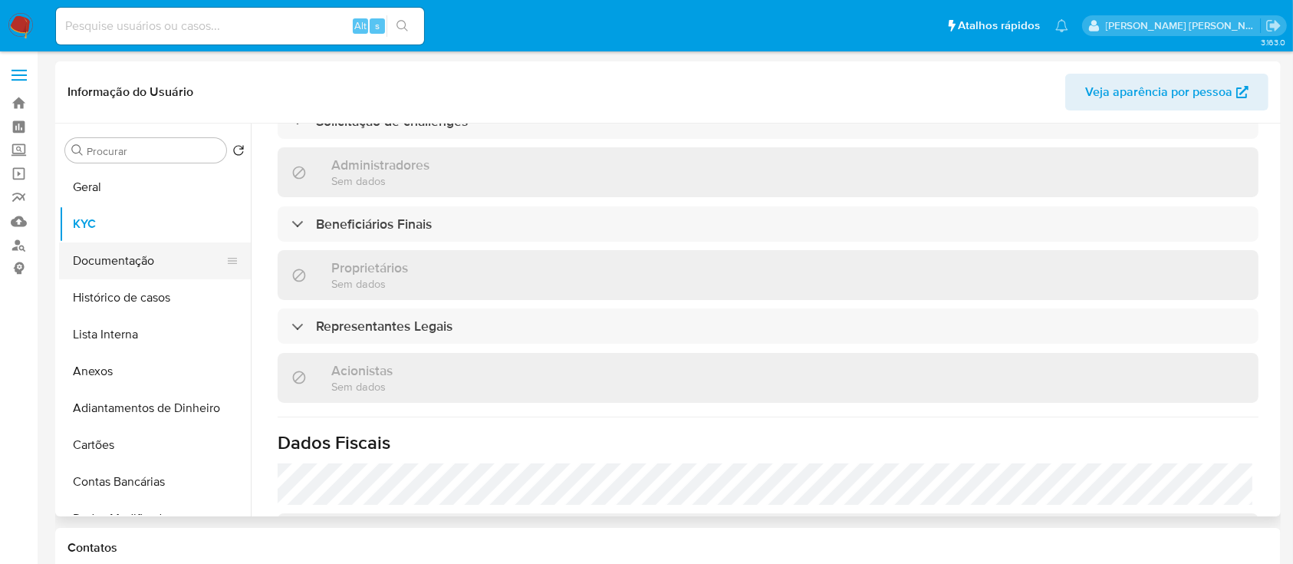
click at [130, 277] on button "Documentação" at bounding box center [148, 260] width 179 height 37
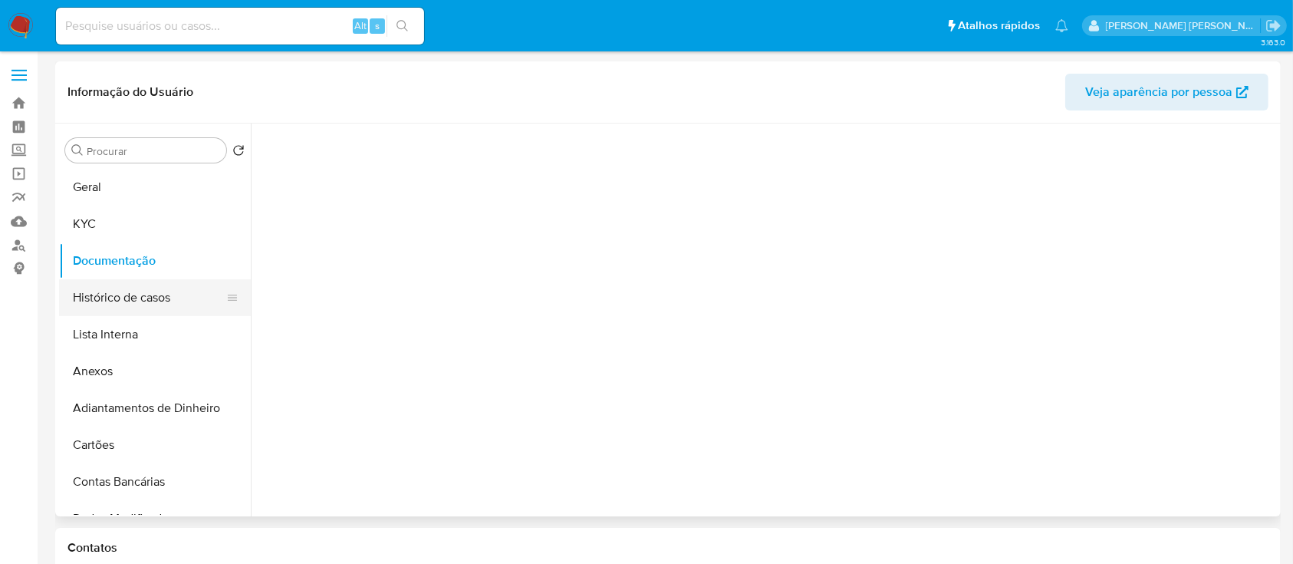
scroll to position [0, 0]
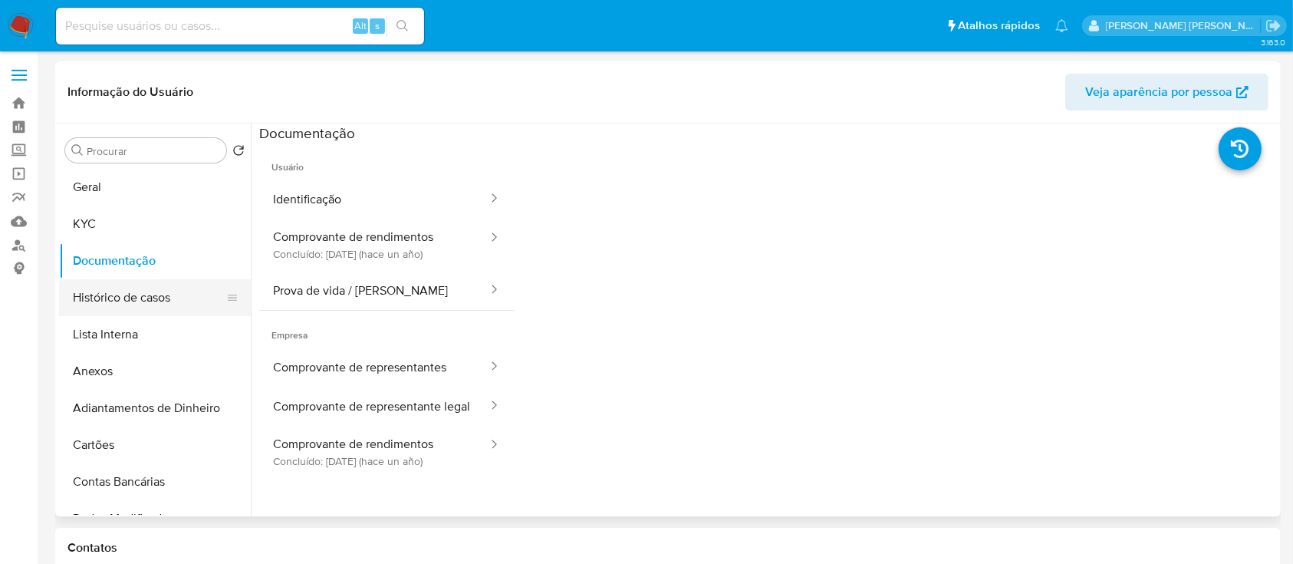
click at [160, 292] on button "Histórico de casos" at bounding box center [148, 297] width 179 height 37
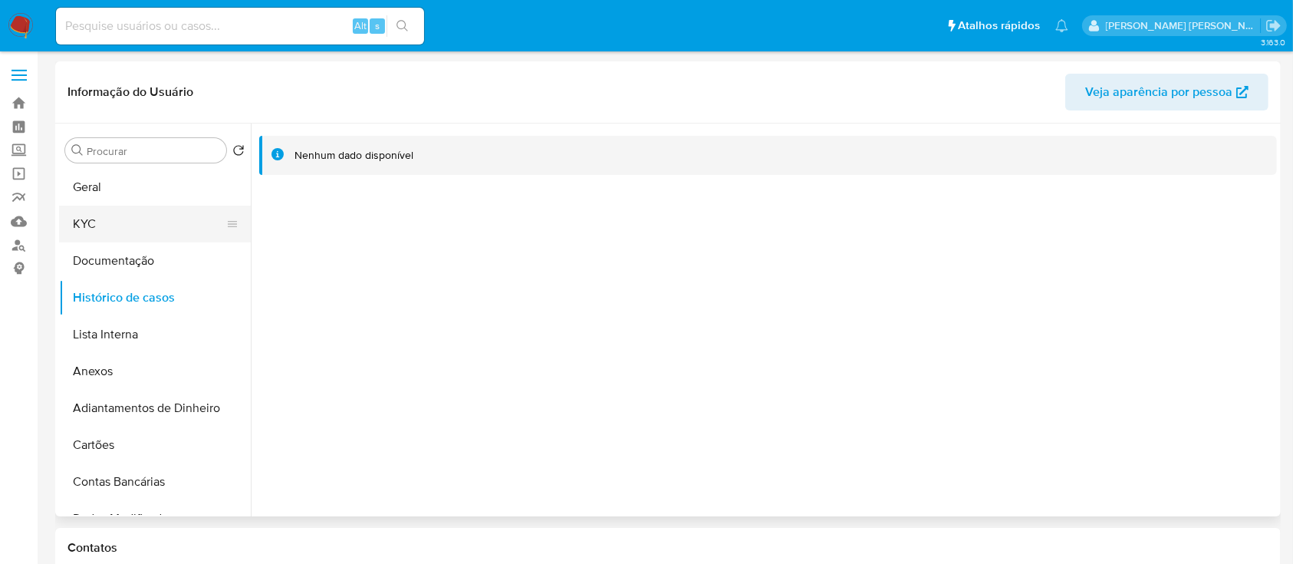
click at [153, 220] on button "KYC" at bounding box center [148, 224] width 179 height 37
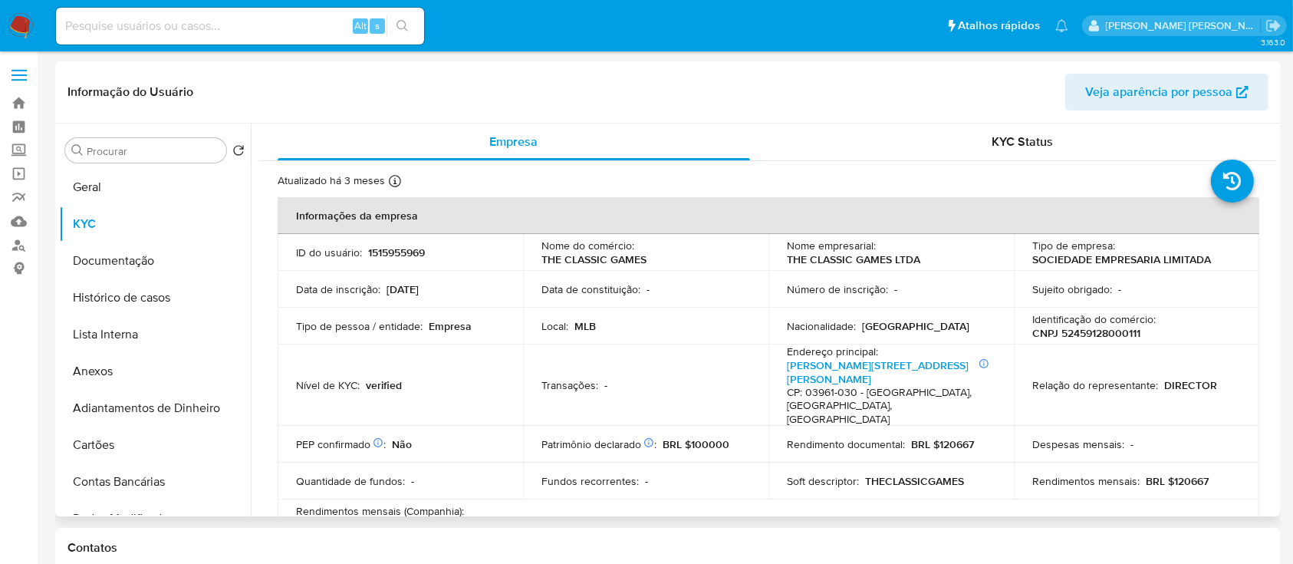
scroll to position [511, 0]
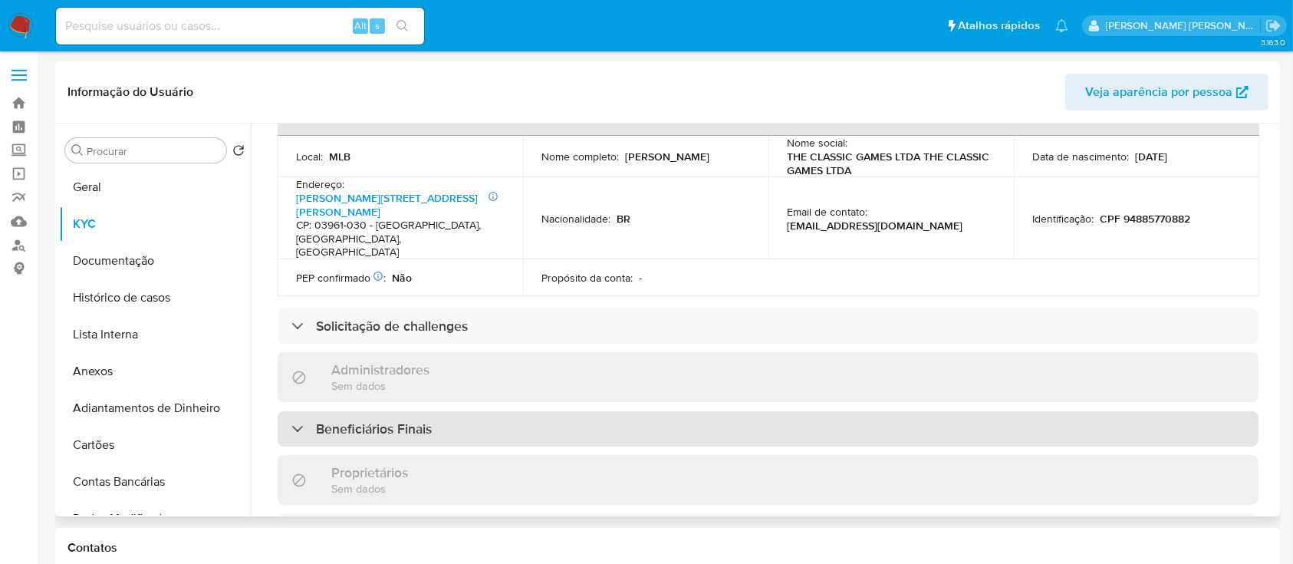
click at [576, 411] on div "Beneficiários Finais" at bounding box center [768, 428] width 981 height 35
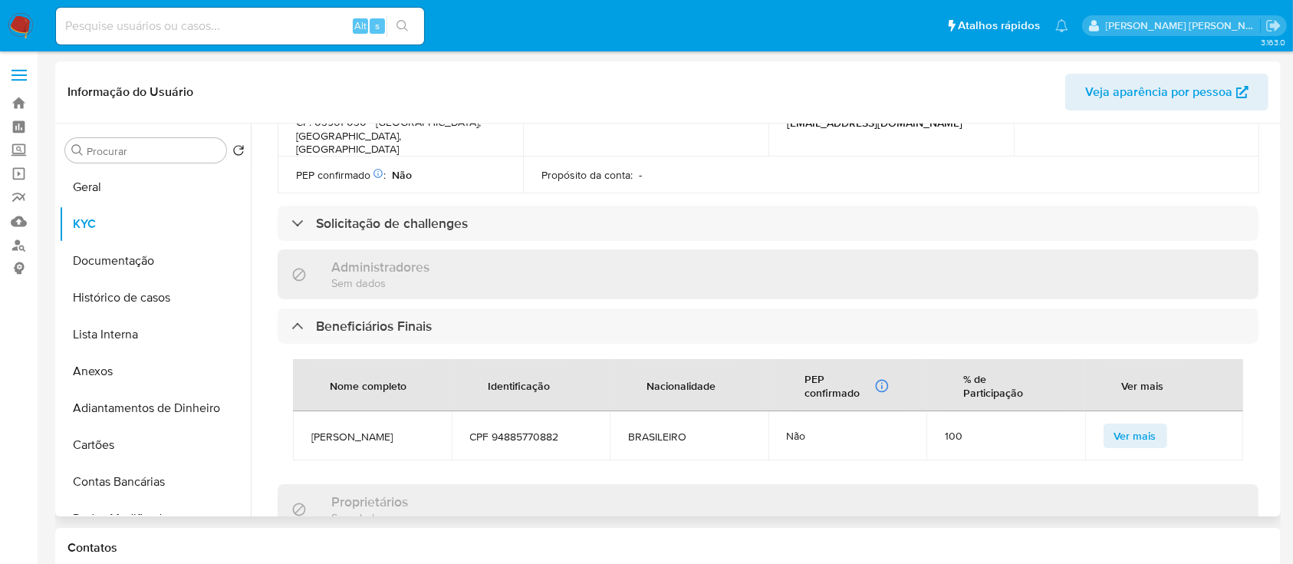
scroll to position [818, 0]
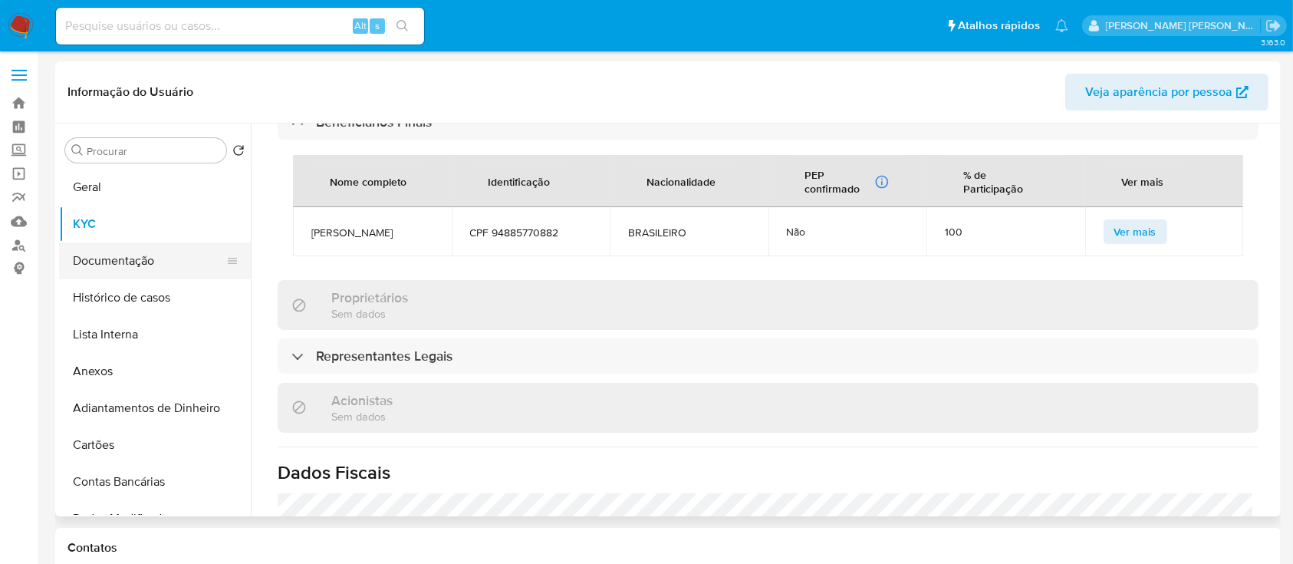
click at [73, 249] on button "Documentação" at bounding box center [148, 260] width 179 height 37
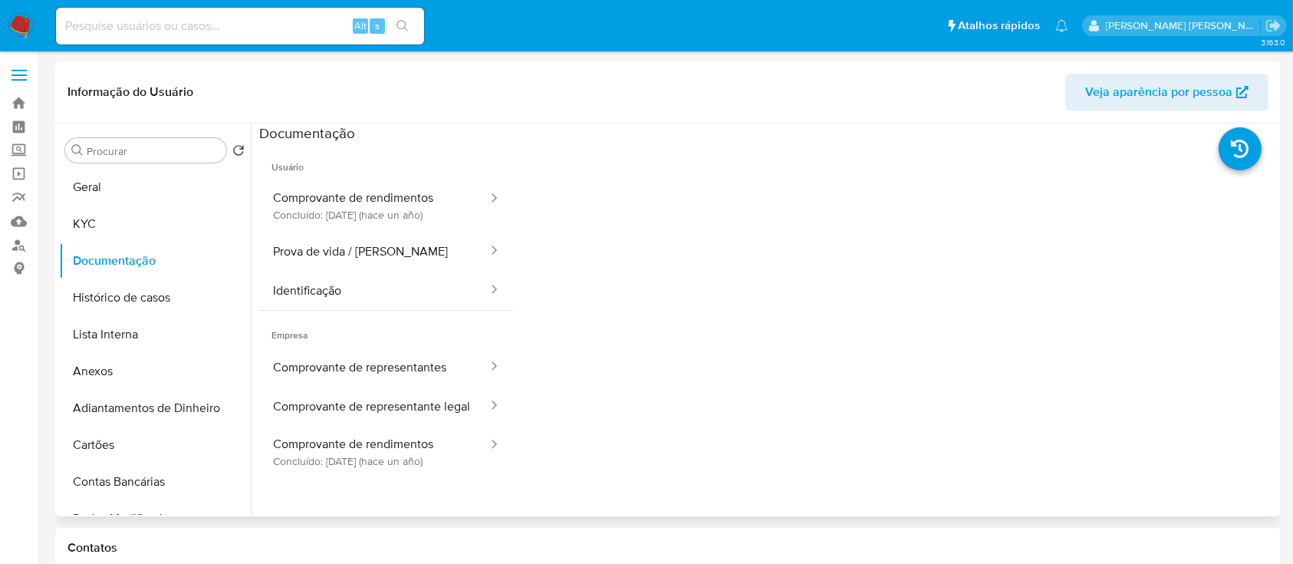
scroll to position [102, 0]
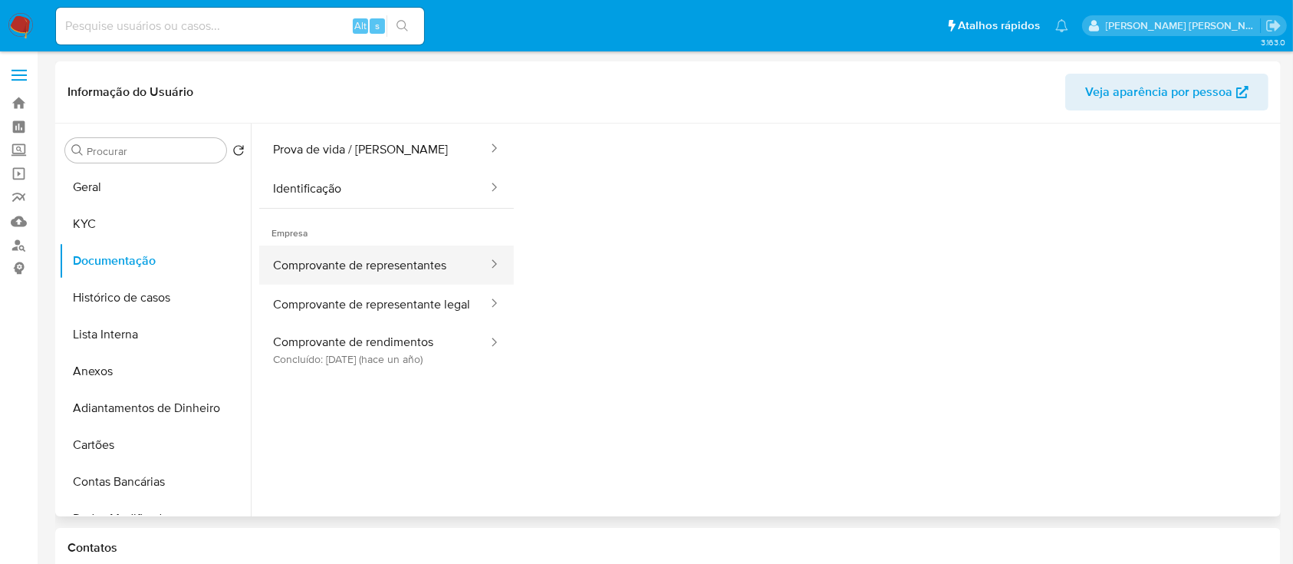
click at [353, 264] on button "Comprovante de representantes" at bounding box center [374, 264] width 230 height 39
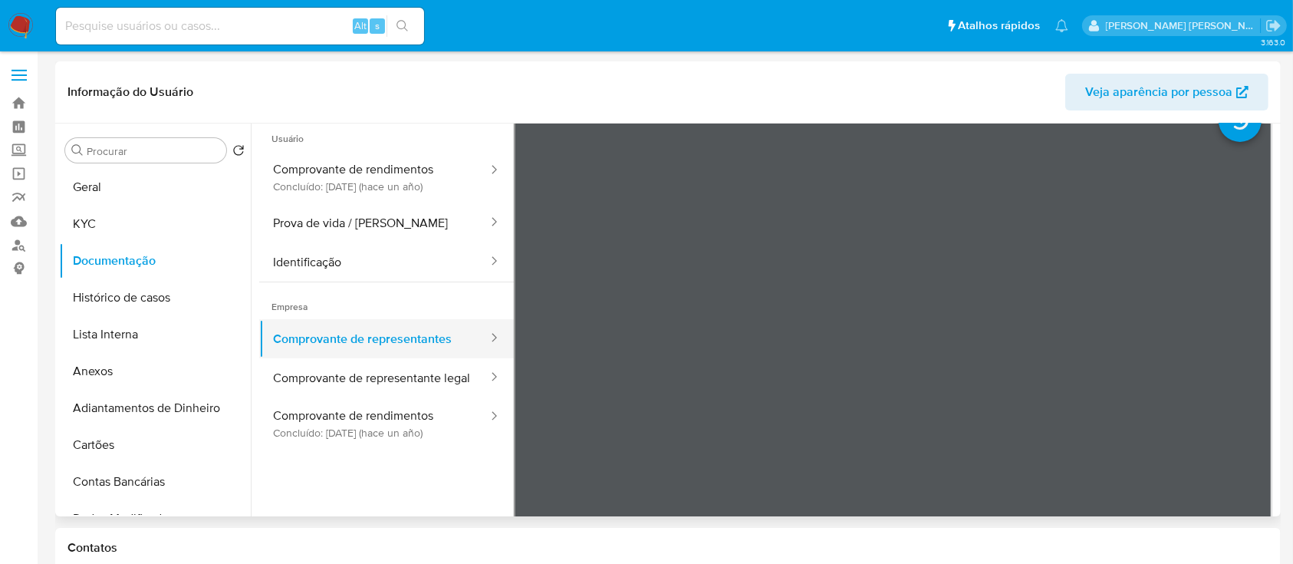
scroll to position [0, 0]
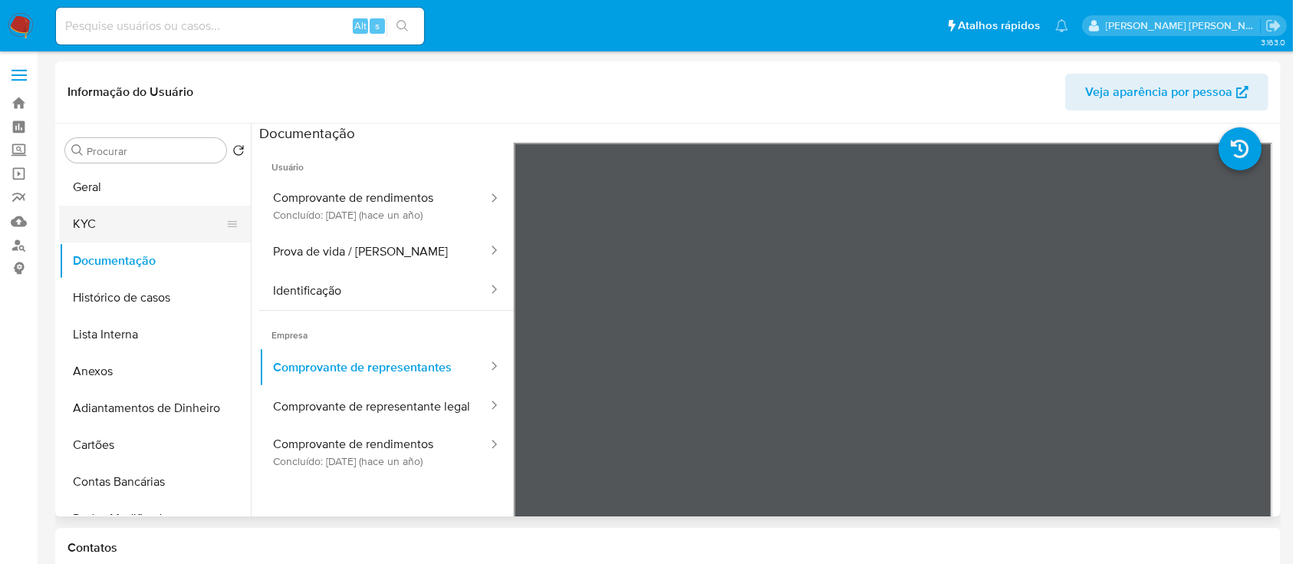
drag, startPoint x: 140, startPoint y: 229, endPoint x: 238, endPoint y: 225, distance: 97.5
click at [140, 228] on button "KYC" at bounding box center [148, 224] width 179 height 37
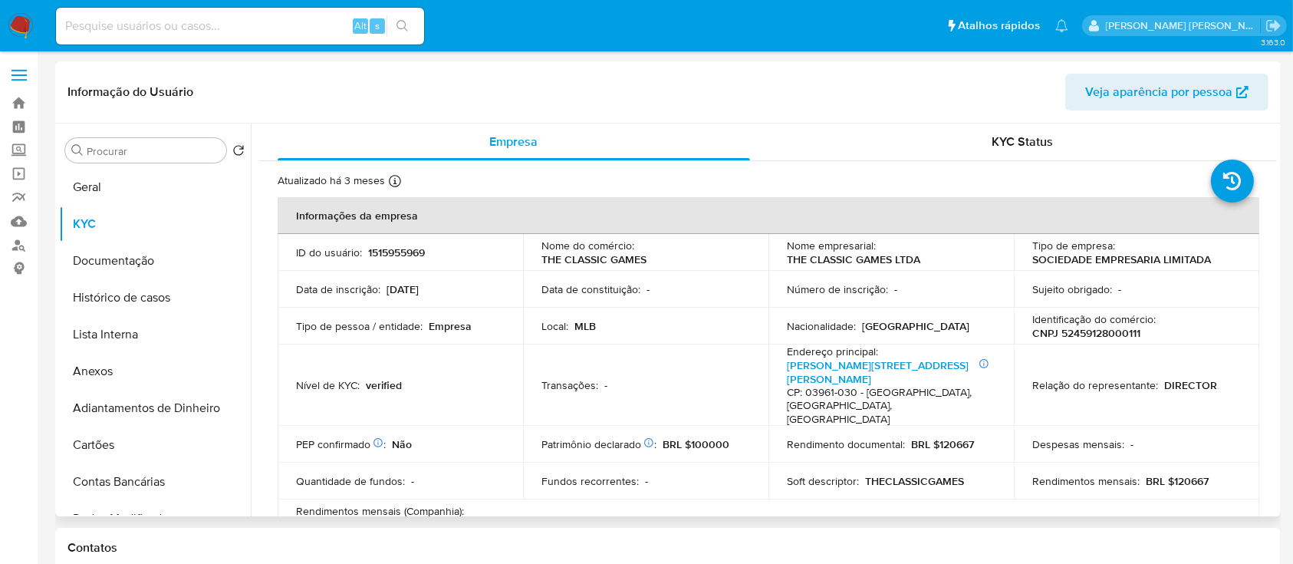
click at [1092, 330] on p "CNPJ 52459128000111" at bounding box center [1086, 333] width 108 height 14
copy p "52459128000111"
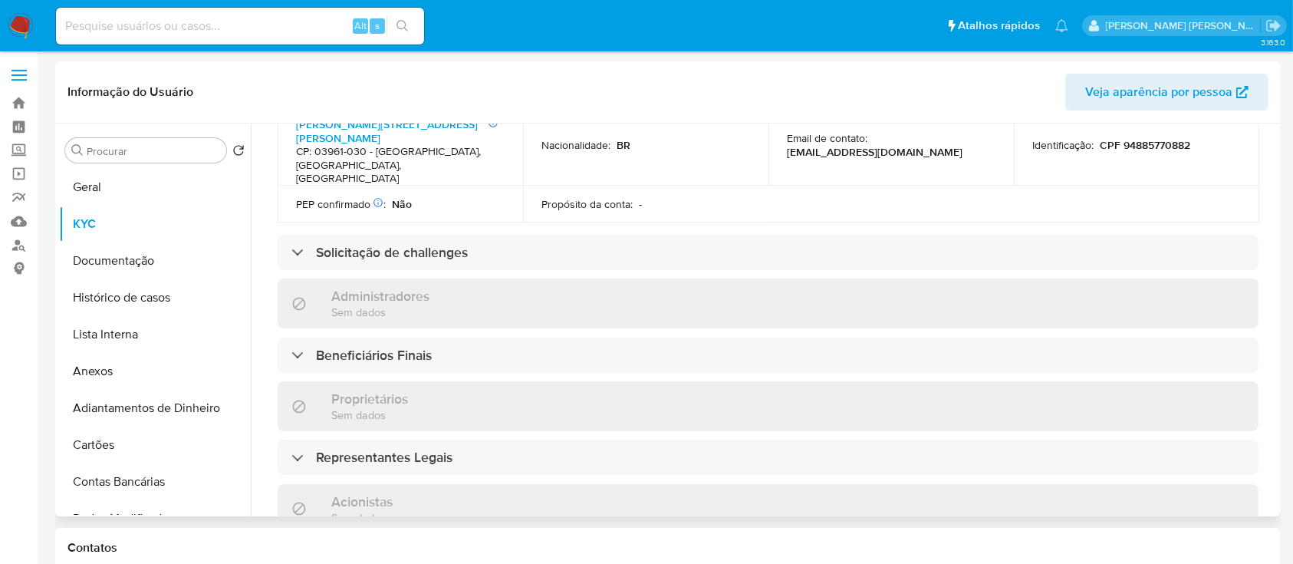
scroll to position [716, 0]
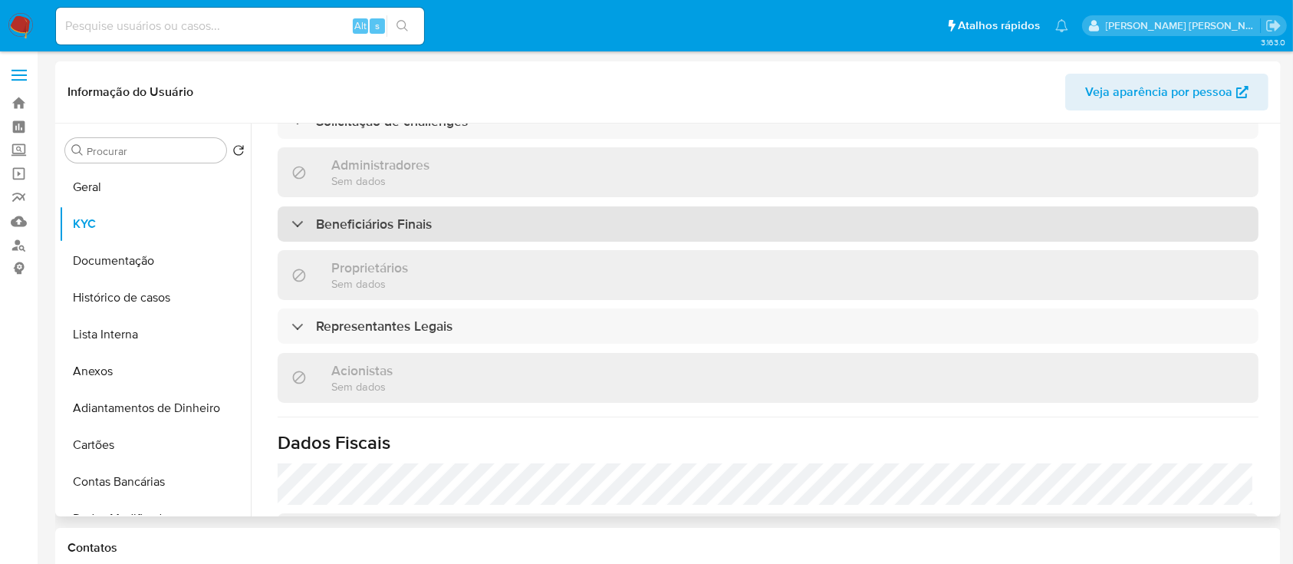
click at [465, 206] on div "Beneficiários Finais" at bounding box center [768, 223] width 981 height 35
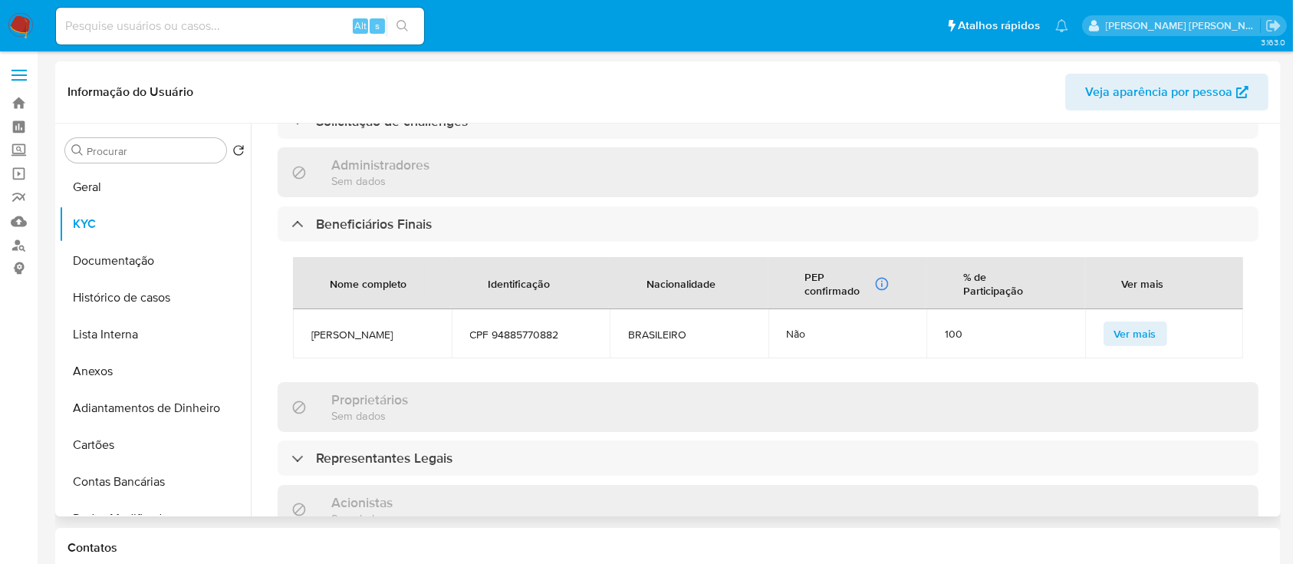
click at [515, 328] on span "CPF 94885770882" at bounding box center [531, 335] width 122 height 14
copy span "94885770882"
click at [143, 252] on button "Documentação" at bounding box center [148, 260] width 179 height 37
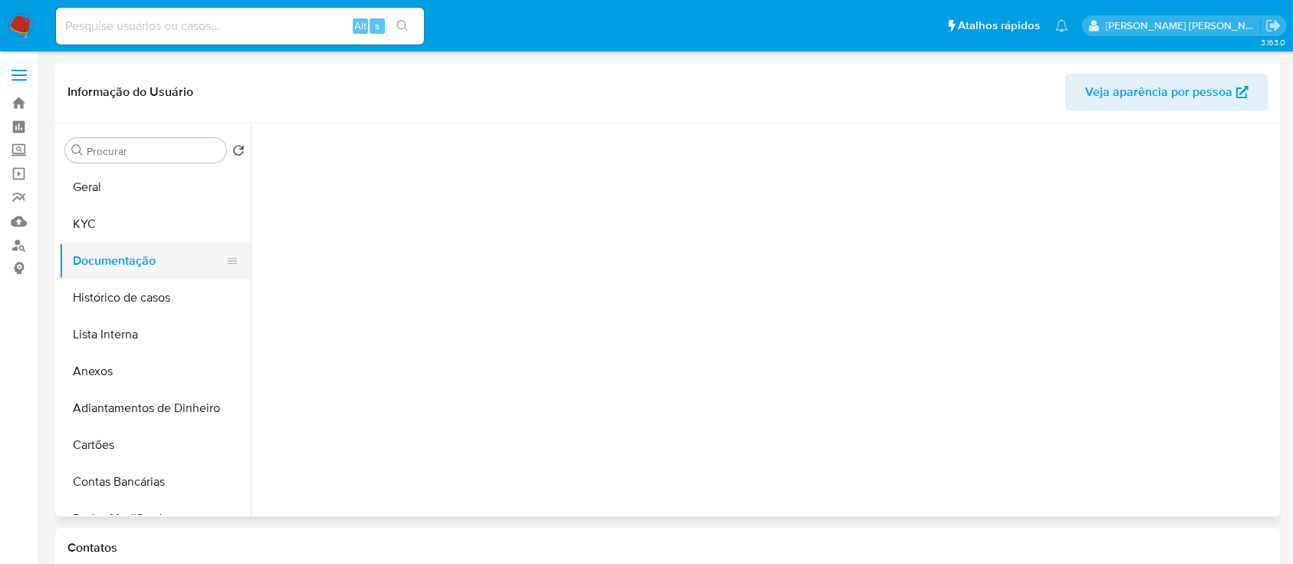
scroll to position [0, 0]
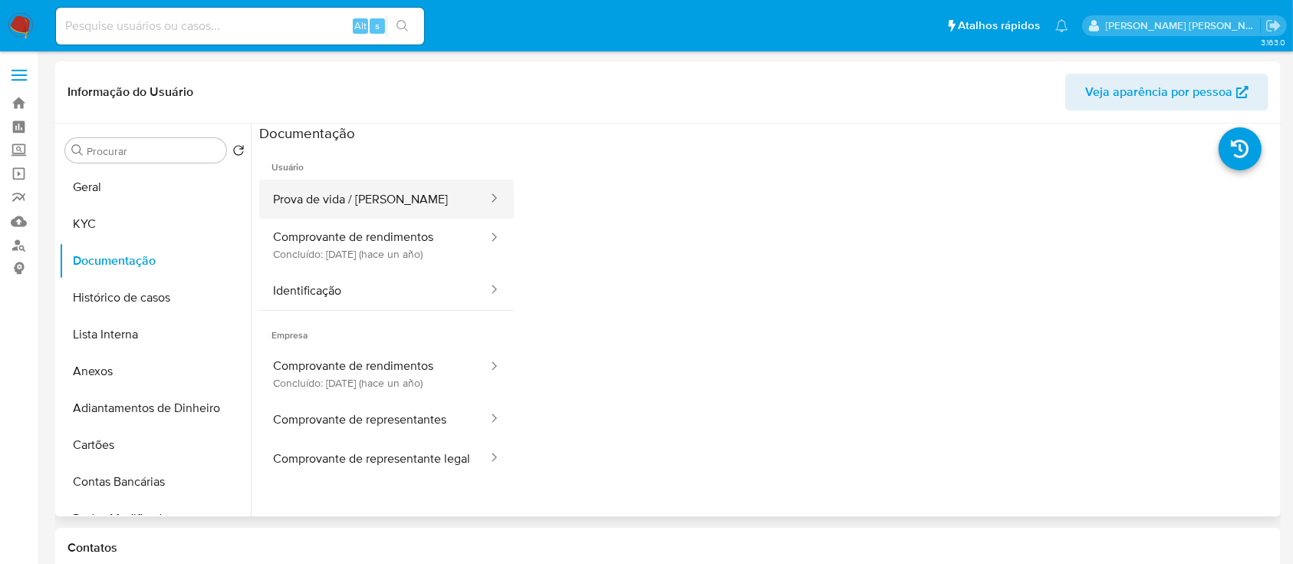
click at [454, 207] on button "Prova de vida / [PERSON_NAME]" at bounding box center [374, 198] width 230 height 39
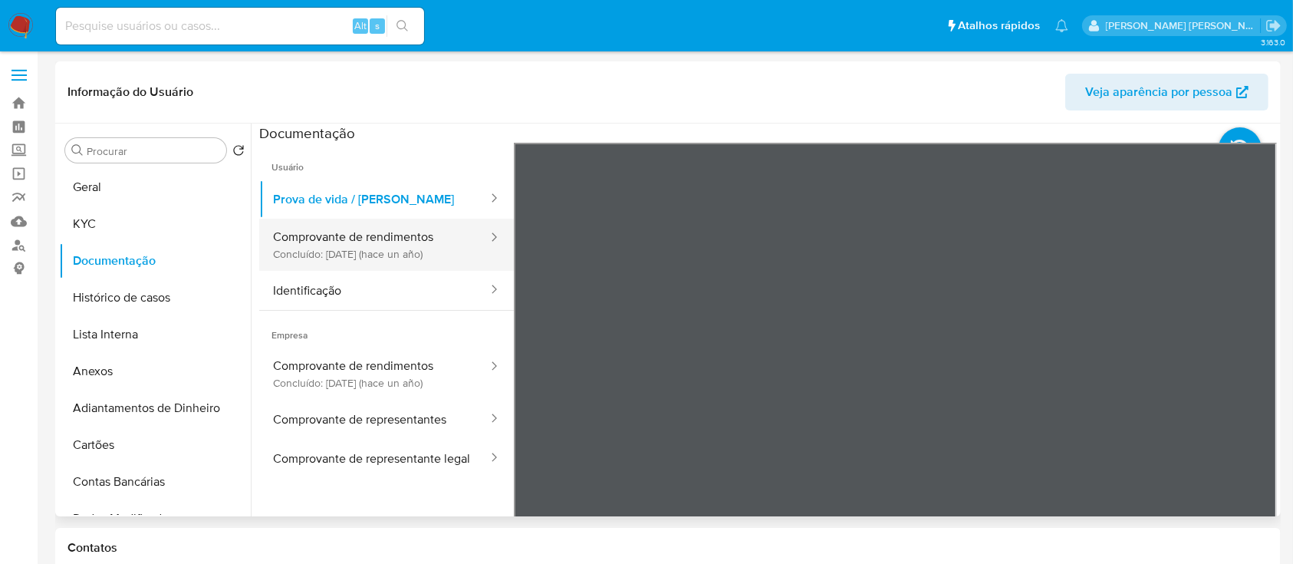
click at [414, 230] on button "Comprovante de rendimentos Concluído: 14/06/2024 (hace un año)" at bounding box center [374, 245] width 230 height 52
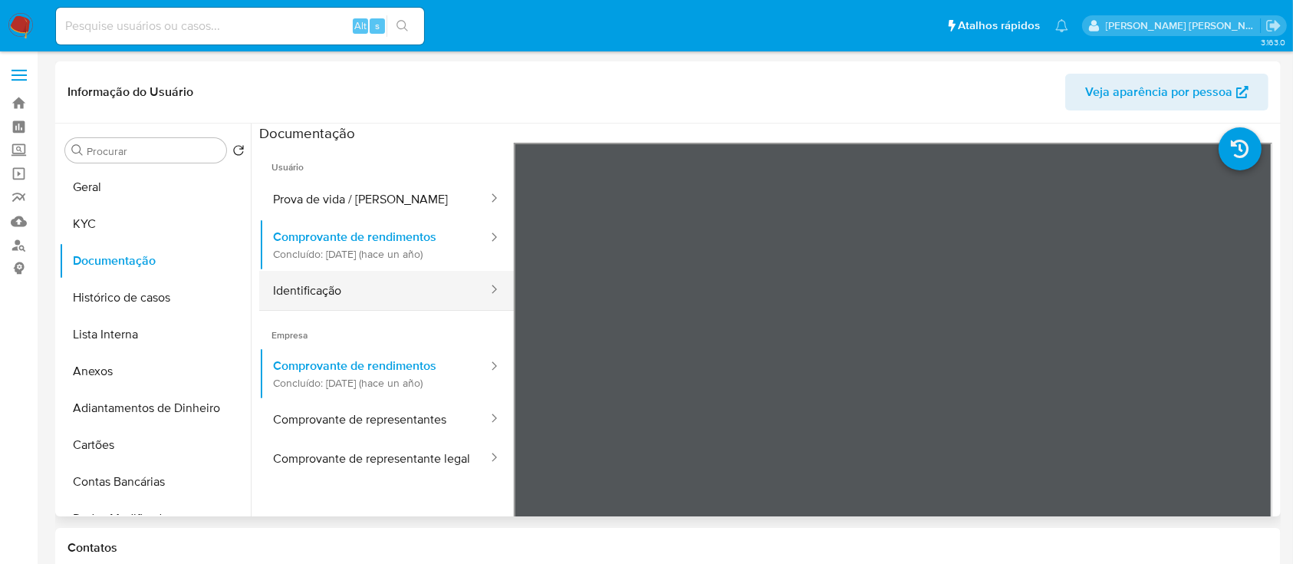
click at [360, 288] on button "Identificação" at bounding box center [374, 290] width 230 height 39
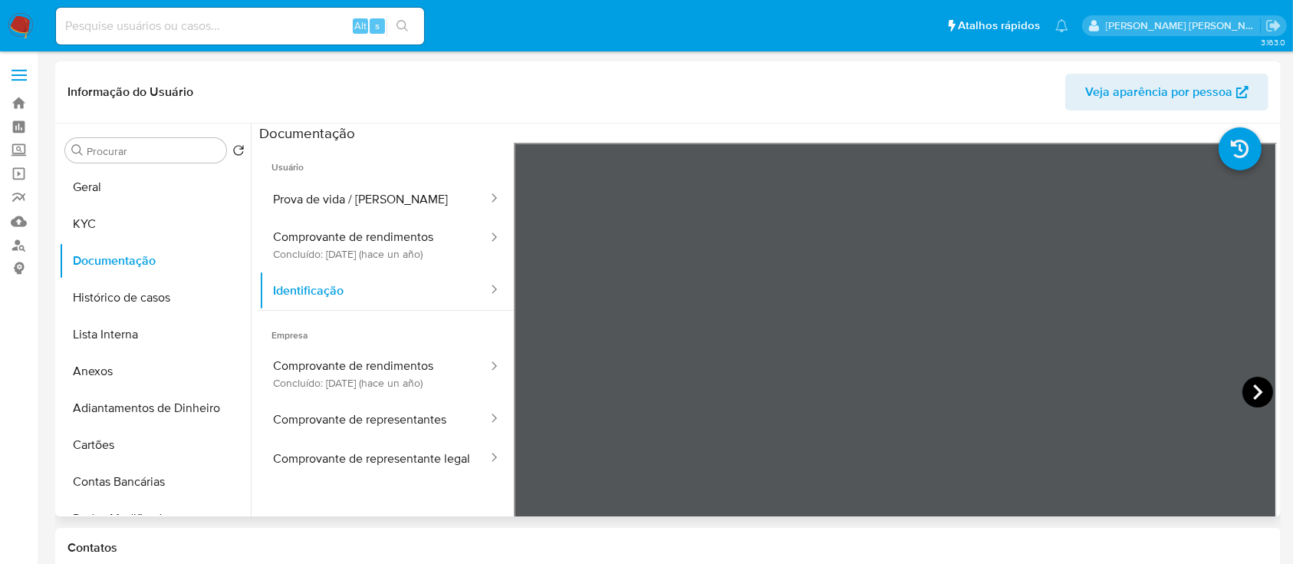
click at [1257, 390] on icon at bounding box center [1258, 392] width 31 height 31
click at [110, 228] on button "KYC" at bounding box center [148, 224] width 179 height 37
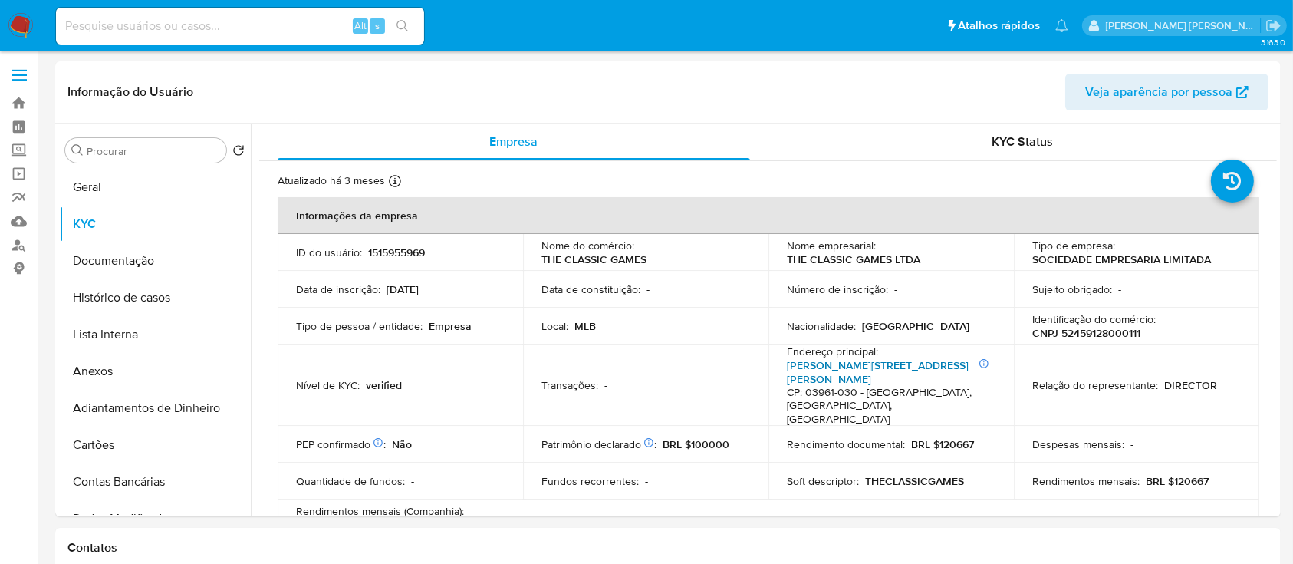
click at [840, 363] on link "Rua Amália Coradelli Cardenuto 62, Cidade São Mateus" at bounding box center [878, 371] width 182 height 29
drag, startPoint x: 952, startPoint y: 433, endPoint x: 976, endPoint y: 431, distance: 23.8
click at [976, 437] on div "Rendimento documental : BRL $120667" at bounding box center [891, 444] width 209 height 14
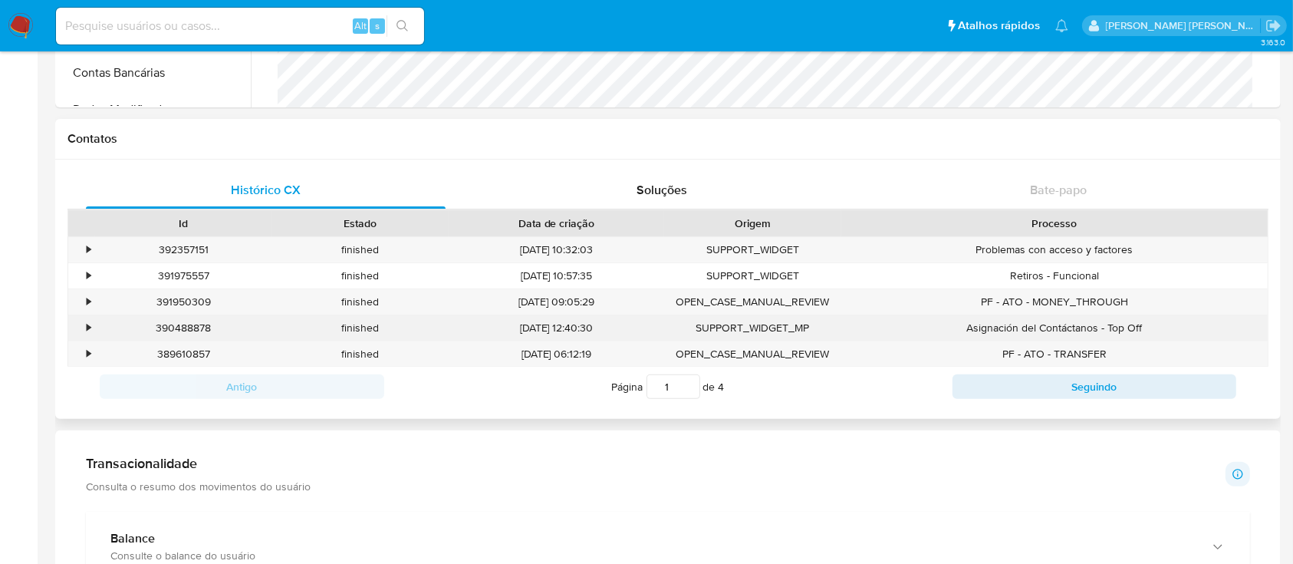
scroll to position [920, 0]
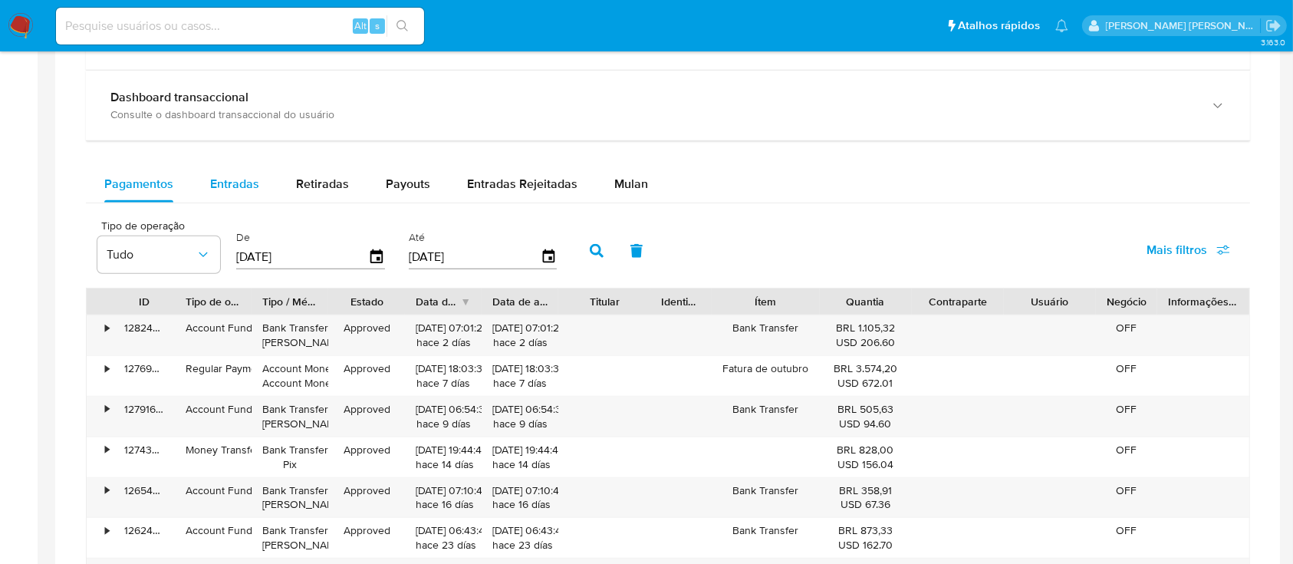
click at [214, 184] on span "Entradas" at bounding box center [234, 184] width 49 height 18
select select "10"
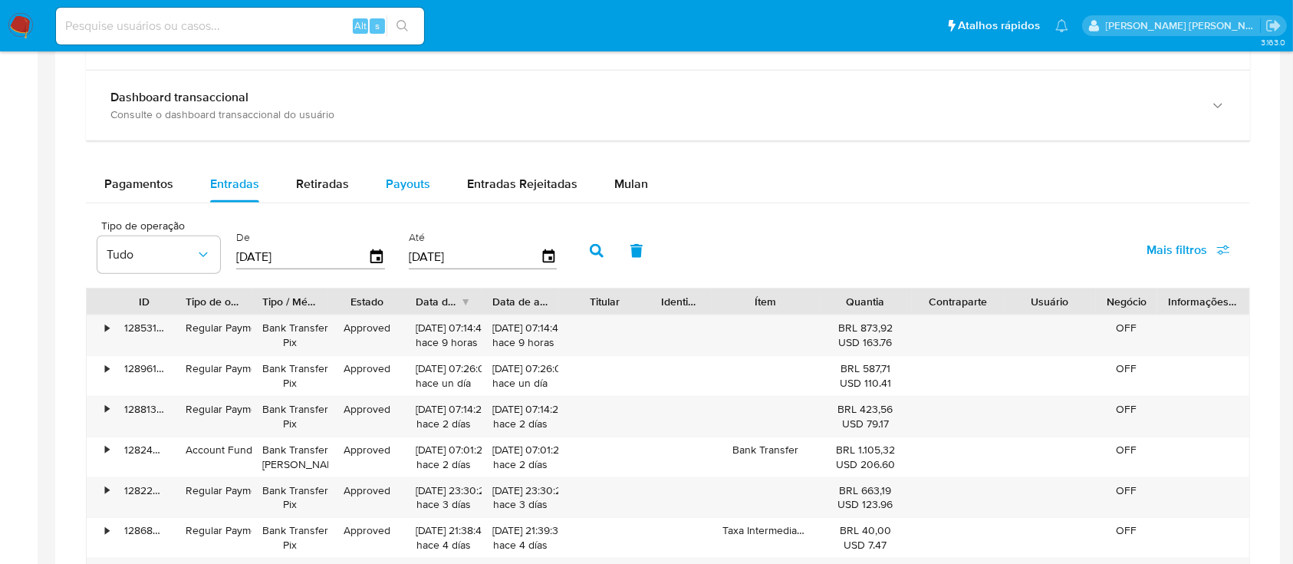
click at [381, 179] on button "Payouts" at bounding box center [407, 184] width 81 height 37
select select "10"
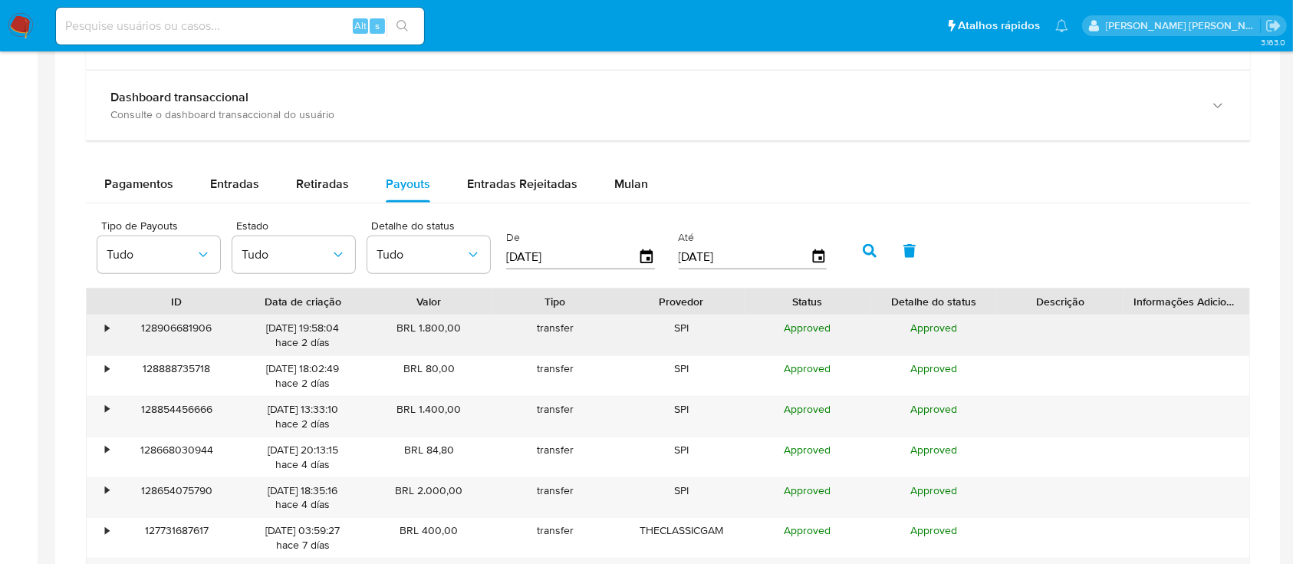
click at [106, 325] on div "•" at bounding box center [107, 328] width 4 height 15
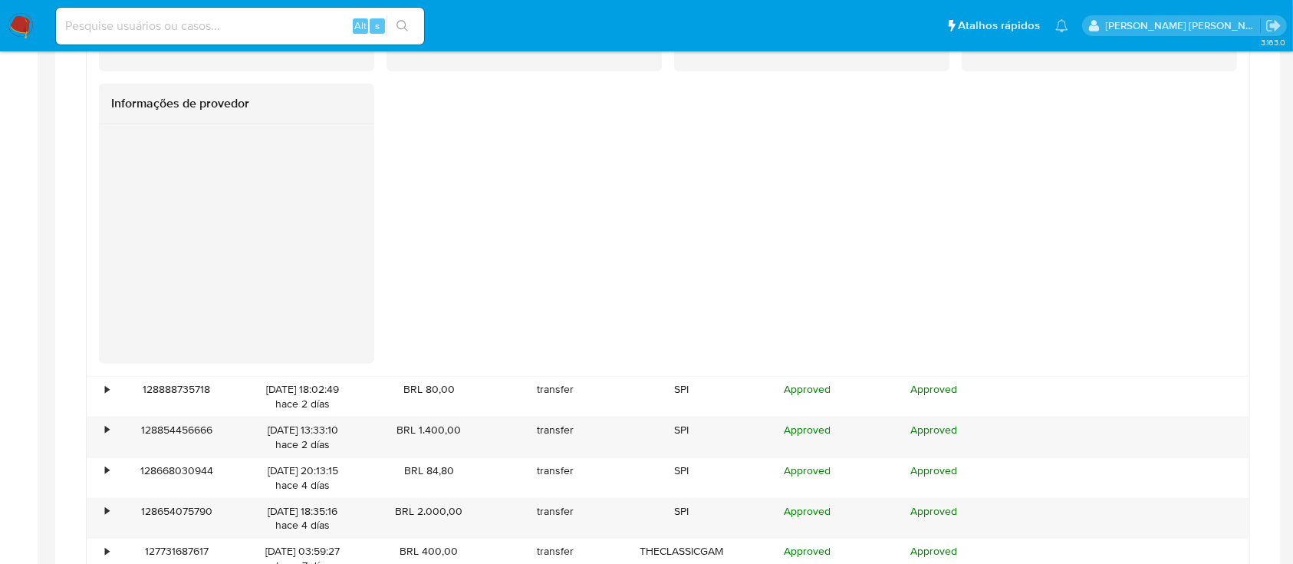
scroll to position [1534, 0]
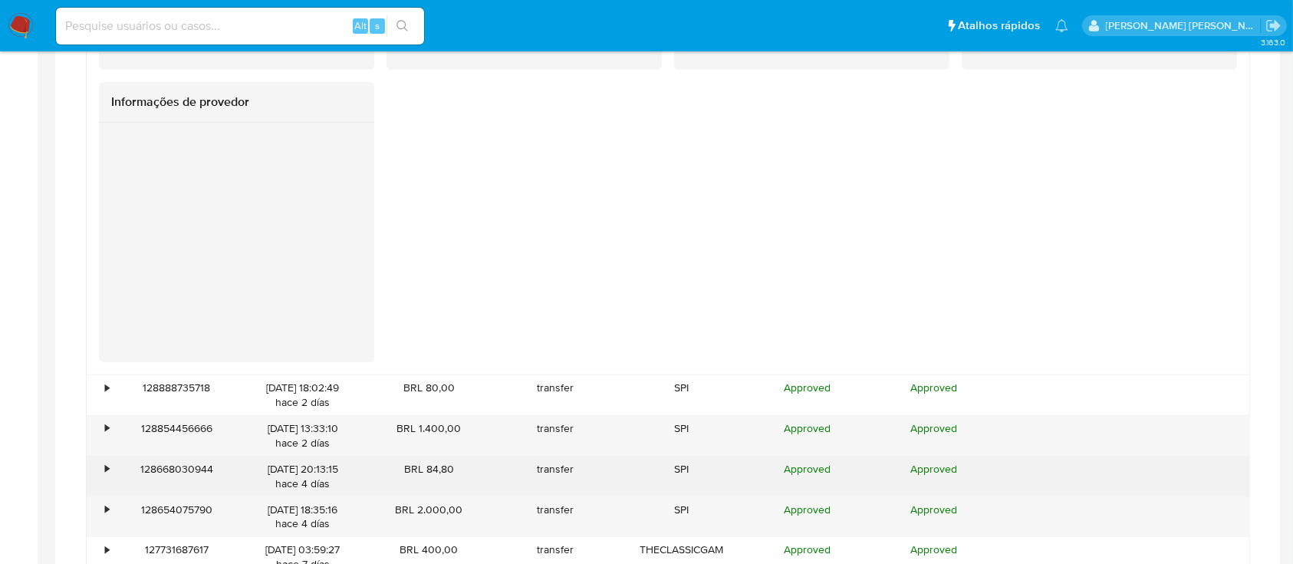
click at [109, 470] on div "•" at bounding box center [107, 469] width 4 height 15
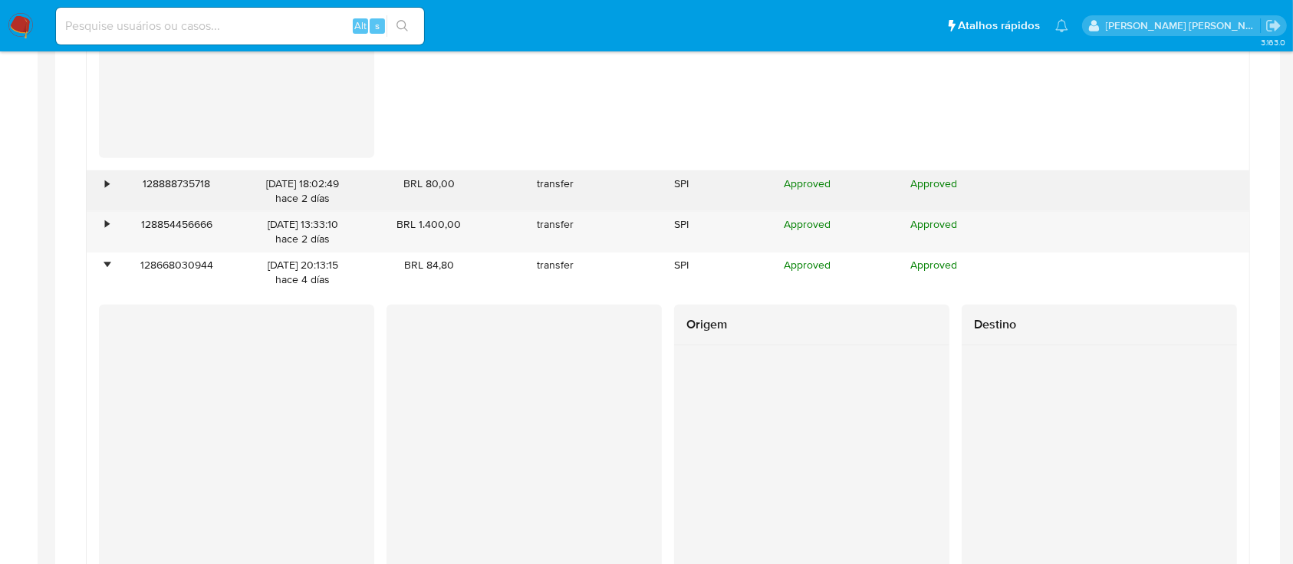
scroll to position [1636, 0]
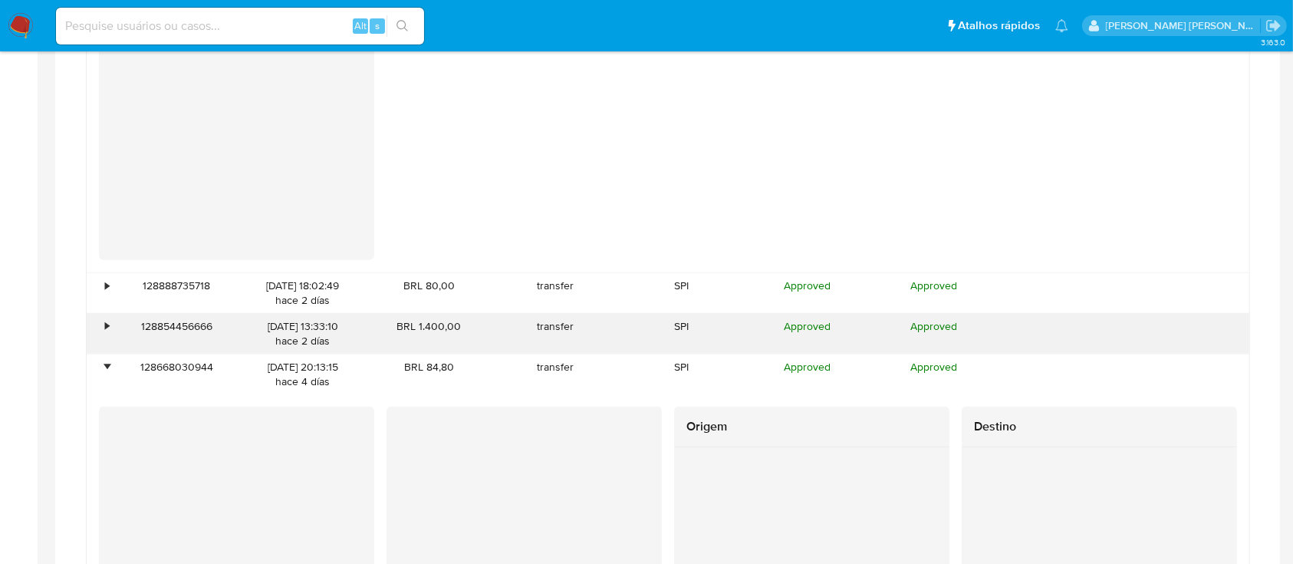
click at [110, 327] on div "•" at bounding box center [100, 334] width 27 height 40
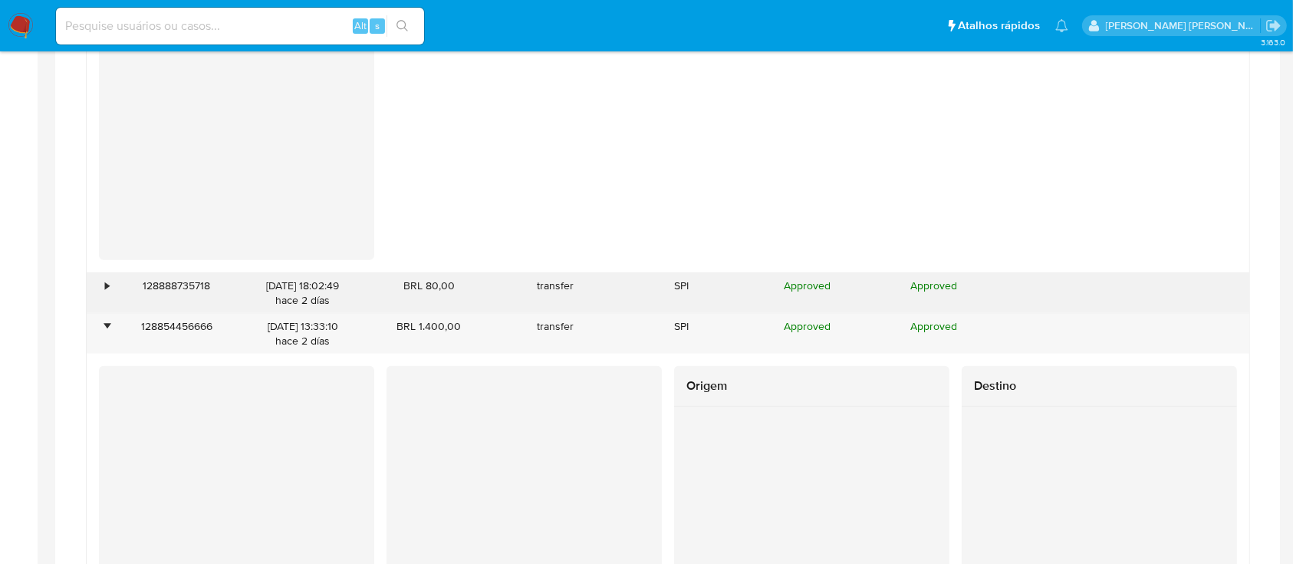
click at [110, 291] on div "•" at bounding box center [100, 293] width 27 height 40
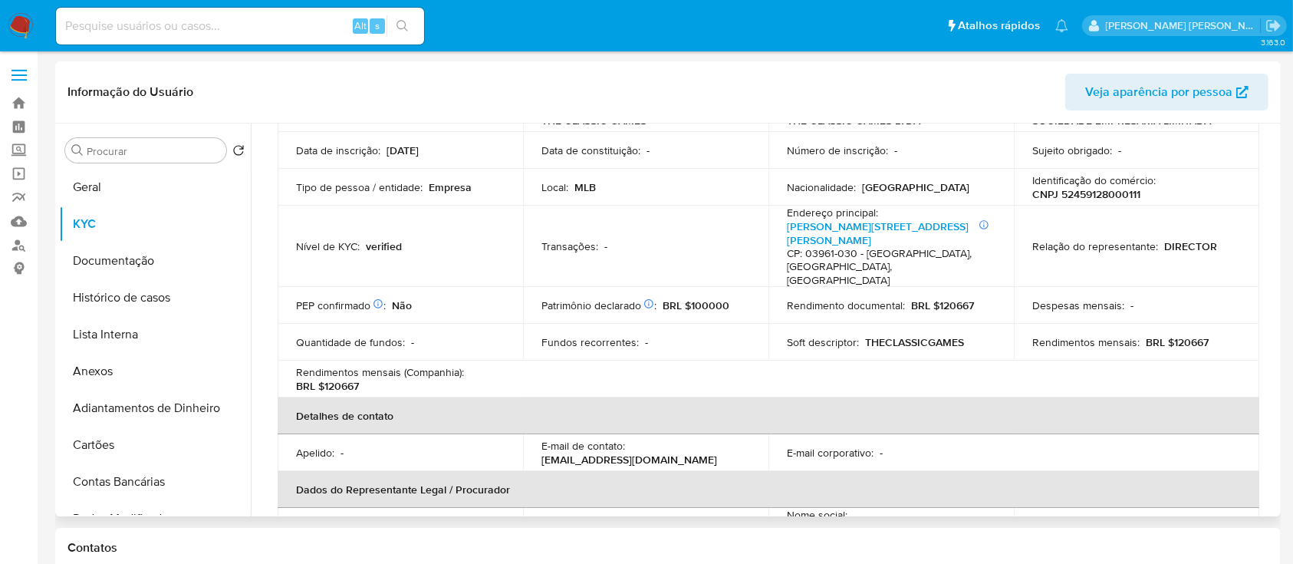
scroll to position [0, 0]
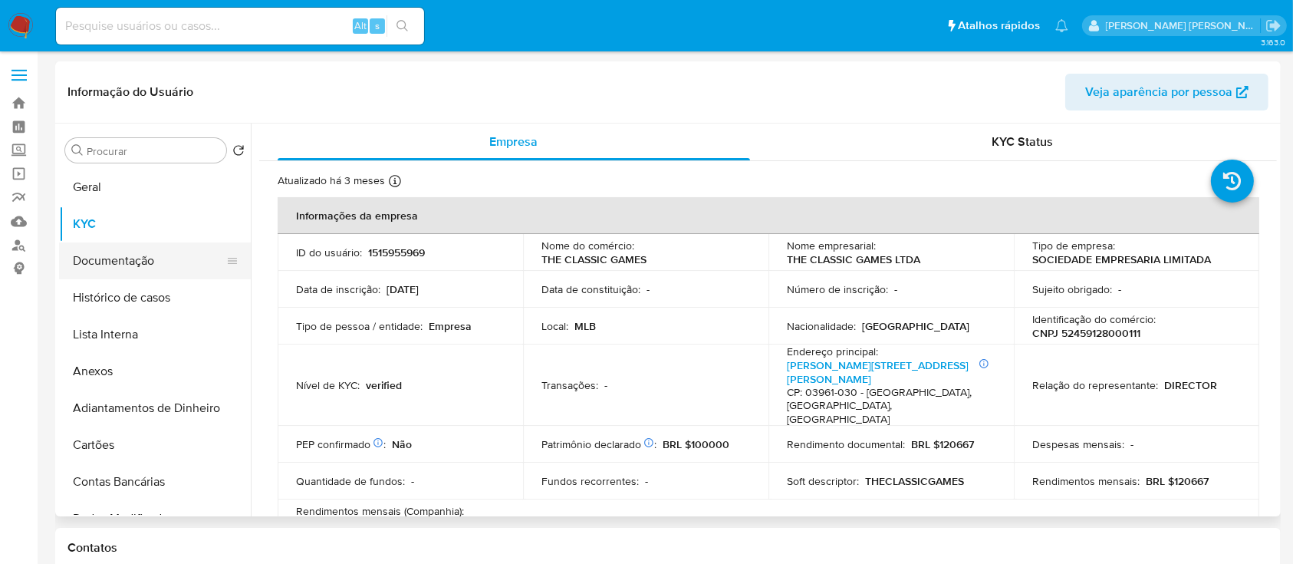
click at [167, 258] on button "Documentação" at bounding box center [148, 260] width 179 height 37
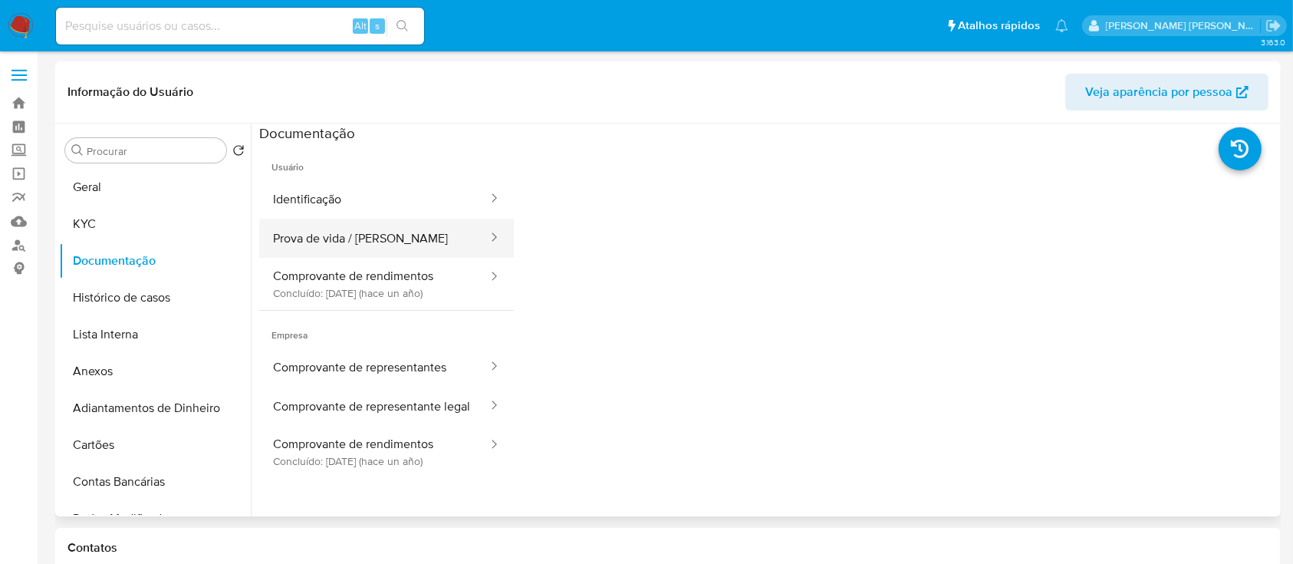
click at [439, 232] on button "Prova de vida / [PERSON_NAME]" at bounding box center [374, 238] width 230 height 39
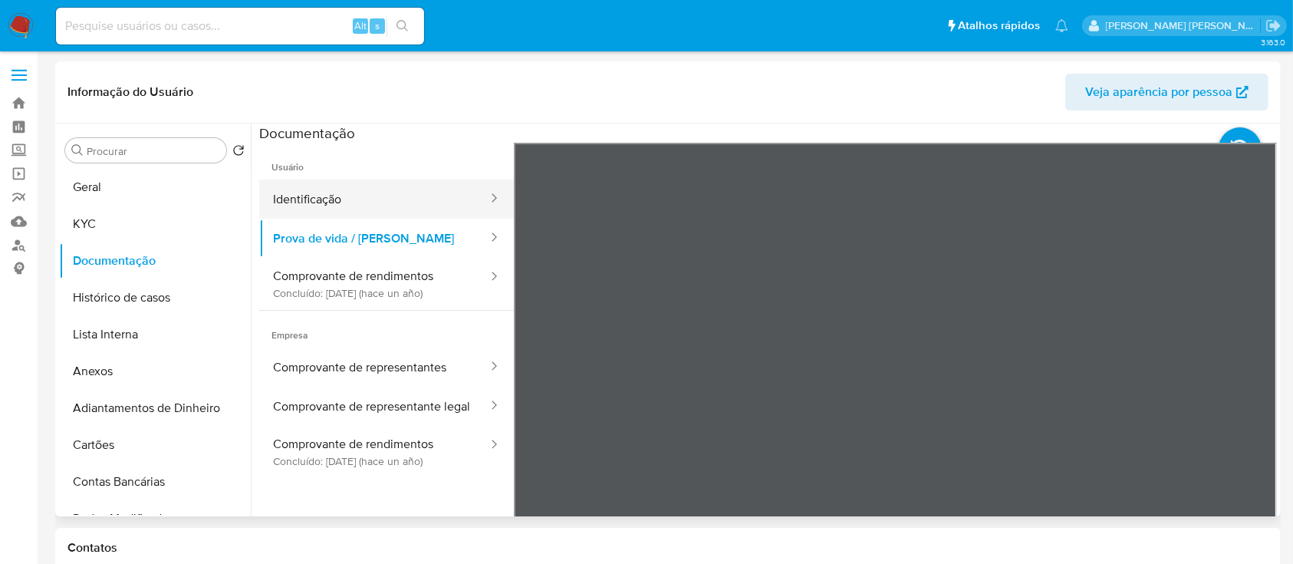
click at [417, 179] on button "Identificação" at bounding box center [374, 198] width 230 height 39
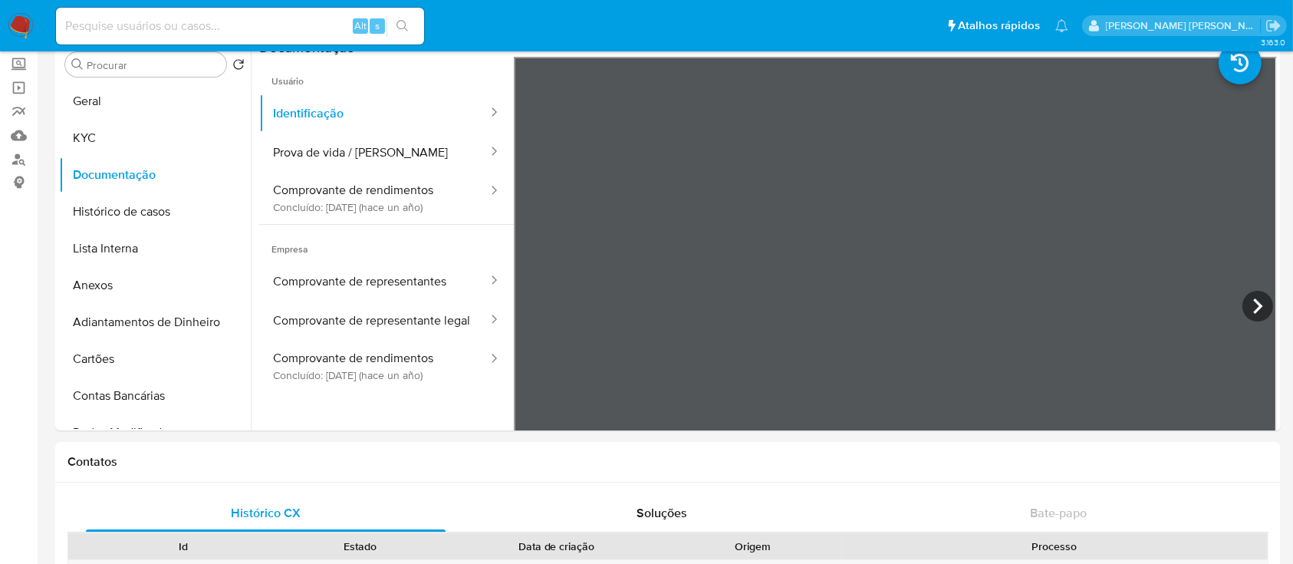
scroll to position [38, 0]
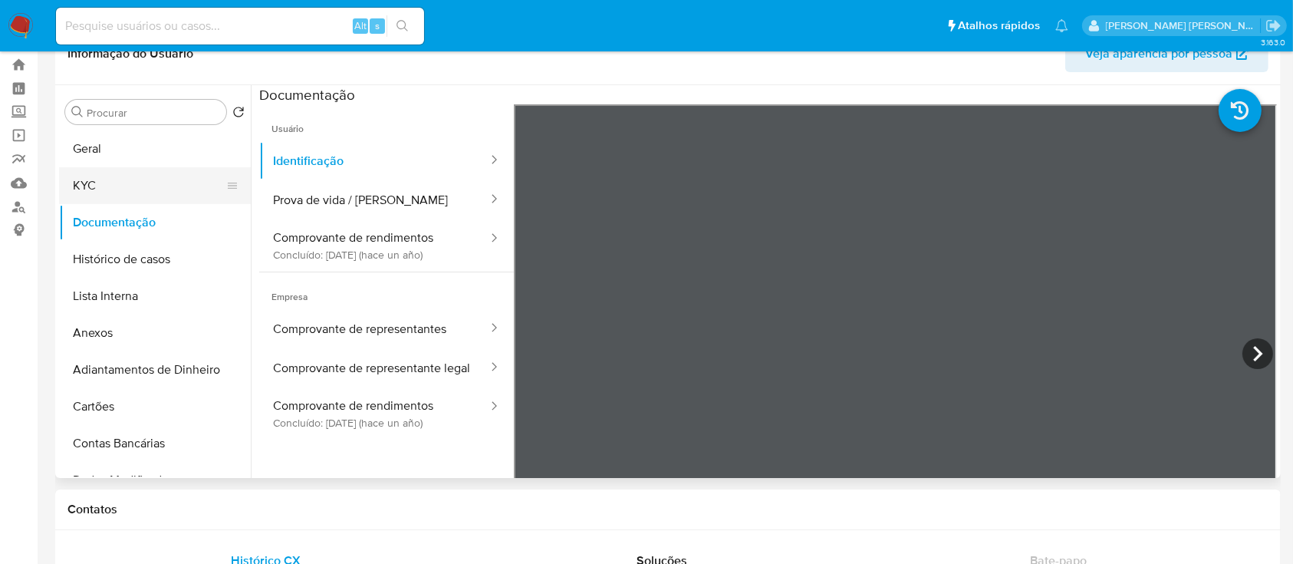
click at [185, 173] on button "KYC" at bounding box center [148, 185] width 179 height 37
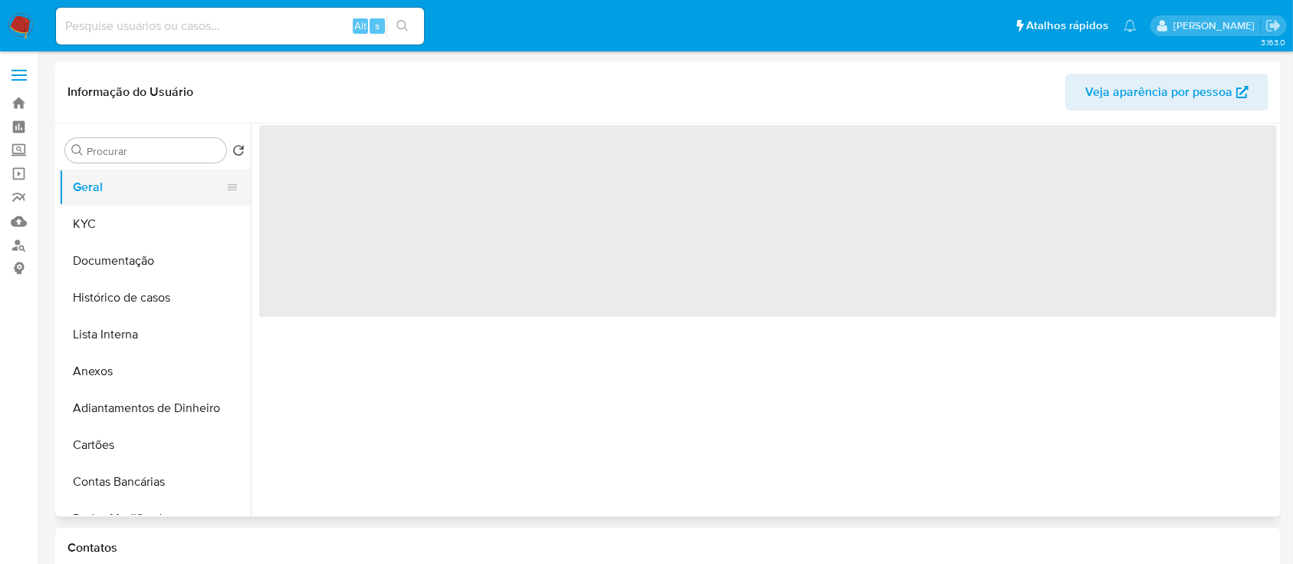
select select "10"
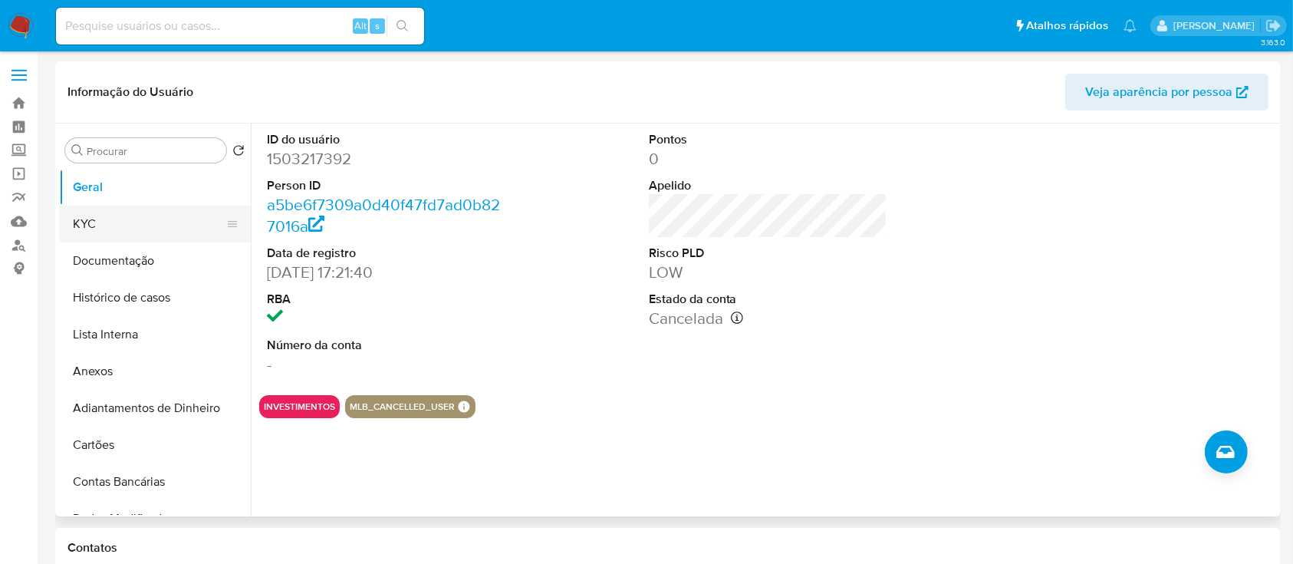
click at [104, 214] on button "KYC" at bounding box center [148, 224] width 179 height 37
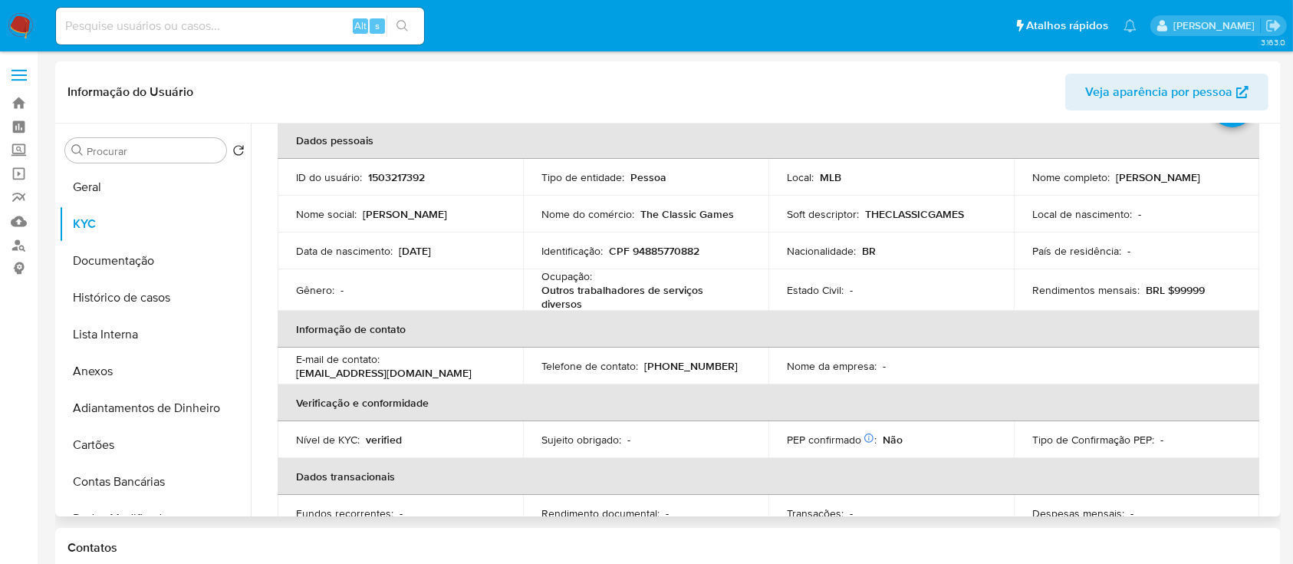
scroll to position [102, 0]
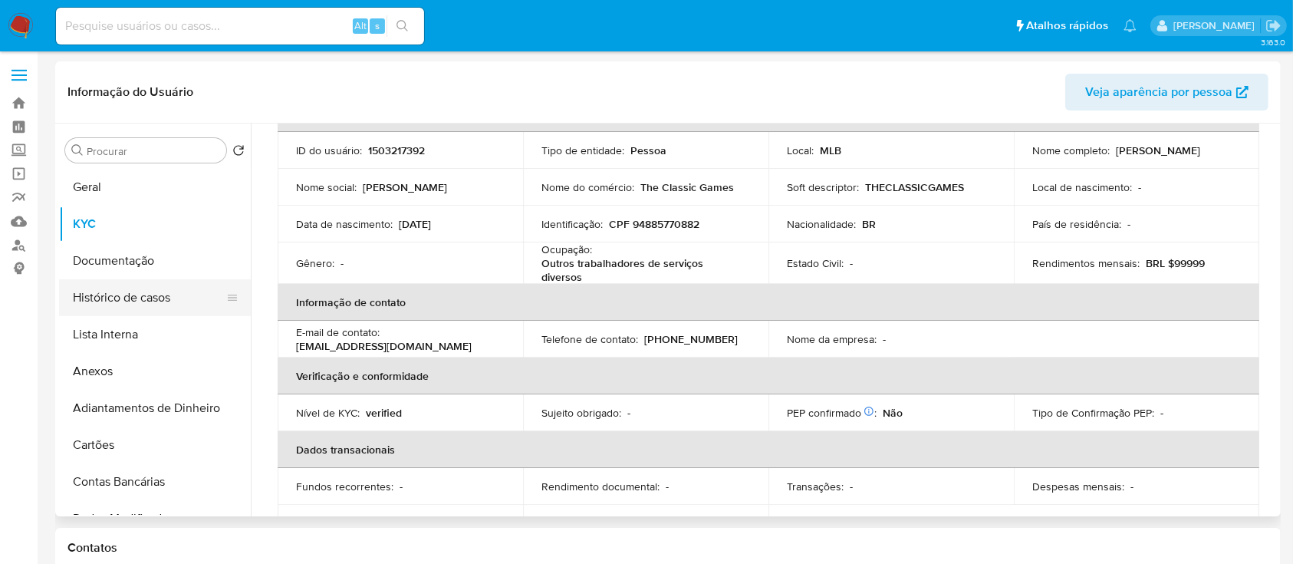
click at [172, 308] on button "Histórico de casos" at bounding box center [148, 297] width 179 height 37
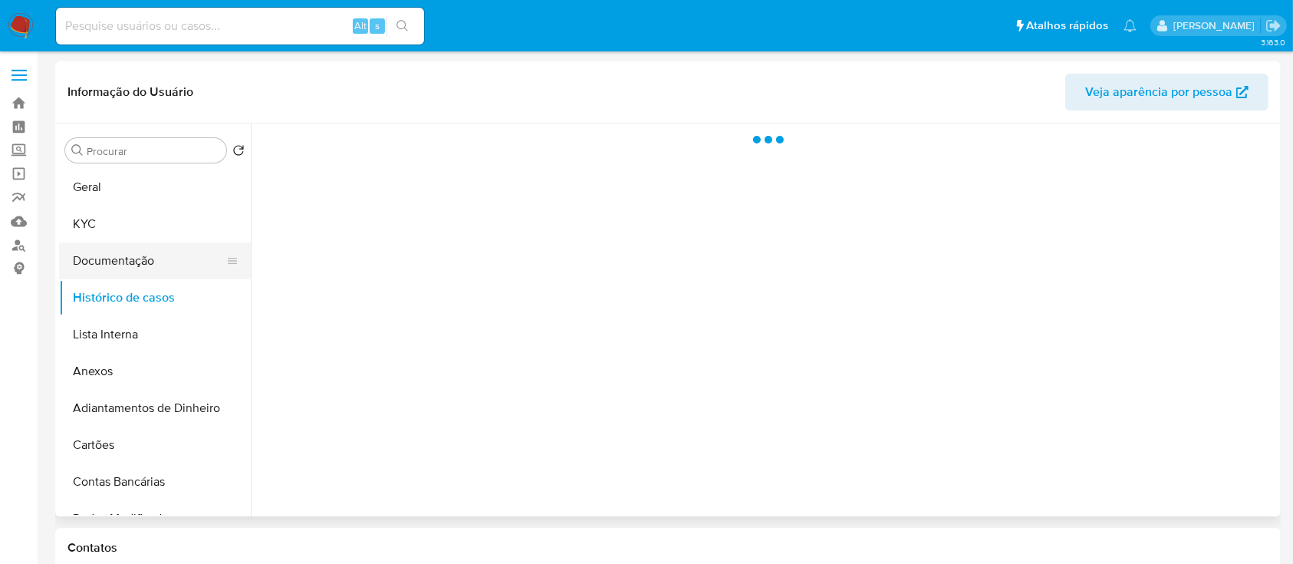
click at [165, 252] on button "Documentação" at bounding box center [148, 260] width 179 height 37
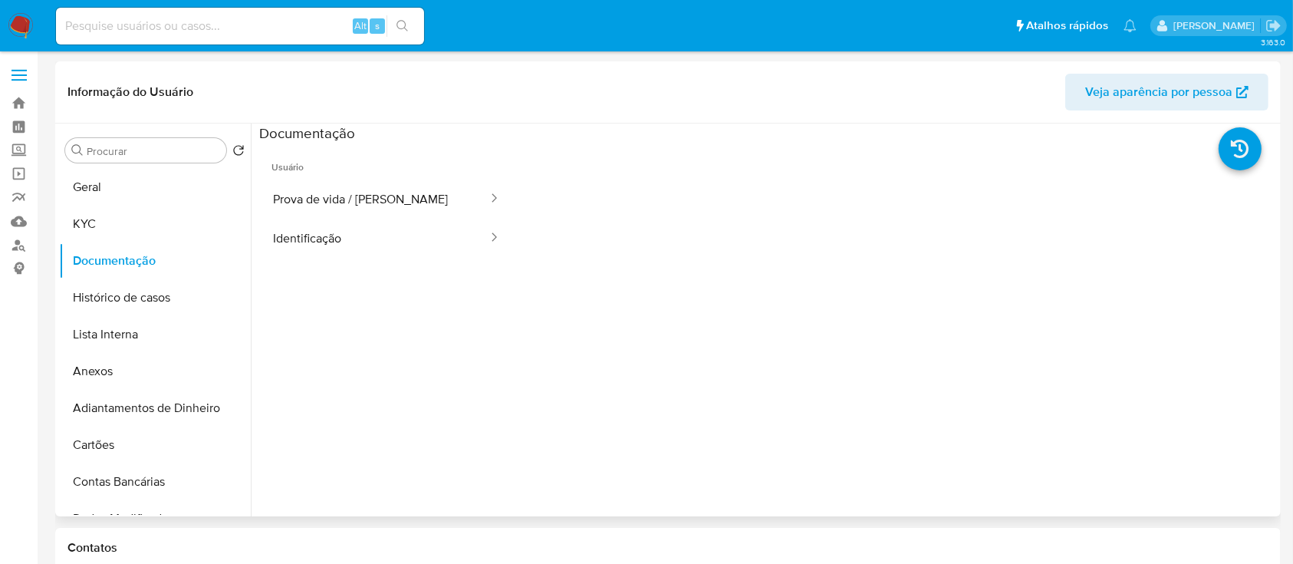
click at [385, 176] on span "Usuário" at bounding box center [386, 161] width 255 height 37
click at [385, 193] on button "Prova de vida / [PERSON_NAME]" at bounding box center [374, 198] width 230 height 39
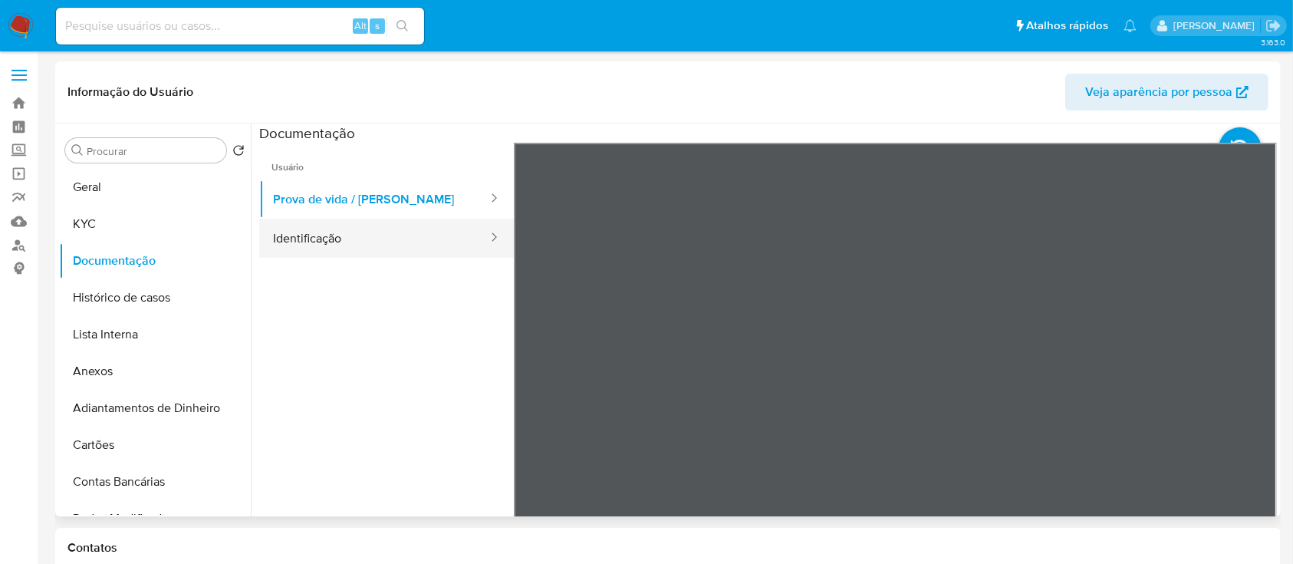
click at [331, 244] on button "Identificação" at bounding box center [374, 238] width 230 height 39
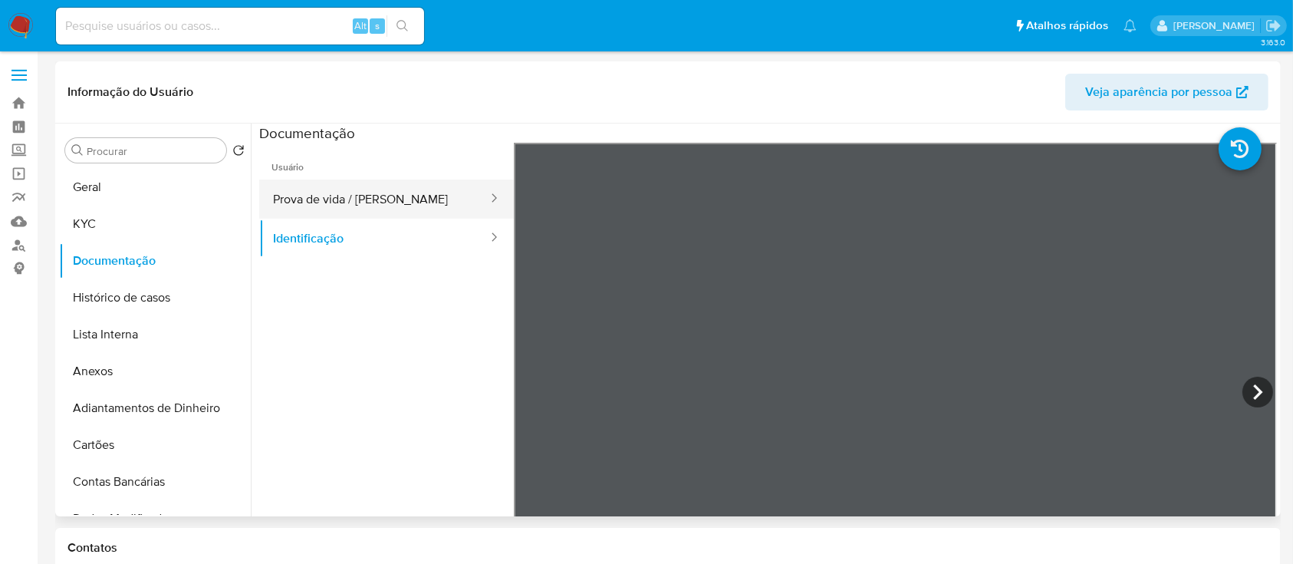
click at [363, 188] on button "Prova de vida / [PERSON_NAME]" at bounding box center [374, 198] width 230 height 39
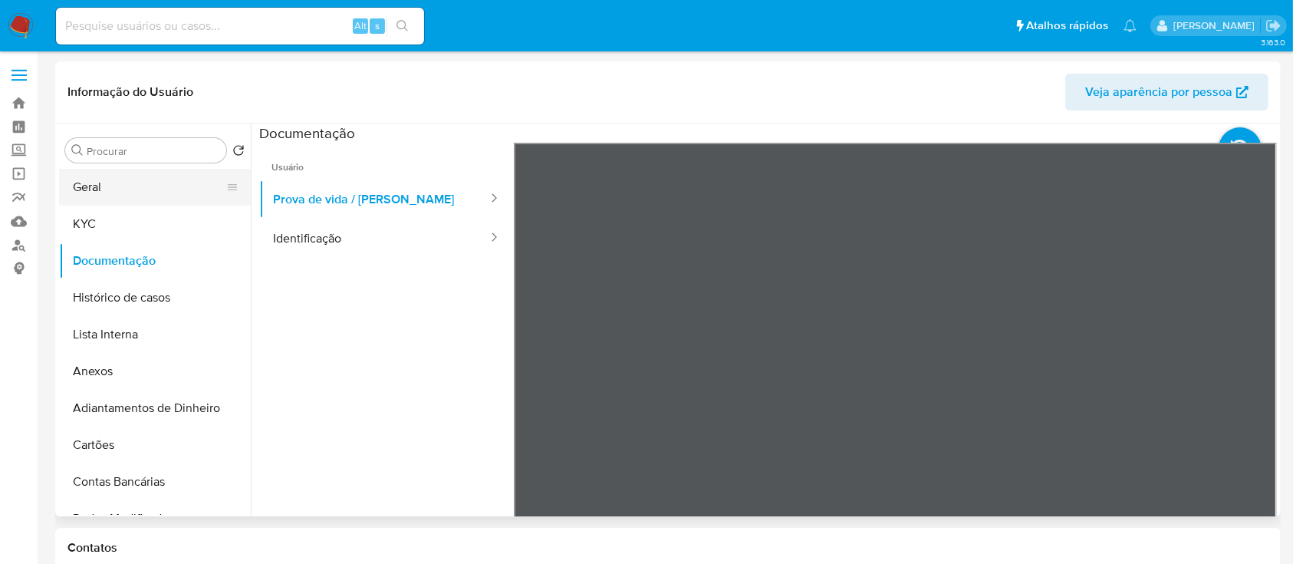
click at [152, 186] on button "Geral" at bounding box center [148, 187] width 179 height 37
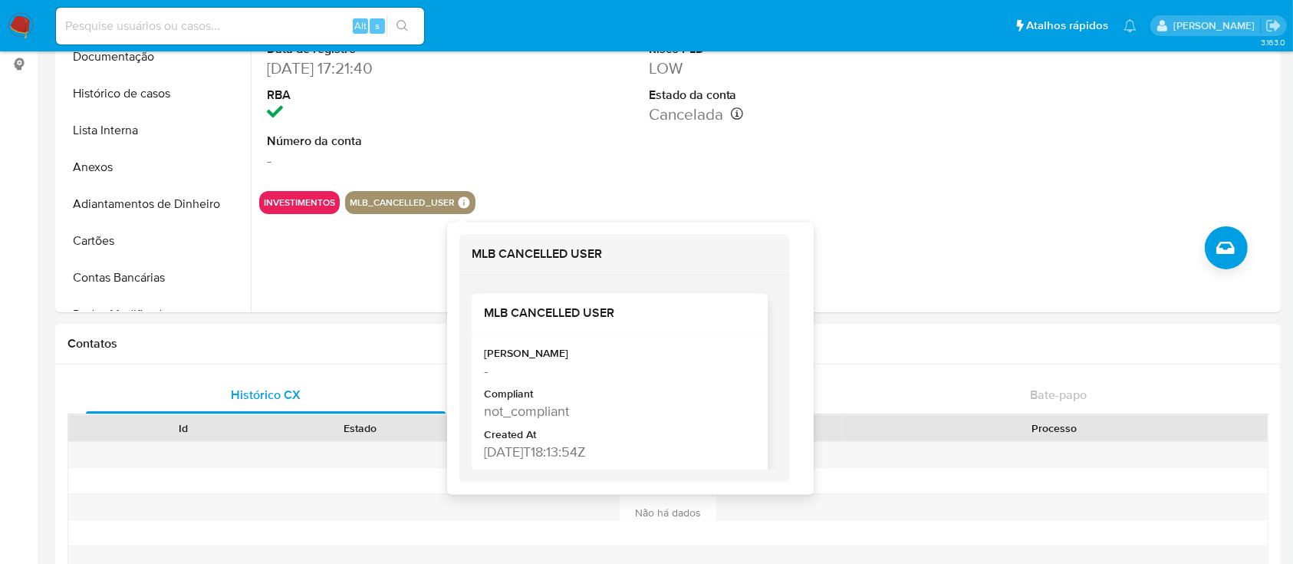
scroll to position [15, 0]
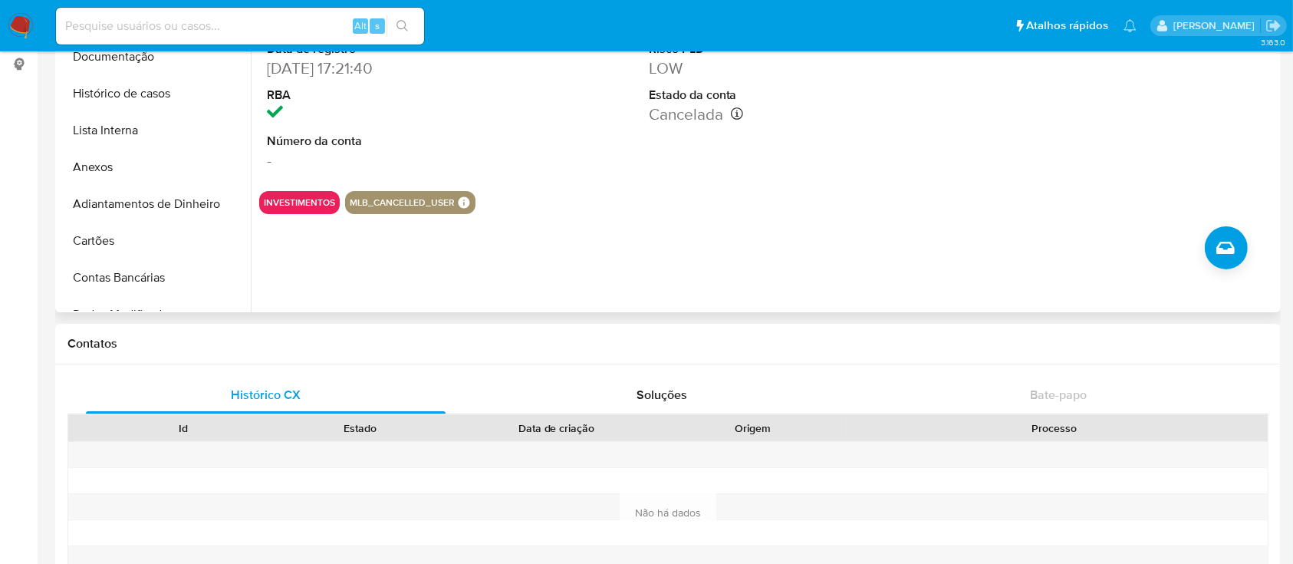
click at [682, 173] on div "Pontos 0 Apelido Risco PLD LOW Estado da conta Cancelada Data de cancelamento: …" at bounding box center [768, 48] width 255 height 259
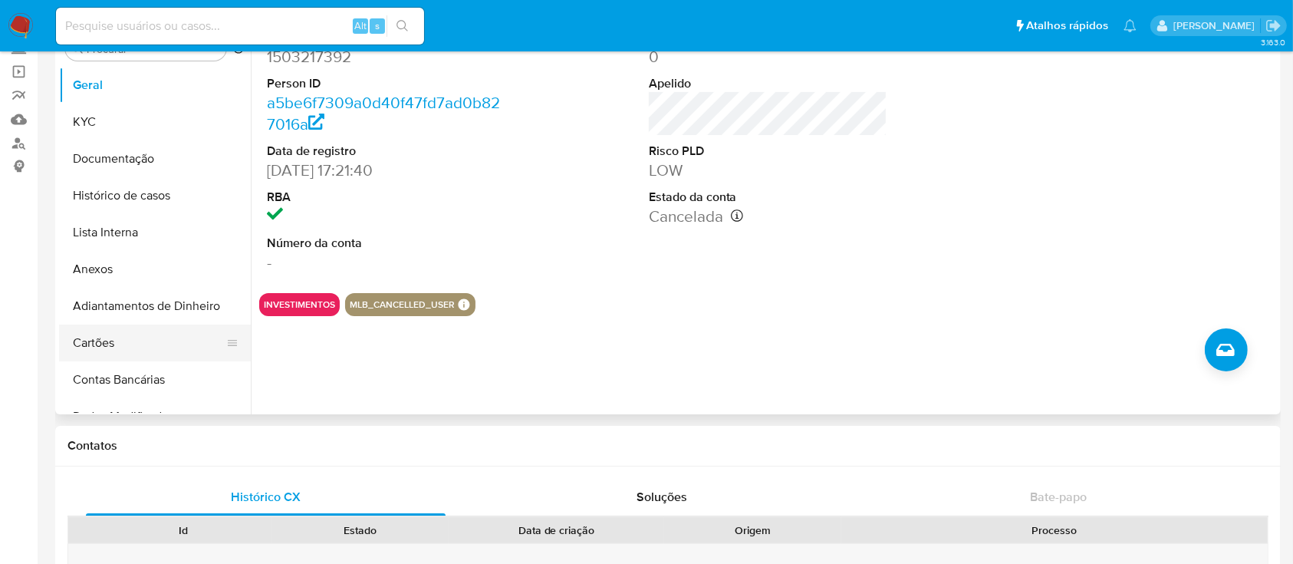
scroll to position [0, 0]
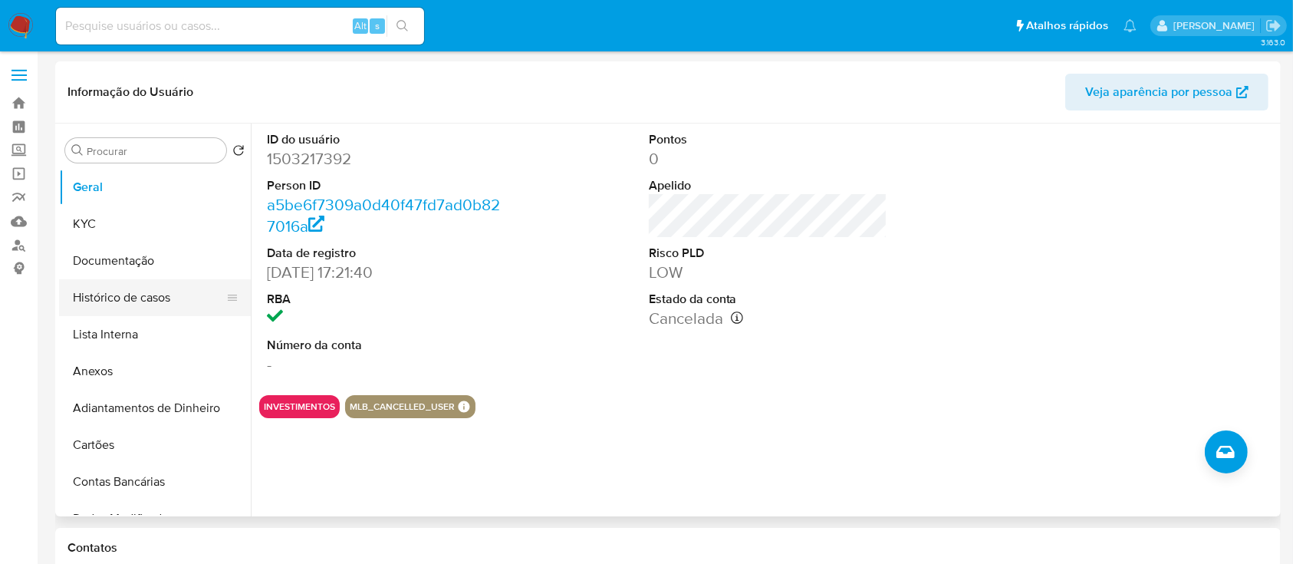
click at [136, 304] on button "Histórico de casos" at bounding box center [148, 297] width 179 height 37
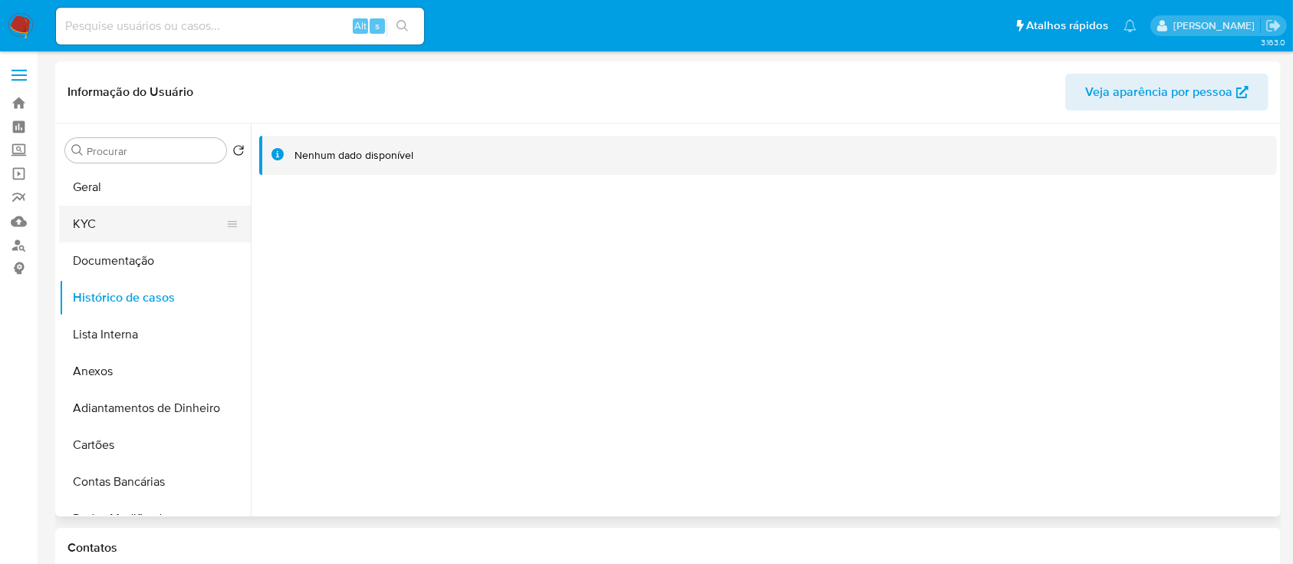
click at [78, 222] on button "KYC" at bounding box center [148, 224] width 179 height 37
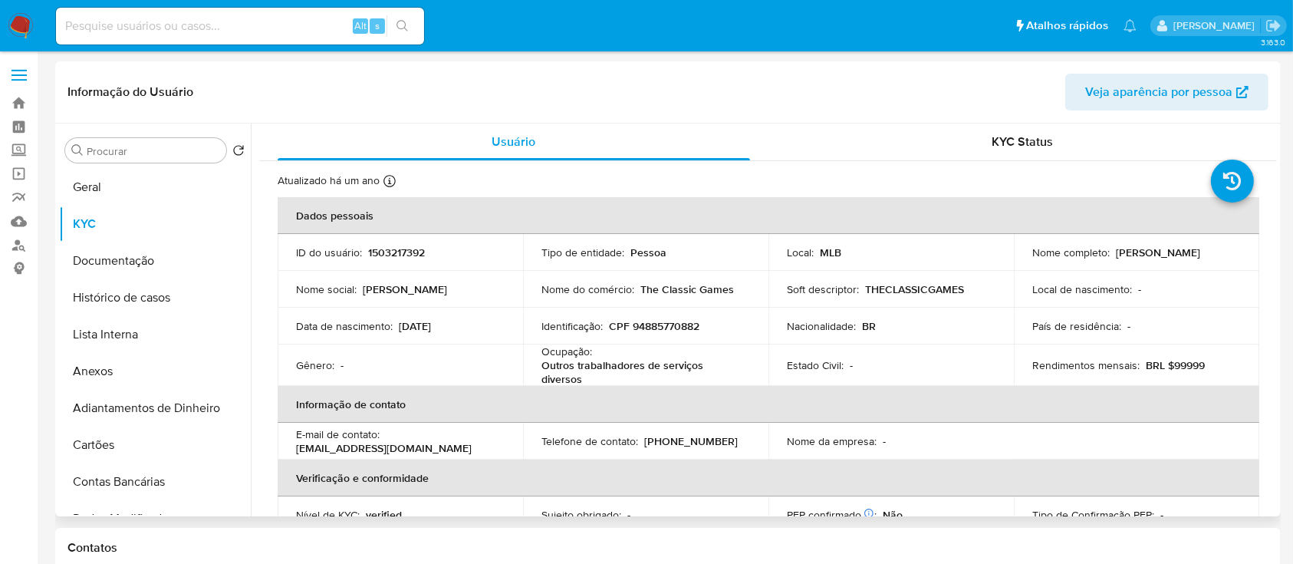
click at [1171, 368] on p "BRL $99999" at bounding box center [1175, 365] width 59 height 14
drag, startPoint x: 1181, startPoint y: 362, endPoint x: 1209, endPoint y: 363, distance: 27.6
click at [1209, 363] on div "Rendimentos mensais : BRL $99999" at bounding box center [1136, 365] width 209 height 14
click at [129, 255] on button "Documentação" at bounding box center [148, 260] width 179 height 37
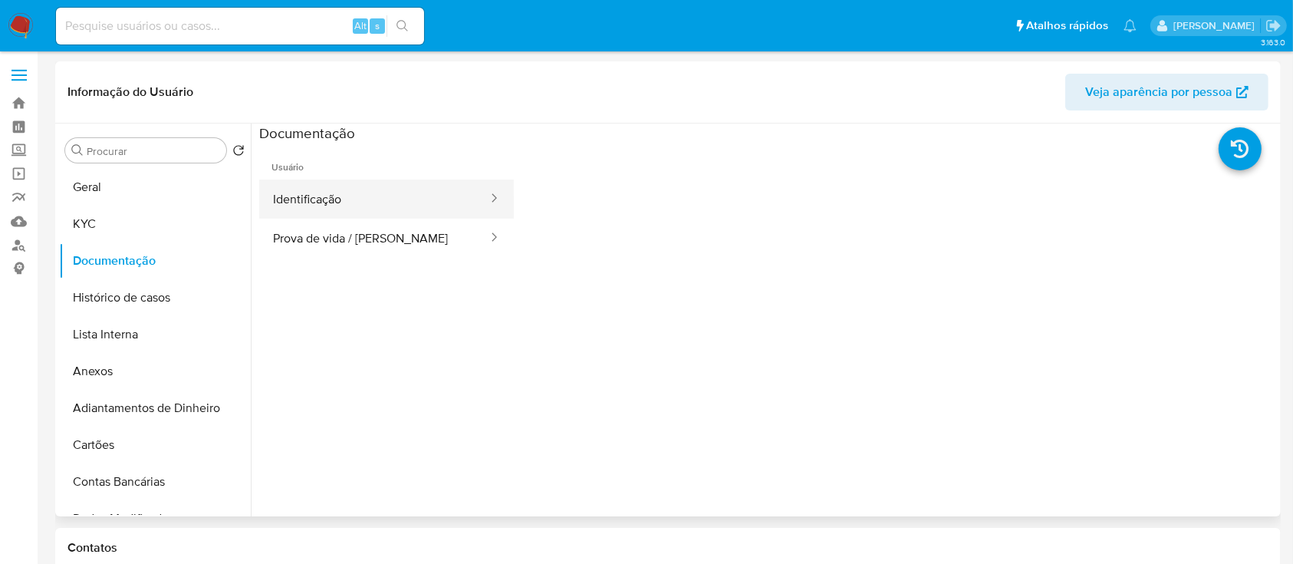
click at [385, 198] on button "Identificação" at bounding box center [374, 198] width 230 height 39
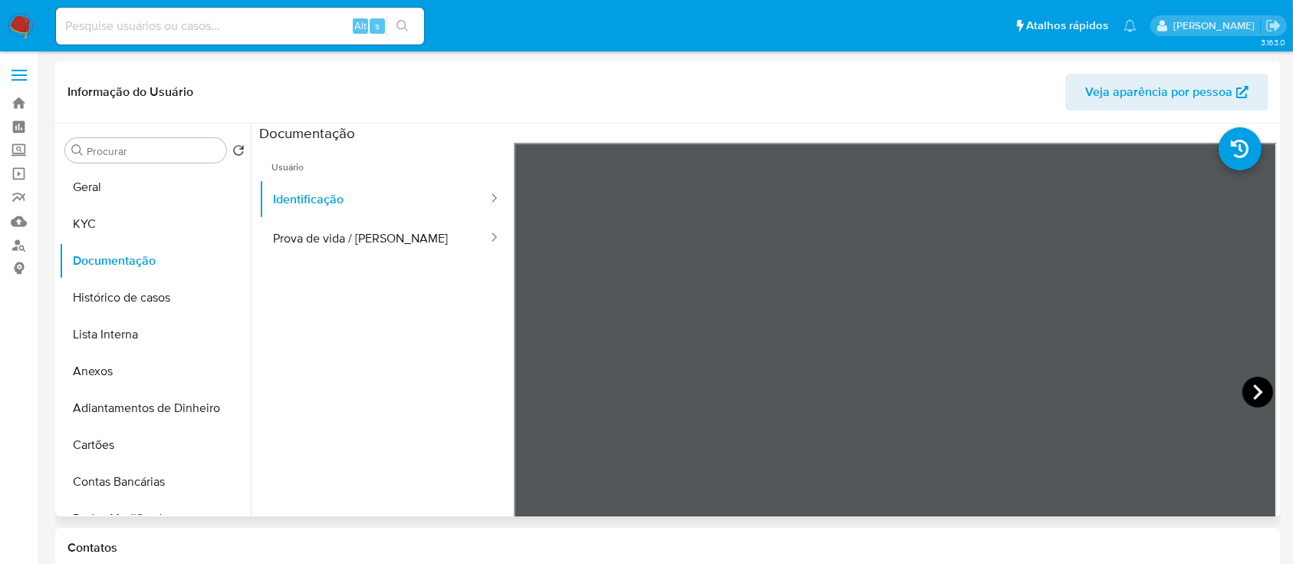
click at [1258, 390] on icon at bounding box center [1258, 392] width 31 height 31
click at [144, 212] on button "KYC" at bounding box center [148, 224] width 179 height 37
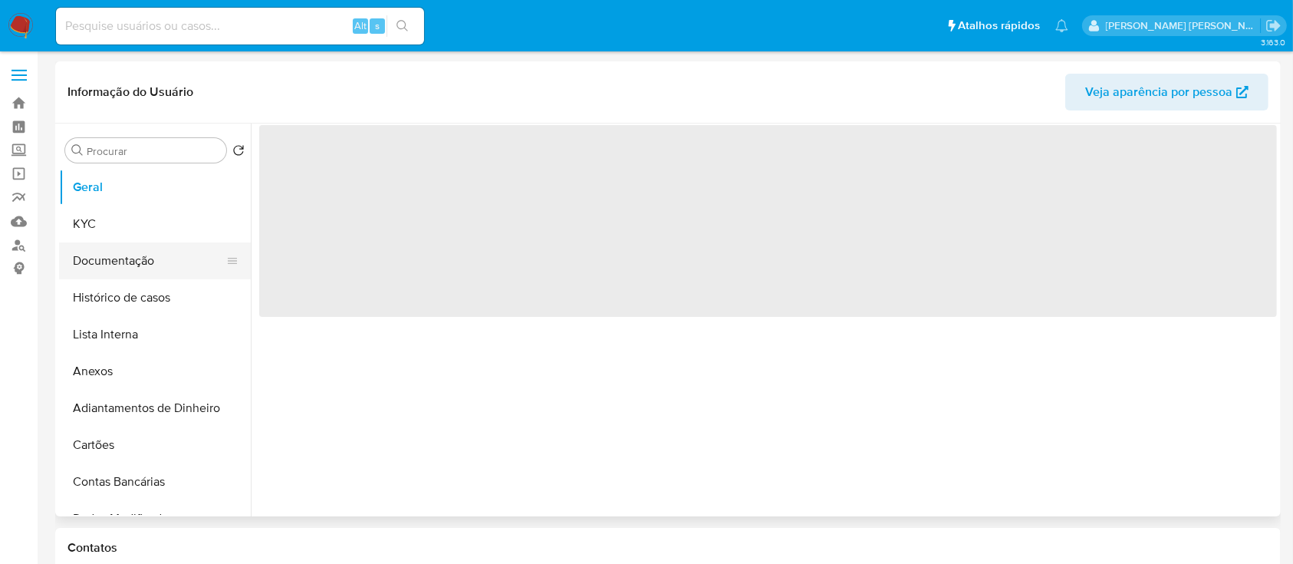
select select "10"
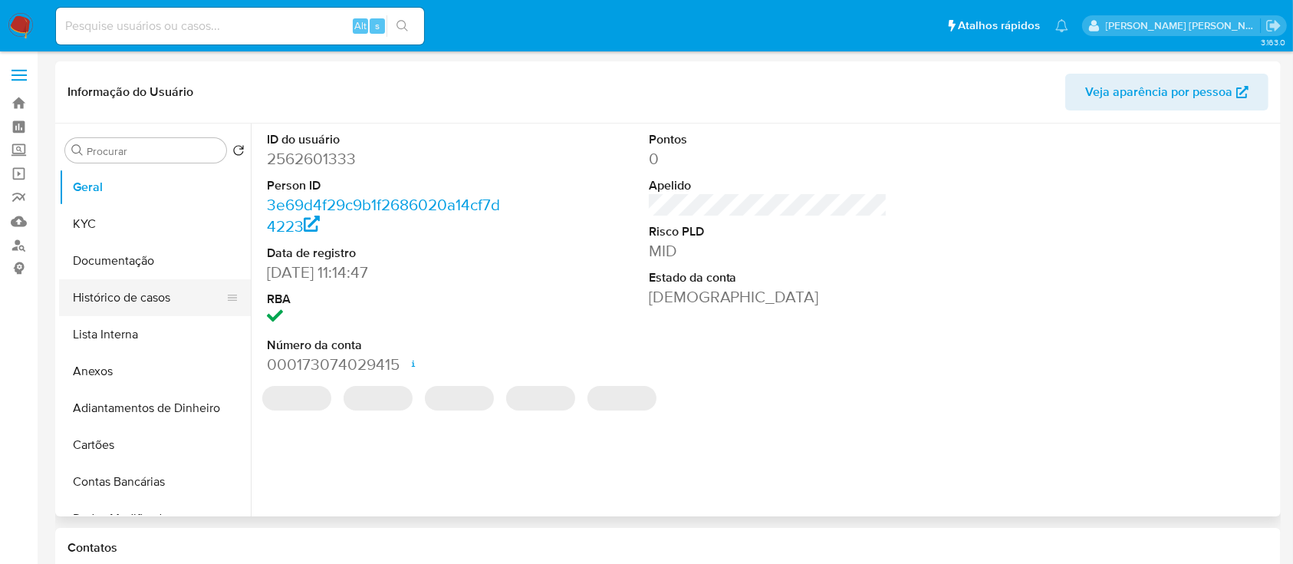
click at [132, 302] on button "Histórico de casos" at bounding box center [148, 297] width 179 height 37
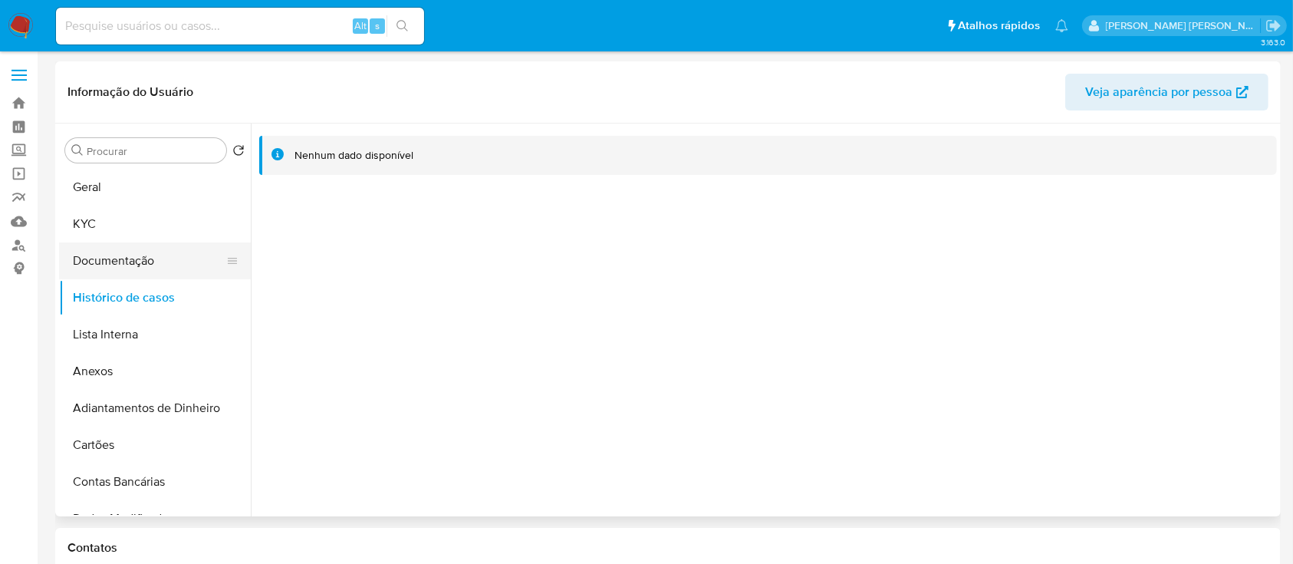
click at [135, 269] on button "Documentação" at bounding box center [148, 260] width 179 height 37
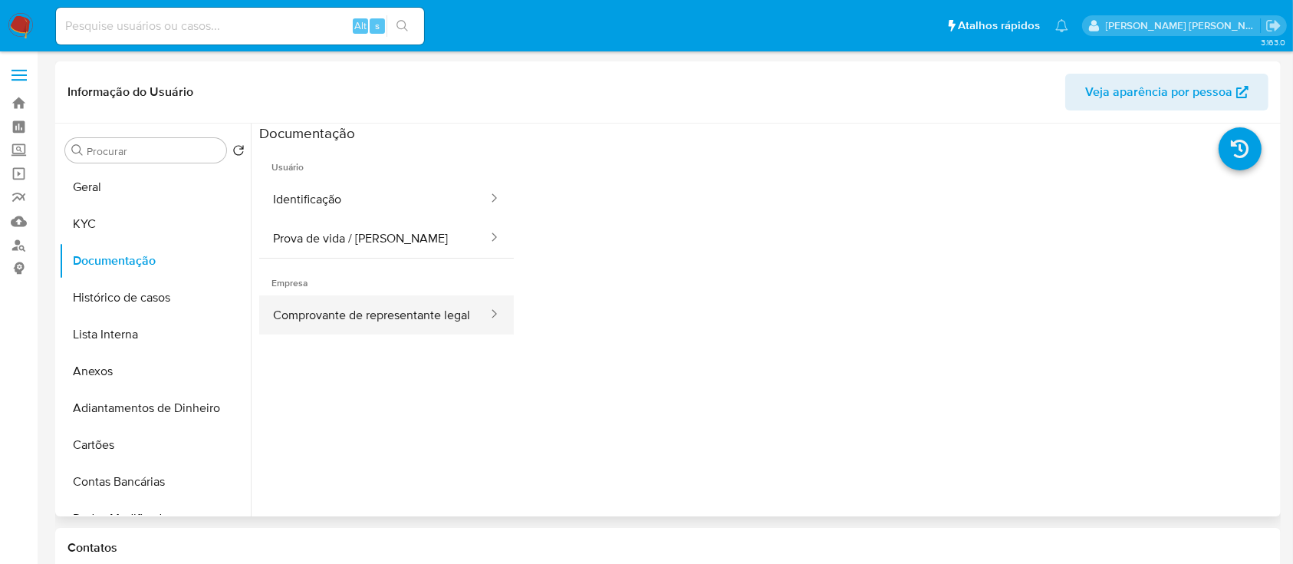
click at [400, 301] on button "Comprovante de representante legal" at bounding box center [374, 314] width 230 height 39
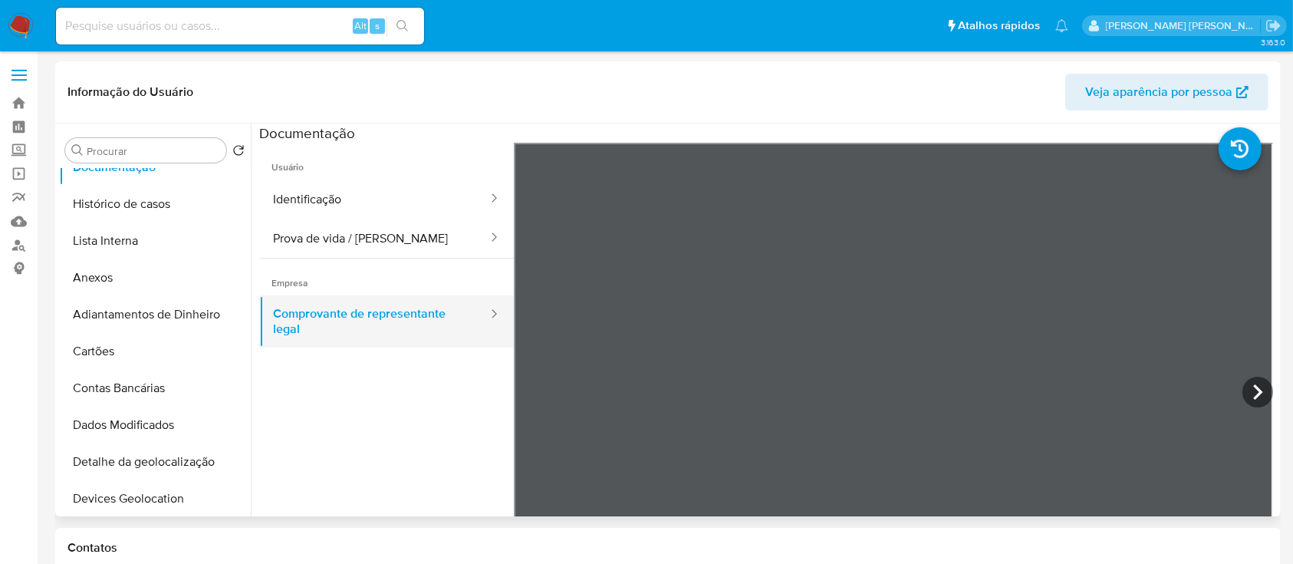
scroll to position [204, 0]
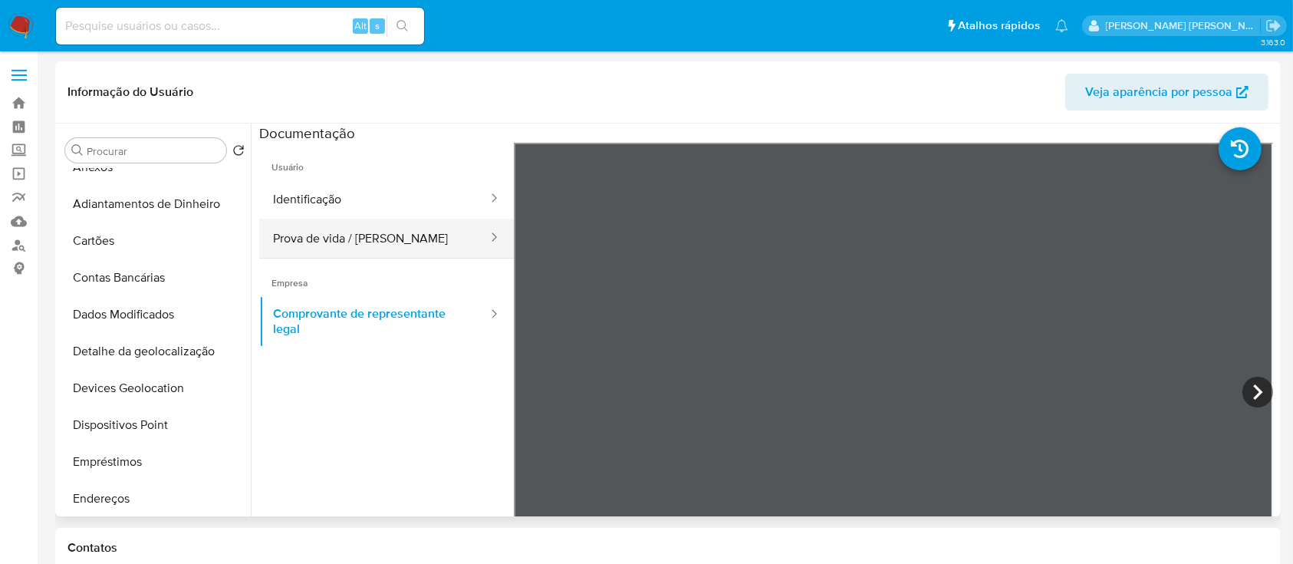
click at [354, 245] on button "Prova de vida / [PERSON_NAME]" at bounding box center [374, 238] width 230 height 39
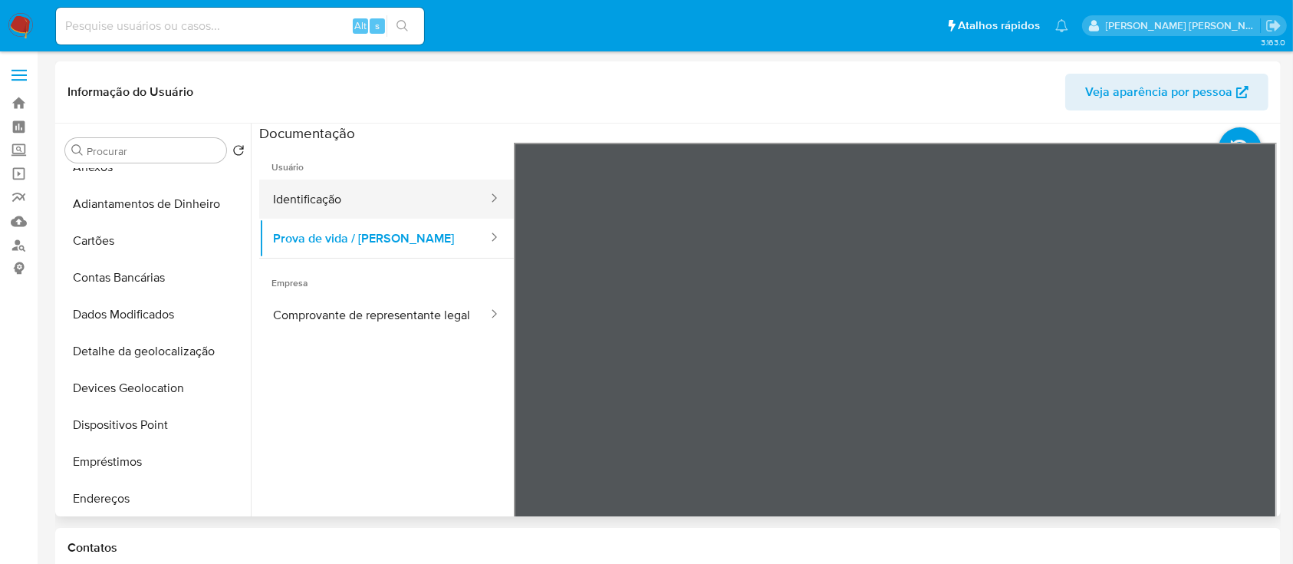
click at [368, 181] on button "Identificação" at bounding box center [374, 198] width 230 height 39
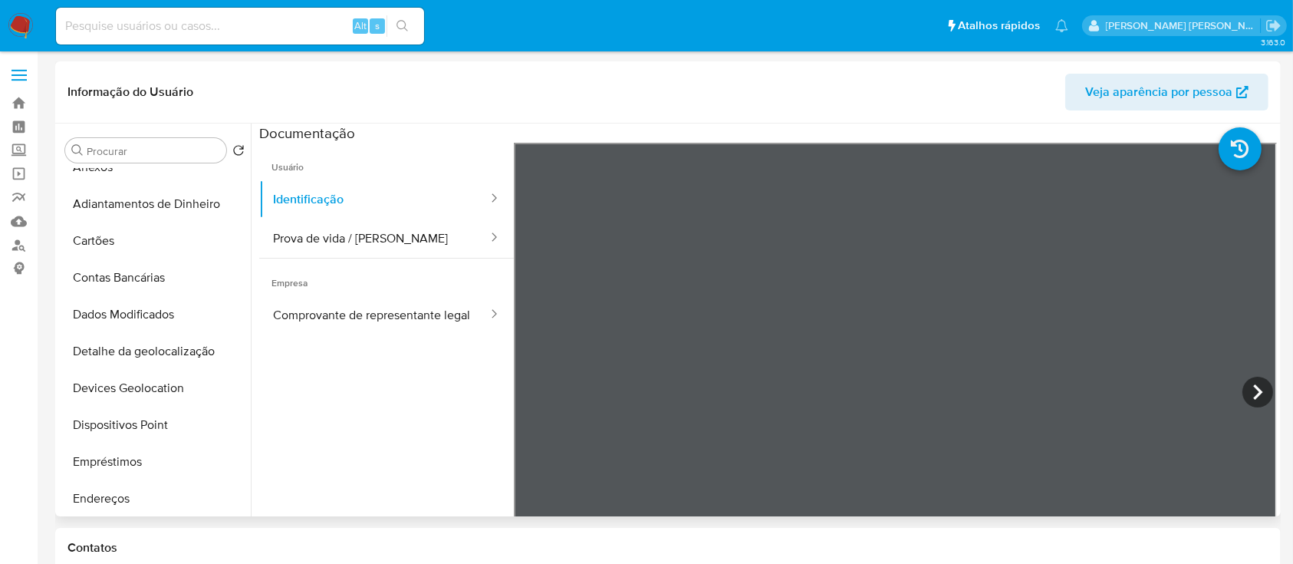
click at [491, 390] on div "Usuário Identificação Prova de vida / Selfie Empresa Comprovante de representan…" at bounding box center [768, 388] width 1018 height 491
click at [1253, 388] on icon at bounding box center [1257, 391] width 9 height 15
click at [532, 391] on icon at bounding box center [533, 392] width 31 height 31
click at [1244, 390] on icon at bounding box center [1258, 392] width 31 height 31
click at [540, 387] on icon at bounding box center [533, 392] width 31 height 31
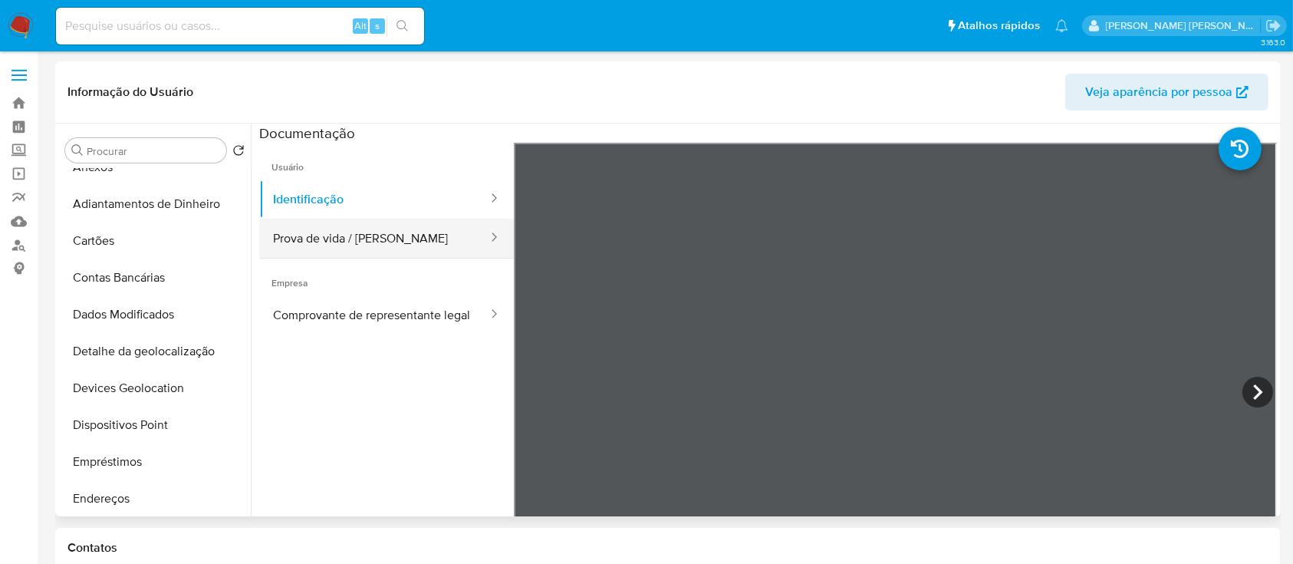
click at [375, 242] on button "Prova de vida / Selfie" at bounding box center [374, 238] width 230 height 39
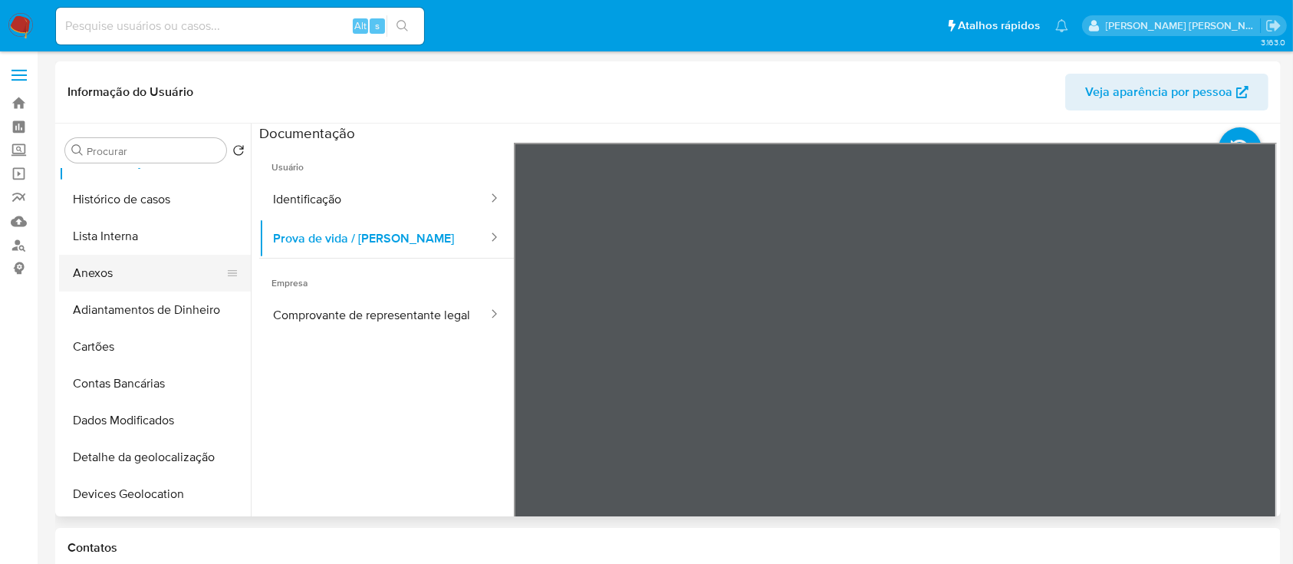
scroll to position [0, 0]
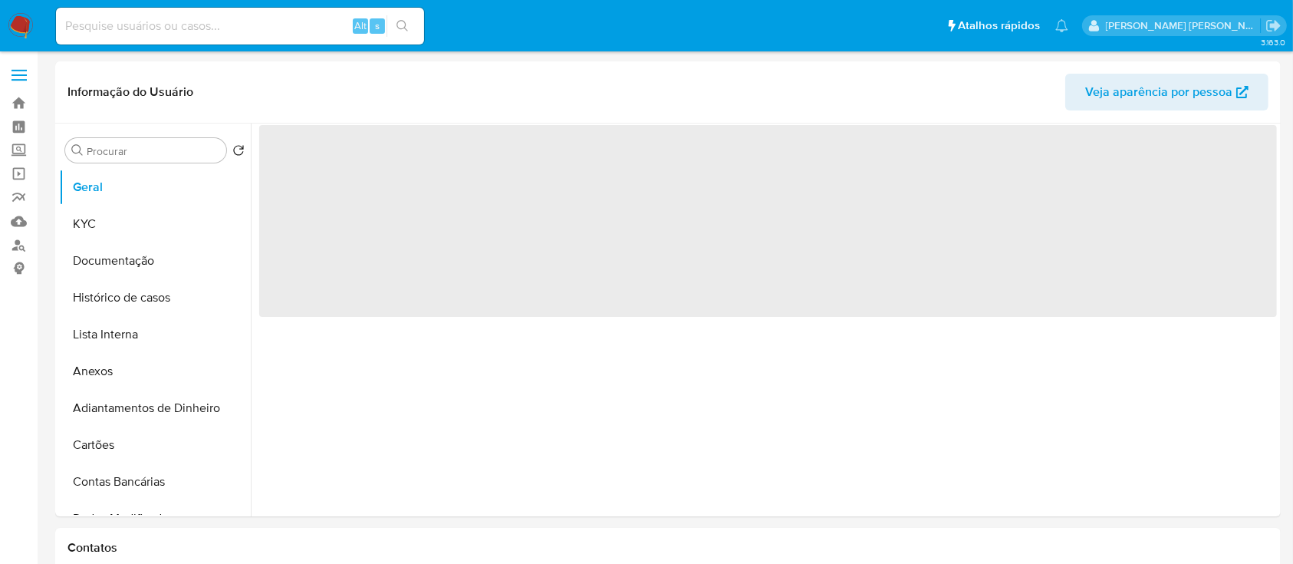
select select "10"
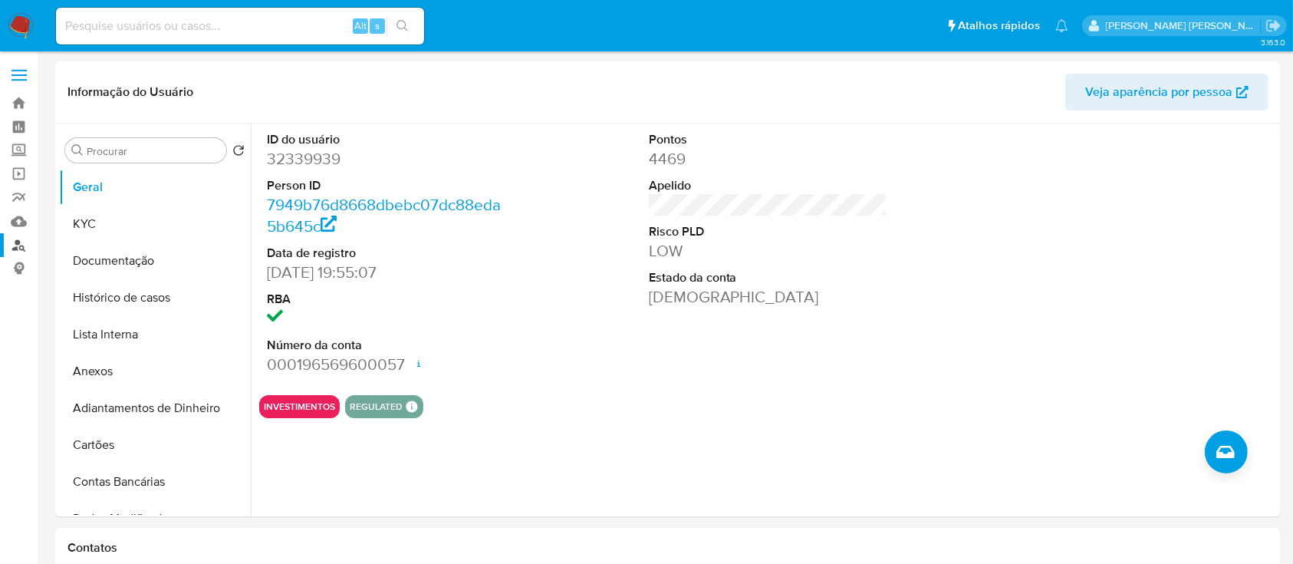
click at [5, 248] on link "Localizador de pessoas" at bounding box center [91, 245] width 183 height 24
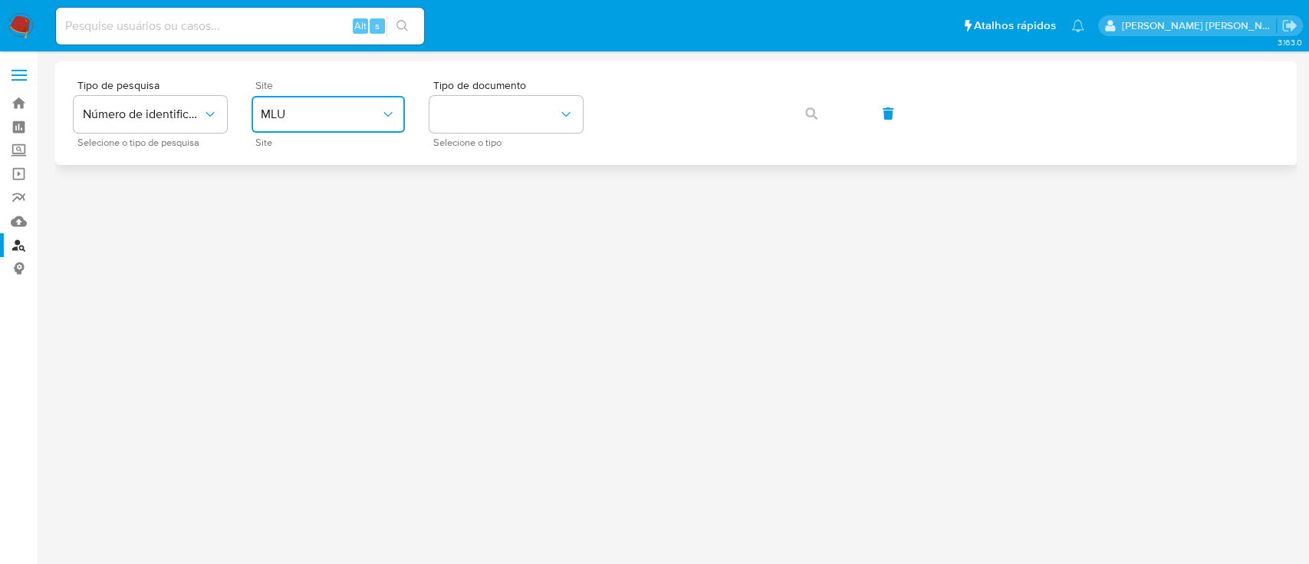
click at [313, 123] on button "MLU" at bounding box center [328, 114] width 153 height 37
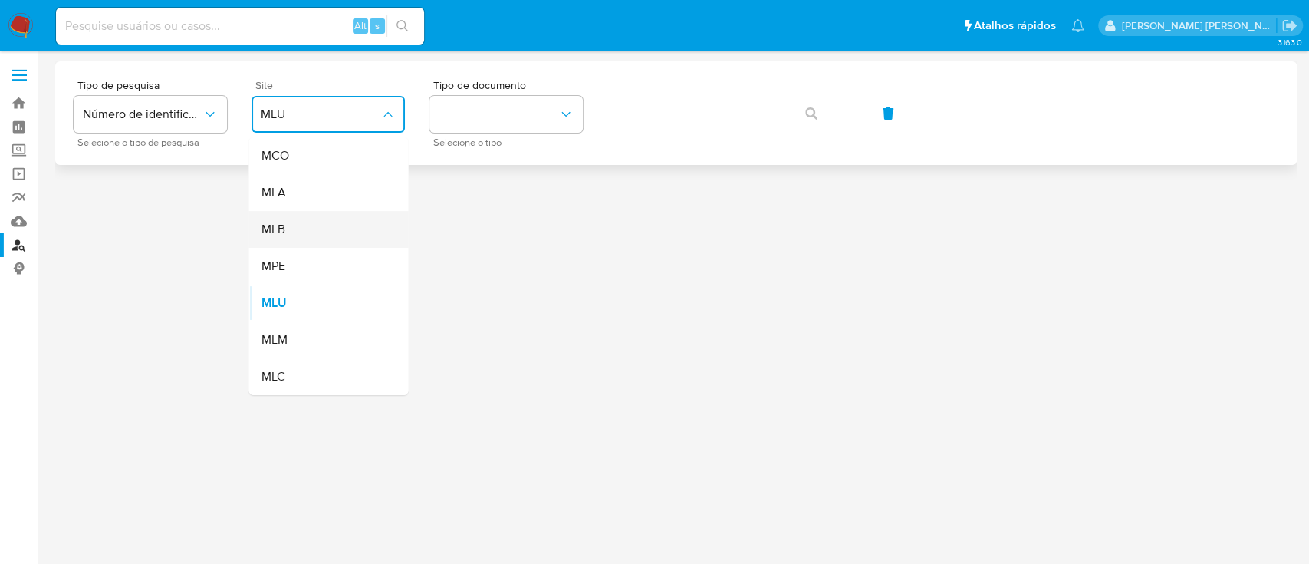
click at [348, 227] on div "MLB" at bounding box center [324, 229] width 126 height 37
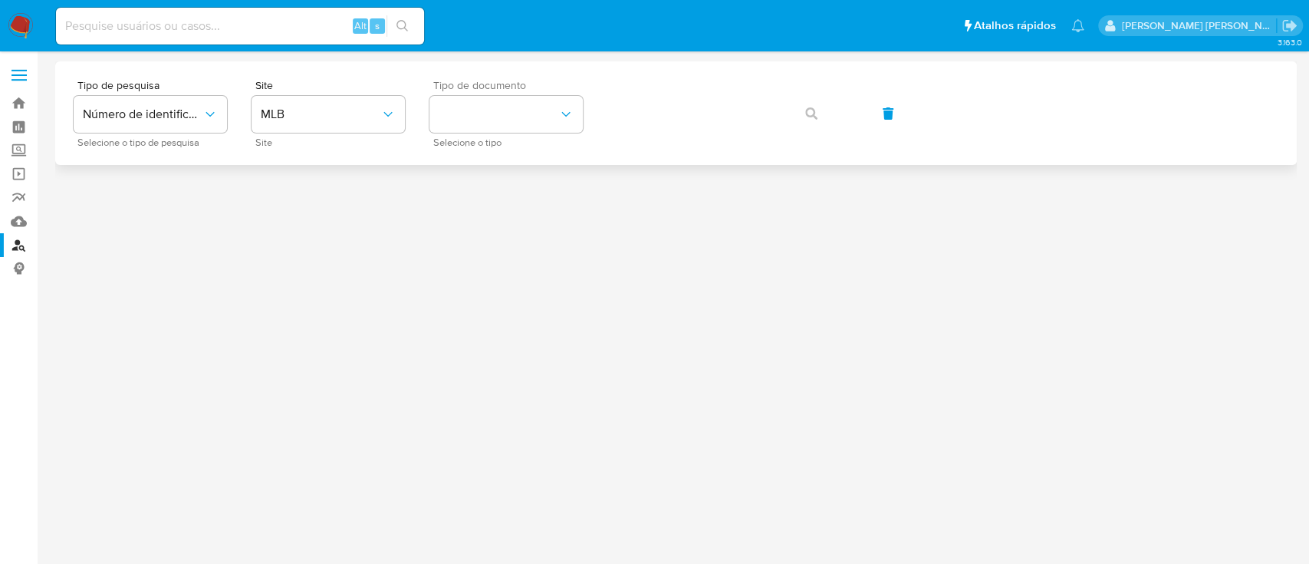
click at [547, 92] on div "Tipo de documento Selecione o tipo" at bounding box center [506, 113] width 153 height 67
click at [532, 121] on button "identificationType" at bounding box center [506, 114] width 153 height 37
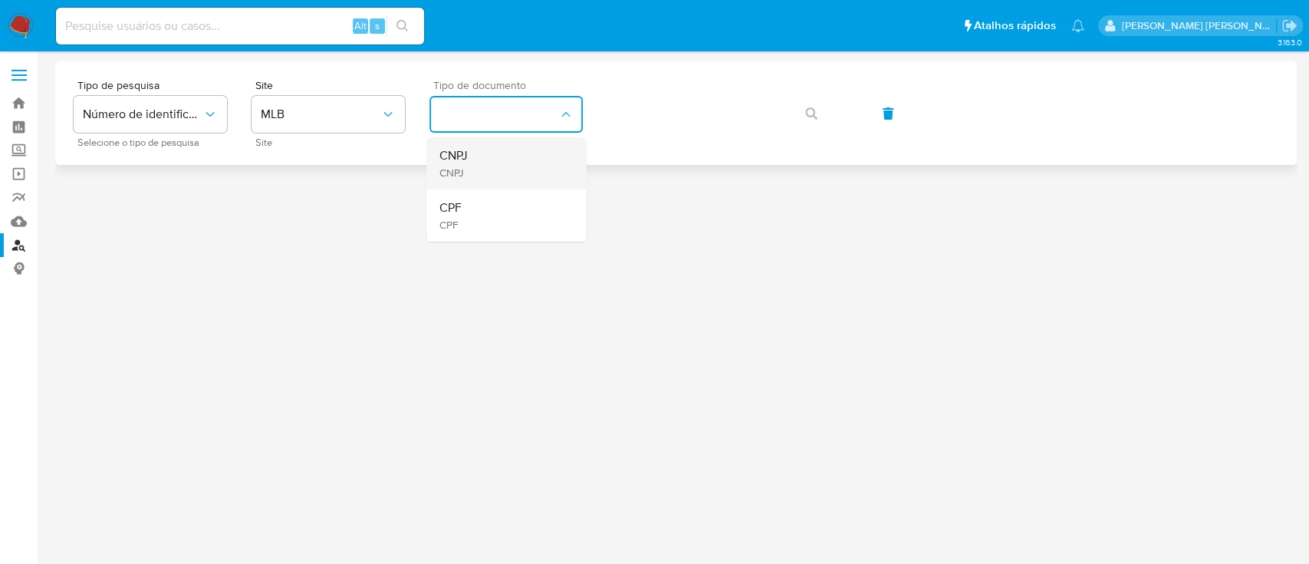
click at [523, 152] on div "CNPJ CNPJ" at bounding box center [502, 163] width 126 height 52
click at [805, 95] on button "button" at bounding box center [811, 113] width 52 height 37
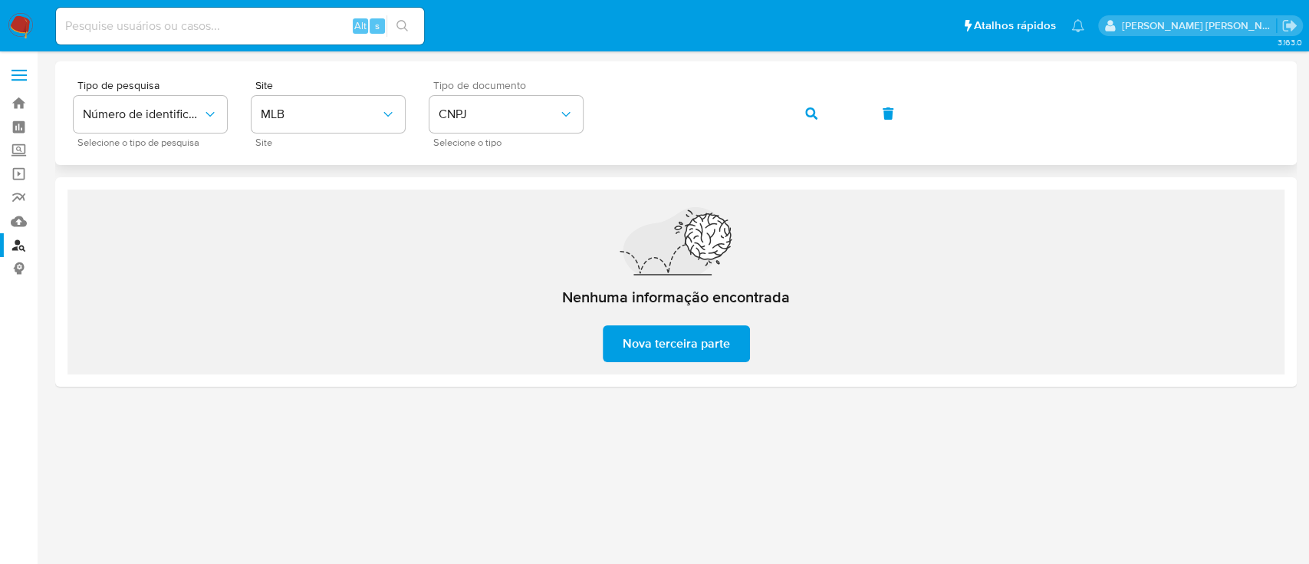
click at [826, 110] on button "button" at bounding box center [811, 113] width 52 height 37
click at [784, 113] on div "Tipo de pesquisa Número de identificação Selecione o tipo de pesquisa Site MLB …" at bounding box center [676, 113] width 1205 height 67
click at [798, 103] on button "button" at bounding box center [811, 113] width 52 height 37
click at [832, 109] on button "button" at bounding box center [811, 113] width 52 height 37
click at [798, 117] on button "button" at bounding box center [811, 113] width 52 height 37
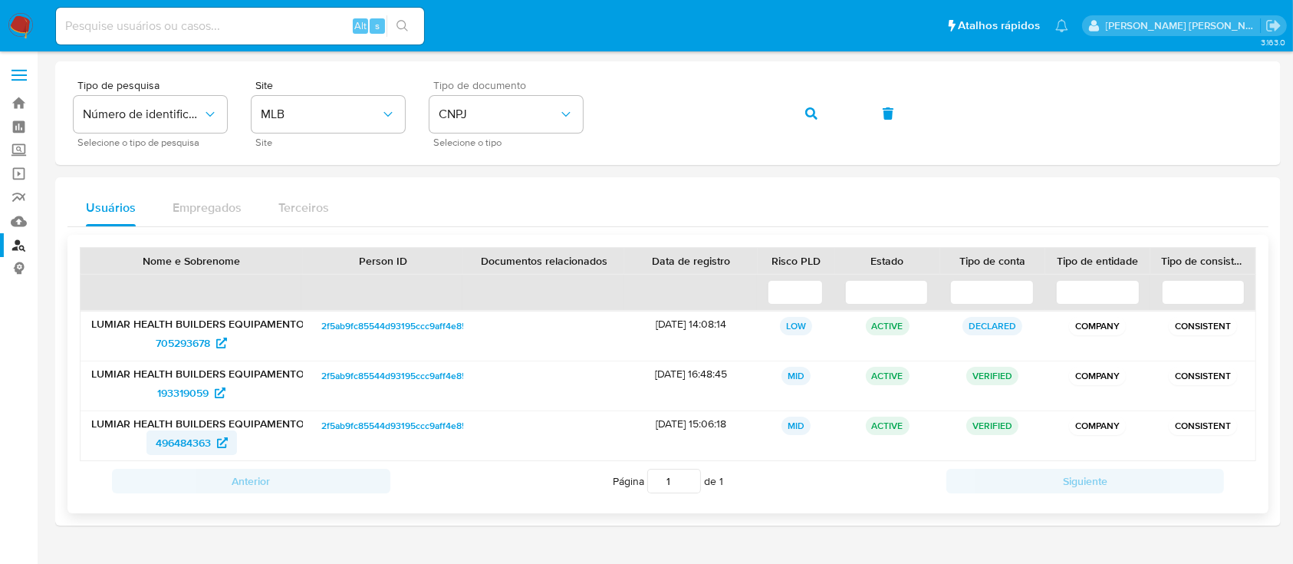
drag, startPoint x: 209, startPoint y: 451, endPoint x: 201, endPoint y: 448, distance: 8.3
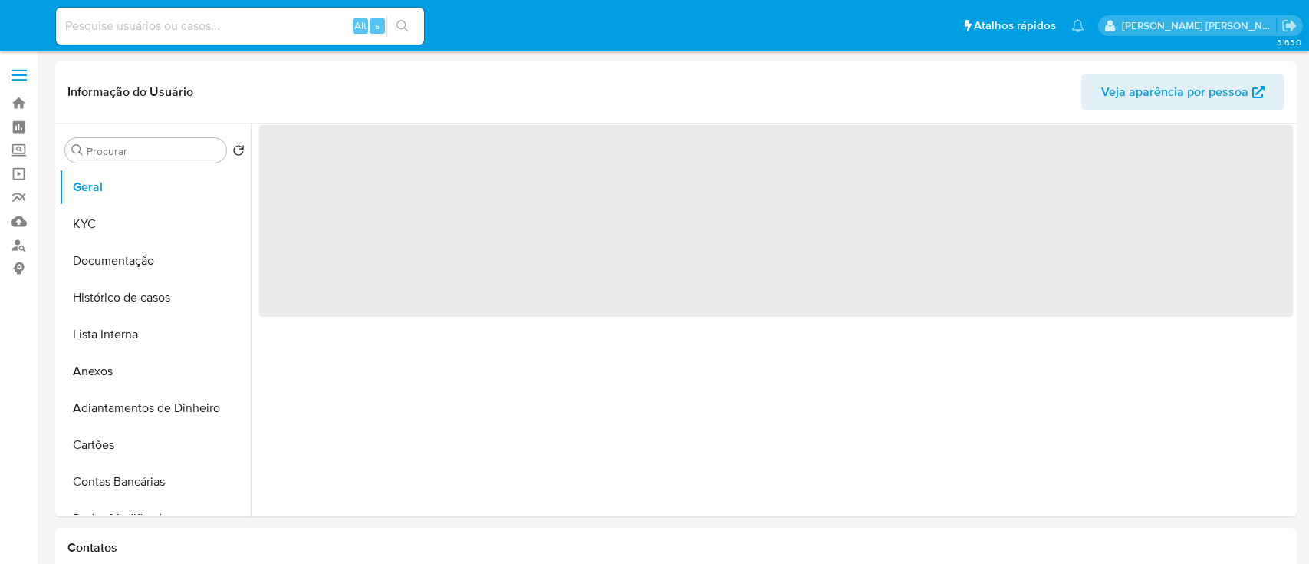
select select "10"
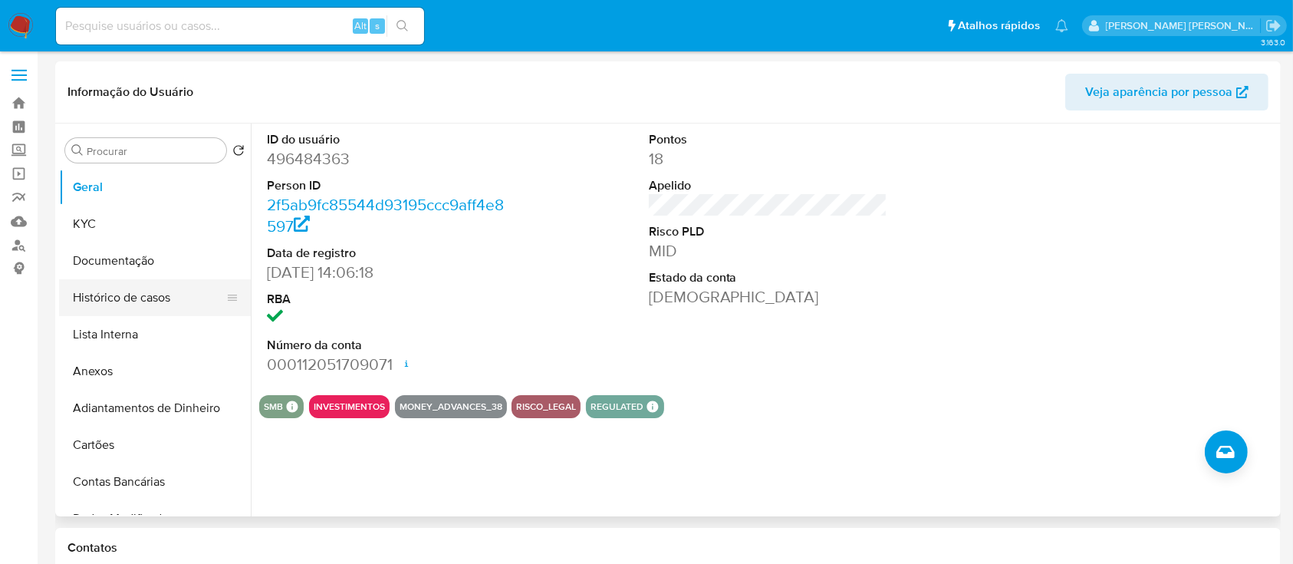
click at [133, 301] on button "Histórico de casos" at bounding box center [148, 297] width 179 height 37
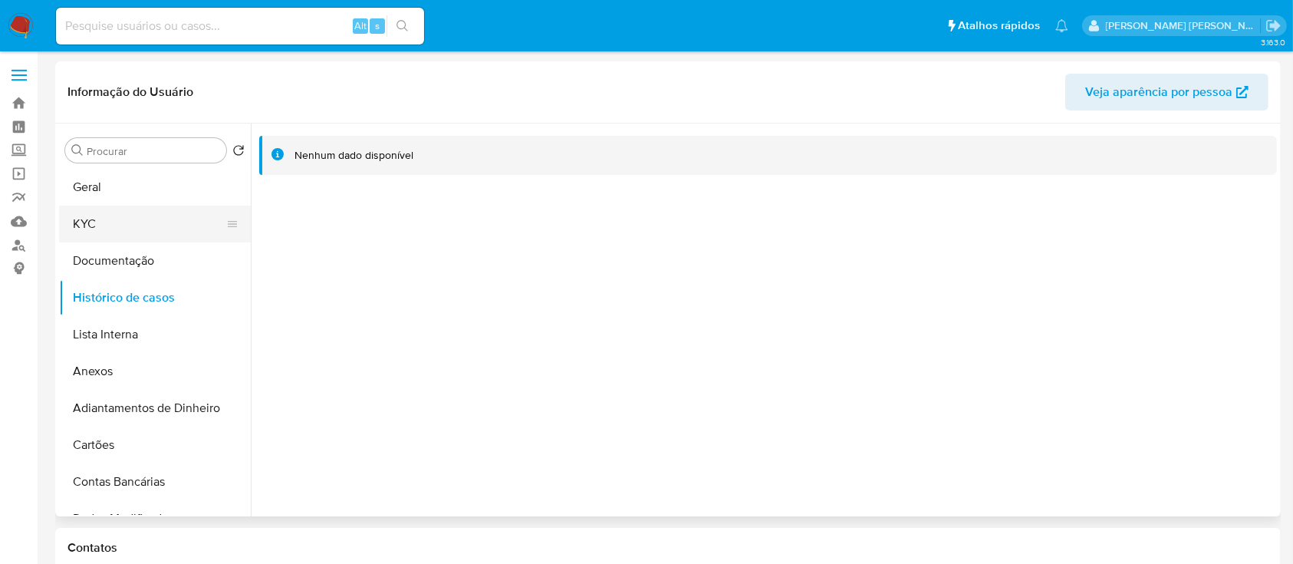
click at [62, 222] on button "KYC" at bounding box center [148, 224] width 179 height 37
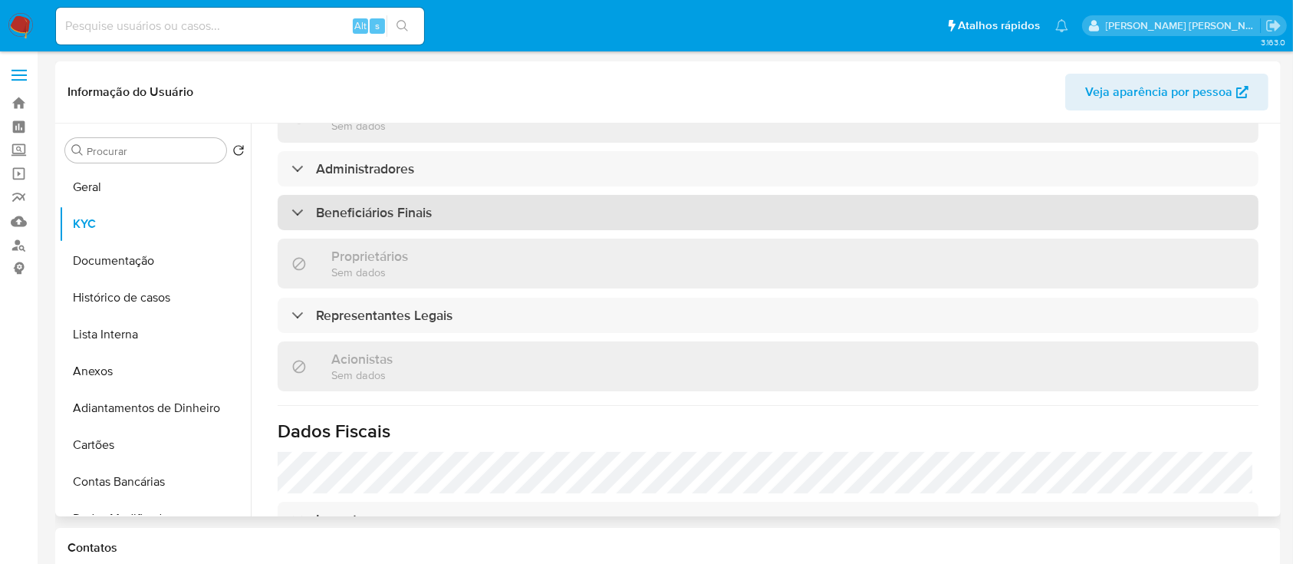
click at [505, 213] on div "Beneficiários Finais" at bounding box center [768, 212] width 981 height 35
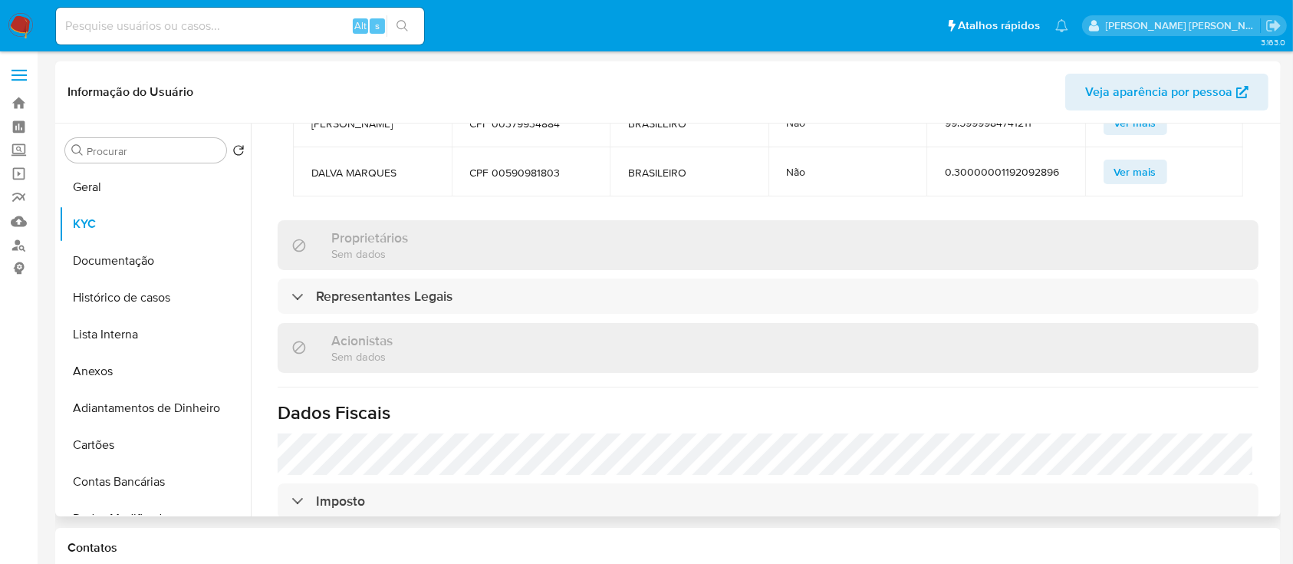
scroll to position [905, 0]
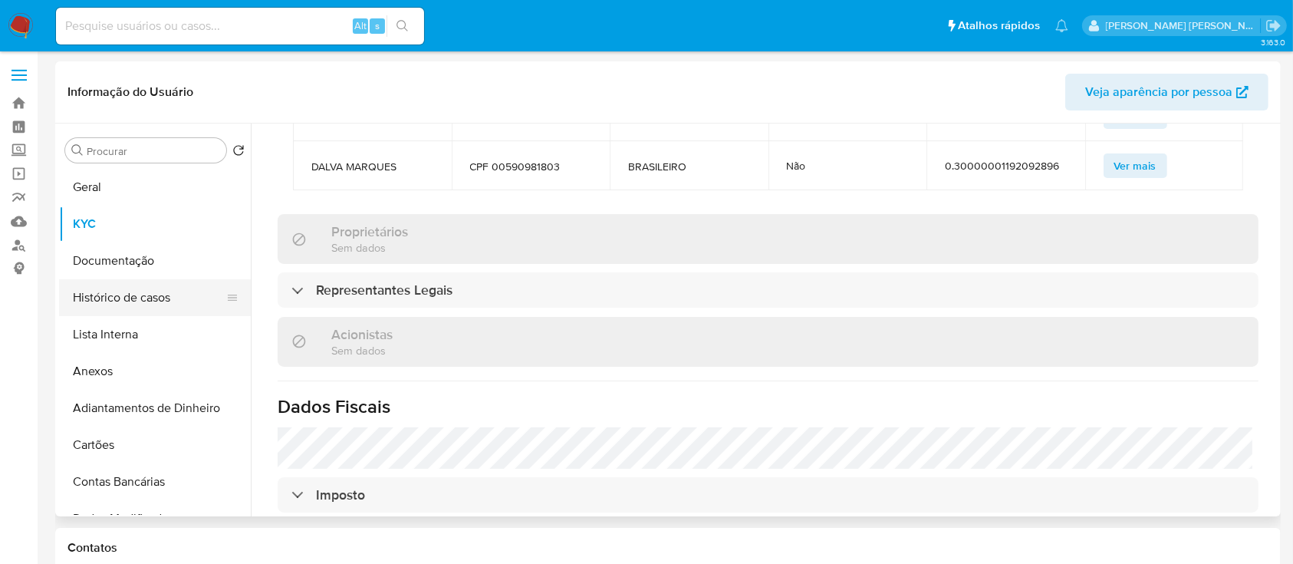
click at [150, 296] on button "Histórico de casos" at bounding box center [148, 297] width 179 height 37
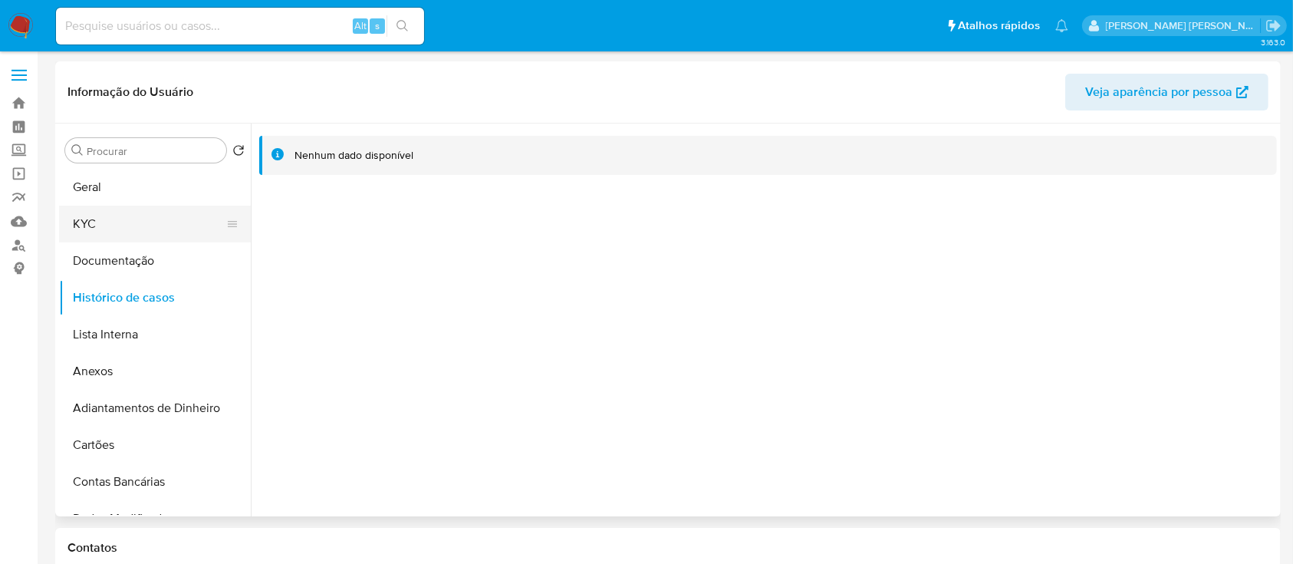
click at [141, 223] on button "KYC" at bounding box center [148, 224] width 179 height 37
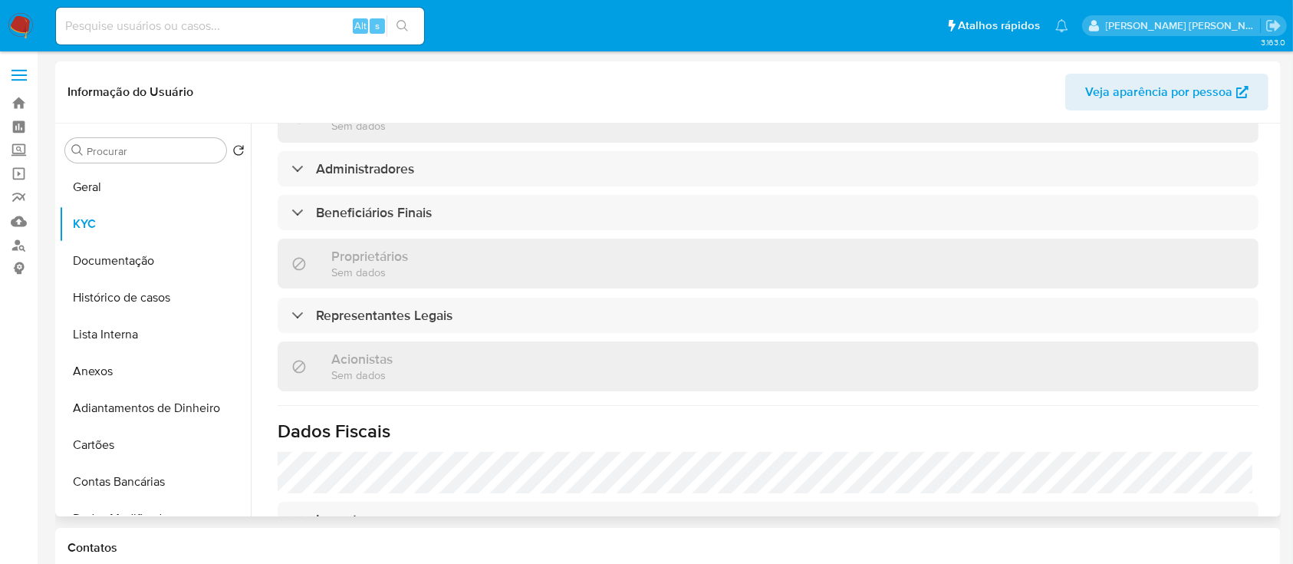
scroll to position [700, 0]
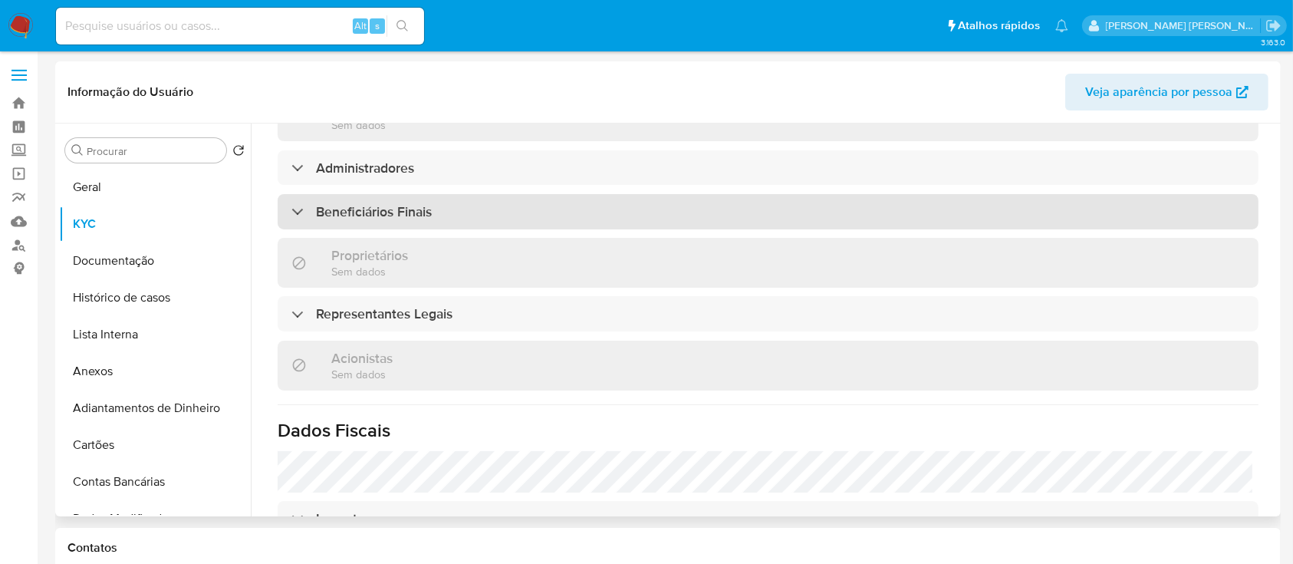
click at [499, 198] on div "Beneficiários Finais" at bounding box center [768, 211] width 981 height 35
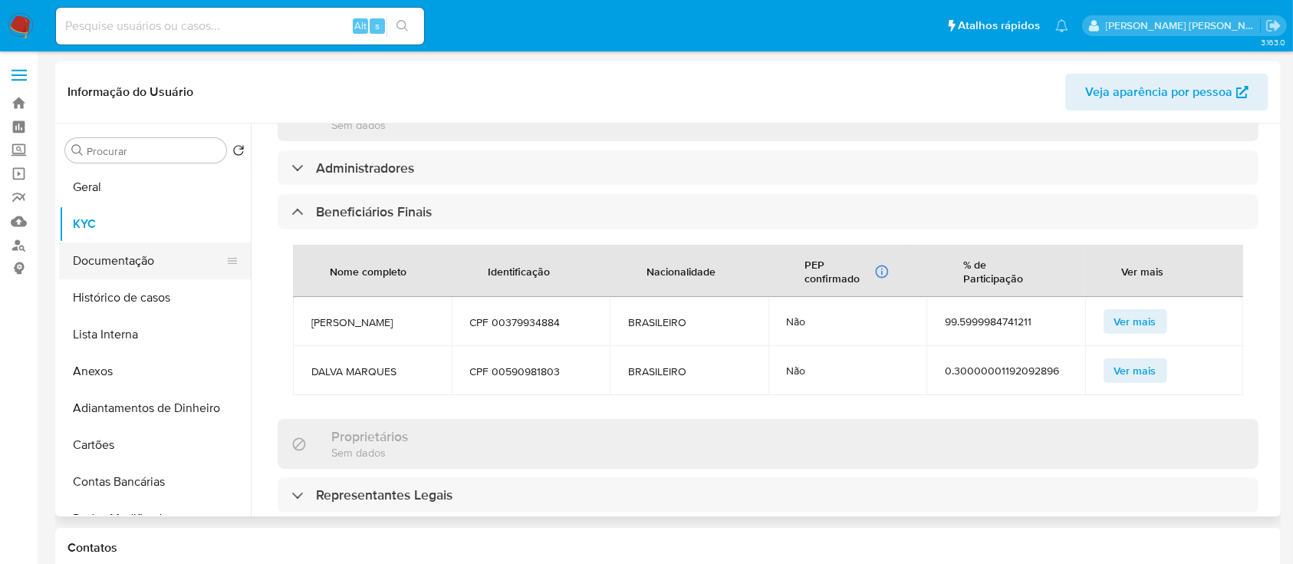
click at [129, 262] on button "Documentação" at bounding box center [148, 260] width 179 height 37
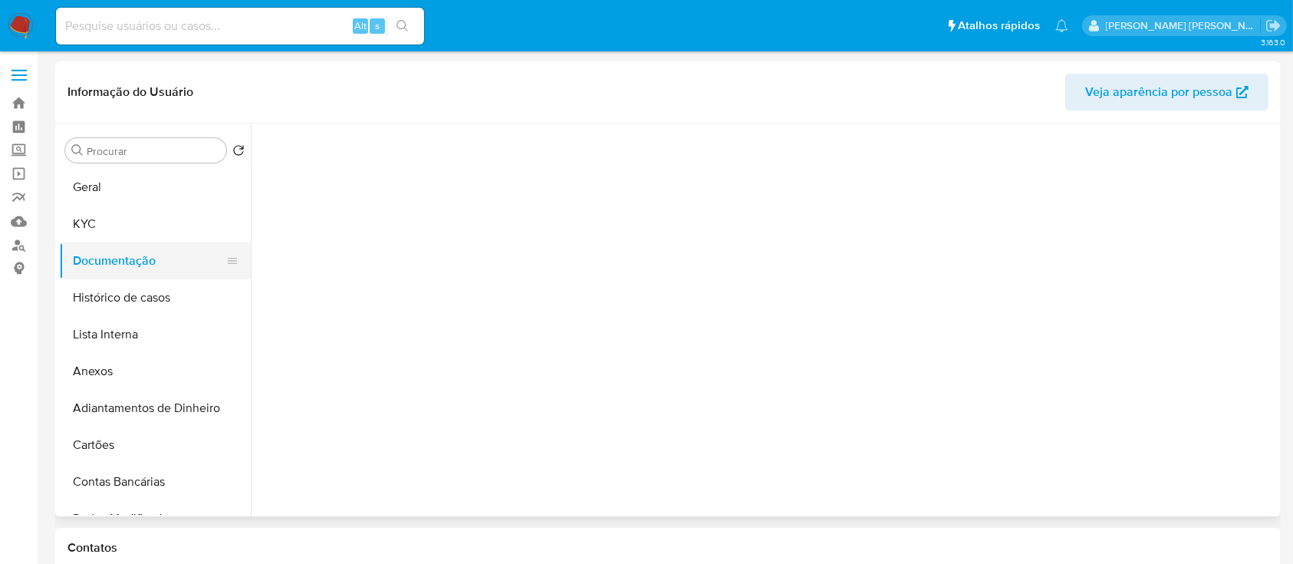
scroll to position [0, 0]
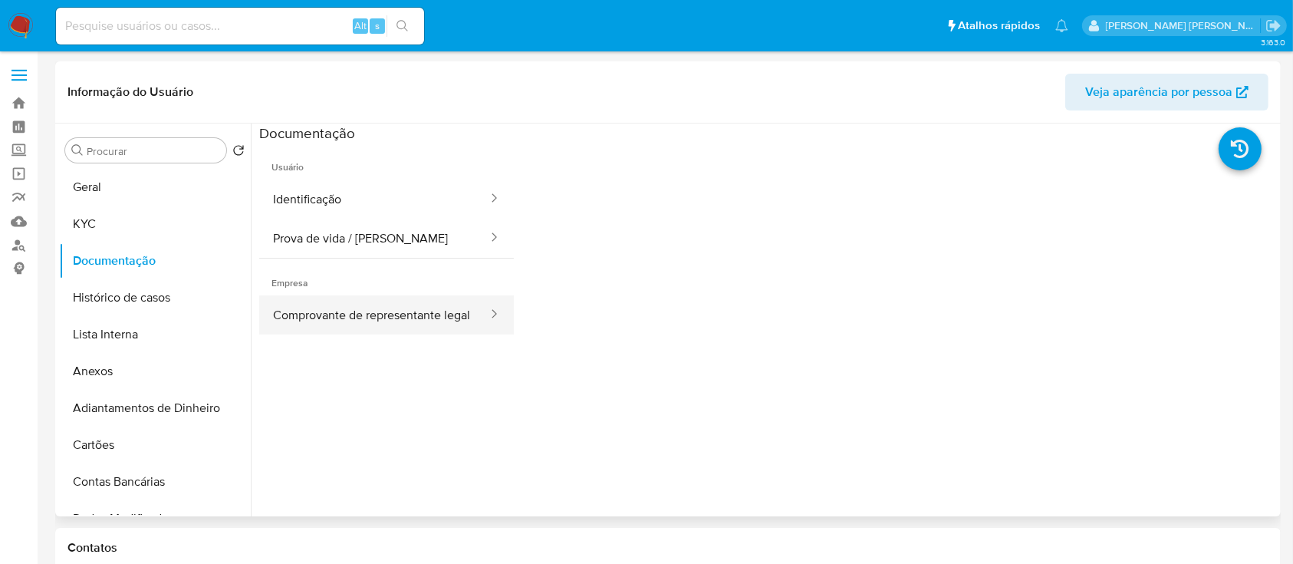
click at [456, 334] on button "Comprovante de representante legal" at bounding box center [374, 314] width 230 height 39
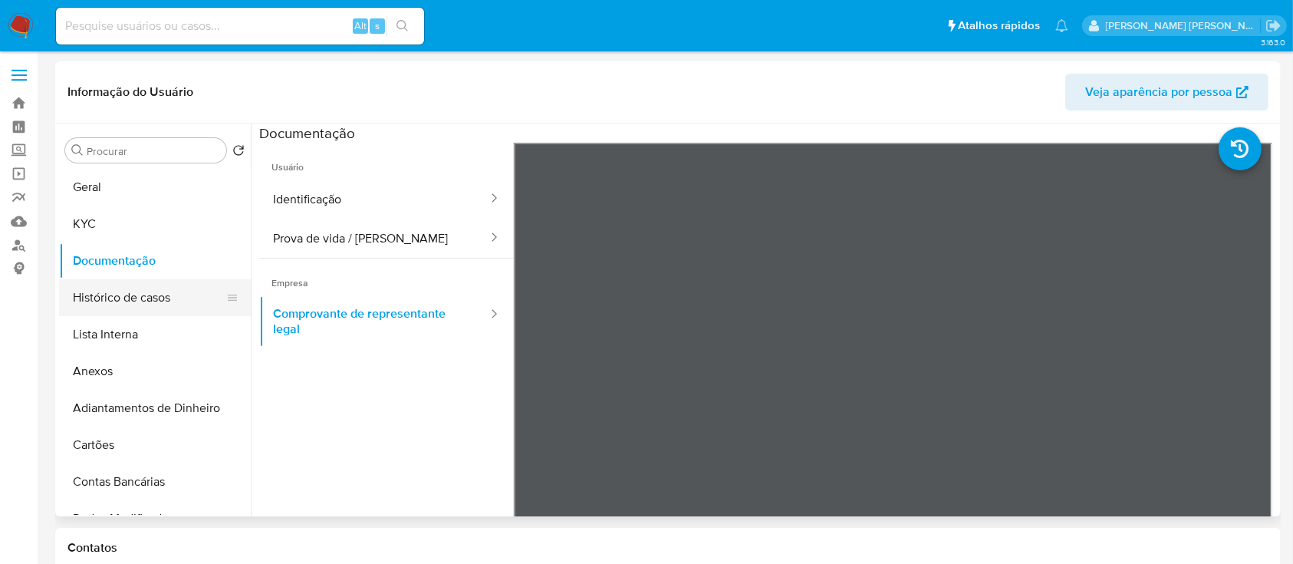
click at [170, 292] on button "Histórico de casos" at bounding box center [148, 297] width 179 height 37
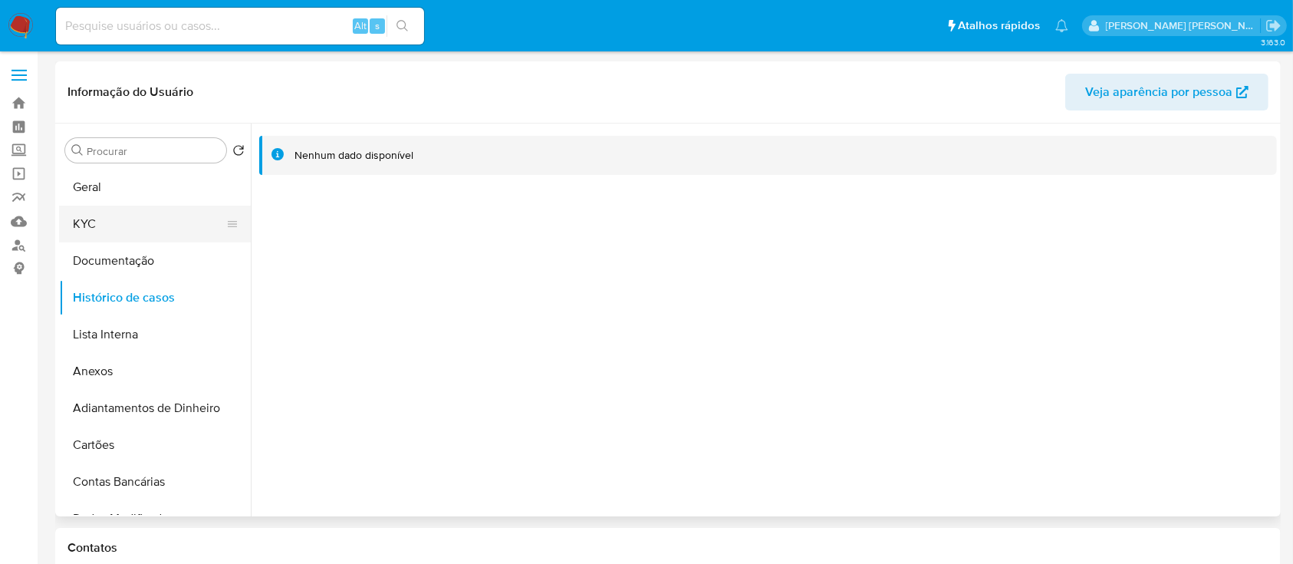
click at [156, 226] on button "KYC" at bounding box center [148, 224] width 179 height 37
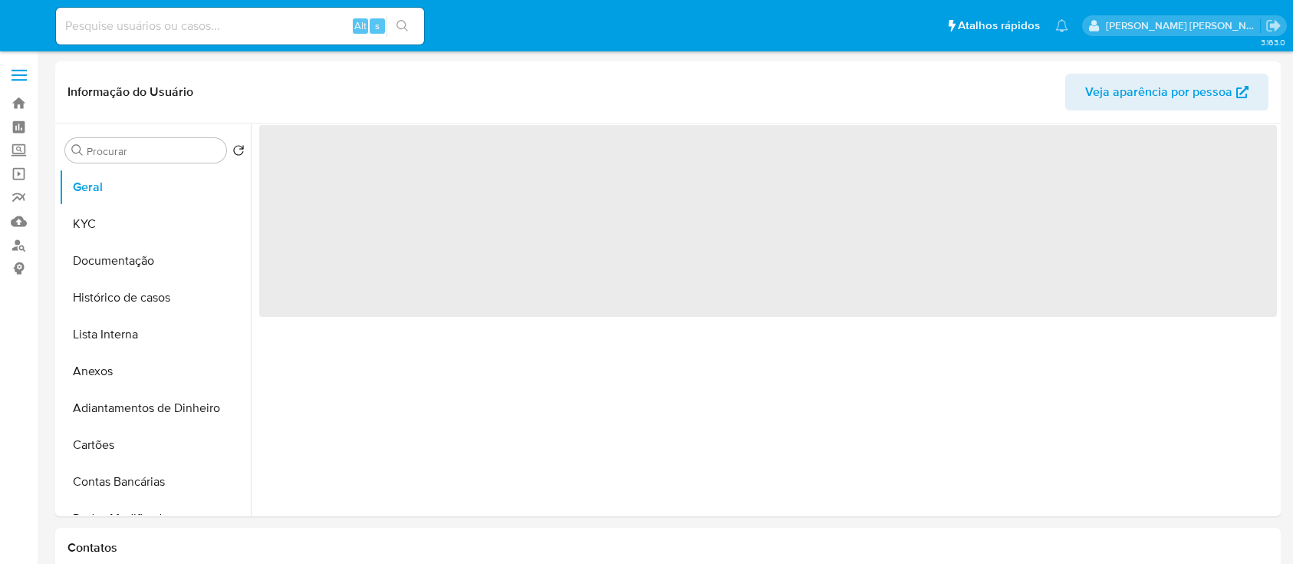
select select "10"
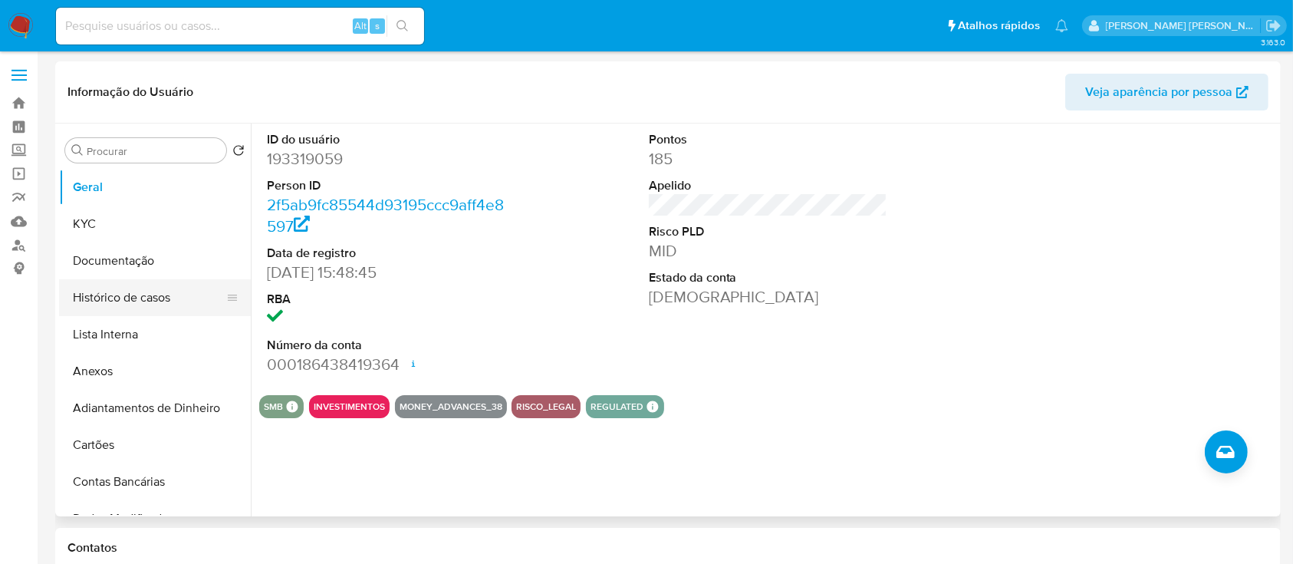
click at [183, 303] on button "Histórico de casos" at bounding box center [148, 297] width 179 height 37
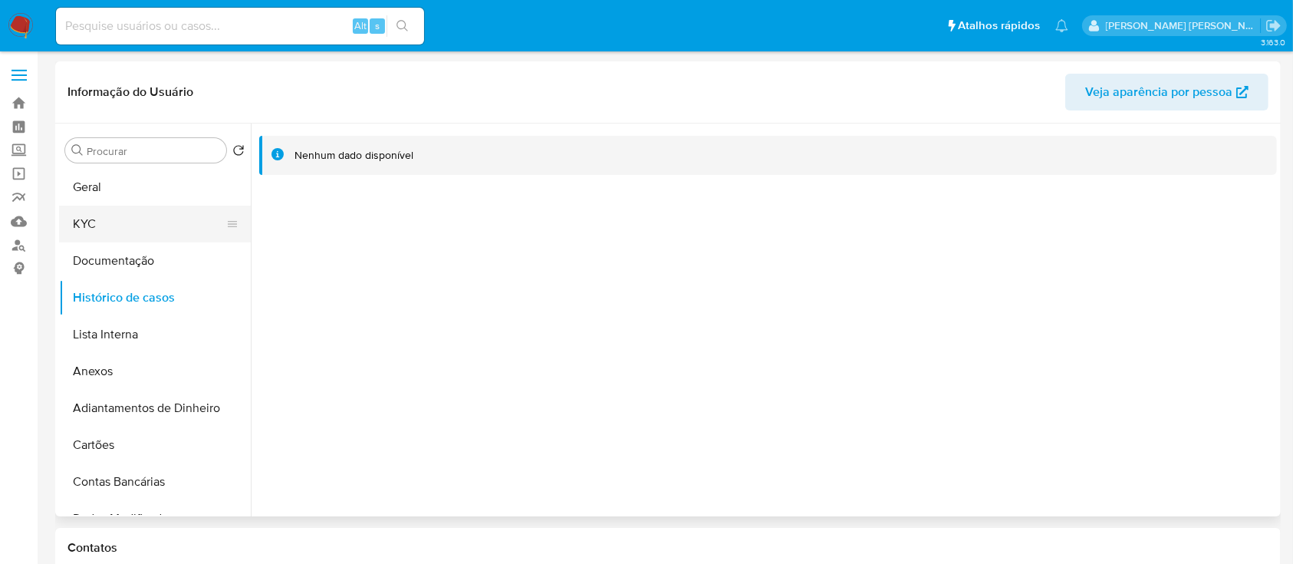
click at [91, 236] on button "KYC" at bounding box center [148, 224] width 179 height 37
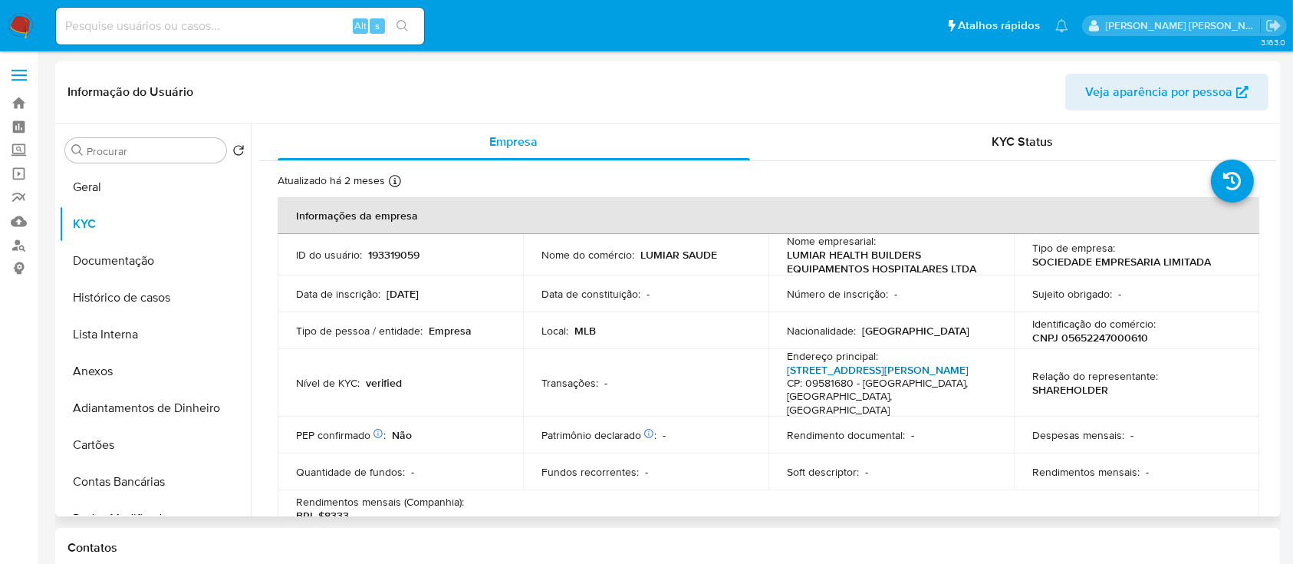
click at [915, 362] on link "[STREET_ADDRESS][PERSON_NAME]" at bounding box center [878, 369] width 182 height 15
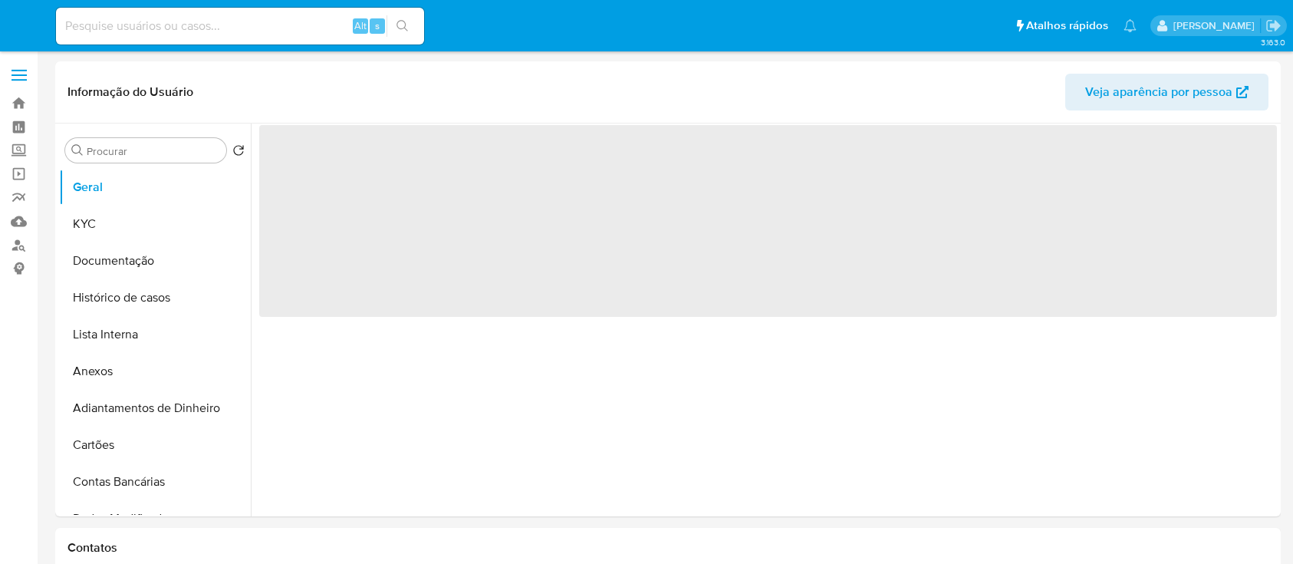
select select "10"
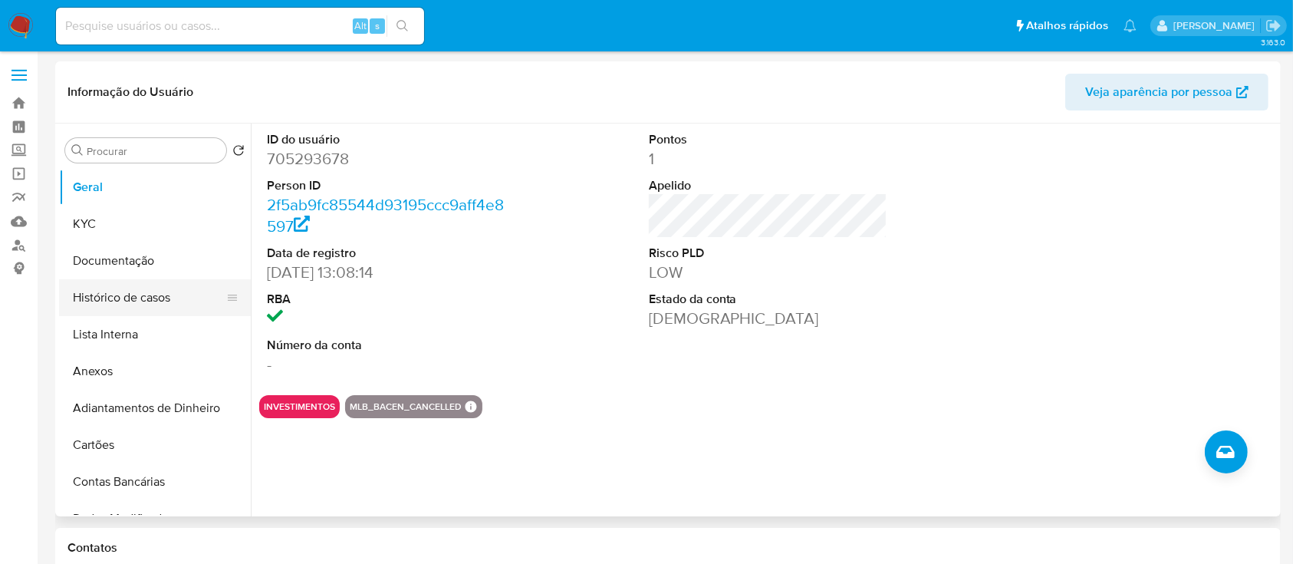
click at [129, 295] on button "Histórico de casos" at bounding box center [148, 297] width 179 height 37
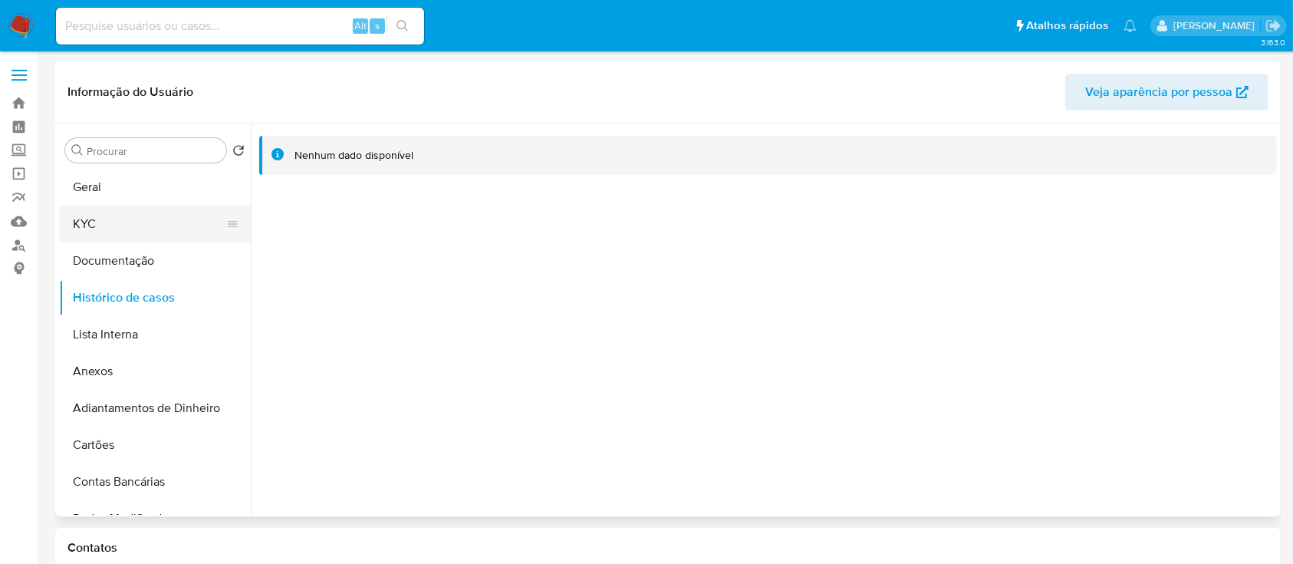
click at [99, 216] on button "KYC" at bounding box center [148, 224] width 179 height 37
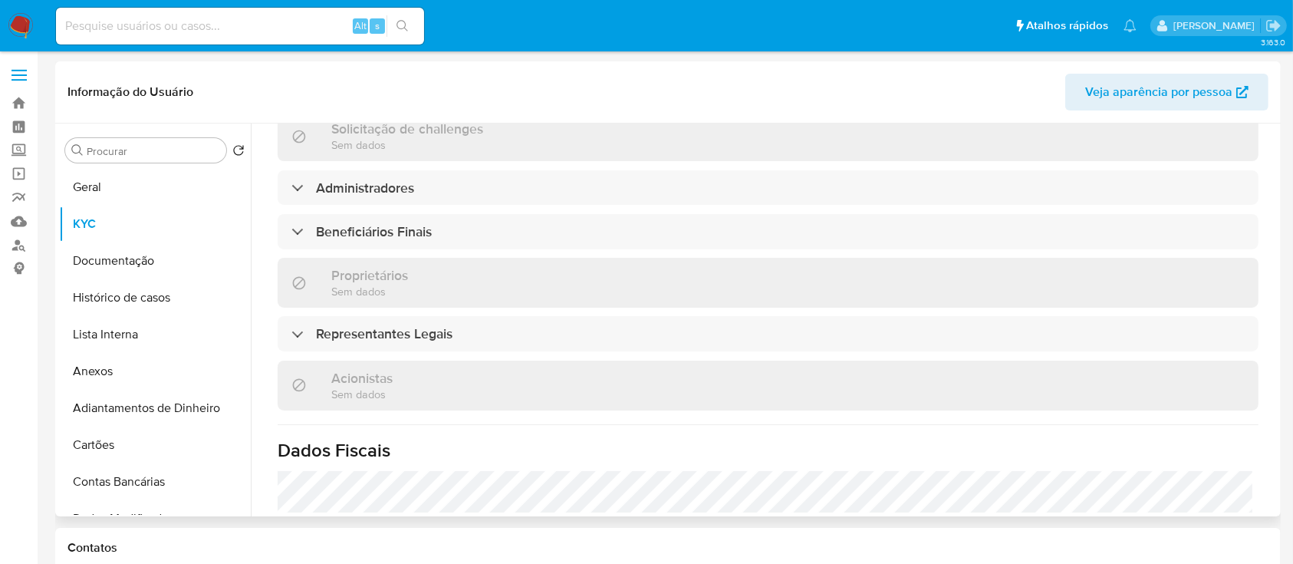
scroll to position [818, 0]
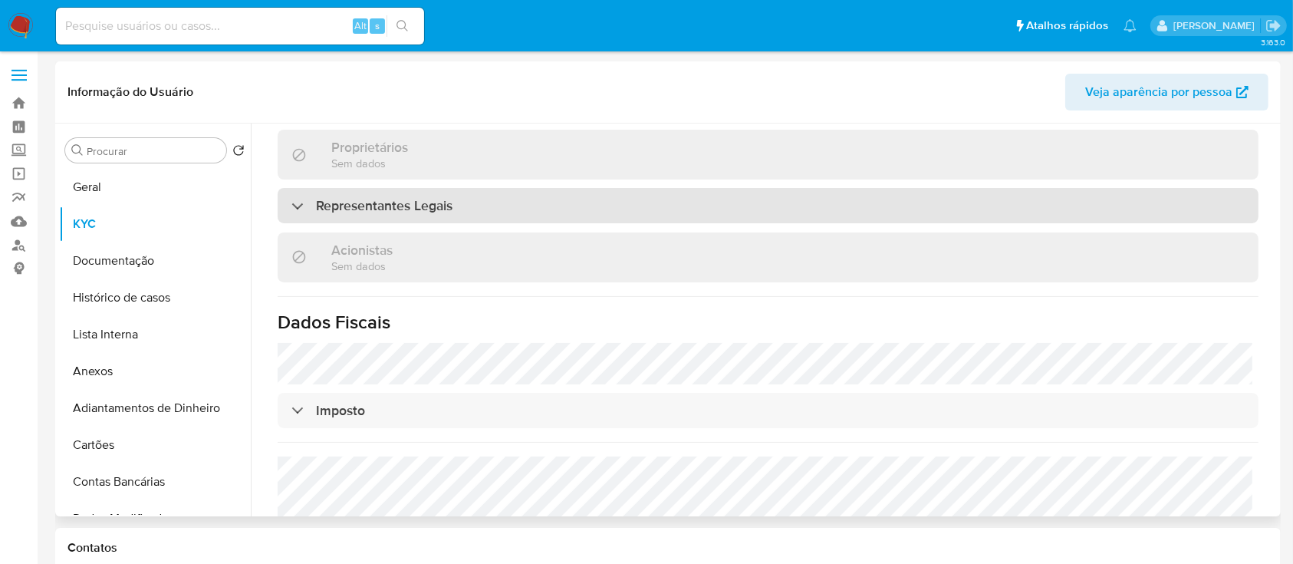
click at [425, 204] on h3 "Representantes Legais" at bounding box center [384, 205] width 137 height 17
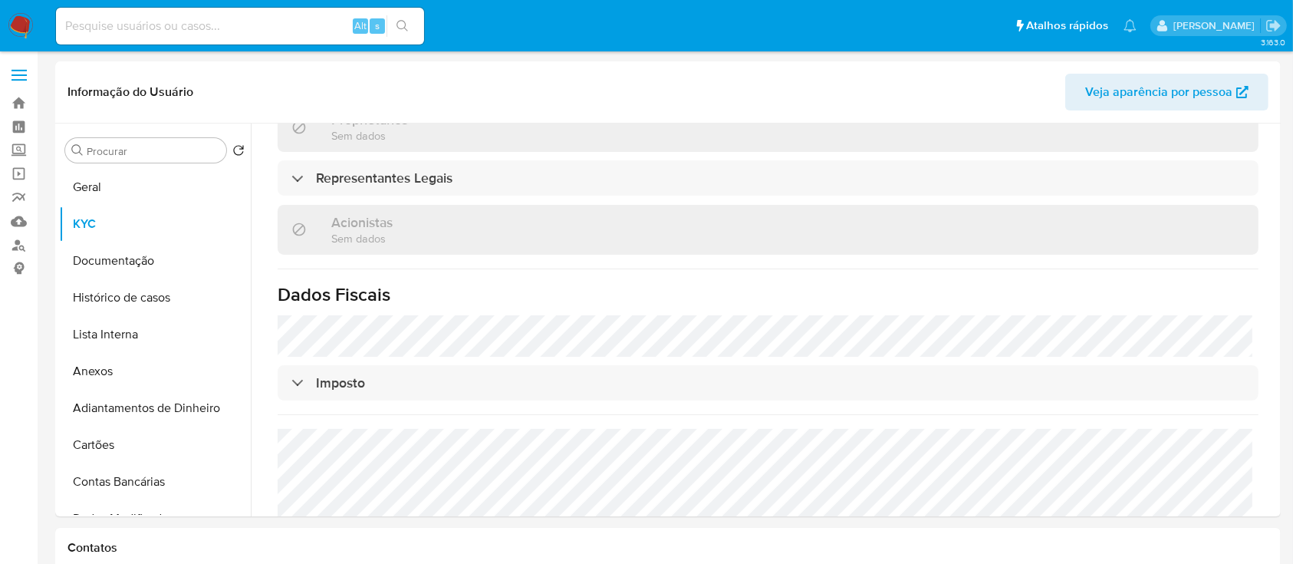
scroll to position [648, 0]
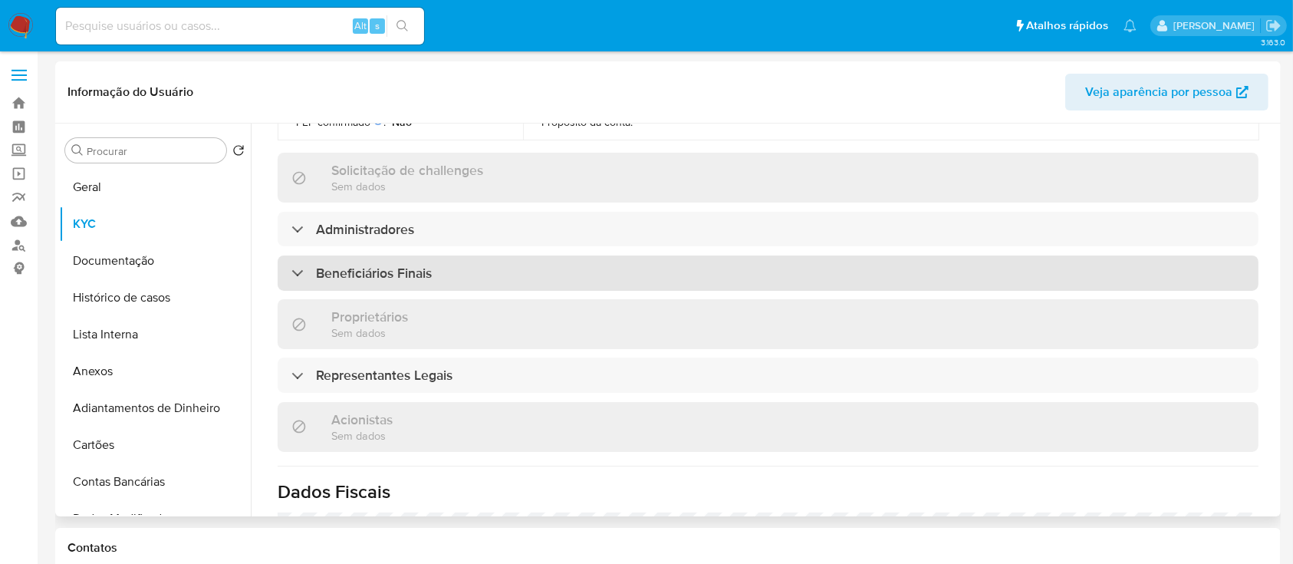
click at [452, 272] on div "Beneficiários Finais" at bounding box center [768, 272] width 981 height 35
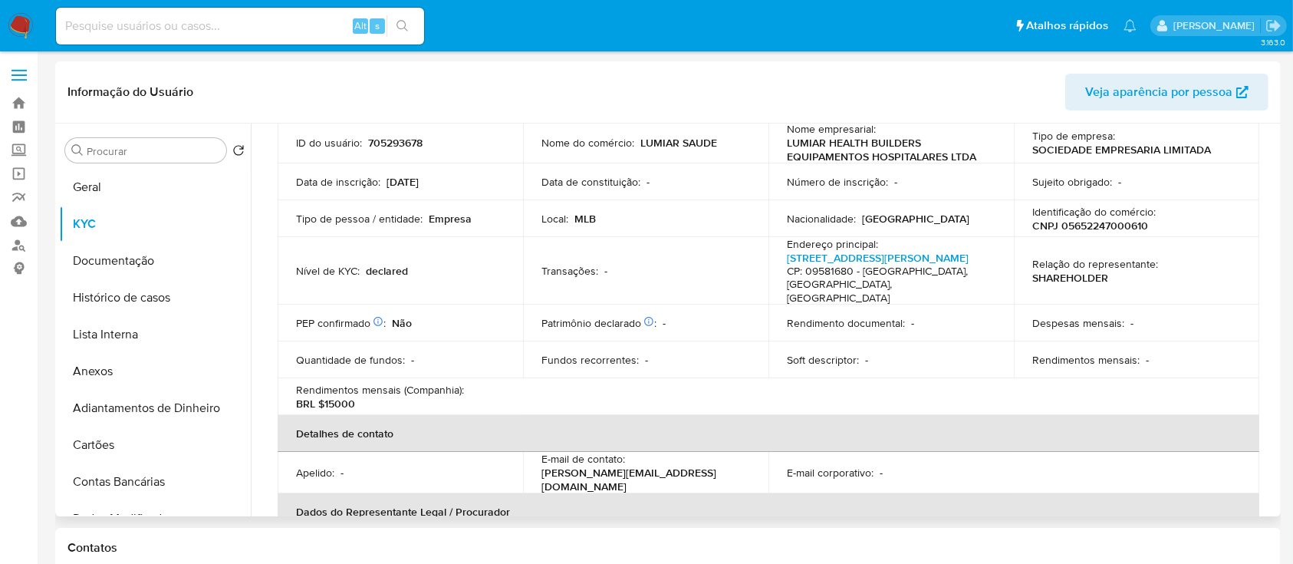
scroll to position [0, 0]
